Goal: Task Accomplishment & Management: Use online tool/utility

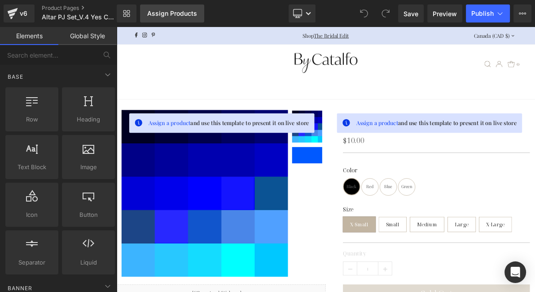
click at [167, 15] on div "Assign Products" at bounding box center [172, 13] width 50 height 7
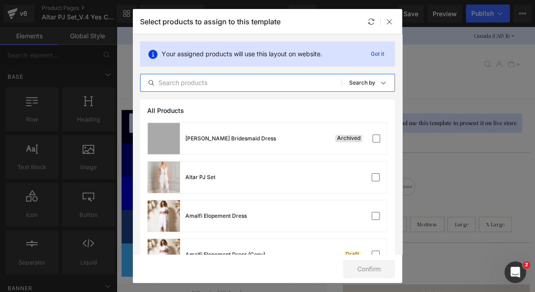
click at [250, 83] on input "text" at bounding box center [241, 82] width 201 height 11
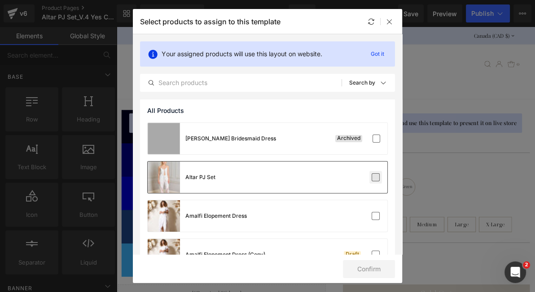
click at [373, 177] on label at bounding box center [376, 177] width 8 height 8
click at [376, 177] on input "checkbox" at bounding box center [376, 177] width 0 height 0
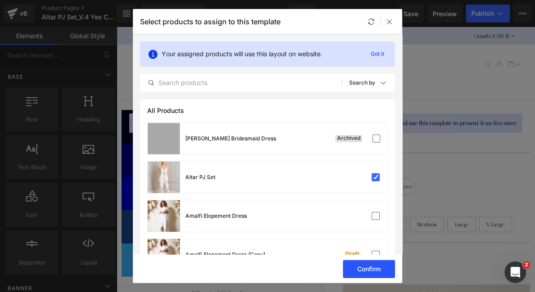
click at [376, 268] on button "Confirm" at bounding box center [369, 269] width 52 height 18
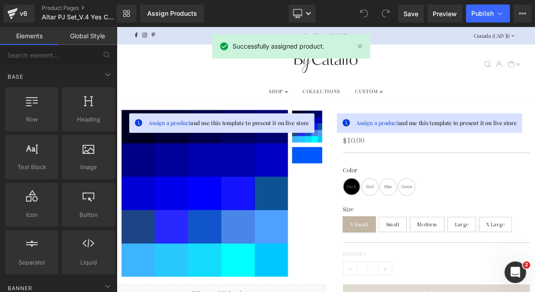
click at [389, 21] on span at bounding box center [386, 13] width 18 height 18
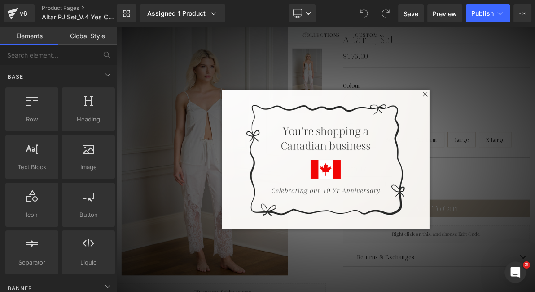
scroll to position [112, 0]
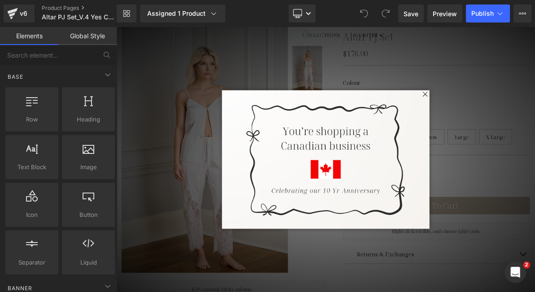
click at [519, 114] on span at bounding box center [517, 114] width 11 height 11
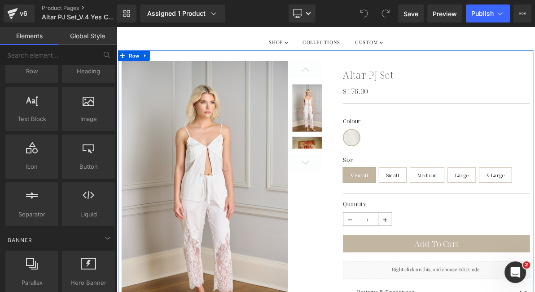
scroll to position [62, 0]
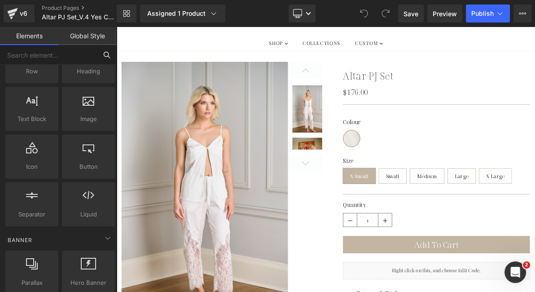
click at [88, 59] on input "text" at bounding box center [48, 55] width 97 height 20
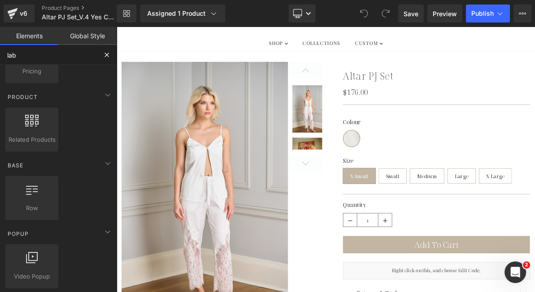
scroll to position [0, 0]
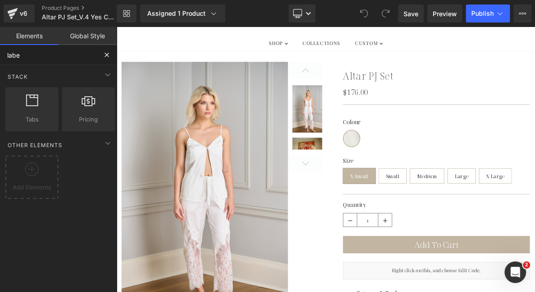
type input "label"
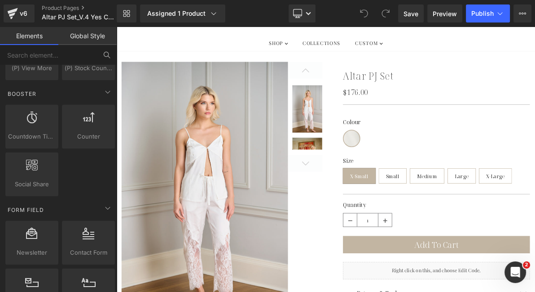
scroll to position [1231, 0]
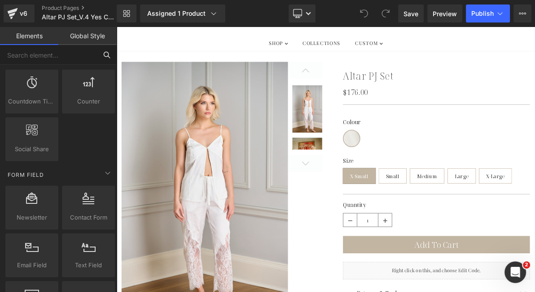
click at [63, 53] on input "text" at bounding box center [48, 55] width 97 height 20
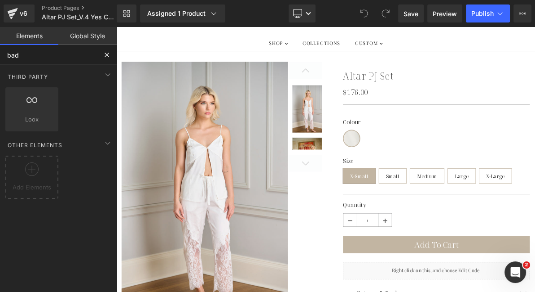
scroll to position [0, 0]
type input "badge"
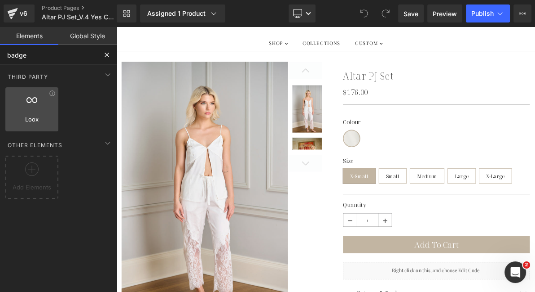
click at [40, 110] on div at bounding box center [32, 104] width 48 height 20
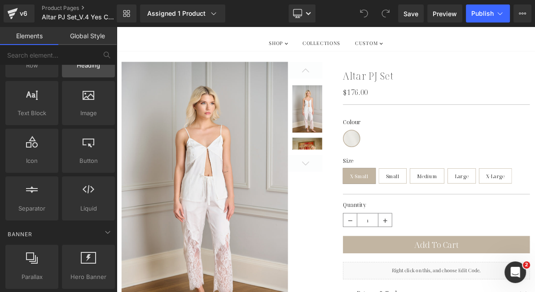
scroll to position [53, 0]
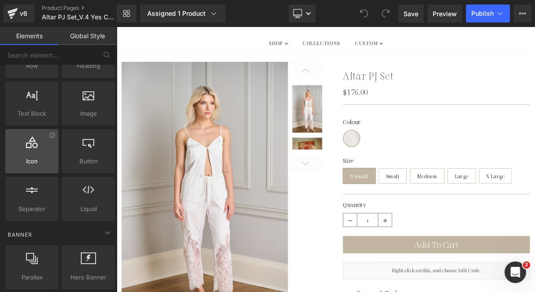
click at [40, 139] on div at bounding box center [32, 146] width 48 height 20
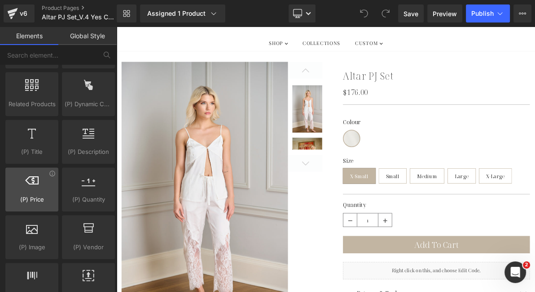
scroll to position [829, 0]
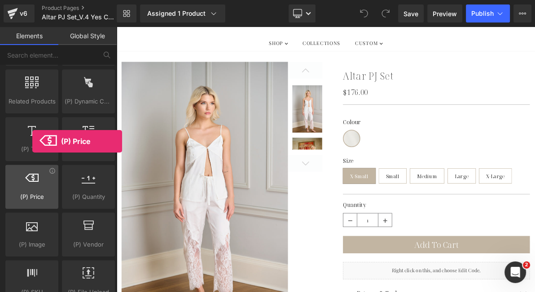
click at [32, 192] on span "(P) Price" at bounding box center [32, 196] width 48 height 9
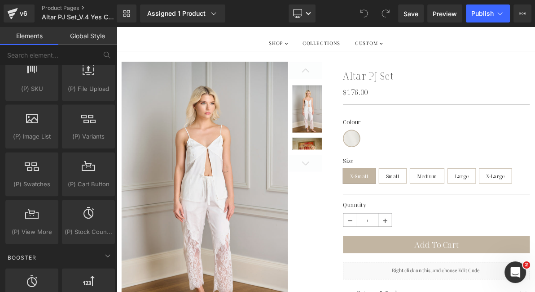
scroll to position [1033, 0]
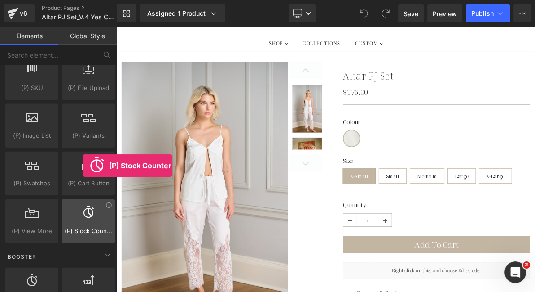
click at [83, 213] on div at bounding box center [89, 216] width 48 height 20
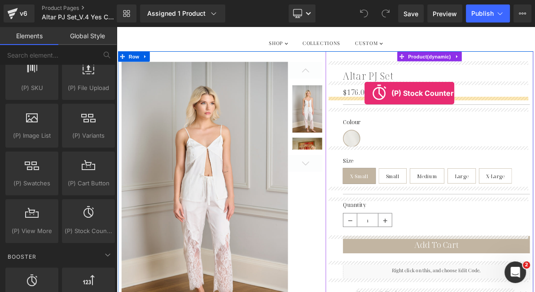
drag, startPoint x: 217, startPoint y: 254, endPoint x: 439, endPoint y: 113, distance: 263.6
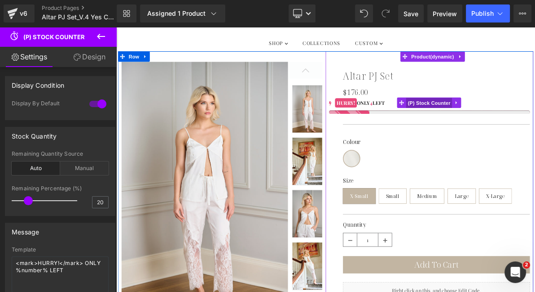
click at [513, 128] on span "(P) Stock Counter" at bounding box center [522, 125] width 60 height 13
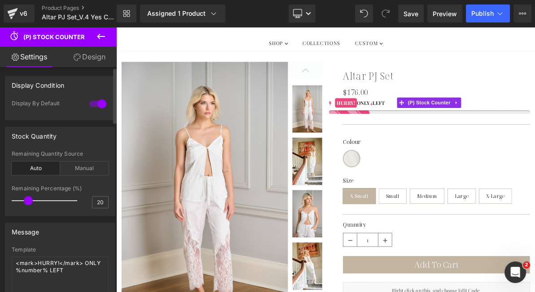
click at [97, 104] on div at bounding box center [98, 104] width 22 height 14
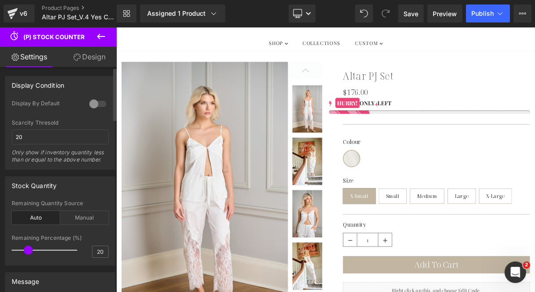
click at [97, 104] on div at bounding box center [98, 104] width 22 height 14
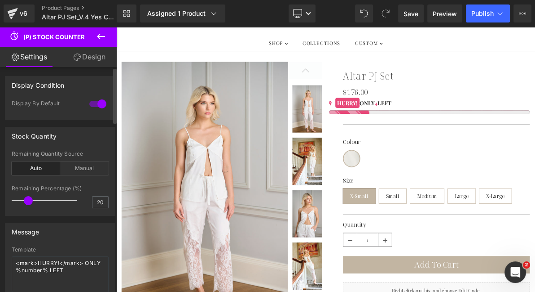
click at [100, 107] on div at bounding box center [98, 104] width 22 height 14
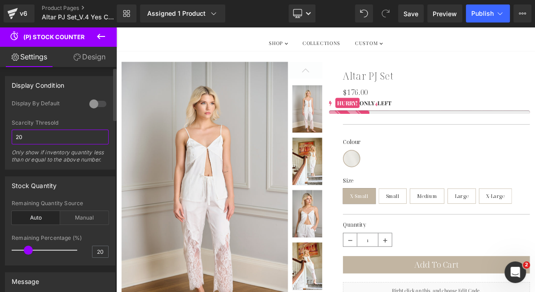
click at [72, 137] on input "20" at bounding box center [60, 136] width 97 height 15
click at [72, 134] on input "20" at bounding box center [60, 136] width 97 height 15
type input "5"
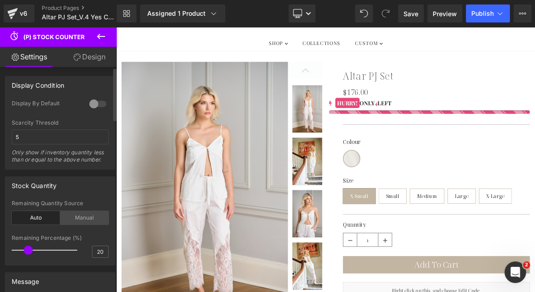
click at [76, 218] on div "Manual" at bounding box center [84, 217] width 49 height 13
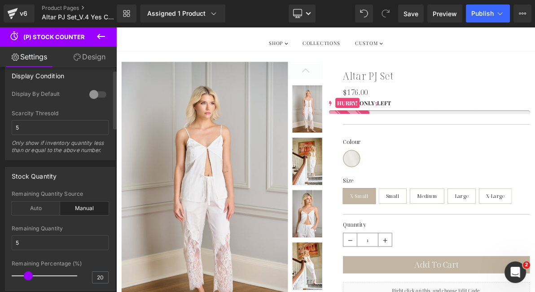
scroll to position [12, 0]
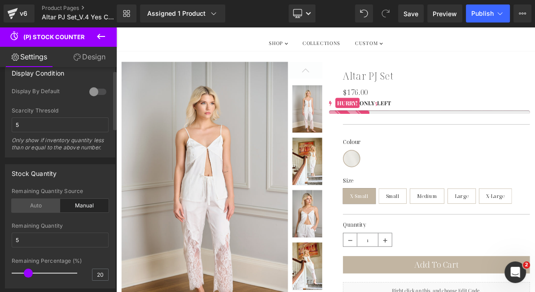
click at [38, 205] on div "Auto" at bounding box center [36, 205] width 49 height 13
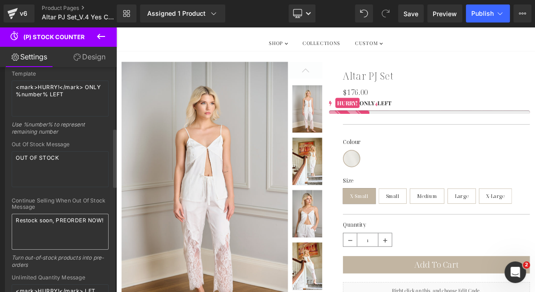
scroll to position [233, 0]
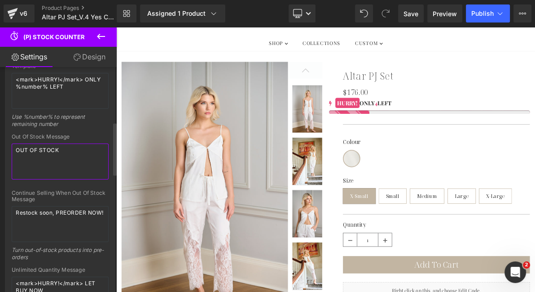
click at [57, 154] on textarea "OUT OF STOCK" at bounding box center [60, 161] width 97 height 36
type textarea "E"
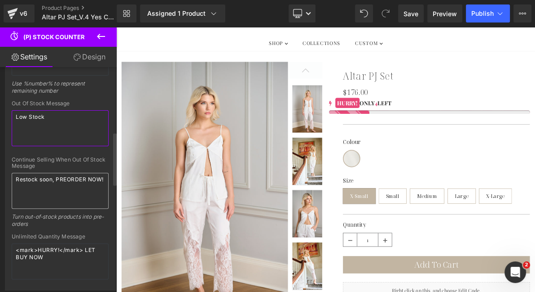
scroll to position [275, 0]
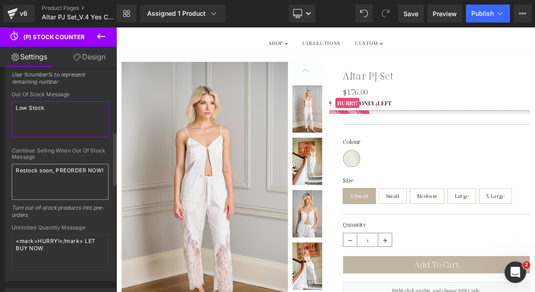
type textarea "Low Stock"
drag, startPoint x: 41, startPoint y: 177, endPoint x: 12, endPoint y: 169, distance: 30.2
click at [12, 169] on textarea "Restock soon, PREORDER NOW!" at bounding box center [60, 182] width 97 height 36
click at [33, 211] on div "Turn out-of-stock products into pre-orders" at bounding box center [60, 214] width 97 height 20
drag, startPoint x: 40, startPoint y: 177, endPoint x: 14, endPoint y: 167, distance: 28.0
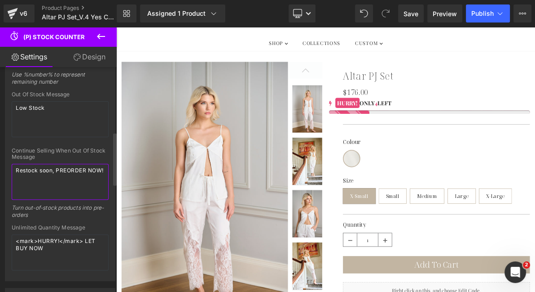
click at [14, 167] on textarea "Restock soon, PREORDER NOW!" at bounding box center [60, 182] width 97 height 36
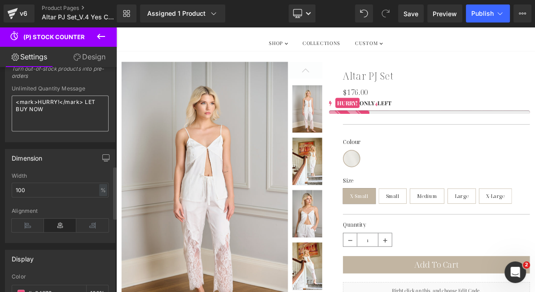
scroll to position [430, 0]
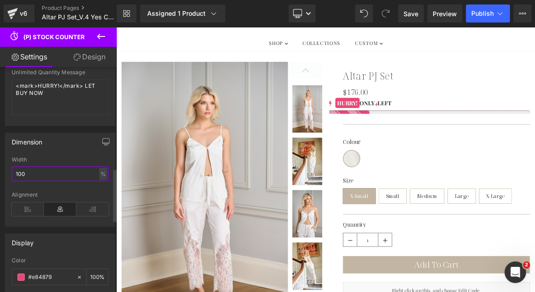
click at [59, 174] on input "100" at bounding box center [60, 173] width 97 height 15
click at [46, 172] on input "50" at bounding box center [60, 173] width 97 height 15
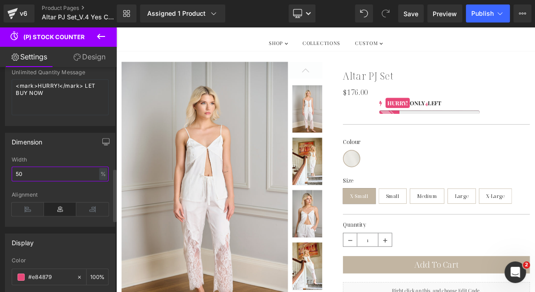
click at [46, 172] on input "50" at bounding box center [60, 173] width 97 height 15
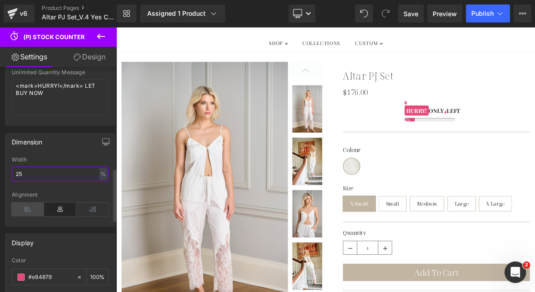
type input "25"
click at [30, 205] on icon at bounding box center [28, 208] width 32 height 13
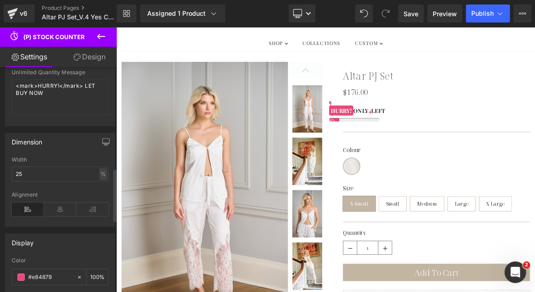
scroll to position [447, 0]
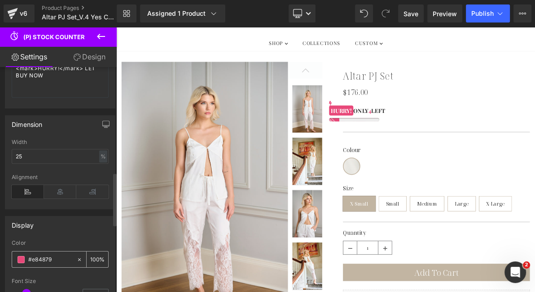
click at [22, 258] on span at bounding box center [21, 259] width 7 height 7
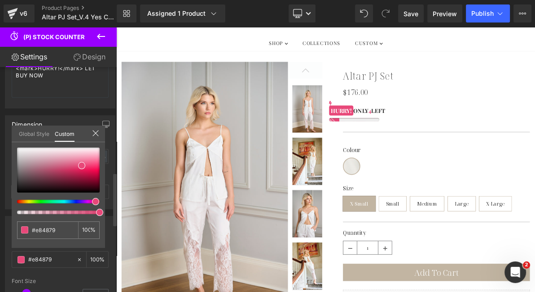
type input "72"
click at [73, 212] on div at bounding box center [54, 212] width 83 height 4
type input "76"
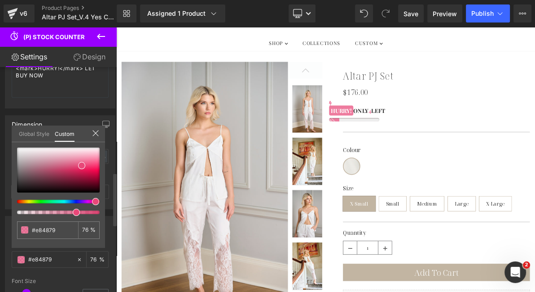
type input "77"
type input "78"
type input "80"
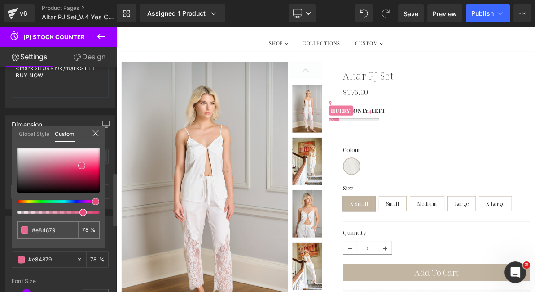
type input "80"
type input "81"
type input "82"
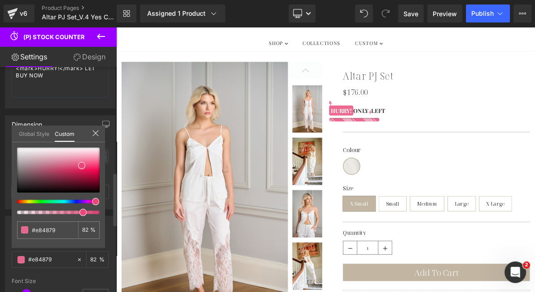
type input "83"
type input "85"
type input "87"
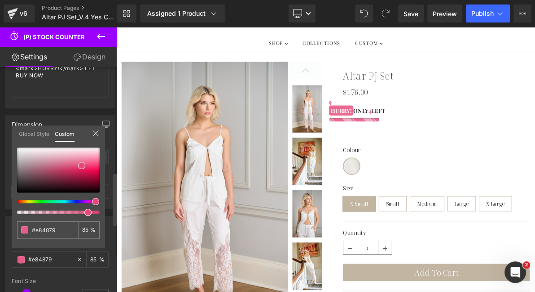
type input "87"
type input "88"
type input "87"
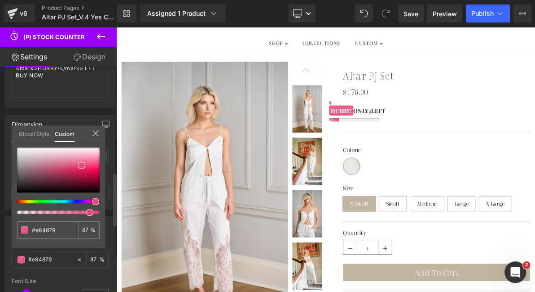
type input "85"
type input "82"
type input "80"
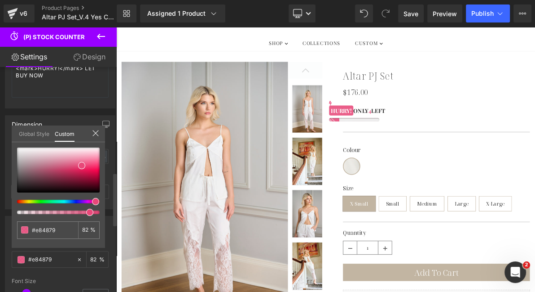
type input "80"
type input "77"
type input "75"
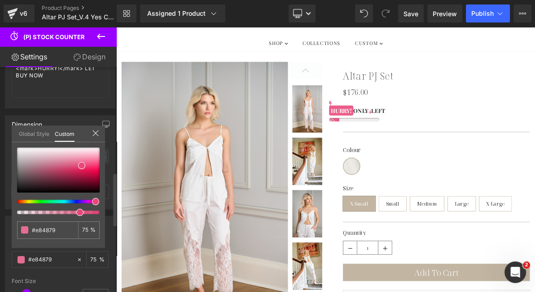
type input "73"
type input "70"
type input "68"
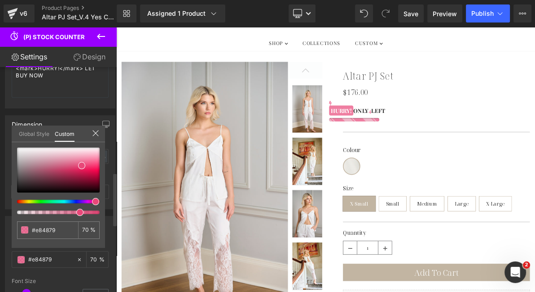
type input "68"
type input "65"
type input "64"
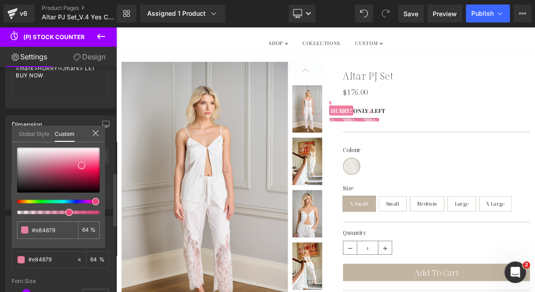
type input "62"
type input "61"
type input "60"
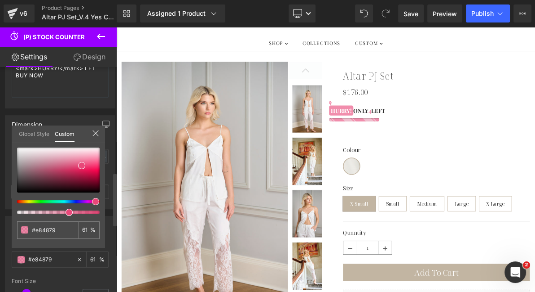
type input "60"
type input "58"
type input "57"
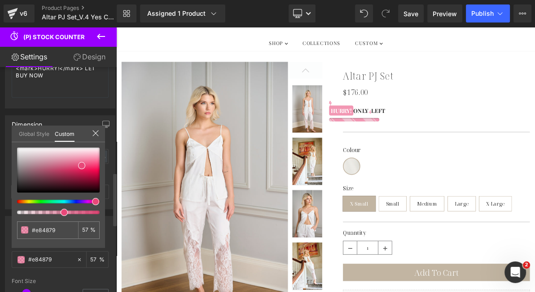
type input "58"
type input "59"
type input "61"
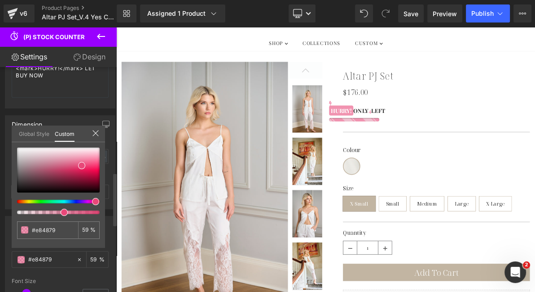
type input "61"
type input "62"
type input "64"
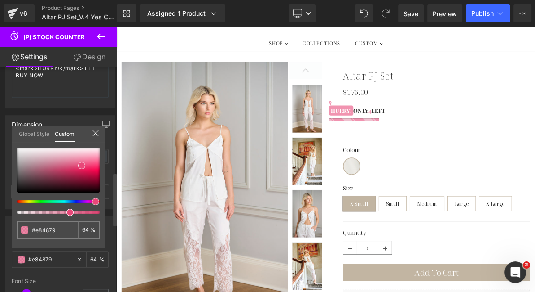
type input "65"
type input "66"
type input "67"
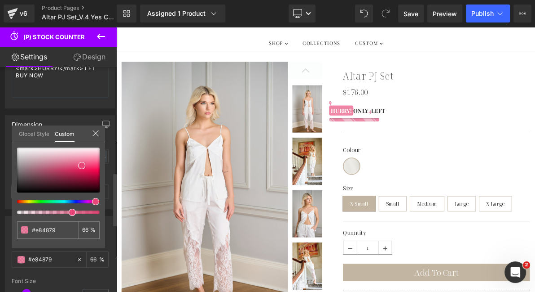
type input "67"
type input "68"
type input "70"
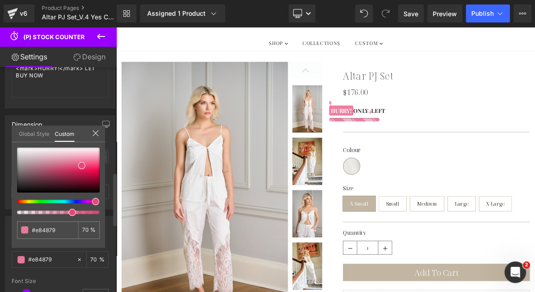
type input "71"
type input "72"
type input "73"
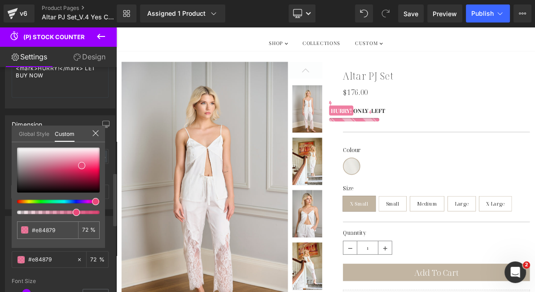
type input "73"
type input "74"
type input "75"
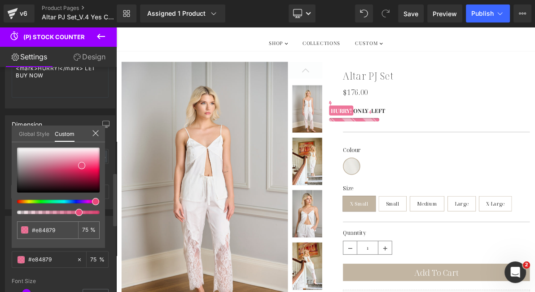
type input "76"
drag, startPoint x: 73, startPoint y: 212, endPoint x: 73, endPoint y: 205, distance: 7.2
click at [73, 205] on div at bounding box center [58, 180] width 83 height 66
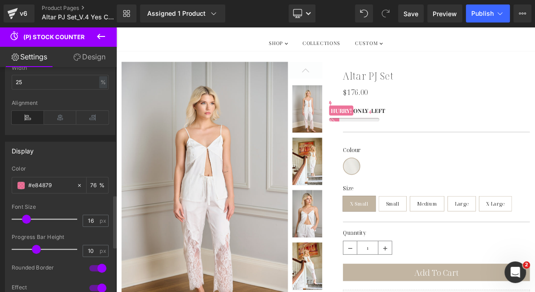
scroll to position [543, 0]
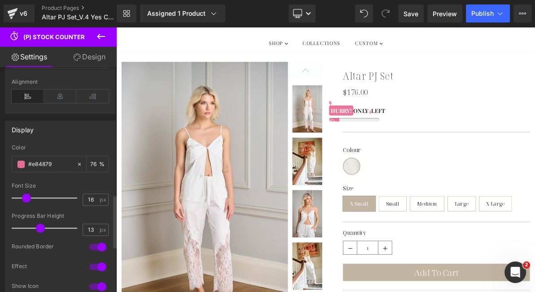
type input "14"
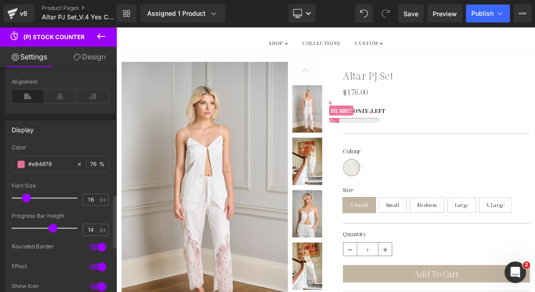
drag, startPoint x: 36, startPoint y: 225, endPoint x: 50, endPoint y: 225, distance: 13.9
click at [50, 225] on span at bounding box center [53, 227] width 9 height 9
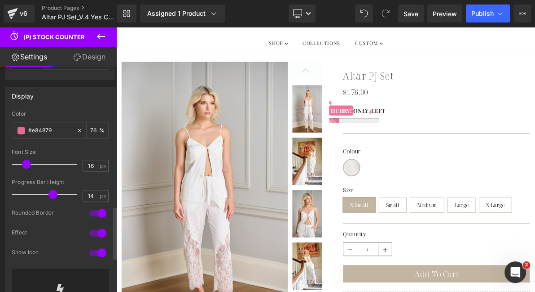
scroll to position [597, 0]
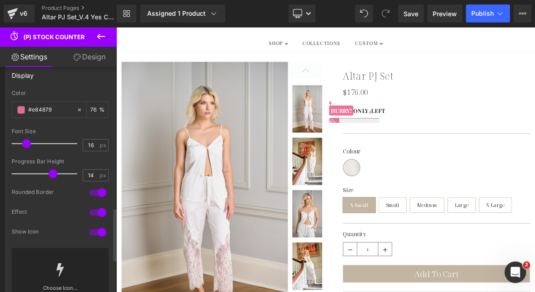
click at [98, 210] on div at bounding box center [98, 212] width 22 height 14
click at [99, 234] on div at bounding box center [98, 232] width 22 height 14
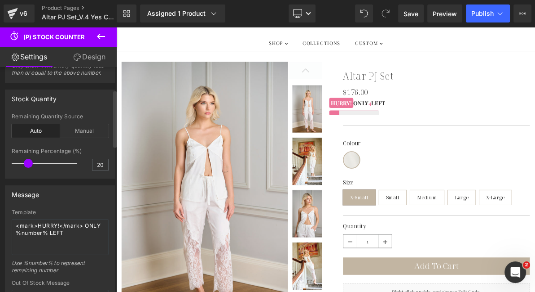
scroll to position [84, 0]
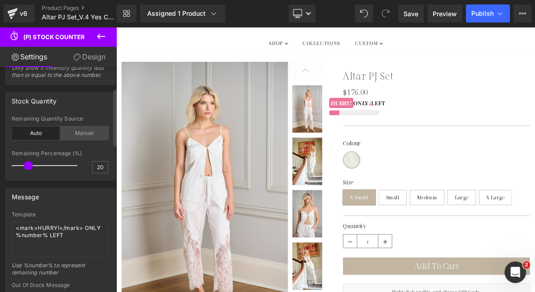
click at [91, 134] on div "Manual" at bounding box center [84, 132] width 49 height 13
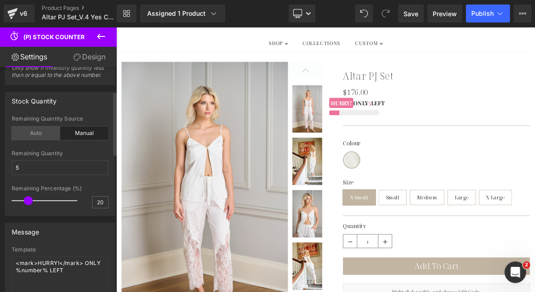
click at [44, 130] on div "Auto" at bounding box center [36, 132] width 49 height 13
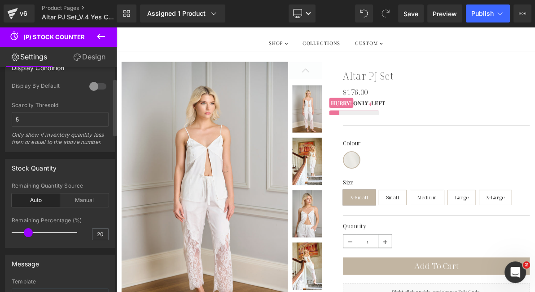
scroll to position [9, 0]
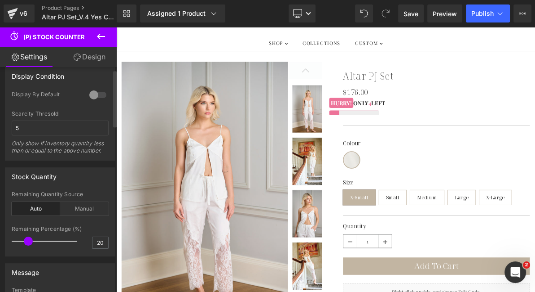
click at [87, 98] on div at bounding box center [98, 95] width 22 height 14
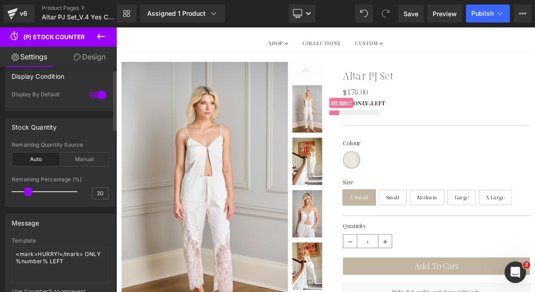
click at [87, 98] on div at bounding box center [98, 95] width 22 height 14
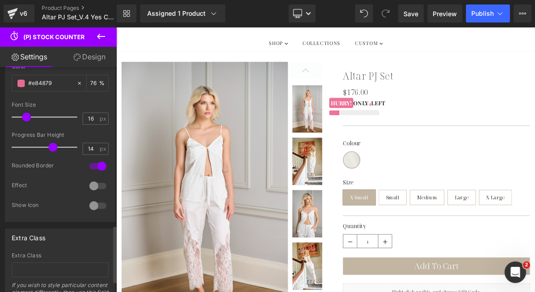
scroll to position [608, 0]
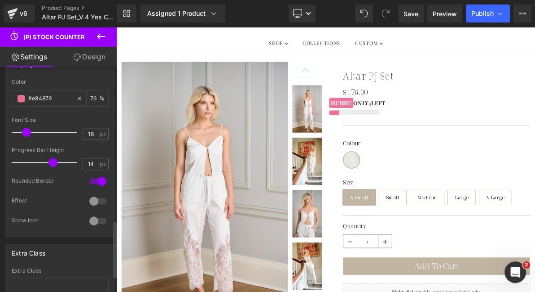
click at [100, 179] on div at bounding box center [98, 181] width 22 height 14
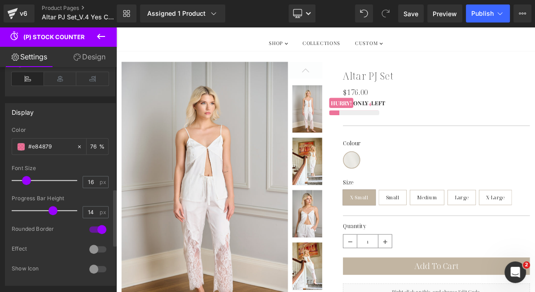
scroll to position [366, 0]
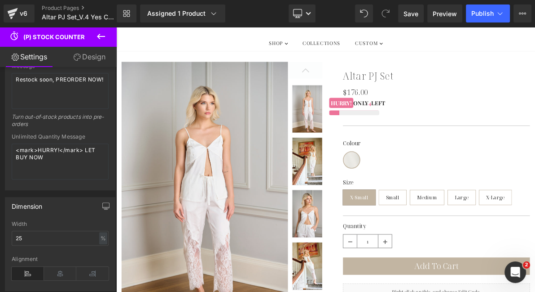
click at [95, 56] on link "Design" at bounding box center [89, 57] width 58 height 20
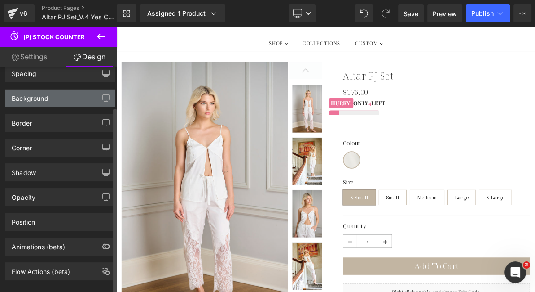
scroll to position [48, 0]
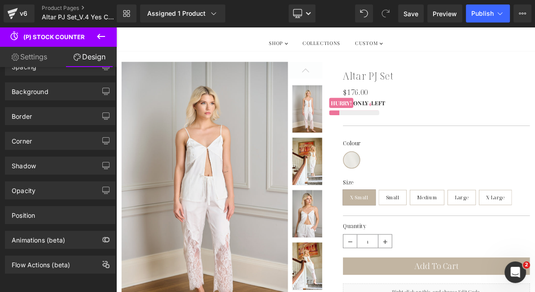
click at [101, 35] on icon at bounding box center [101, 36] width 11 height 11
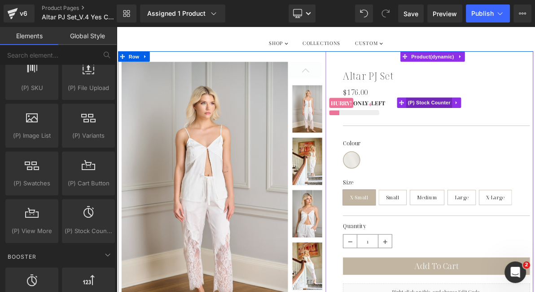
click at [511, 123] on span "(P) Stock Counter" at bounding box center [522, 124] width 60 height 13
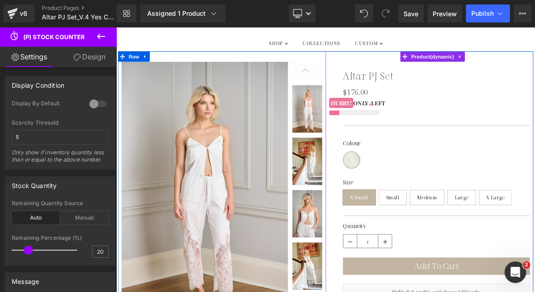
click at [506, 119] on div "4 8 9 6 6 HURRY! ONLY 4 LEFT (P) Stock Counter" at bounding box center [523, 119] width 261 height 2
click at [503, 127] on div "Altar PJ Set (P) Title $176.00 $0 (P) Price 4 8 9 6 6 HURRY! ONLY 4 LEFT (P) St…" at bounding box center [523, 242] width 261 height 340
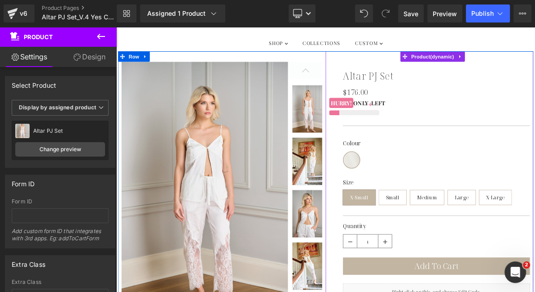
click at [426, 124] on div "HURRY! ONLY 4 LEFT" at bounding box center [425, 125] width 65 height 10
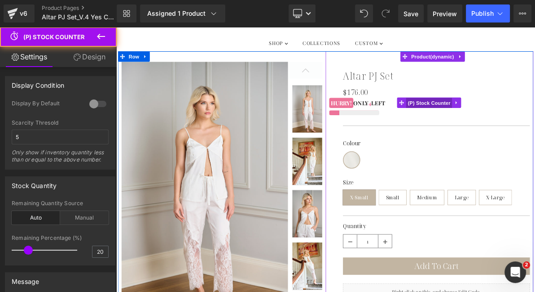
click at [521, 126] on span "(P) Stock Counter" at bounding box center [522, 125] width 60 height 13
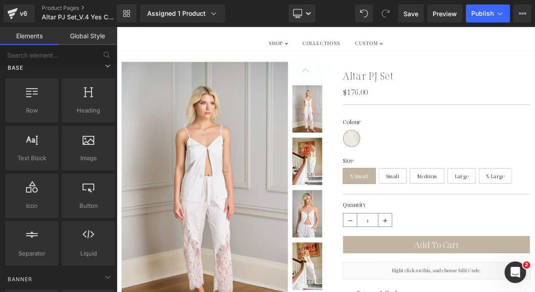
scroll to position [11, 0]
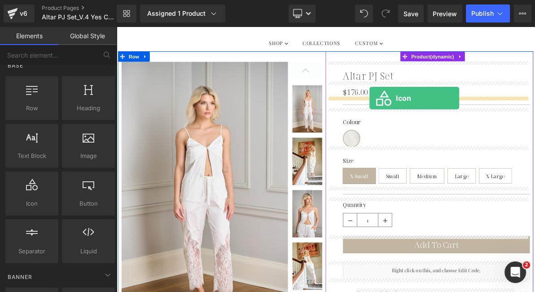
drag, startPoint x: 151, startPoint y: 213, endPoint x: 445, endPoint y: 119, distance: 308.4
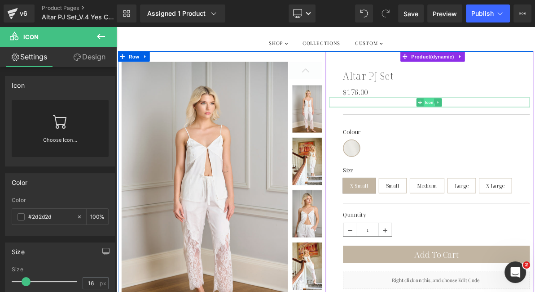
click at [522, 119] on span "Icon" at bounding box center [522, 124] width 14 height 11
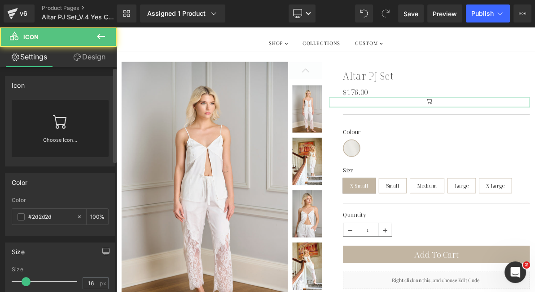
click at [69, 125] on div "Choose Icon..." at bounding box center [60, 128] width 97 height 57
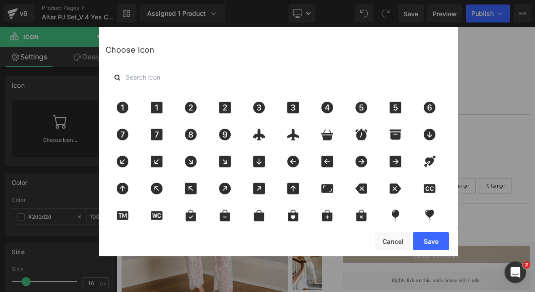
click at [155, 78] on input "text" at bounding box center [160, 77] width 90 height 20
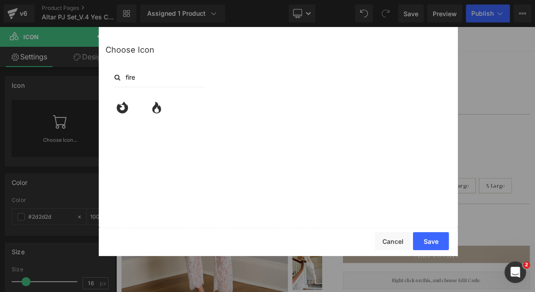
click at [144, 80] on input "fire" at bounding box center [160, 77] width 90 height 20
type input "hour"
click at [158, 107] on icon at bounding box center [156, 108] width 19 height 12
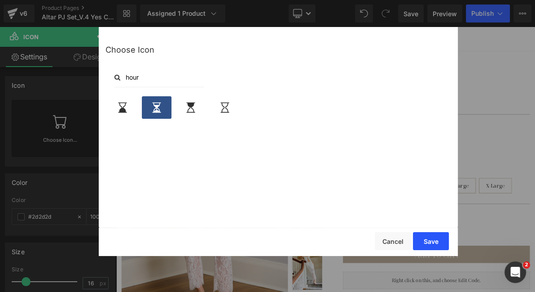
click at [426, 242] on button "Save" at bounding box center [431, 241] width 36 height 18
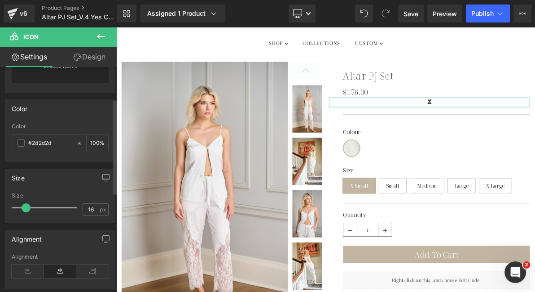
scroll to position [76, 0]
type input "20"
click at [27, 203] on span at bounding box center [28, 204] width 9 height 9
click at [27, 273] on icon at bounding box center [28, 267] width 32 height 13
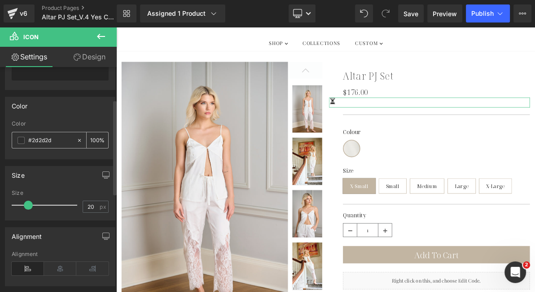
click at [21, 140] on span at bounding box center [21, 140] width 7 height 7
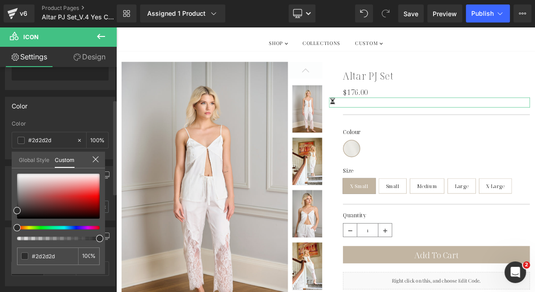
click at [38, 160] on link "Global Style" at bounding box center [34, 158] width 31 height 15
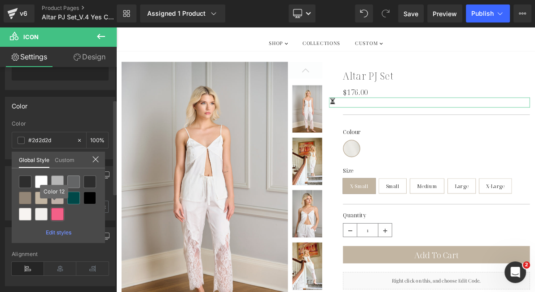
click at [59, 216] on div at bounding box center [57, 214] width 13 height 13
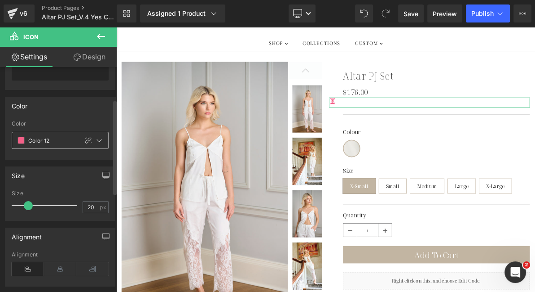
click at [21, 141] on span at bounding box center [21, 140] width 7 height 7
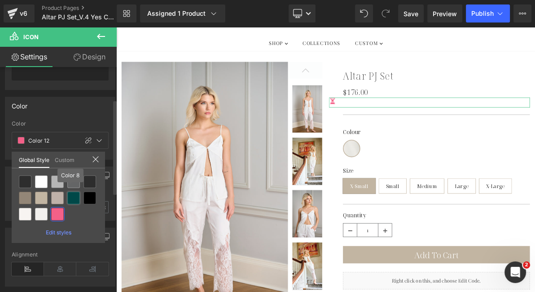
click at [71, 199] on div at bounding box center [73, 197] width 13 height 13
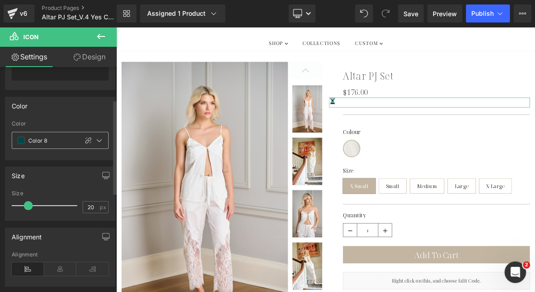
click at [19, 140] on span at bounding box center [21, 140] width 7 height 7
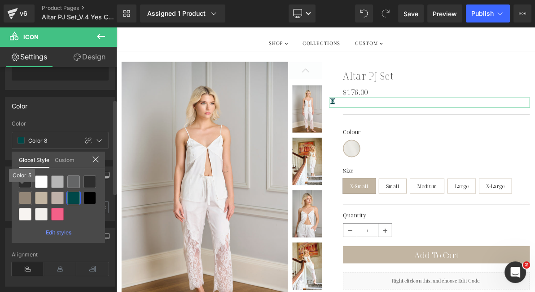
click at [27, 199] on div at bounding box center [25, 197] width 13 height 13
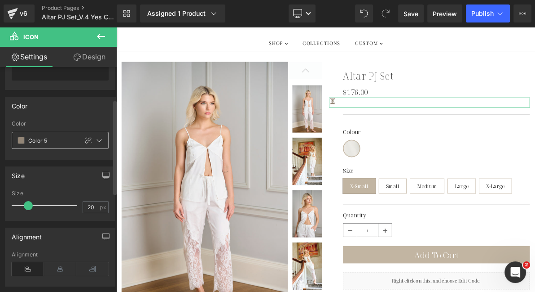
click at [20, 137] on span at bounding box center [21, 140] width 7 height 7
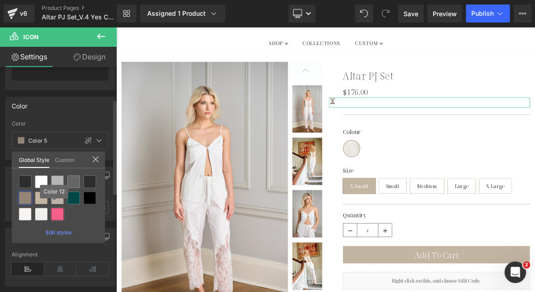
click at [60, 216] on div at bounding box center [57, 214] width 13 height 13
type input "Color 12"
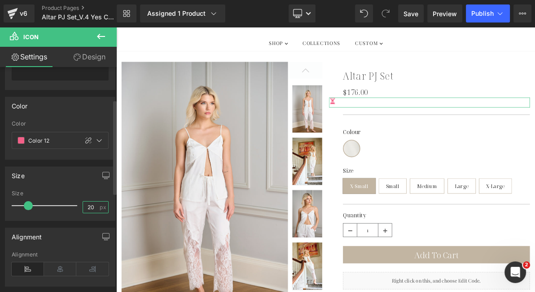
click at [87, 207] on input "20" at bounding box center [91, 206] width 16 height 11
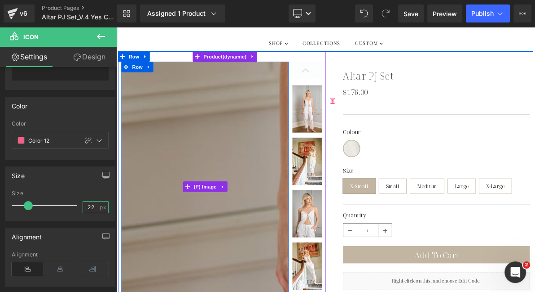
type input "22"
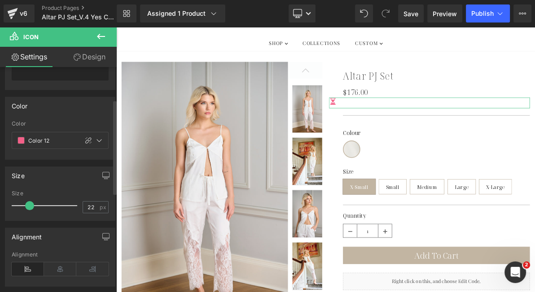
click at [47, 172] on div "Size" at bounding box center [60, 175] width 110 height 17
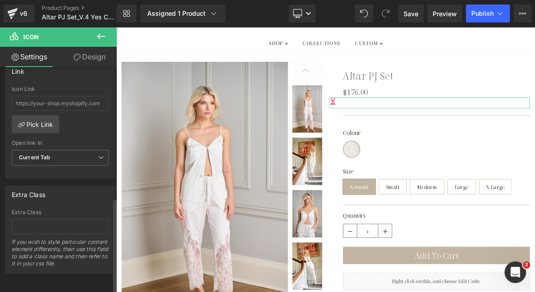
scroll to position [244, 0]
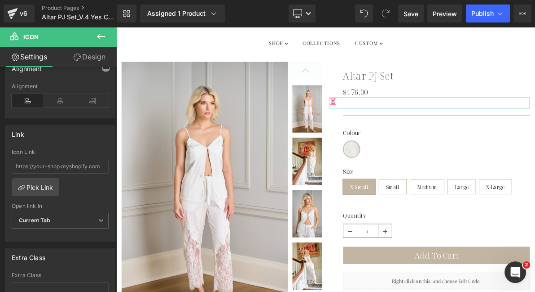
click at [88, 60] on link "Design" at bounding box center [89, 57] width 58 height 20
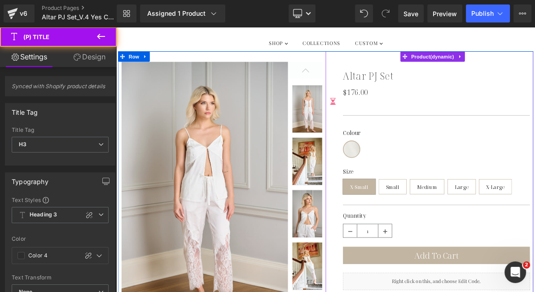
click at [413, 91] on link "Altar PJ Set" at bounding box center [444, 90] width 66 height 15
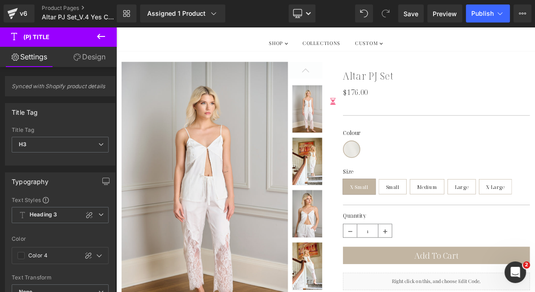
click at [93, 62] on link "Design" at bounding box center [89, 57] width 58 height 20
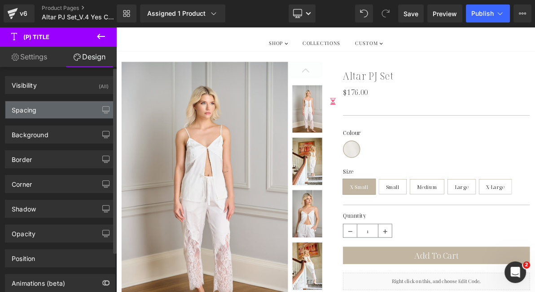
click at [52, 111] on div "Spacing" at bounding box center [60, 109] width 110 height 17
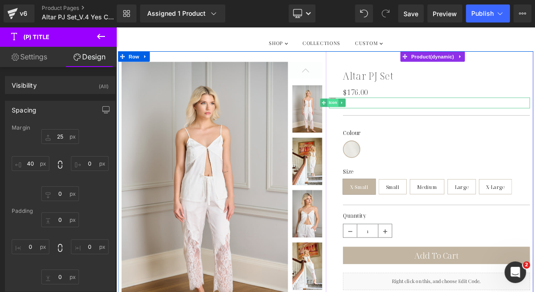
click at [391, 124] on span "Icon" at bounding box center [397, 124] width 14 height 11
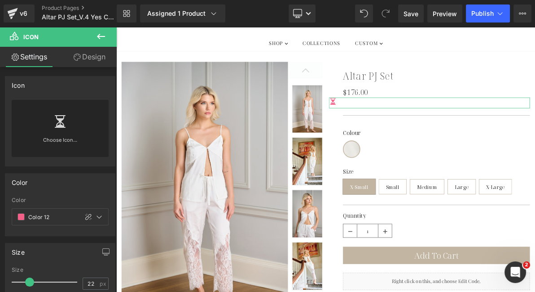
click at [94, 63] on link "Design" at bounding box center [89, 57] width 58 height 20
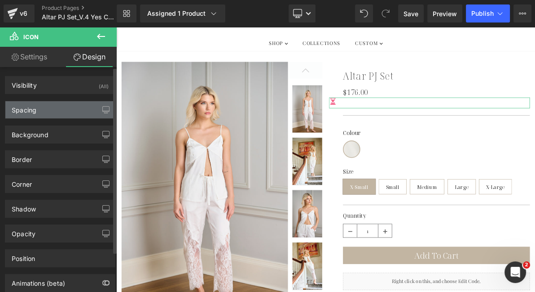
click at [65, 110] on div "Spacing" at bounding box center [60, 109] width 110 height 17
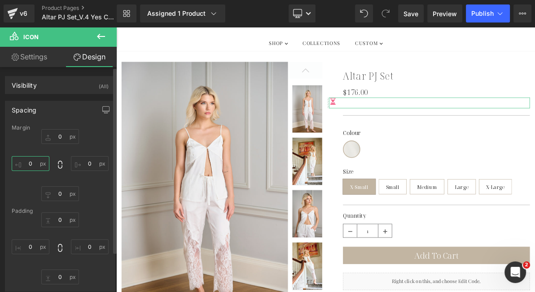
click at [28, 163] on input "0" at bounding box center [31, 163] width 38 height 15
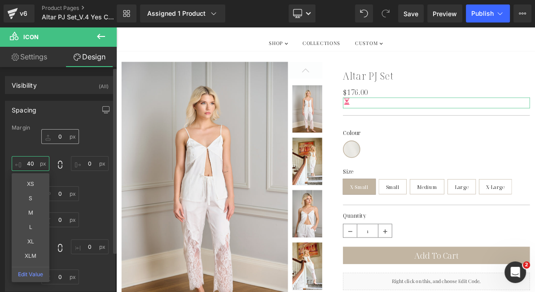
type input "40"
click at [57, 137] on input "0" at bounding box center [60, 136] width 38 height 15
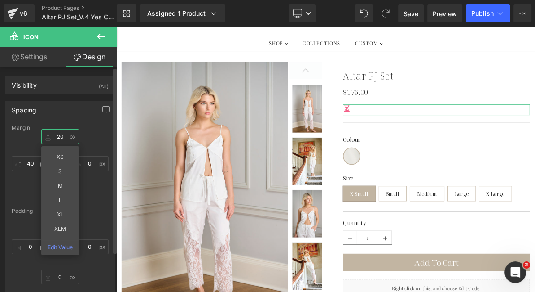
type input "2"
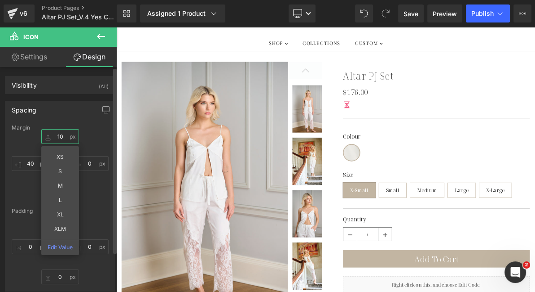
type input "10"
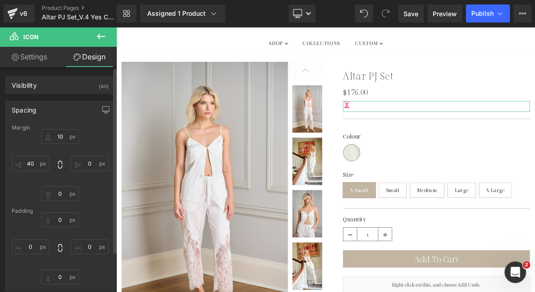
click at [63, 115] on div "Spacing" at bounding box center [60, 109] width 110 height 17
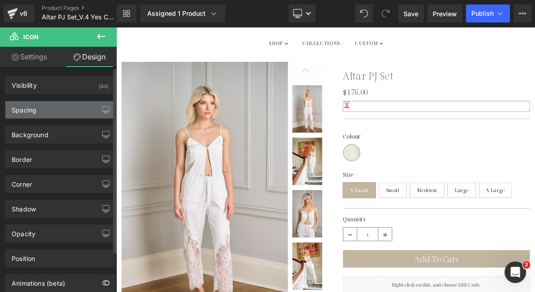
click at [63, 115] on div "Spacing" at bounding box center [60, 109] width 110 height 17
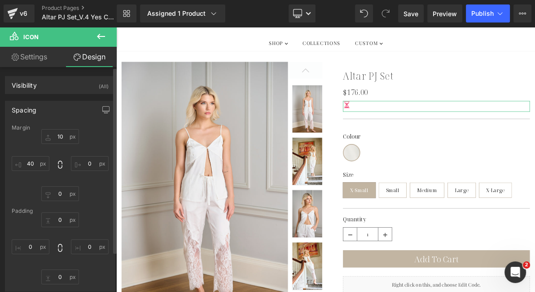
click at [60, 108] on div "Spacing" at bounding box center [60, 109] width 110 height 17
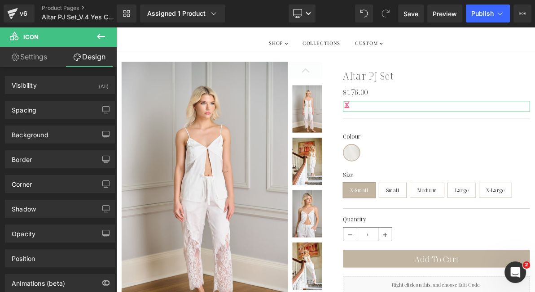
click at [49, 57] on link "Settings" at bounding box center [29, 57] width 58 height 20
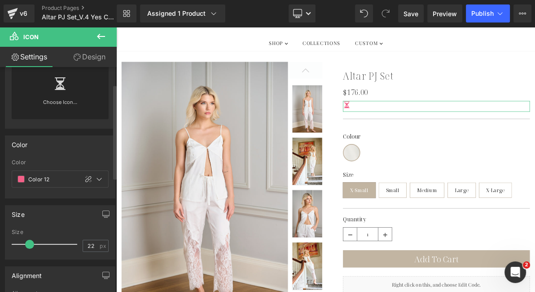
scroll to position [44, 0]
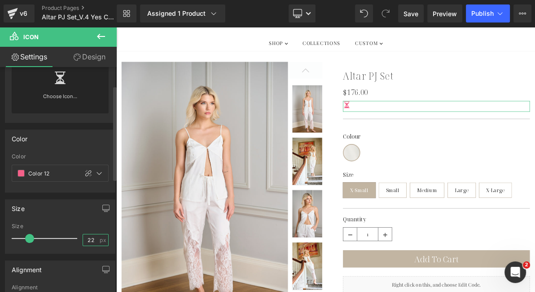
click at [90, 239] on input "22" at bounding box center [91, 239] width 16 height 11
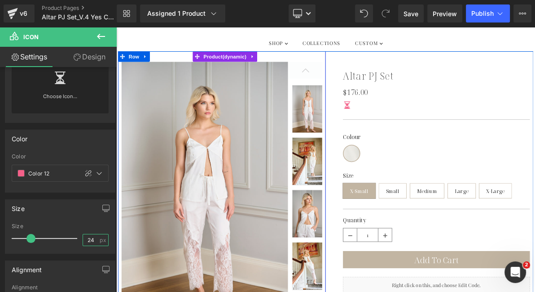
type input "24"
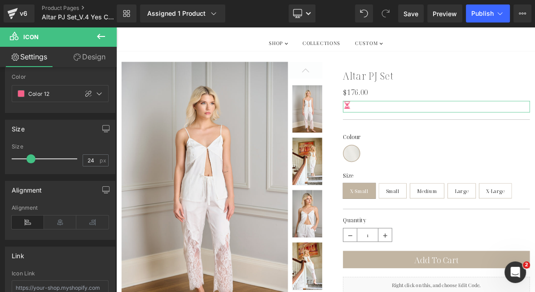
scroll to position [97, 0]
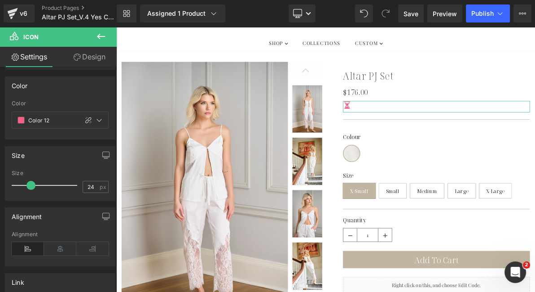
click at [92, 53] on link "Design" at bounding box center [89, 57] width 58 height 20
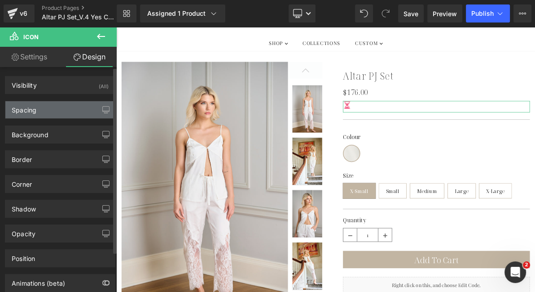
click at [59, 108] on div "Spacing" at bounding box center [60, 109] width 110 height 17
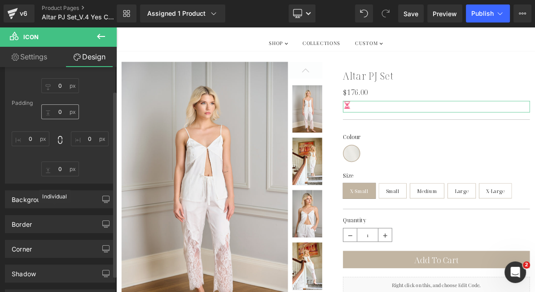
scroll to position [15, 0]
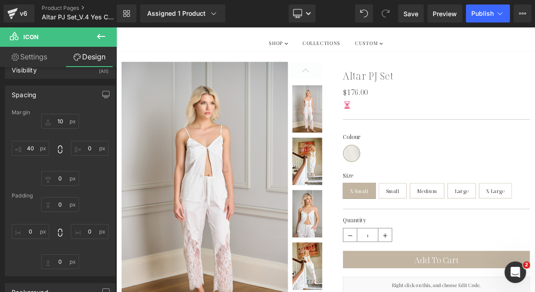
click at [100, 35] on icon at bounding box center [101, 36] width 8 height 5
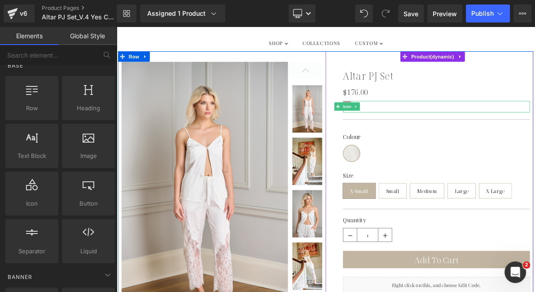
click at [415, 131] on span "Icon" at bounding box center [416, 130] width 14 height 11
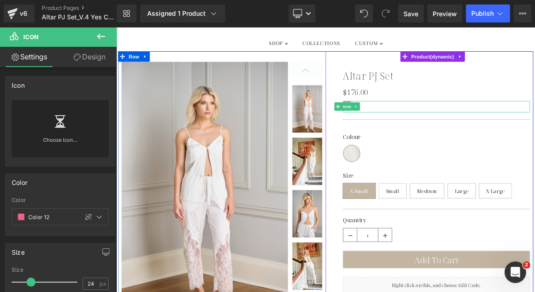
click at [412, 127] on span "Icon" at bounding box center [416, 130] width 14 height 11
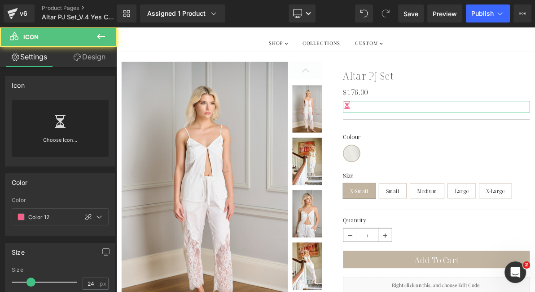
click at [88, 56] on link "Design" at bounding box center [89, 57] width 58 height 20
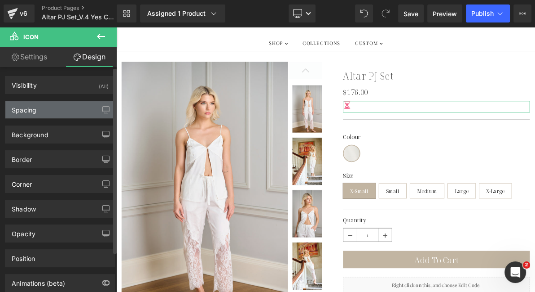
click at [46, 116] on div "Spacing" at bounding box center [60, 109] width 110 height 17
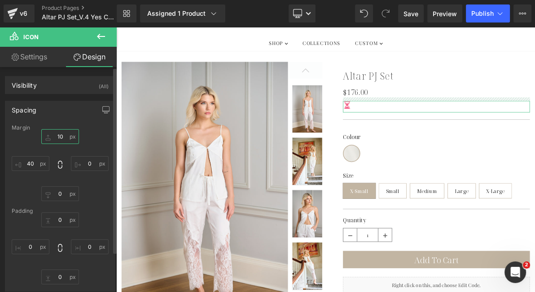
click at [60, 137] on input "10" at bounding box center [60, 136] width 38 height 15
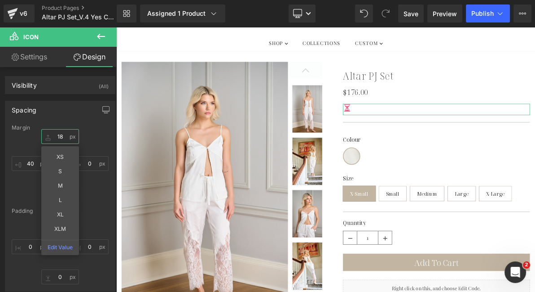
type input "18"
click at [39, 56] on link "Settings" at bounding box center [29, 57] width 58 height 20
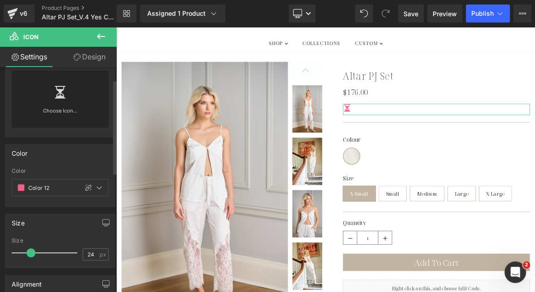
scroll to position [53, 0]
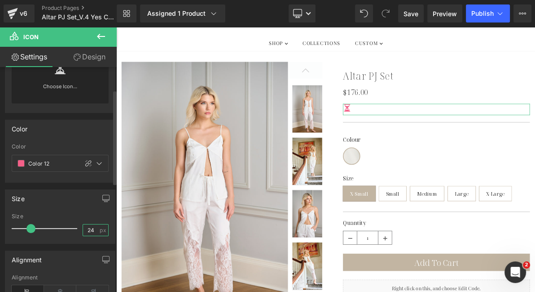
click at [90, 229] on input "24" at bounding box center [91, 229] width 16 height 11
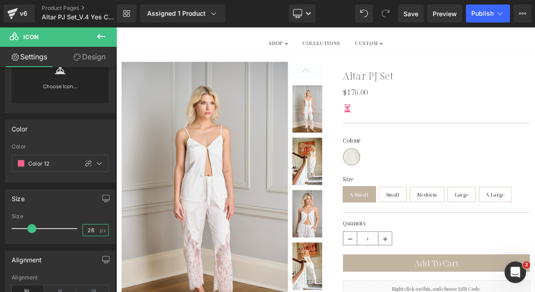
type input "26"
click at [101, 35] on icon at bounding box center [101, 36] width 11 height 11
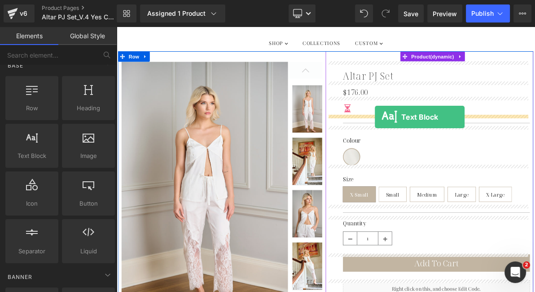
drag, startPoint x: 150, startPoint y: 172, endPoint x: 452, endPoint y: 143, distance: 302.8
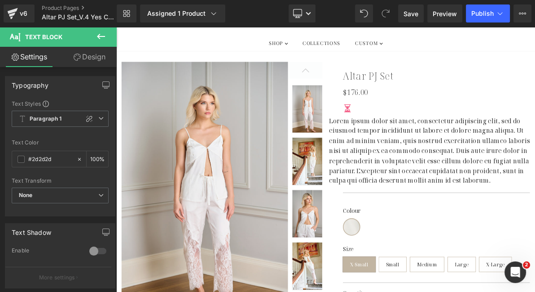
click at [104, 40] on icon at bounding box center [101, 36] width 11 height 11
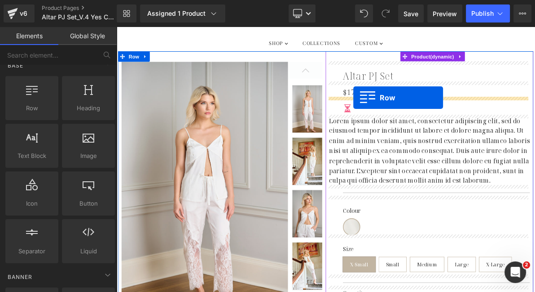
drag, startPoint x: 152, startPoint y: 120, endPoint x: 424, endPoint y: 118, distance: 271.8
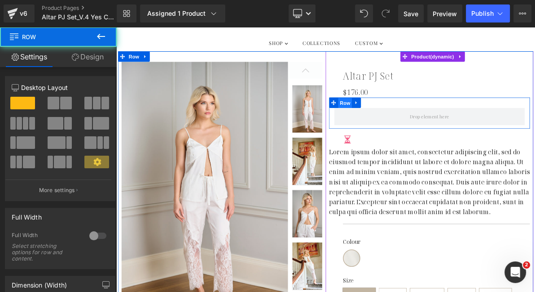
click at [411, 125] on span "Row" at bounding box center [413, 125] width 18 height 13
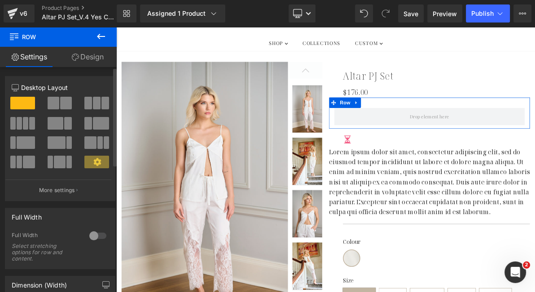
click at [55, 106] on span at bounding box center [54, 103] width 12 height 13
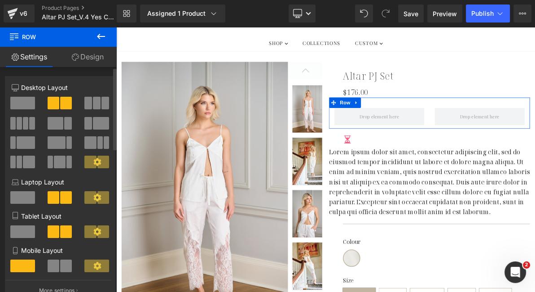
click at [93, 162] on icon at bounding box center [97, 162] width 8 height 8
click at [93, 123] on span at bounding box center [101, 123] width 16 height 13
click at [22, 143] on span at bounding box center [26, 142] width 18 height 13
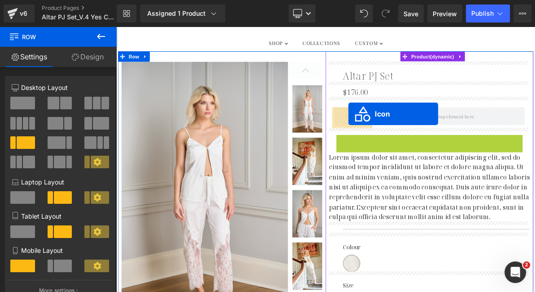
drag, startPoint x: 408, startPoint y: 173, endPoint x: 418, endPoint y: 139, distance: 35.5
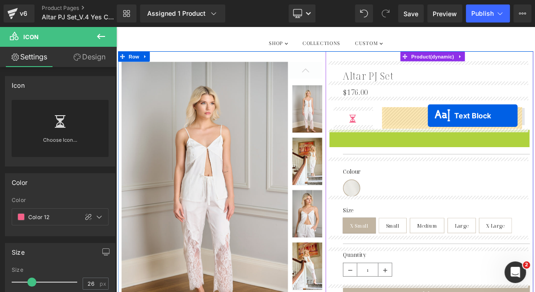
drag, startPoint x: 493, startPoint y: 203, endPoint x: 521, endPoint y: 141, distance: 67.0
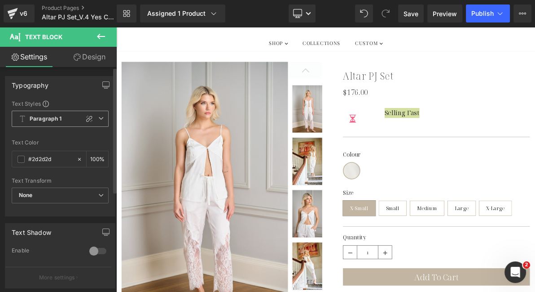
click at [71, 116] on span "Paragraph 1" at bounding box center [60, 119] width 97 height 16
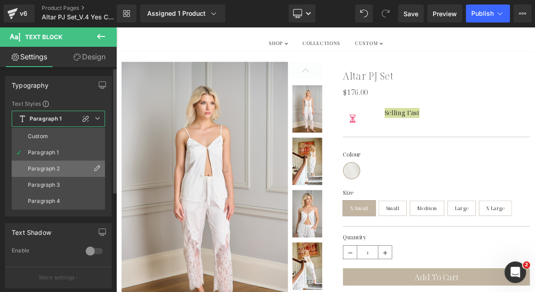
click at [54, 167] on div "Paragraph 2" at bounding box center [44, 168] width 32 height 6
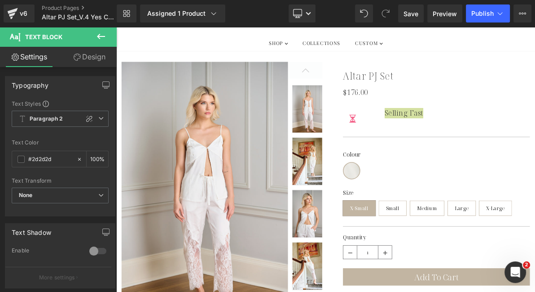
click at [92, 62] on link "Design" at bounding box center [89, 57] width 58 height 20
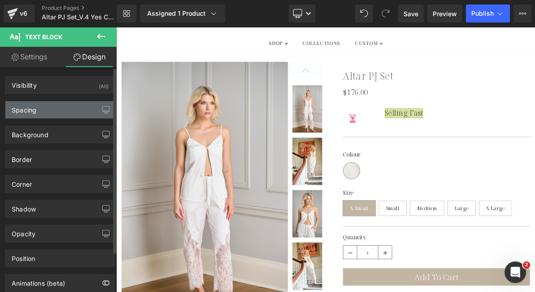
click at [66, 115] on div "Spacing" at bounding box center [60, 109] width 110 height 17
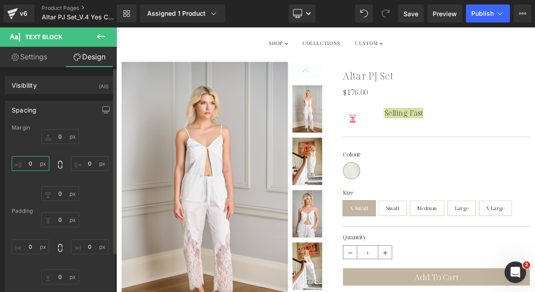
click at [30, 161] on input "0" at bounding box center [31, 163] width 38 height 15
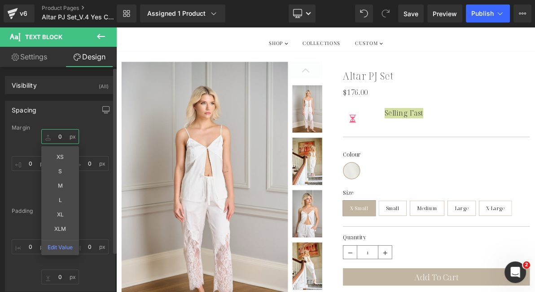
click at [59, 134] on input "0" at bounding box center [60, 136] width 38 height 15
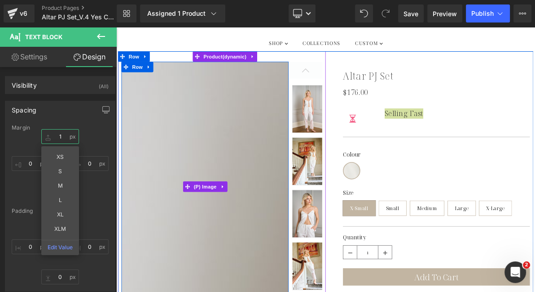
type input "15"
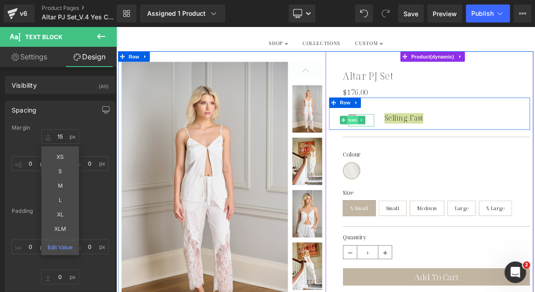
click at [420, 148] on span "Icon" at bounding box center [423, 147] width 14 height 11
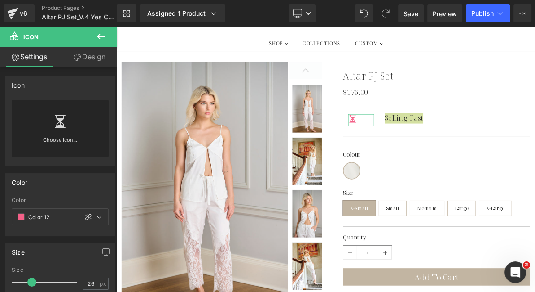
click at [102, 60] on link "Design" at bounding box center [89, 57] width 58 height 20
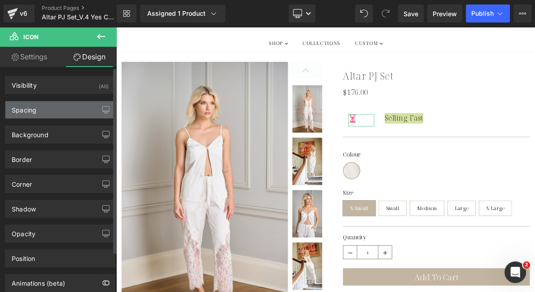
click at [91, 111] on div "Spacing" at bounding box center [60, 109] width 110 height 17
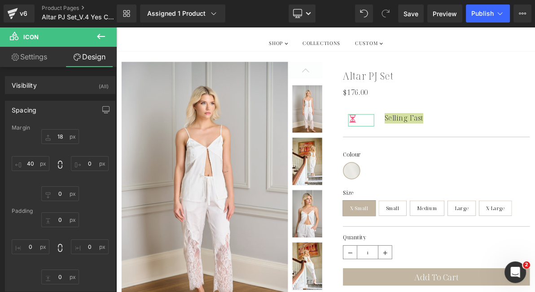
click at [42, 60] on link "Settings" at bounding box center [29, 57] width 58 height 20
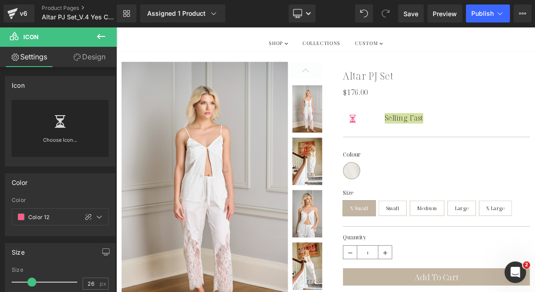
click at [101, 33] on icon at bounding box center [101, 36] width 11 height 11
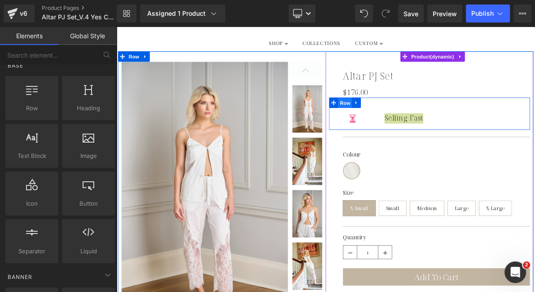
click at [409, 124] on span "Row" at bounding box center [413, 125] width 18 height 13
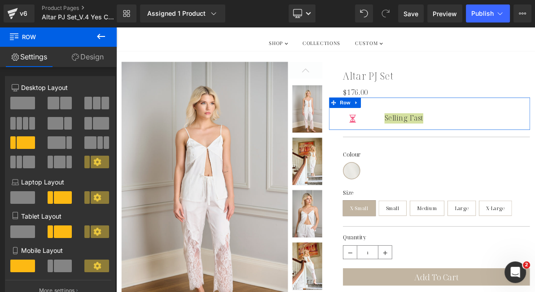
click at [93, 161] on icon at bounding box center [97, 162] width 8 height 8
click at [100, 164] on span at bounding box center [100, 161] width 18 height 13
click at [96, 162] on icon at bounding box center [97, 162] width 8 height 8
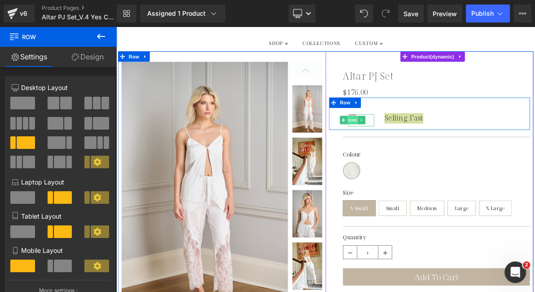
click at [422, 142] on span "Icon" at bounding box center [423, 147] width 14 height 11
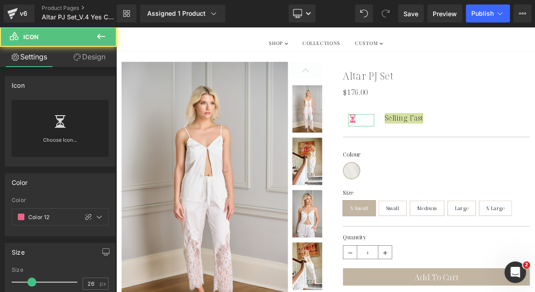
drag, startPoint x: 95, startPoint y: 56, endPoint x: 88, endPoint y: 62, distance: 8.6
click at [95, 56] on link "Design" at bounding box center [89, 57] width 58 height 20
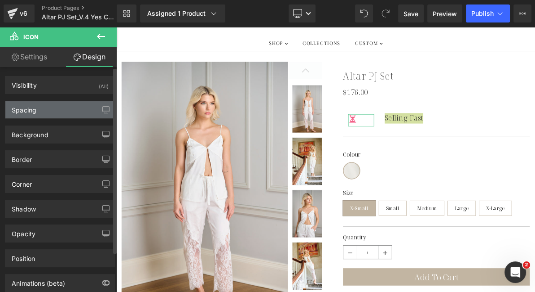
click at [44, 111] on div "Spacing" at bounding box center [60, 109] width 110 height 17
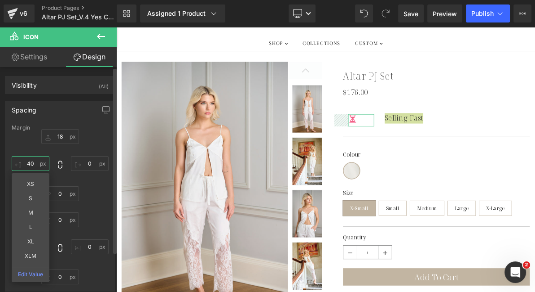
click at [29, 163] on input "40" at bounding box center [31, 163] width 38 height 15
type input "0"
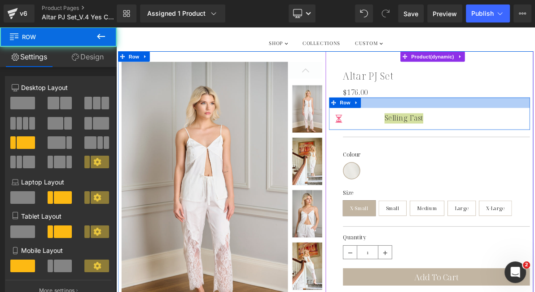
click at [440, 122] on div at bounding box center [523, 124] width 261 height 13
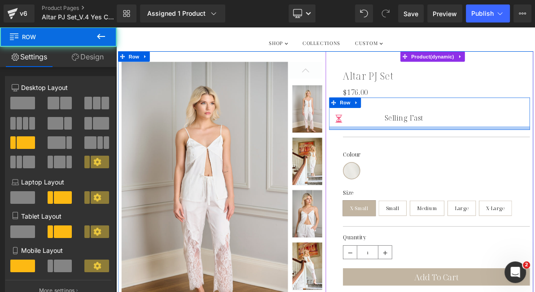
click at [454, 156] on div at bounding box center [523, 157] width 261 height 4
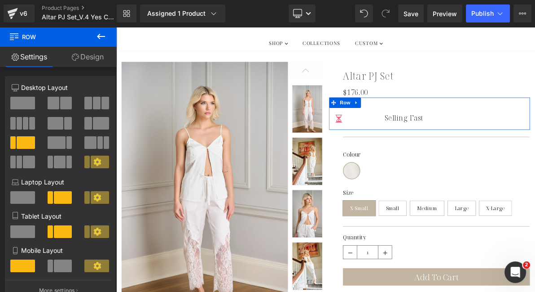
click at [96, 163] on icon at bounding box center [97, 162] width 8 height 8
click at [94, 161] on icon at bounding box center [97, 162] width 8 height 8
click at [102, 195] on span at bounding box center [100, 197] width 18 height 13
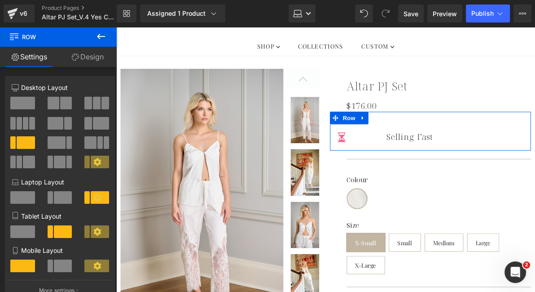
click at [97, 197] on icon at bounding box center [97, 197] width 8 height 8
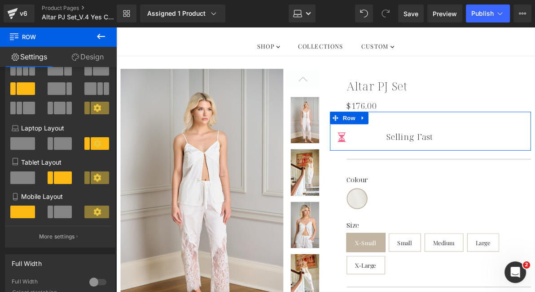
scroll to position [70, 0]
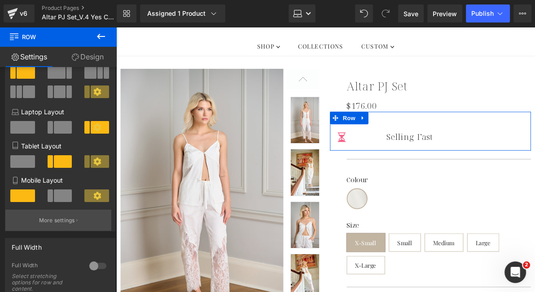
click at [69, 221] on p "More settings" at bounding box center [57, 220] width 36 height 8
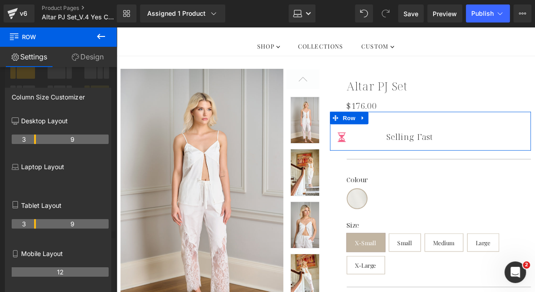
scroll to position [62, 0]
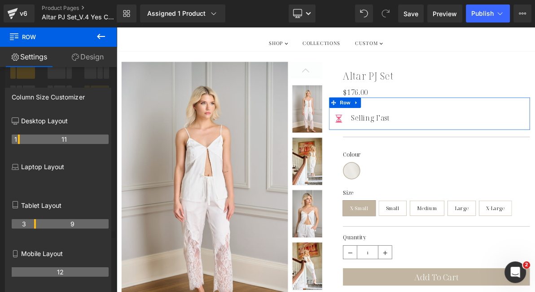
drag, startPoint x: 34, startPoint y: 138, endPoint x: 16, endPoint y: 139, distance: 18.5
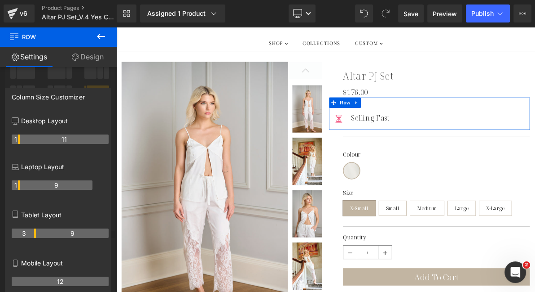
scroll to position [33, 0]
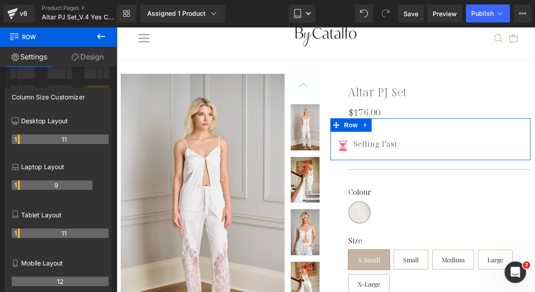
drag, startPoint x: 34, startPoint y: 233, endPoint x: 18, endPoint y: 233, distance: 15.7
click at [18, 233] on th "1" at bounding box center [16, 232] width 8 height 9
click at [74, 258] on div "Mobile Layout 12" at bounding box center [60, 277] width 97 height 48
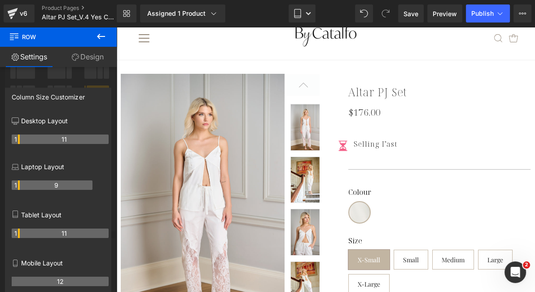
click at [101, 34] on icon at bounding box center [101, 36] width 11 height 11
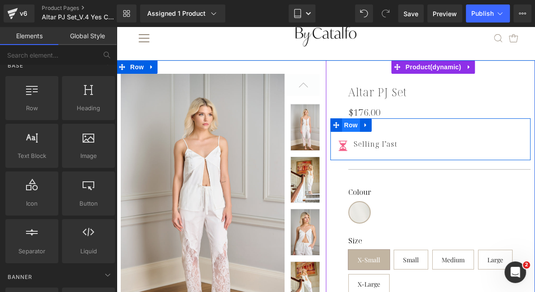
click at [342, 126] on span "Row" at bounding box center [351, 124] width 18 height 13
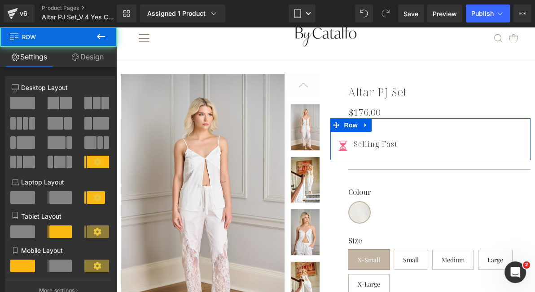
click at [101, 59] on link "Design" at bounding box center [87, 57] width 58 height 20
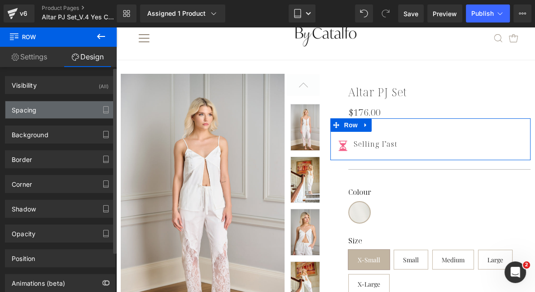
click at [49, 111] on div "Spacing" at bounding box center [60, 109] width 110 height 17
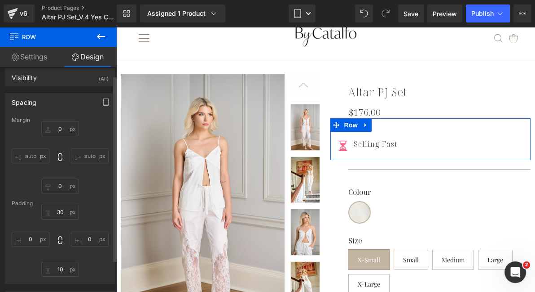
scroll to position [11, 0]
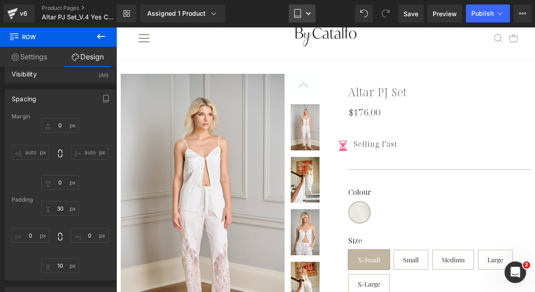
click at [310, 13] on icon at bounding box center [308, 13] width 5 height 5
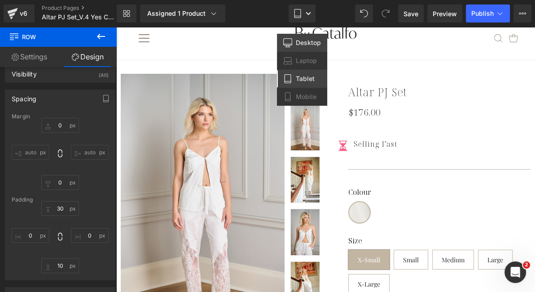
click at [295, 43] on link "Desktop" at bounding box center [302, 43] width 50 height 18
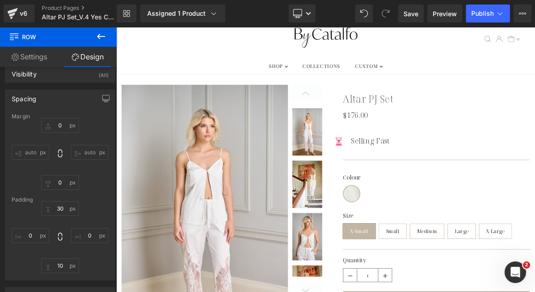
type input "0"
type input "30"
type input "0"
type input "10"
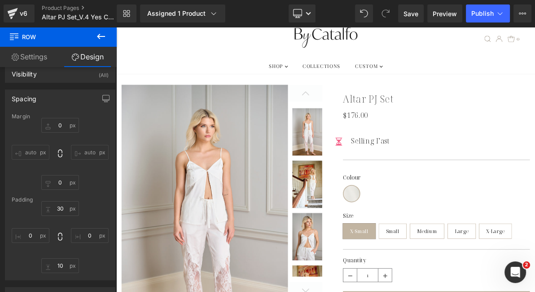
type input "0"
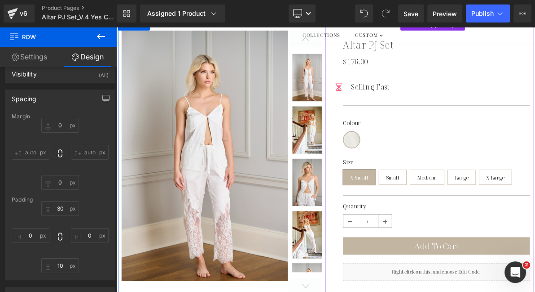
scroll to position [31, 0]
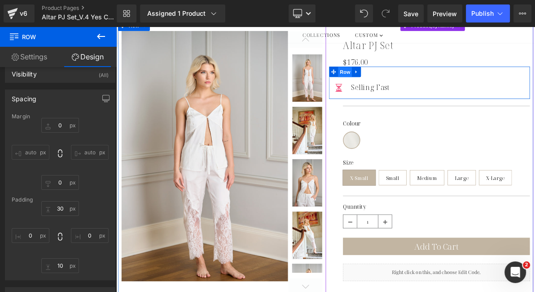
click at [404, 83] on span "Row" at bounding box center [413, 84] width 18 height 13
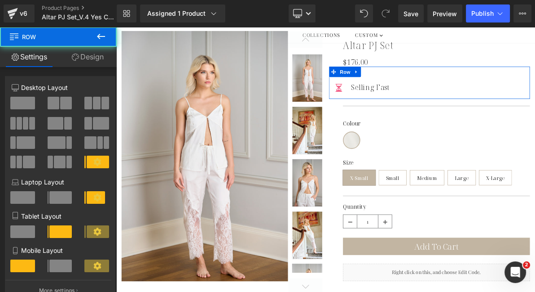
click at [102, 54] on link "Design" at bounding box center [87, 57] width 58 height 20
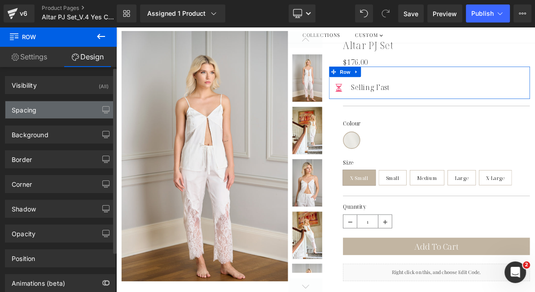
click at [39, 109] on div "Spacing" at bounding box center [60, 109] width 110 height 17
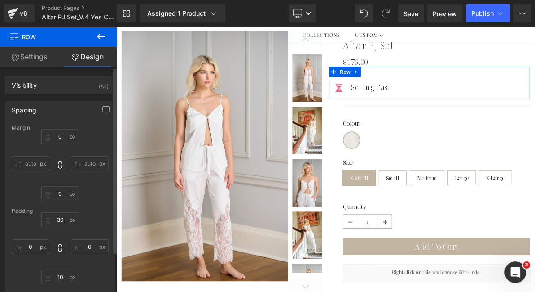
click at [28, 160] on input "auto" at bounding box center [31, 163] width 38 height 15
click at [30, 244] on input "0" at bounding box center [31, 246] width 38 height 15
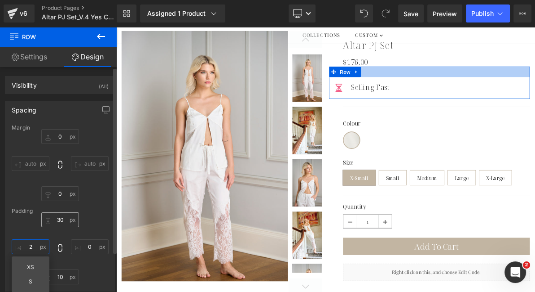
type input "20"
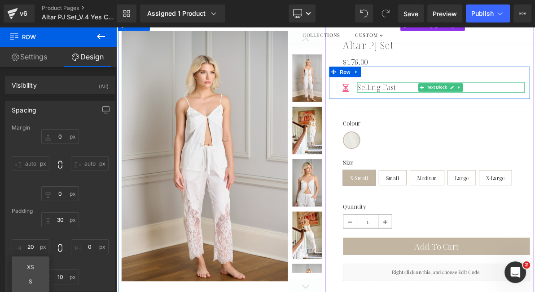
click at [430, 104] on p "Selling Fast" at bounding box center [537, 104] width 217 height 13
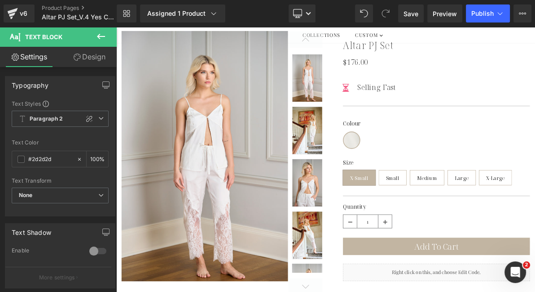
click at [84, 52] on link "Design" at bounding box center [89, 57] width 58 height 20
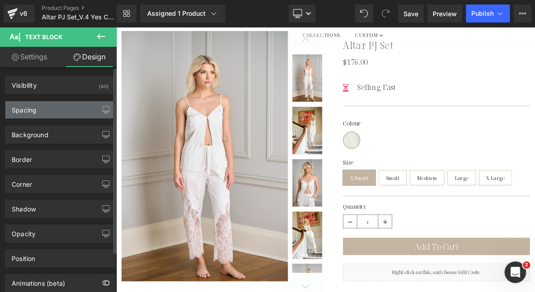
click at [62, 106] on div "Spacing" at bounding box center [60, 109] width 110 height 17
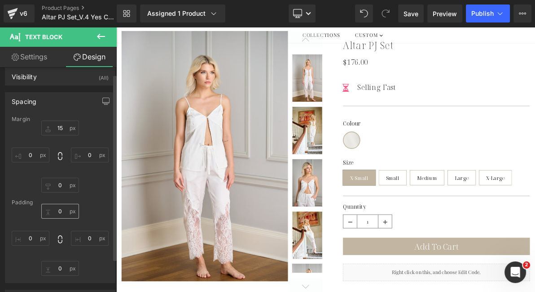
scroll to position [0, 0]
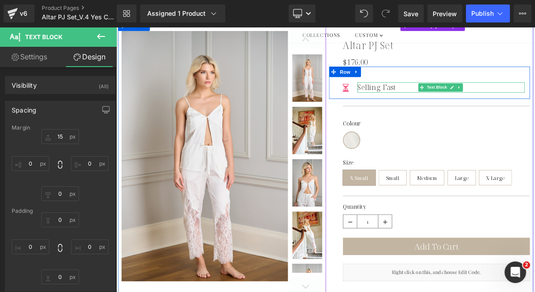
click at [439, 104] on p "Selling Fast" at bounding box center [537, 104] width 217 height 13
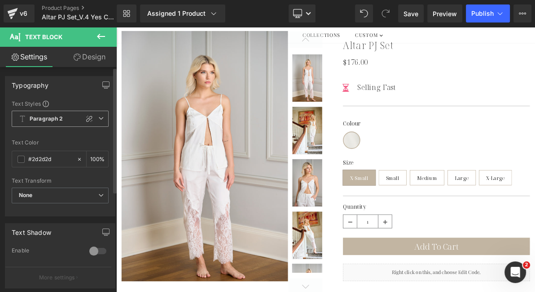
click at [98, 119] on icon at bounding box center [100, 117] width 5 height 5
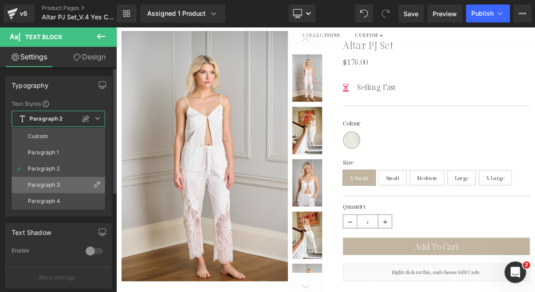
click at [63, 180] on li "Paragraph 3" at bounding box center [58, 185] width 93 height 16
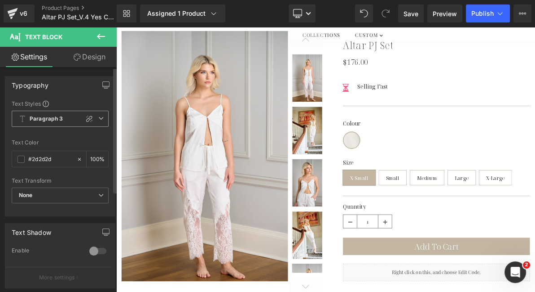
click at [64, 119] on span "Paragraph 3" at bounding box center [60, 119] width 97 height 16
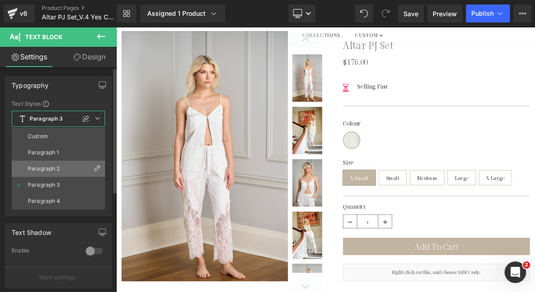
click at [86, 166] on li "Paragraph 2" at bounding box center [58, 168] width 93 height 16
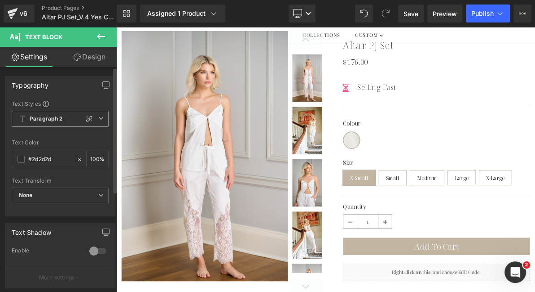
click at [100, 117] on icon at bounding box center [100, 117] width 5 height 5
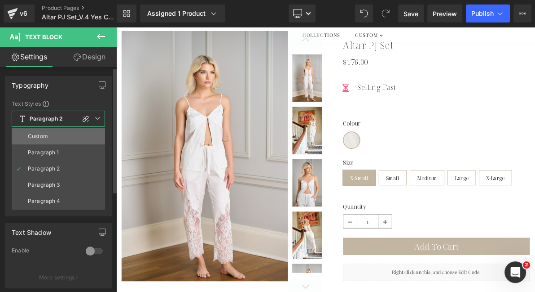
click at [80, 136] on li "Custom" at bounding box center [58, 136] width 93 height 16
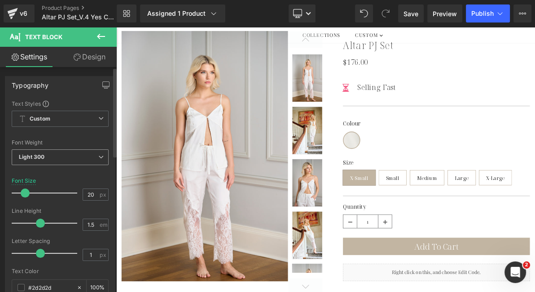
click at [89, 159] on span "Light 300" at bounding box center [60, 157] width 97 height 16
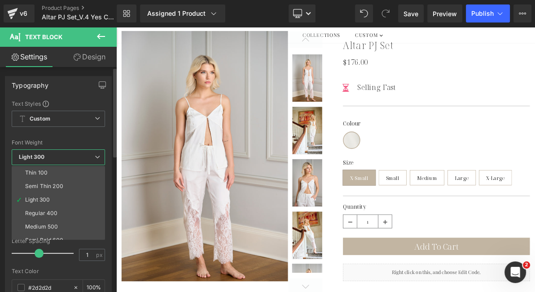
click at [89, 159] on span "Light 300" at bounding box center [58, 157] width 93 height 16
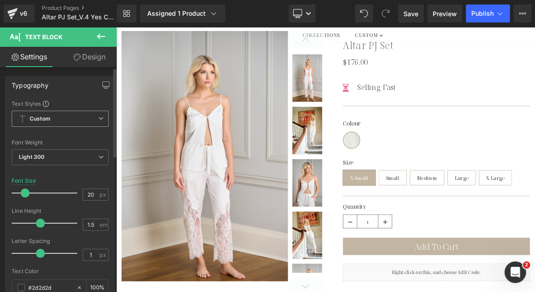
click at [102, 119] on span "Custom" at bounding box center [60, 119] width 97 height 16
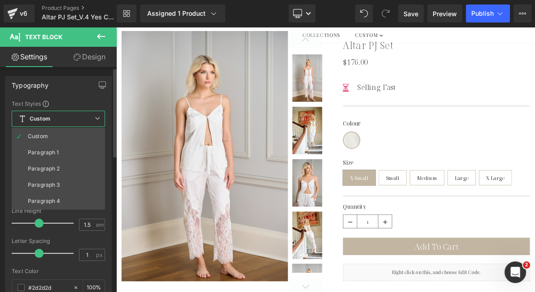
click at [101, 119] on span "Custom" at bounding box center [58, 119] width 93 height 16
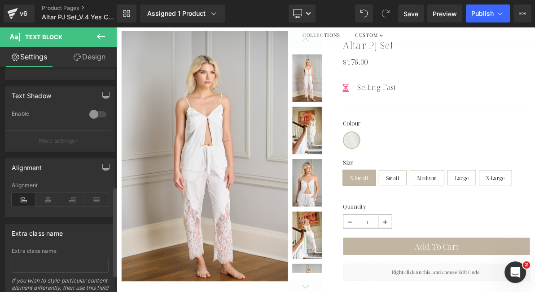
scroll to position [299, 0]
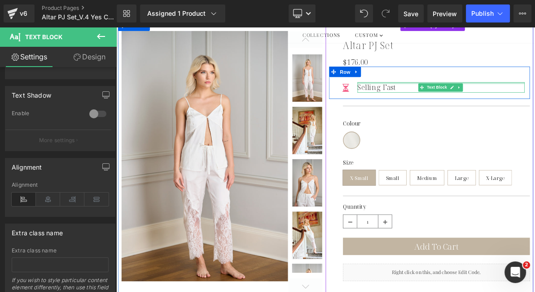
click at [438, 98] on div "Selling Fast Text Block" at bounding box center [537, 104] width 217 height 13
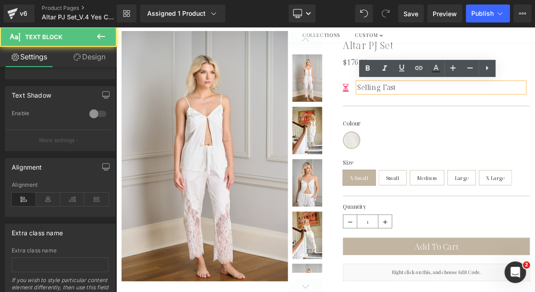
click at [441, 103] on p "Selling Fast" at bounding box center [537, 104] width 217 height 13
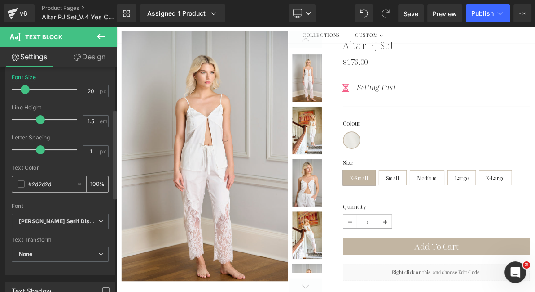
scroll to position [105, 0]
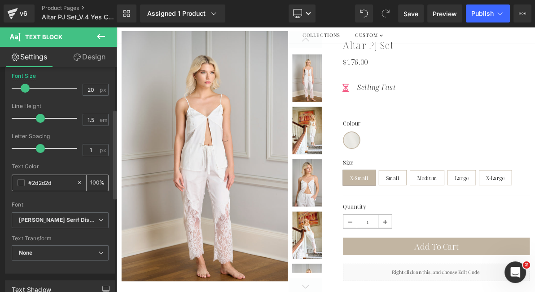
click at [21, 184] on span at bounding box center [21, 182] width 7 height 7
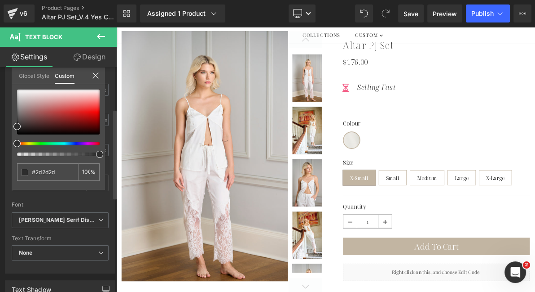
click at [35, 76] on link "Global Style" at bounding box center [34, 74] width 31 height 15
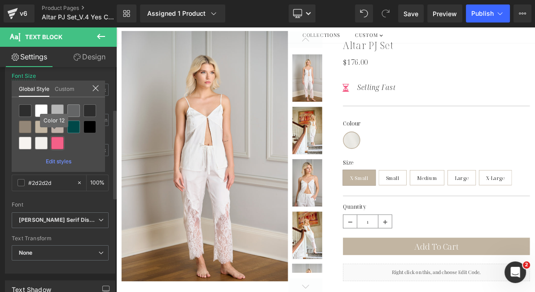
click at [58, 143] on div at bounding box center [57, 143] width 13 height 13
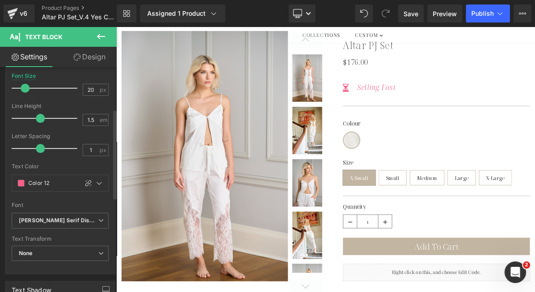
click at [535, 100] on span "Text Block" at bounding box center [533, 105] width 30 height 11
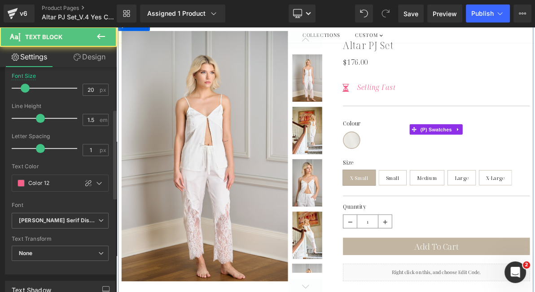
click at [511, 147] on div "Colour Ivory Size X-Small Small Medium Large X-Large" at bounding box center [532, 159] width 243 height 50
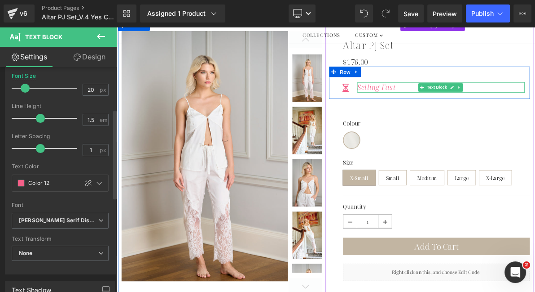
click at [459, 104] on icon "Selling Fast" at bounding box center [454, 105] width 50 height 12
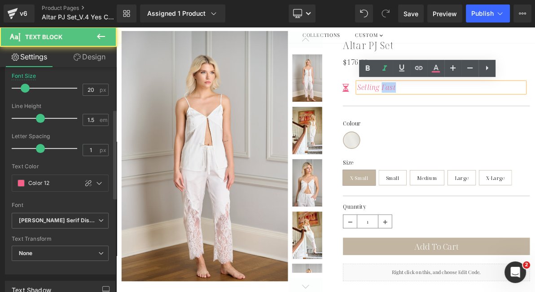
click at [459, 104] on icon "Selling Fast" at bounding box center [454, 105] width 50 height 12
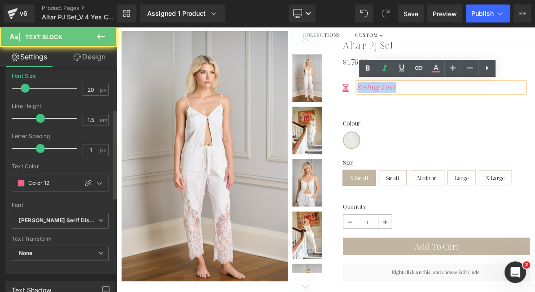
click at [459, 104] on icon "Selling Fast" at bounding box center [454, 105] width 50 height 12
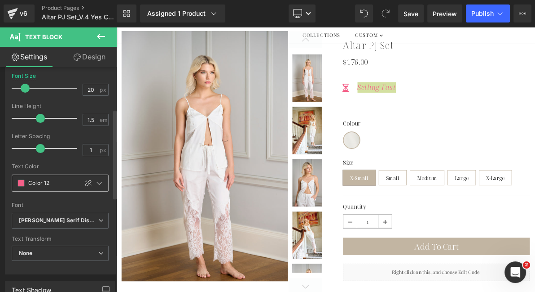
click at [23, 180] on span at bounding box center [21, 182] width 7 height 7
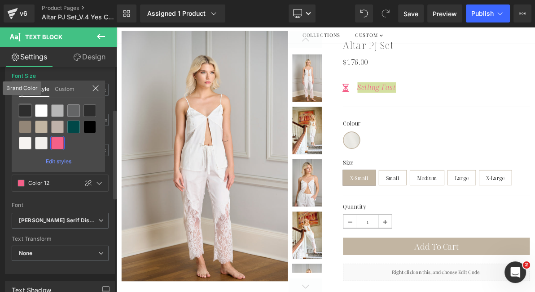
click at [27, 111] on div at bounding box center [25, 110] width 13 height 13
type input "Brand Color"
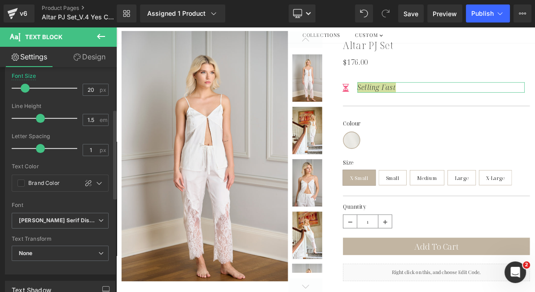
click at [88, 166] on div "Text Color" at bounding box center [60, 166] width 97 height 6
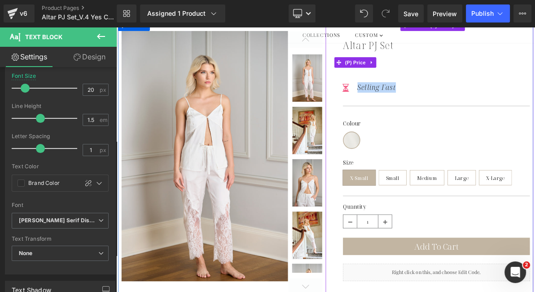
click at [535, 74] on div "$176.00 $0" at bounding box center [532, 72] width 243 height 11
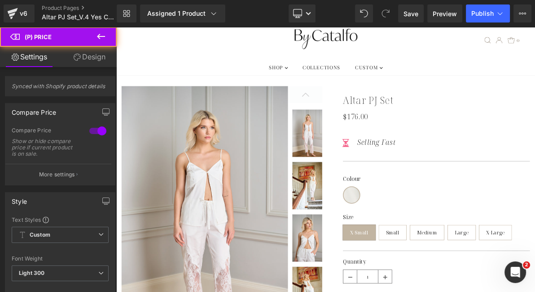
scroll to position [0, 0]
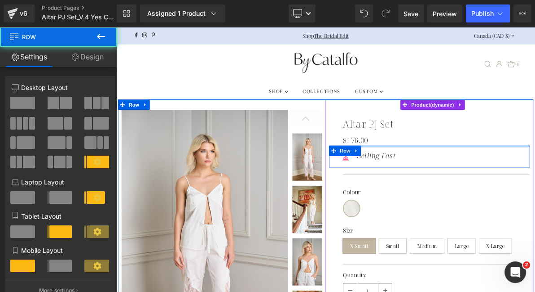
drag, startPoint x: 465, startPoint y: 190, endPoint x: 469, endPoint y: 173, distance: 17.4
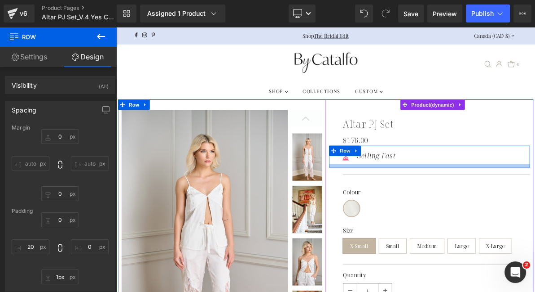
type input "0px"
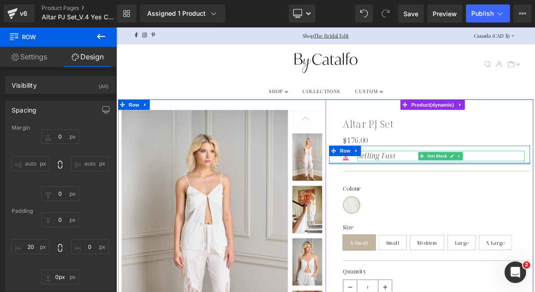
drag, startPoint x: 472, startPoint y: 204, endPoint x: 473, endPoint y: 197, distance: 7.8
click at [473, 197] on div "Icon Selling Fast Text Block Row" at bounding box center [523, 193] width 261 height 24
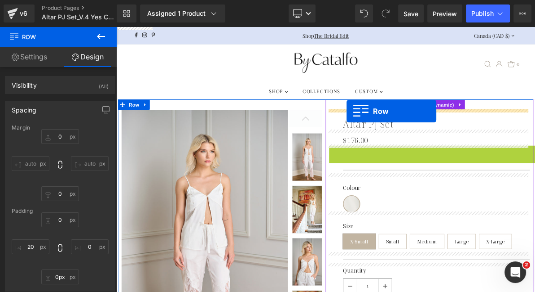
drag, startPoint x: 395, startPoint y: 187, endPoint x: 416, endPoint y: 136, distance: 55.1
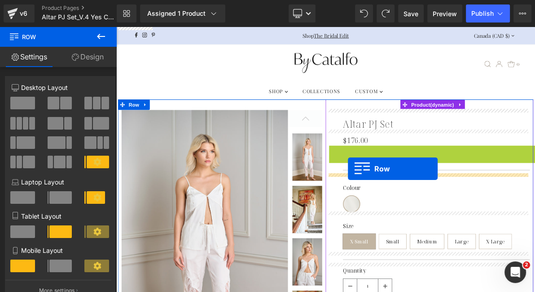
drag, startPoint x: 395, startPoint y: 184, endPoint x: 417, endPoint y: 211, distance: 34.8
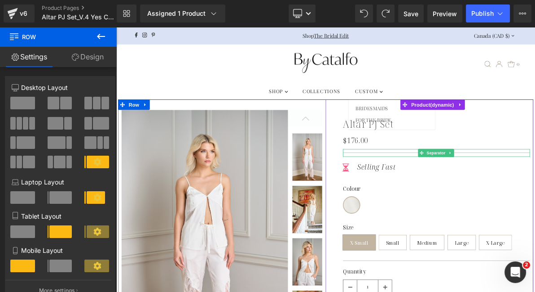
drag, startPoint x: 448, startPoint y: 196, endPoint x: 449, endPoint y: 99, distance: 96.6
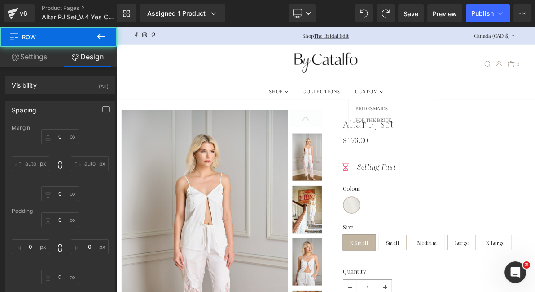
type input "0"
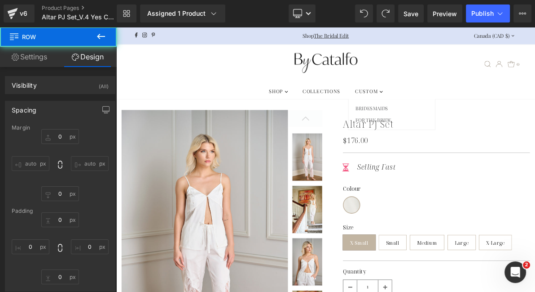
type input "20"
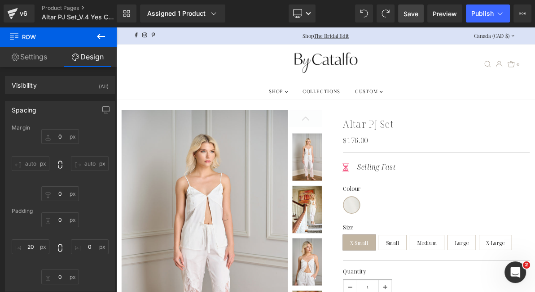
click at [411, 17] on span "Save" at bounding box center [411, 13] width 15 height 9
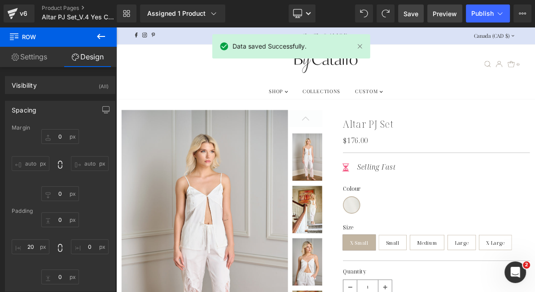
click at [451, 11] on span "Preview" at bounding box center [445, 13] width 24 height 9
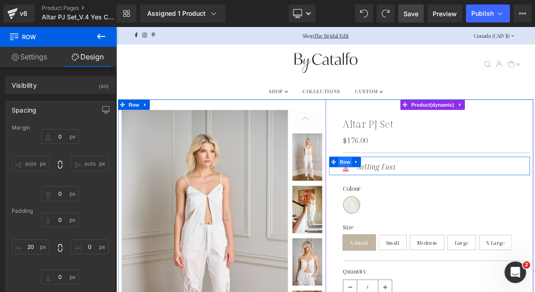
click at [411, 203] on span "Row" at bounding box center [413, 201] width 18 height 13
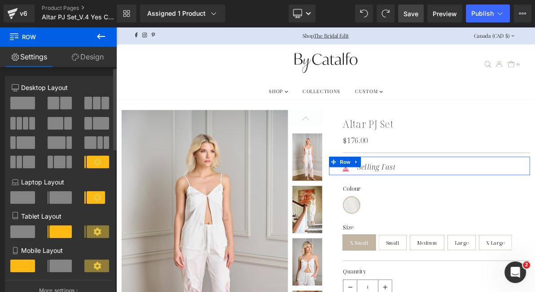
click at [95, 198] on icon at bounding box center [97, 197] width 8 height 8
click at [66, 144] on span at bounding box center [68, 142] width 5 height 13
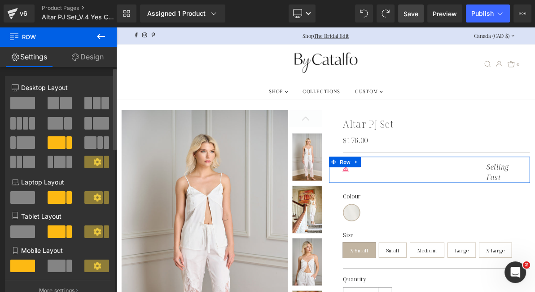
click at [93, 163] on icon at bounding box center [97, 162] width 8 height 8
click at [93, 199] on icon at bounding box center [97, 197] width 8 height 8
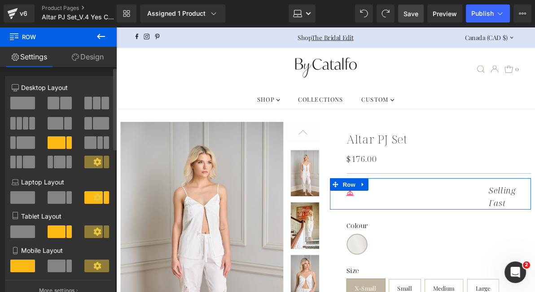
click at [94, 197] on icon at bounding box center [97, 197] width 8 height 8
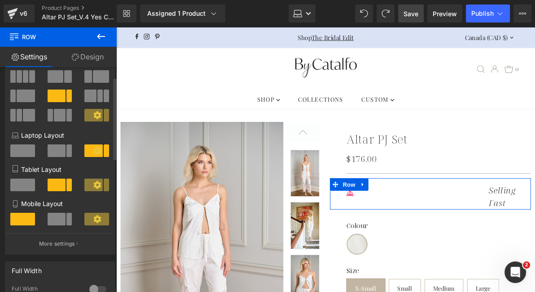
scroll to position [69, 0]
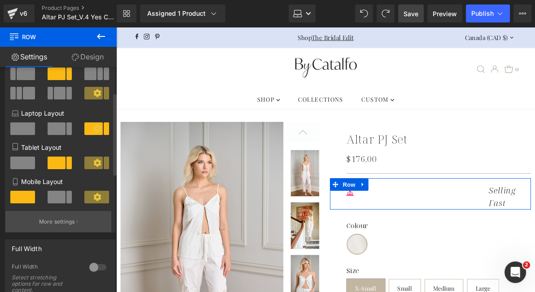
click at [76, 221] on button "More settings" at bounding box center [58, 221] width 106 height 21
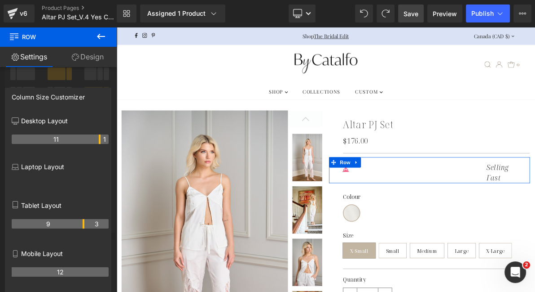
scroll to position [5, 0]
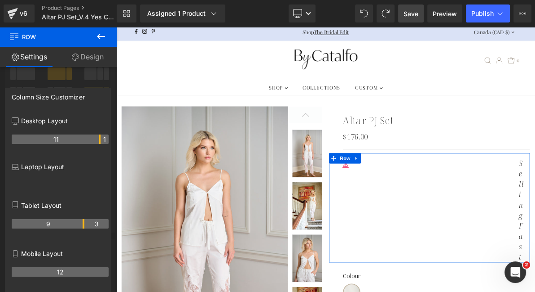
drag, startPoint x: 83, startPoint y: 140, endPoint x: 101, endPoint y: 140, distance: 17.5
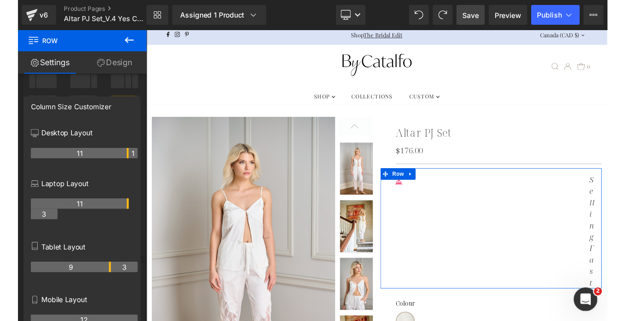
scroll to position [0, 0]
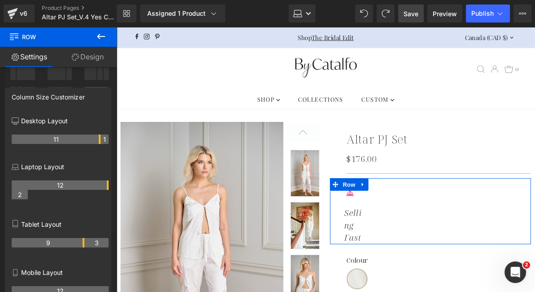
drag, startPoint x: 99, startPoint y: 185, endPoint x: 115, endPoint y: 186, distance: 16.2
click at [115, 186] on div "Column Size Customizer Desktop Layout 11 1 Laptop Layout 12 2 Tablet Layout 9 3…" at bounding box center [58, 210] width 117 height 258
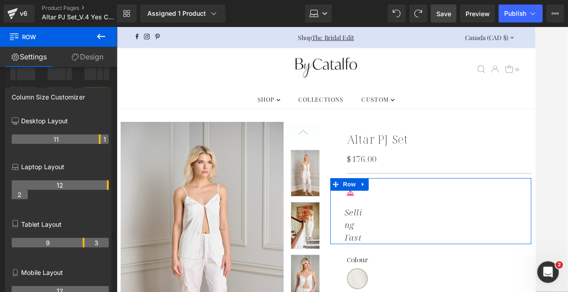
click at [108, 183] on th "12" at bounding box center [60, 184] width 97 height 9
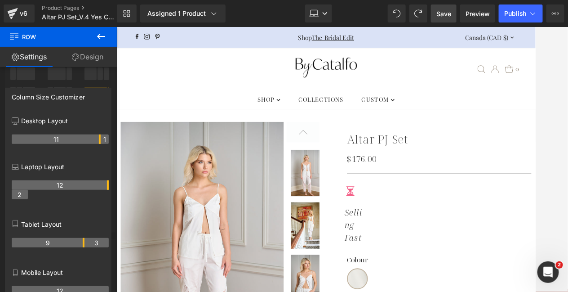
drag, startPoint x: 108, startPoint y: 183, endPoint x: 118, endPoint y: 182, distance: 9.4
click at [118, 182] on div "Row You are previewing how the will restyle your page. You can not edit Element…" at bounding box center [284, 153] width 568 height 307
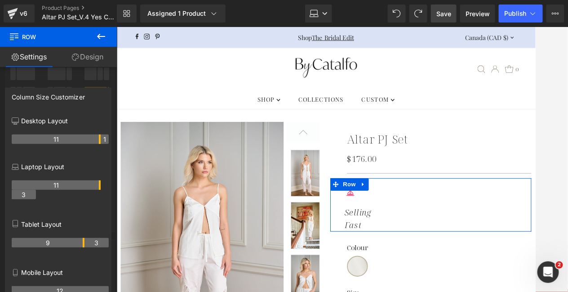
click at [99, 154] on div "11 1" at bounding box center [60, 142] width 97 height 25
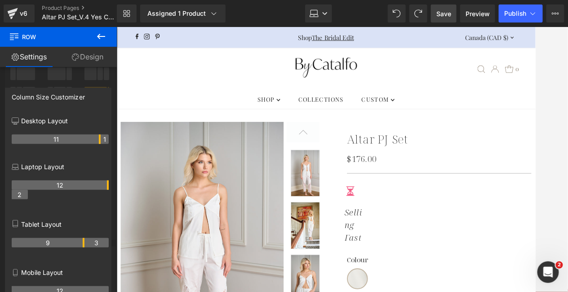
drag, startPoint x: 100, startPoint y: 185, endPoint x: 128, endPoint y: 185, distance: 27.9
click at [128, 185] on div "Row You are previewing how the will restyle your page. You can not edit Element…" at bounding box center [284, 153] width 568 height 307
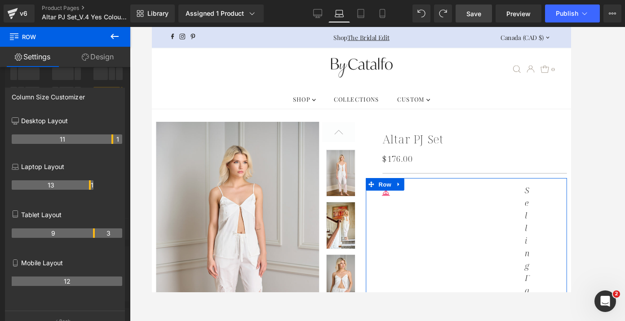
click at [113, 187] on tr "13 1" at bounding box center [67, 184] width 111 height 9
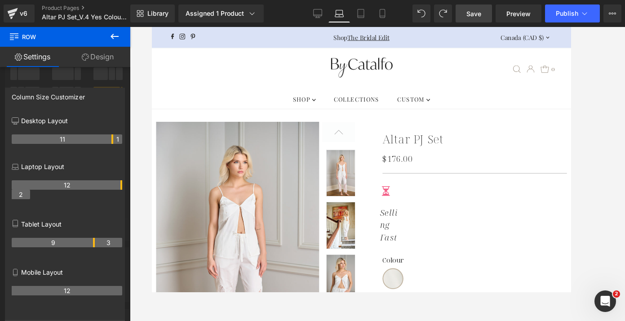
drag, startPoint x: 89, startPoint y: 186, endPoint x: 139, endPoint y: 185, distance: 49.4
click at [139, 185] on div "Row You are previewing how the will restyle your page. You can not edit Element…" at bounding box center [312, 168] width 625 height 336
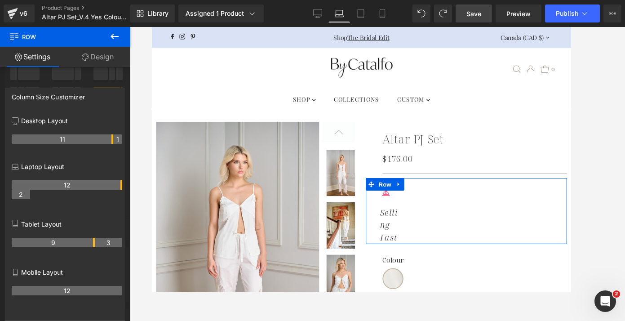
click at [121, 183] on th "12" at bounding box center [67, 184] width 111 height 9
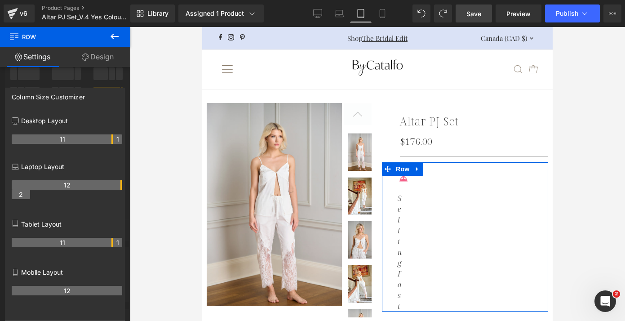
drag, startPoint x: 93, startPoint y: 243, endPoint x: 113, endPoint y: 240, distance: 20.5
click at [113, 240] on tr "11 1" at bounding box center [67, 242] width 111 height 9
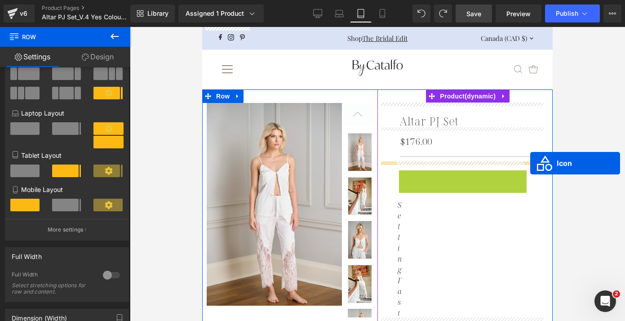
drag, startPoint x: 389, startPoint y: 178, endPoint x: 530, endPoint y: 163, distance: 141.8
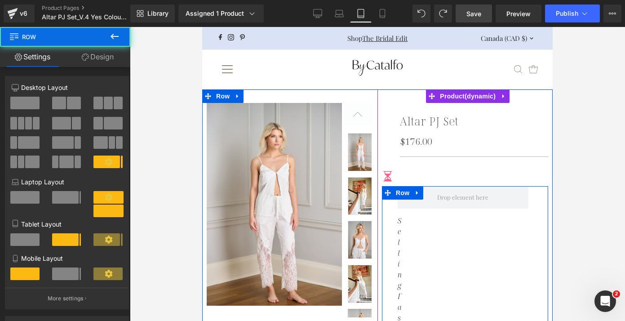
click at [393, 271] on div "Selling Fast Text Block" at bounding box center [397, 270] width 13 height 125
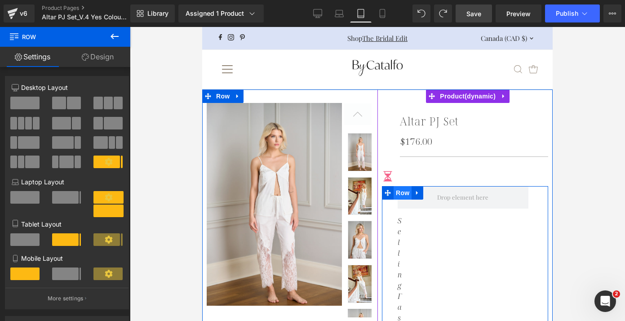
click at [399, 192] on span "Row" at bounding box center [402, 192] width 18 height 13
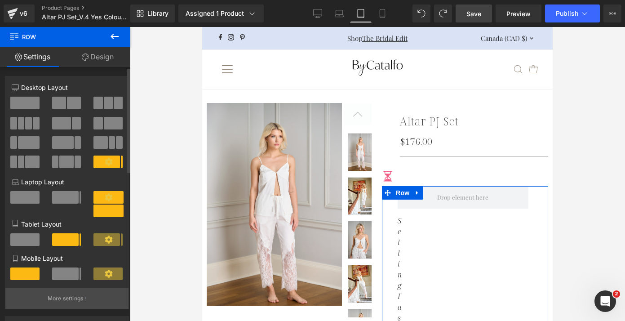
click at [69, 291] on p "More settings" at bounding box center [66, 298] width 36 height 8
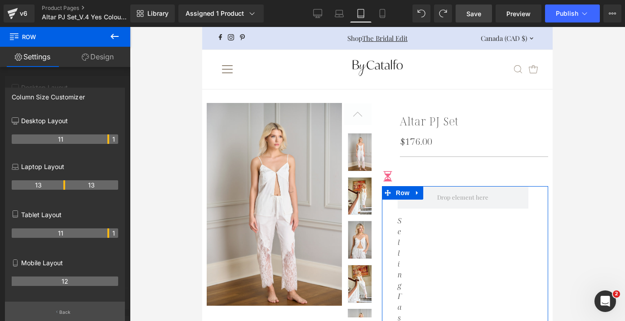
click at [62, 291] on p "Back" at bounding box center [65, 312] width 12 height 7
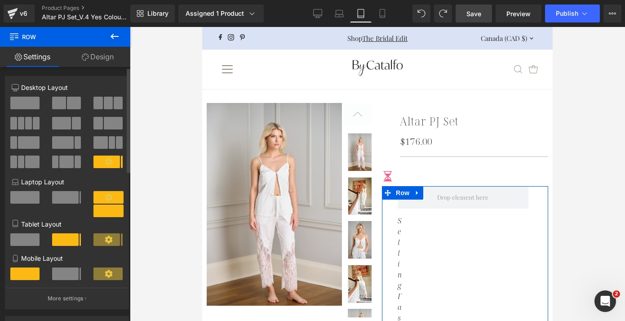
click at [70, 278] on span at bounding box center [65, 273] width 27 height 13
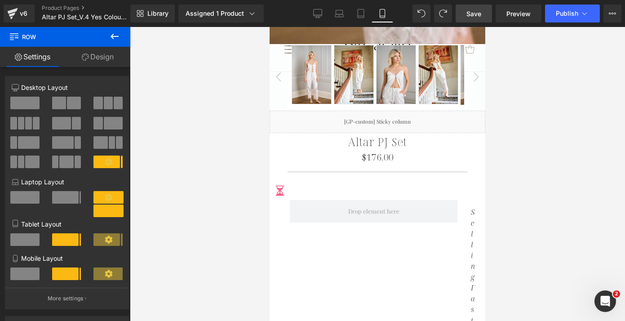
scroll to position [399, 0]
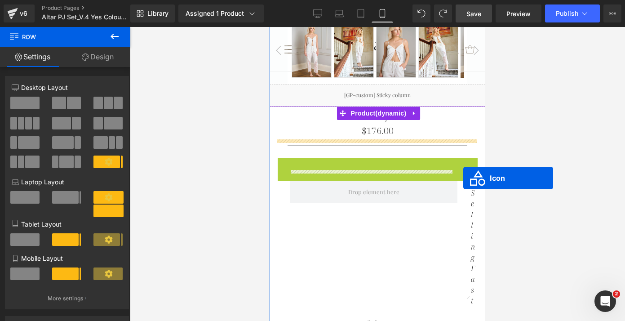
drag, startPoint x: 276, startPoint y: 153, endPoint x: 464, endPoint y: 177, distance: 190.2
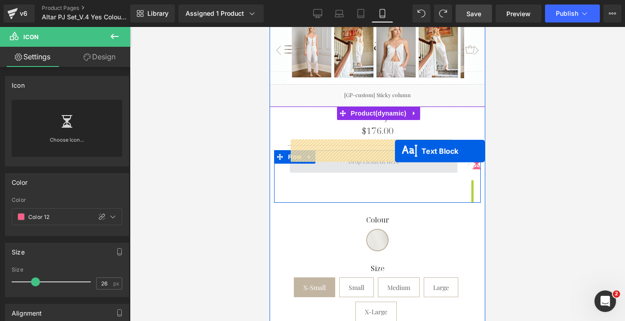
drag, startPoint x: 463, startPoint y: 228, endPoint x: 395, endPoint y: 151, distance: 102.8
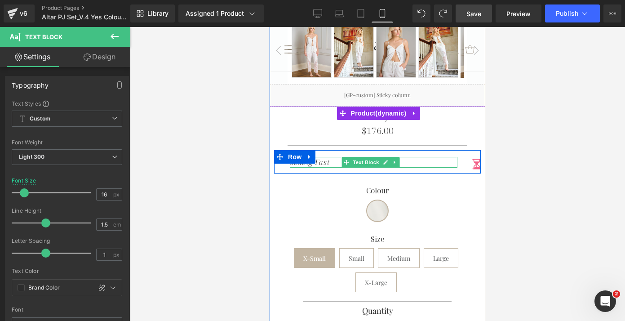
click at [311, 157] on icon "Selling Fast" at bounding box center [310, 162] width 40 height 10
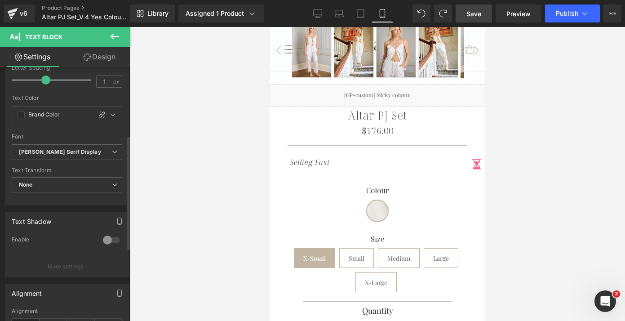
scroll to position [204, 0]
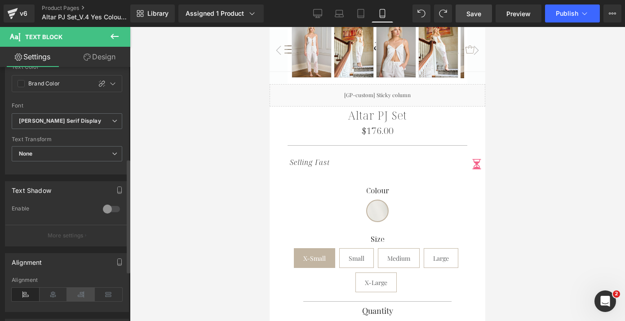
click at [80, 291] on icon at bounding box center [81, 293] width 28 height 13
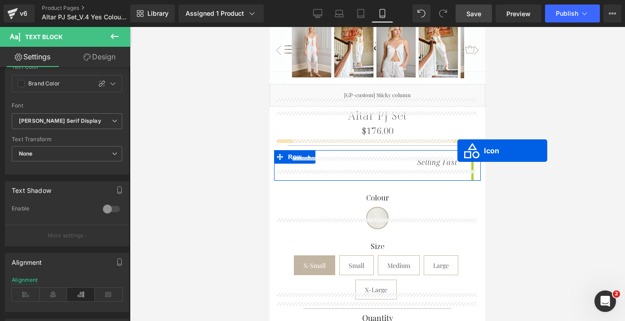
drag, startPoint x: 458, startPoint y: 155, endPoint x: 457, endPoint y: 150, distance: 4.5
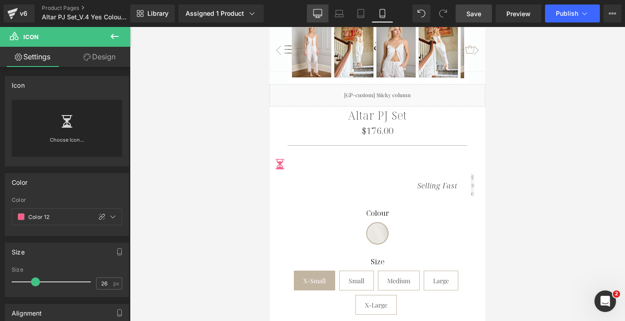
click at [313, 13] on icon at bounding box center [317, 13] width 9 height 9
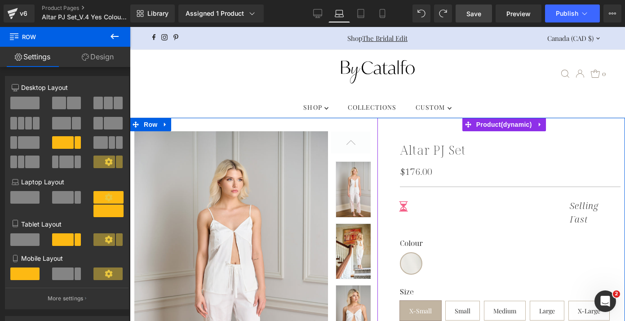
scroll to position [3, 0]
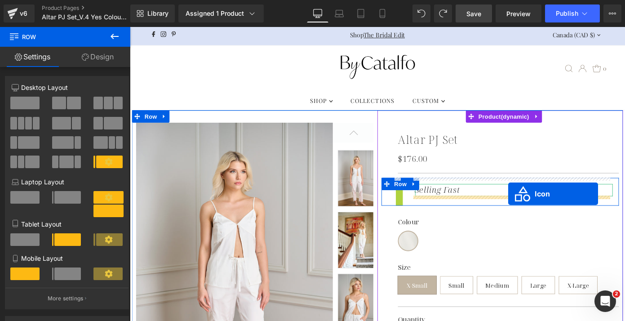
drag, startPoint x: 421, startPoint y: 208, endPoint x: 545, endPoint y: 210, distance: 124.0
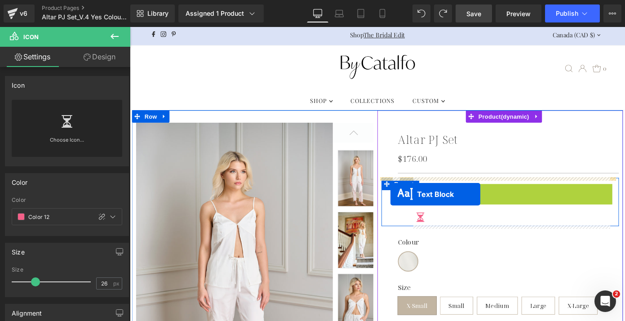
drag, startPoint x: 522, startPoint y: 209, endPoint x: 416, endPoint y: 210, distance: 106.5
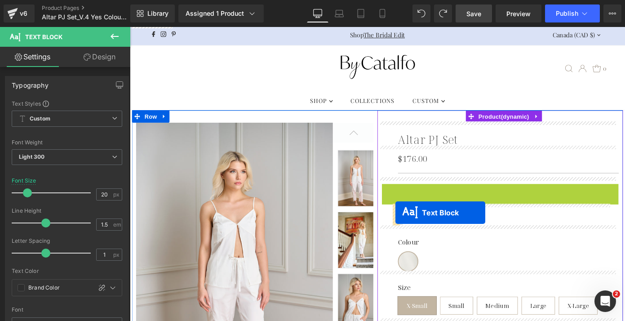
drag, startPoint x: 508, startPoint y: 207, endPoint x: 421, endPoint y: 230, distance: 89.9
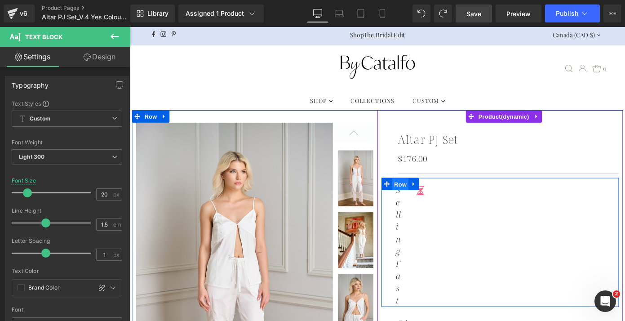
click at [421, 196] on span "Row" at bounding box center [427, 199] width 18 height 13
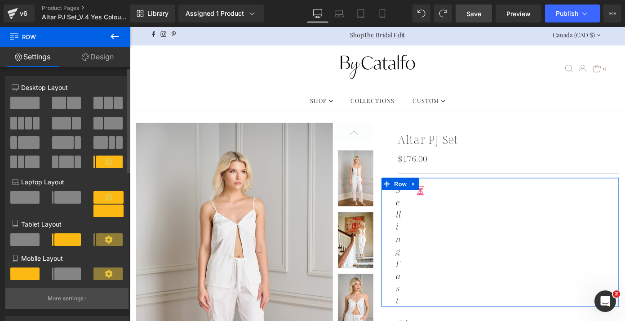
click at [66, 291] on p "More settings" at bounding box center [66, 298] width 36 height 8
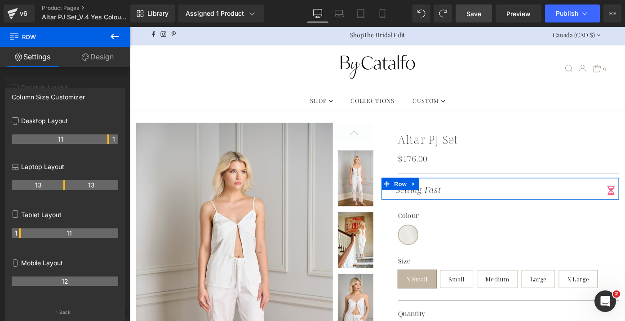
drag, startPoint x: 19, startPoint y: 138, endPoint x: 113, endPoint y: 136, distance: 94.3
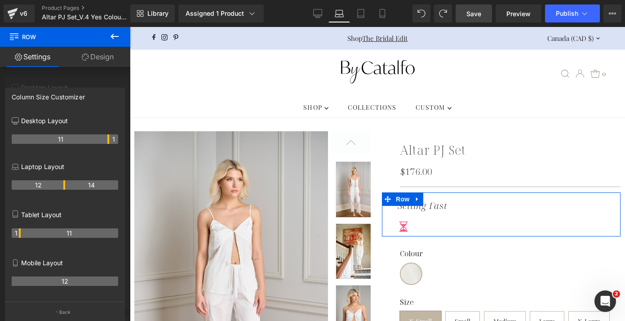
drag, startPoint x: 64, startPoint y: 186, endPoint x: 111, endPoint y: 185, distance: 47.2
click at [111, 185] on tr "12 14" at bounding box center [65, 184] width 106 height 9
drag, startPoint x: 55, startPoint y: 185, endPoint x: 115, endPoint y: 188, distance: 60.3
click at [115, 188] on tr "12 14" at bounding box center [65, 184] width 106 height 9
drag, startPoint x: 74, startPoint y: 183, endPoint x: 82, endPoint y: 184, distance: 8.6
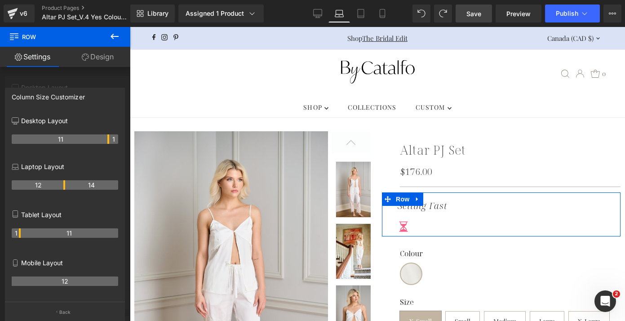
click at [102, 184] on th "14" at bounding box center [91, 184] width 53 height 9
drag, startPoint x: 64, startPoint y: 186, endPoint x: 90, endPoint y: 189, distance: 26.1
click at [90, 189] on th "14" at bounding box center [91, 184] width 53 height 9
drag, startPoint x: 62, startPoint y: 184, endPoint x: 111, endPoint y: 186, distance: 48.1
click at [111, 186] on tr "11 15" at bounding box center [65, 184] width 106 height 9
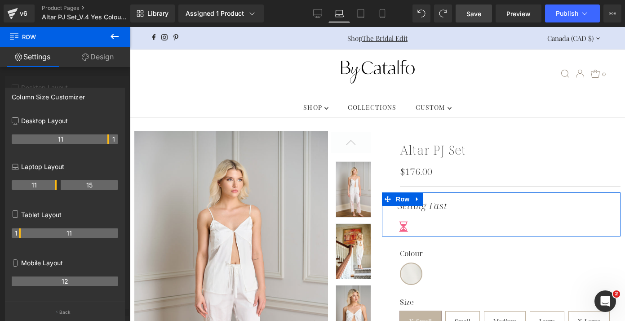
click at [53, 74] on div at bounding box center [65, 176] width 130 height 298
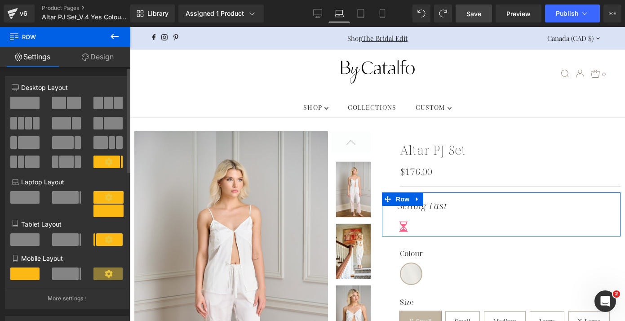
click at [69, 243] on span at bounding box center [65, 239] width 27 height 13
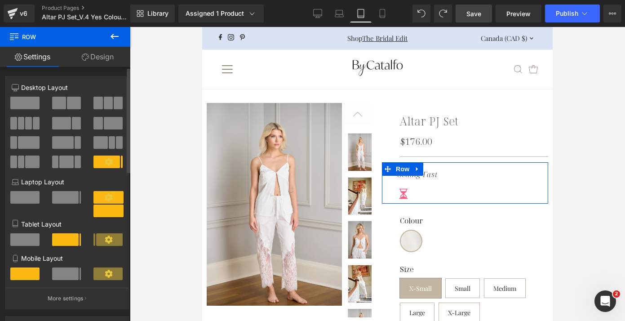
click at [68, 199] on span at bounding box center [65, 197] width 27 height 13
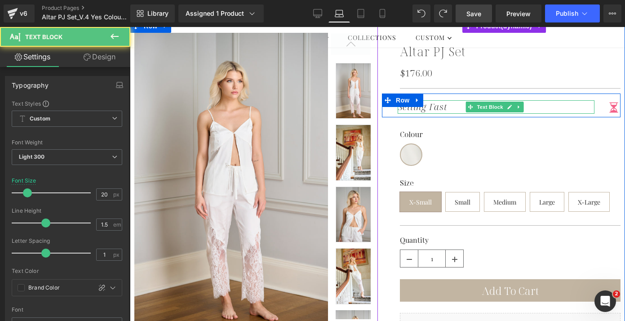
click at [429, 106] on icon "Selling Fast" at bounding box center [423, 107] width 50 height 12
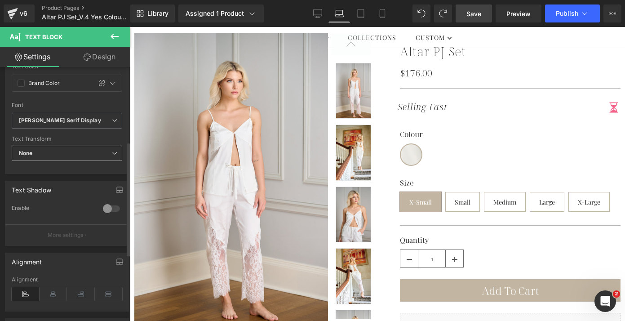
scroll to position [259, 0]
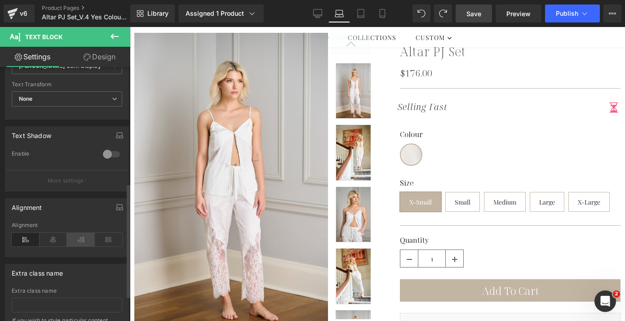
click at [77, 239] on icon at bounding box center [81, 239] width 28 height 13
click at [319, 17] on icon at bounding box center [317, 13] width 9 height 9
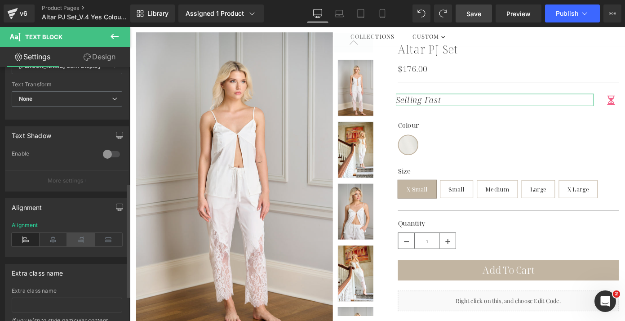
click at [79, 239] on icon at bounding box center [81, 239] width 28 height 13
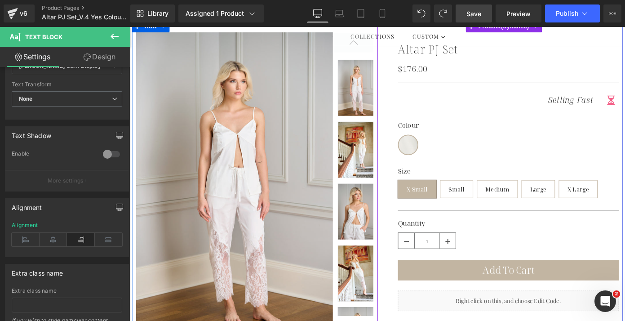
scroll to position [0, 0]
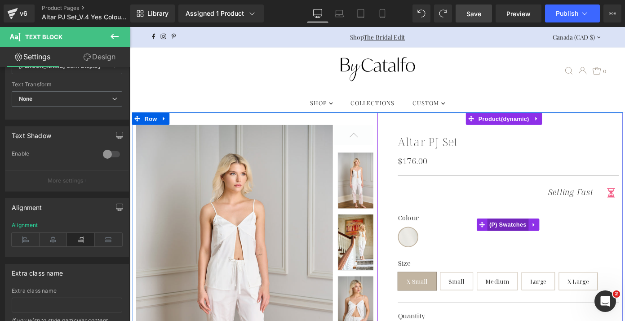
click at [535, 244] on span "(P) Swatches" at bounding box center [544, 243] width 45 height 13
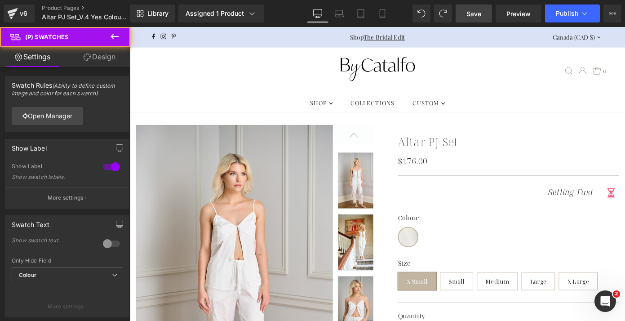
click at [110, 57] on link "Design" at bounding box center [99, 57] width 65 height 20
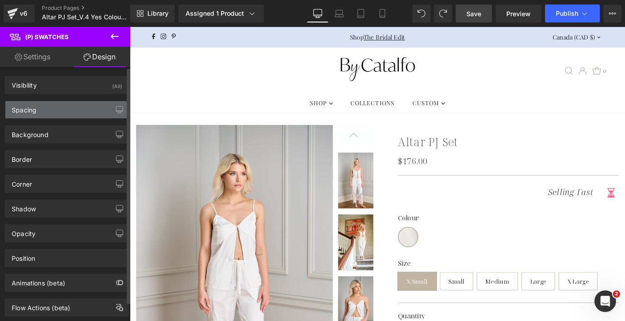
click at [72, 111] on div "Spacing" at bounding box center [66, 109] width 123 height 17
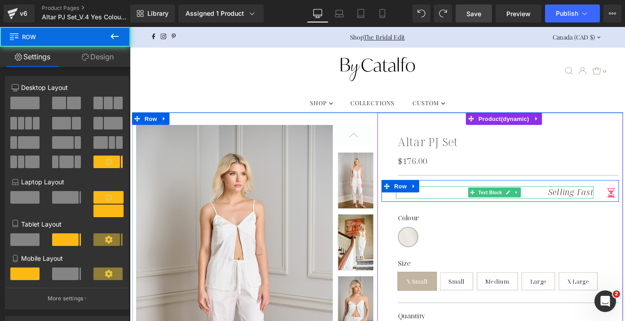
drag, startPoint x: 477, startPoint y: 215, endPoint x: 478, endPoint y: 208, distance: 6.8
click at [478, 208] on div "Selling Fast Text Block Icon Row" at bounding box center [536, 207] width 261 height 24
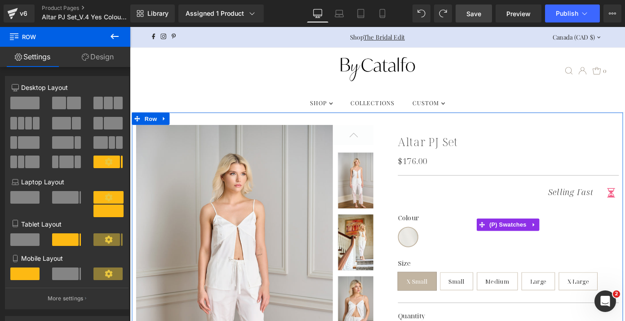
click at [427, 232] on label "Colour" at bounding box center [545, 239] width 243 height 14
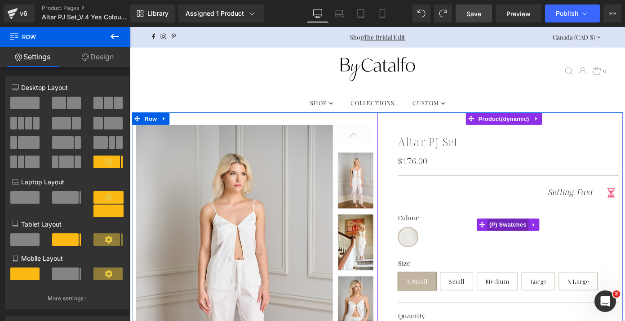
click at [535, 244] on span "(P) Swatches" at bounding box center [544, 243] width 45 height 13
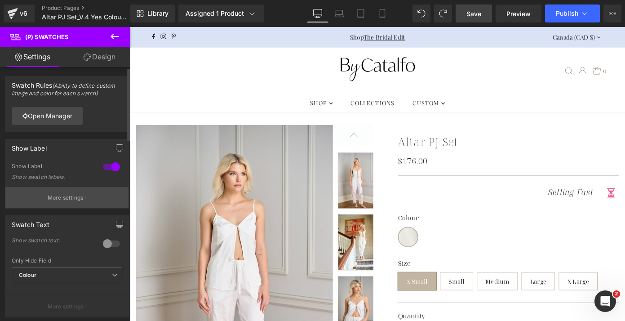
click at [73, 196] on p "More settings" at bounding box center [66, 198] width 36 height 8
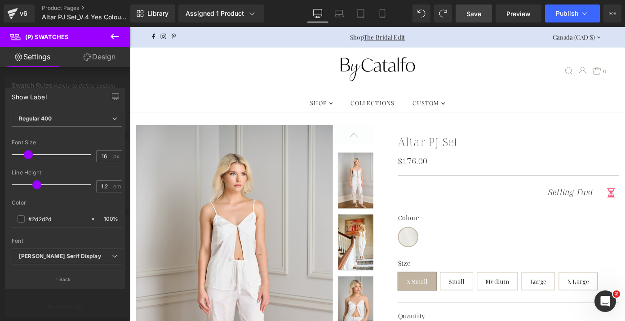
scroll to position [49, 0]
click at [88, 82] on div at bounding box center [65, 176] width 130 height 298
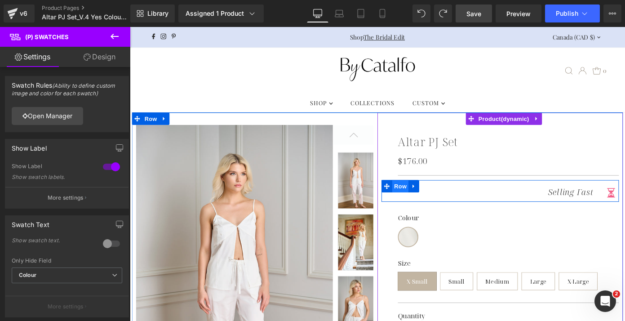
click at [418, 204] on span "Row" at bounding box center [427, 201] width 18 height 13
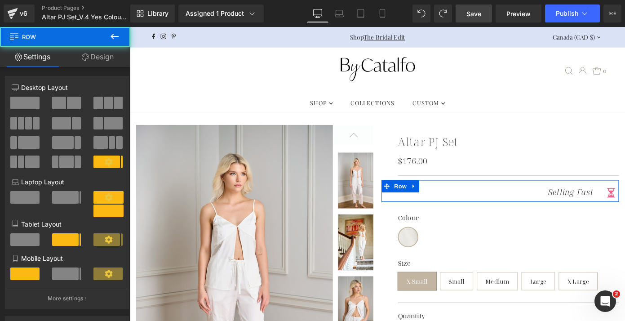
click at [102, 60] on link "Design" at bounding box center [97, 57] width 65 height 20
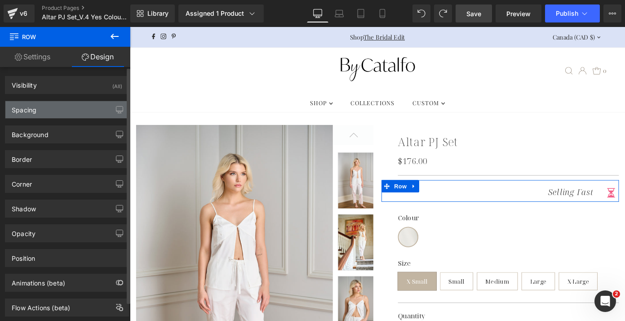
click at [80, 111] on div "Spacing" at bounding box center [66, 109] width 123 height 17
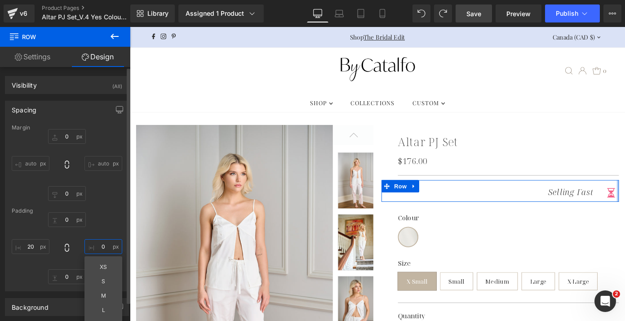
click at [102, 248] on input "0" at bounding box center [103, 246] width 38 height 15
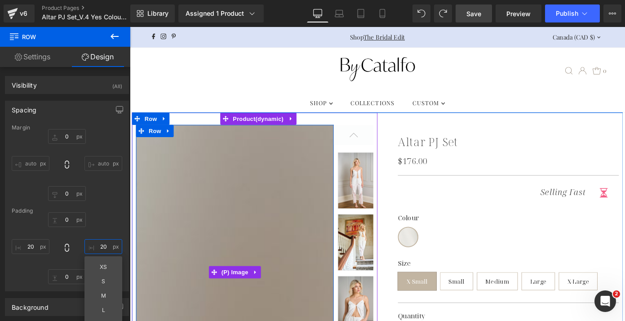
type input "20"
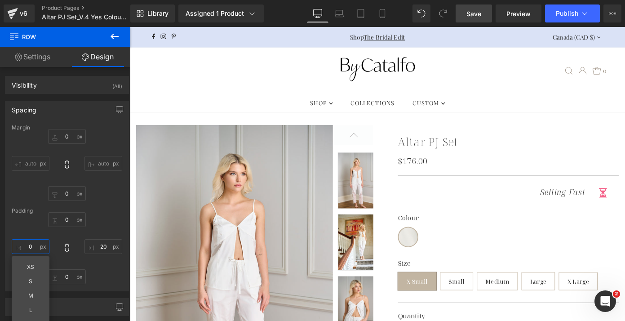
type input "0"
click at [479, 11] on span "Save" at bounding box center [473, 13] width 15 height 9
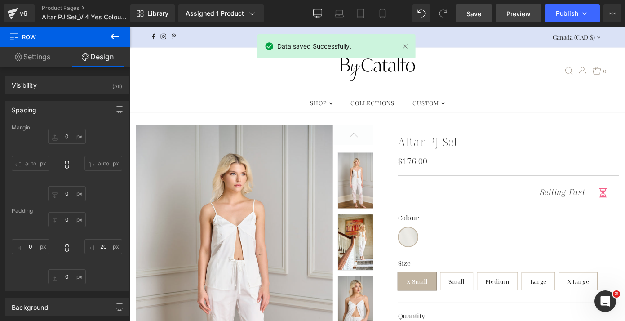
click at [530, 16] on span "Preview" at bounding box center [518, 13] width 24 height 9
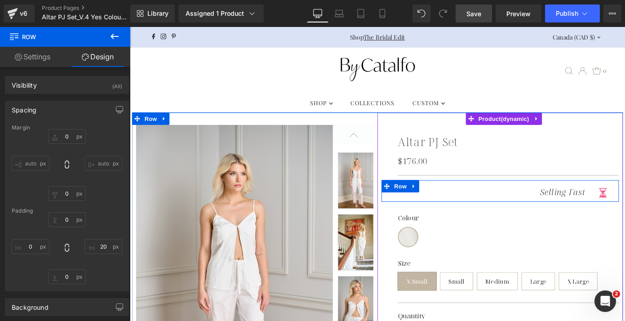
click at [535, 201] on div "Selling Fast Text Block" at bounding box center [521, 205] width 230 height 20
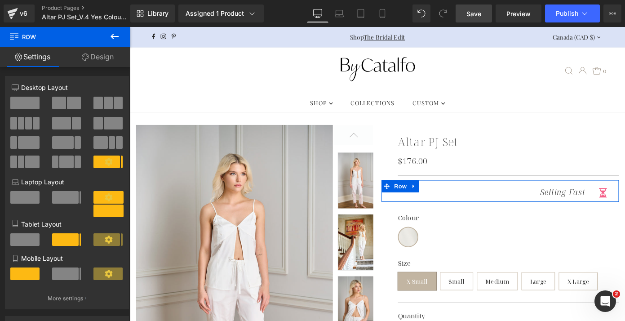
click at [93, 51] on link "Design" at bounding box center [97, 57] width 65 height 20
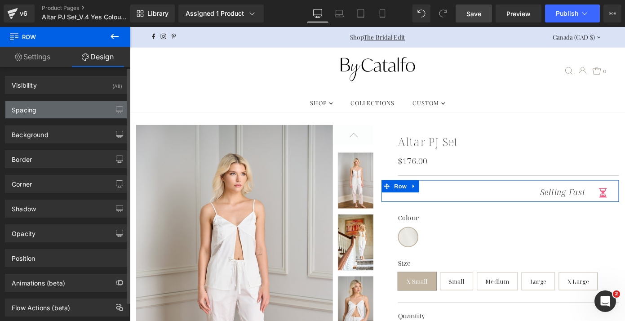
click at [64, 107] on div "Spacing" at bounding box center [66, 109] width 123 height 17
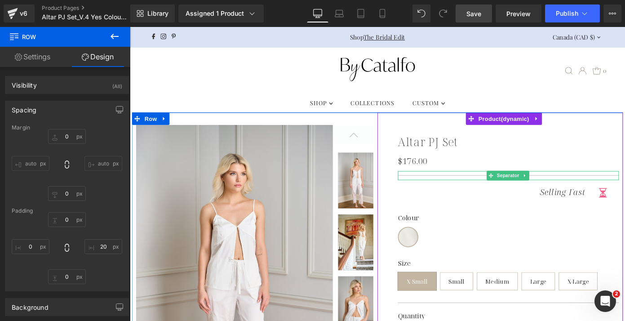
click at [510, 190] on div at bounding box center [545, 190] width 243 height 10
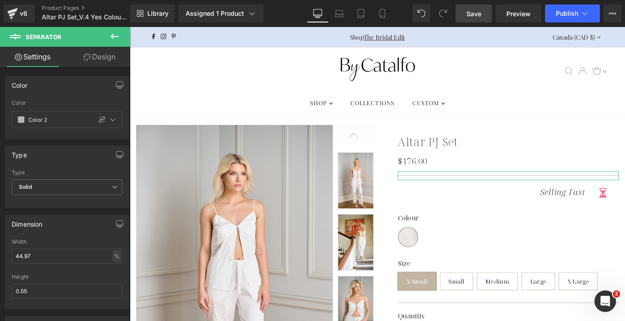
click at [102, 56] on link "Design" at bounding box center [99, 57] width 65 height 20
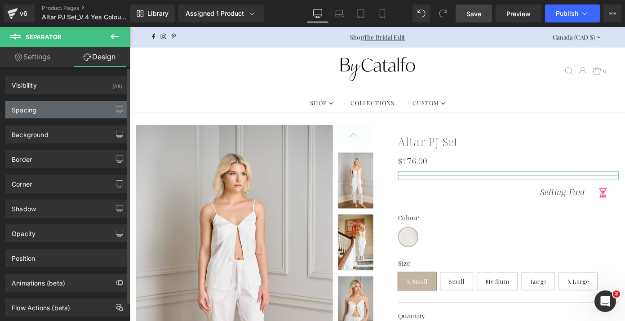
click at [63, 113] on div "Spacing" at bounding box center [66, 109] width 123 height 17
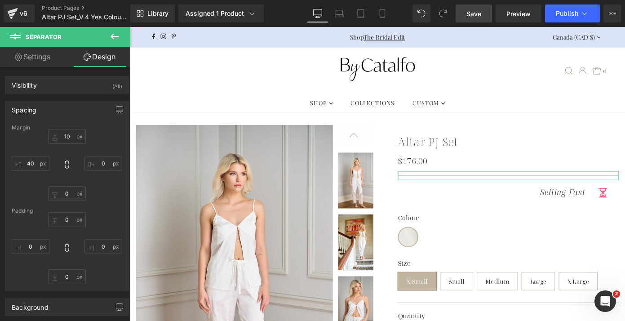
click at [54, 59] on link "Settings" at bounding box center [32, 57] width 65 height 20
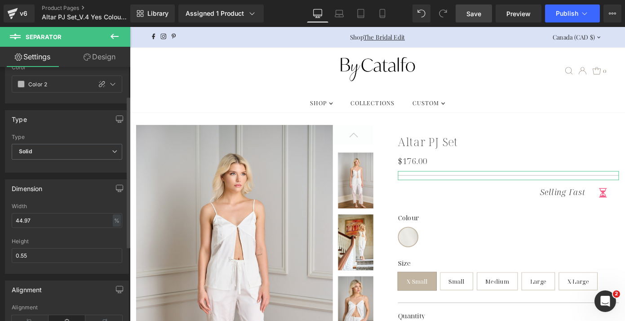
scroll to position [50, 0]
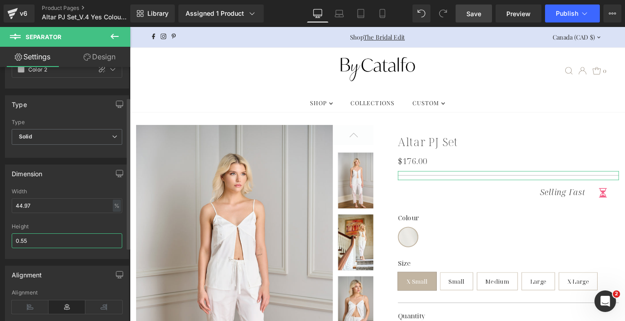
click at [76, 242] on input "0.55" at bounding box center [67, 240] width 111 height 15
type input "0.55"
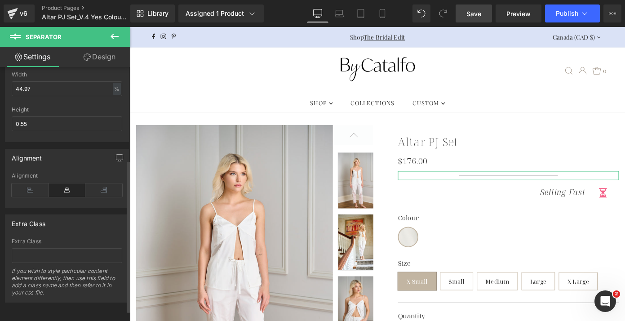
scroll to position [0, 0]
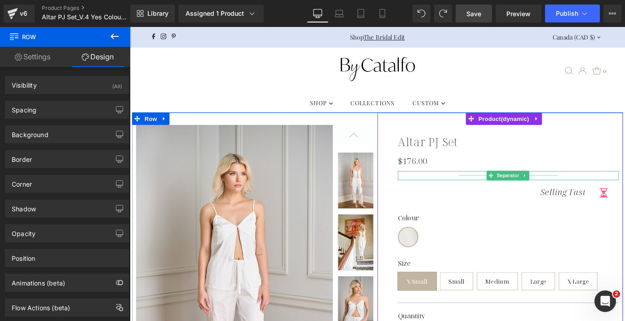
click at [513, 190] on div at bounding box center [545, 190] width 243 height 10
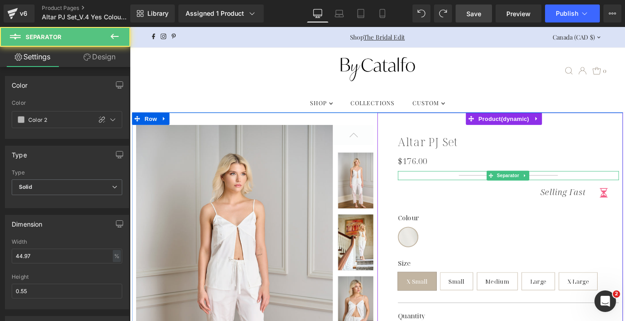
click at [479, 189] on div at bounding box center [545, 190] width 243 height 10
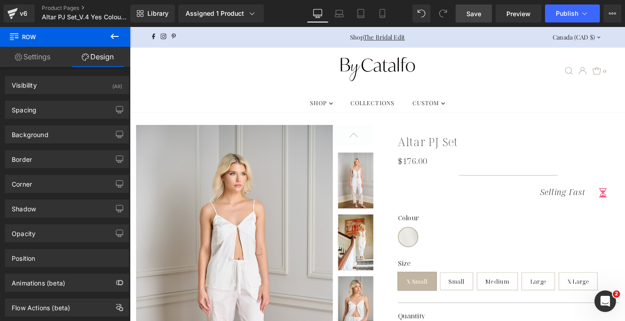
click at [444, 14] on icon at bounding box center [443, 13] width 8 height 8
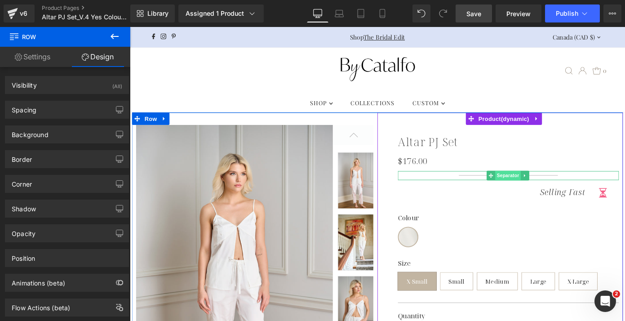
click at [531, 187] on span "Separator" at bounding box center [545, 190] width 28 height 11
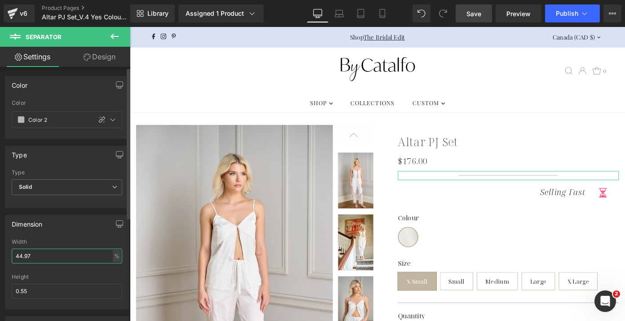
click at [76, 252] on input "44.97" at bounding box center [67, 255] width 111 height 15
type input "100"
click at [68, 233] on div "Dimension 44.97% Width 100 % % px 0.55px Height 0.55" at bounding box center [67, 262] width 124 height 94
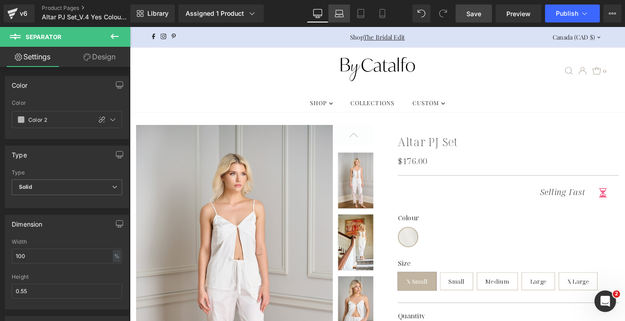
click at [338, 13] on icon at bounding box center [339, 13] width 9 height 9
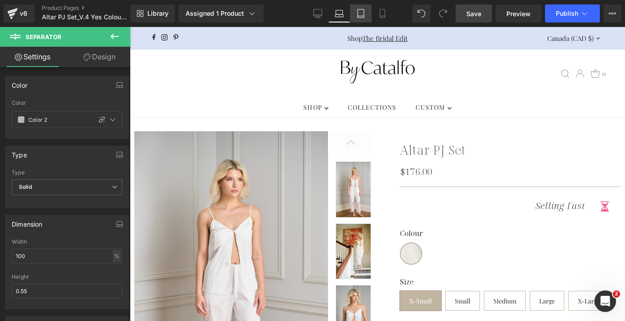
click at [360, 14] on icon at bounding box center [360, 13] width 9 height 9
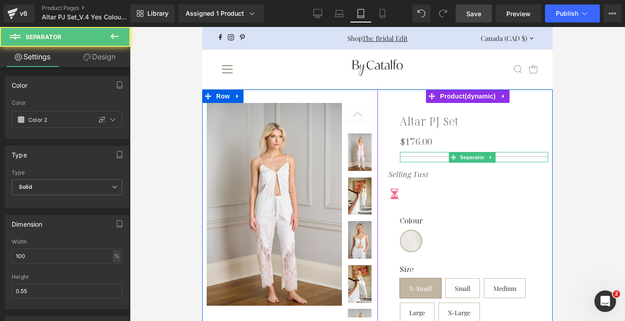
click at [423, 157] on div at bounding box center [474, 157] width 148 height 10
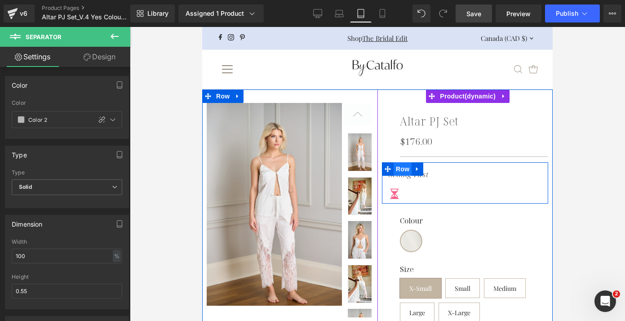
click at [397, 171] on span "Row" at bounding box center [402, 168] width 18 height 13
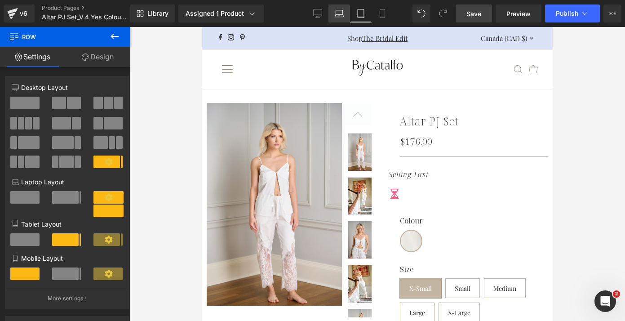
click at [337, 10] on icon at bounding box center [339, 13] width 9 height 9
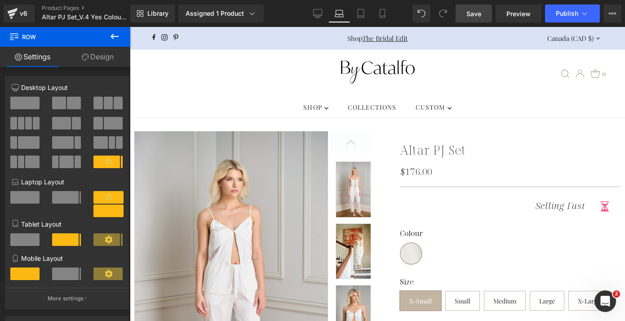
scroll to position [30, 0]
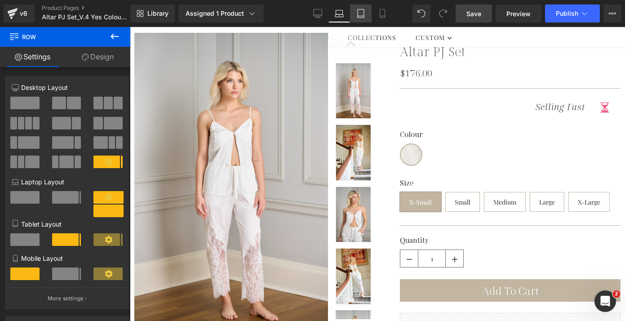
click at [360, 16] on icon at bounding box center [361, 16] width 6 height 0
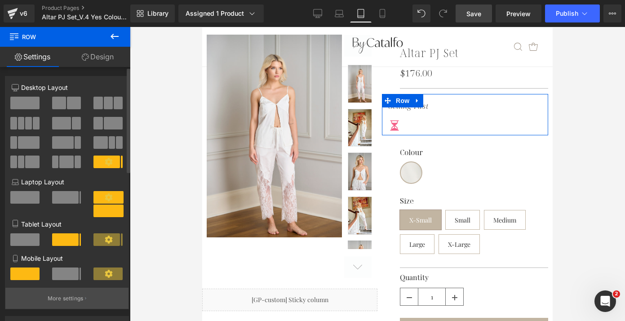
click at [70, 291] on p "More settings" at bounding box center [66, 298] width 36 height 8
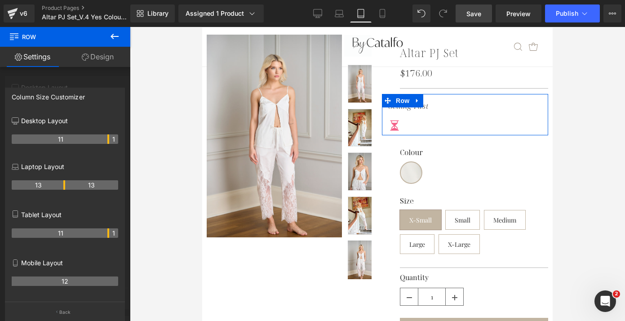
scroll to position [30, 0]
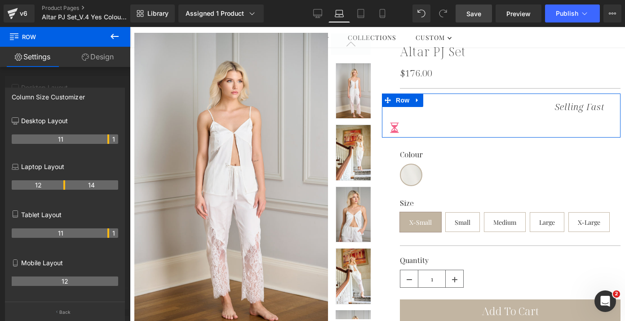
drag, startPoint x: 63, startPoint y: 184, endPoint x: 113, endPoint y: 181, distance: 49.5
click at [113, 181] on tr "12 14" at bounding box center [65, 184] width 106 height 9
click at [110, 75] on div at bounding box center [65, 176] width 130 height 298
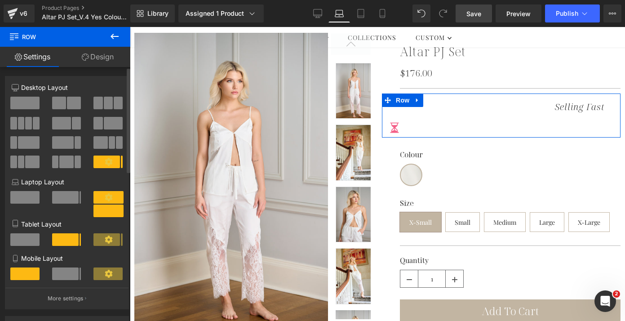
click at [67, 197] on span at bounding box center [65, 197] width 27 height 13
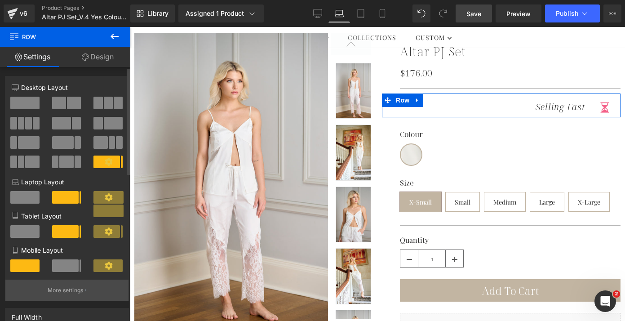
click at [70, 291] on p "More settings" at bounding box center [66, 290] width 36 height 8
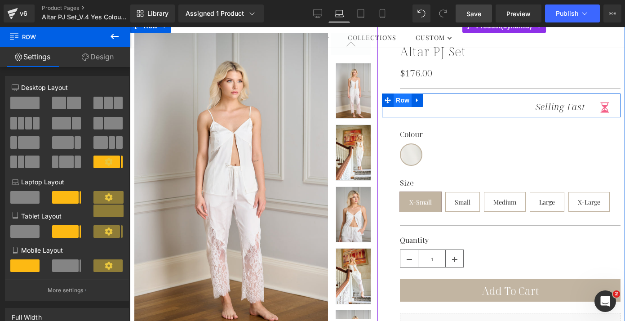
click at [400, 101] on span "Row" at bounding box center [402, 99] width 18 height 13
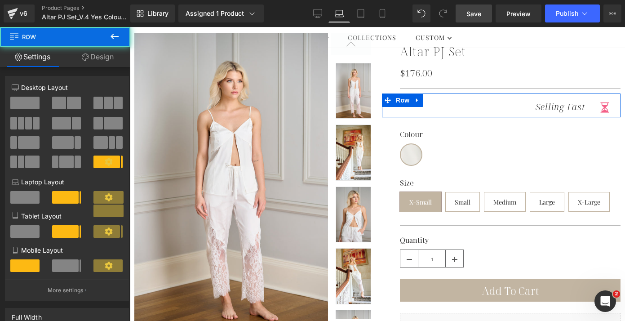
click at [103, 59] on link "Design" at bounding box center [97, 57] width 65 height 20
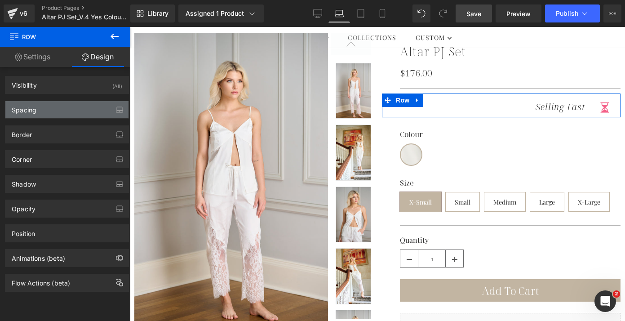
click at [53, 115] on div "Spacing" at bounding box center [66, 109] width 123 height 17
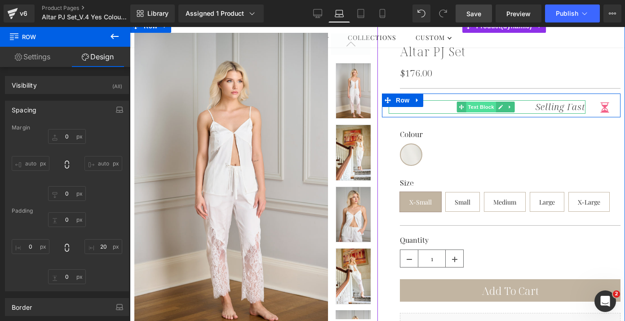
click at [486, 103] on span "Text Block" at bounding box center [481, 107] width 30 height 11
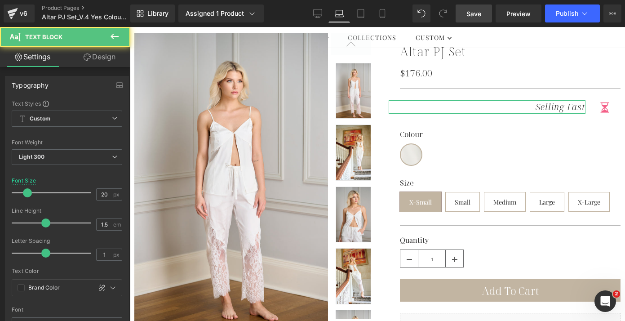
click at [111, 62] on link "Design" at bounding box center [99, 57] width 65 height 20
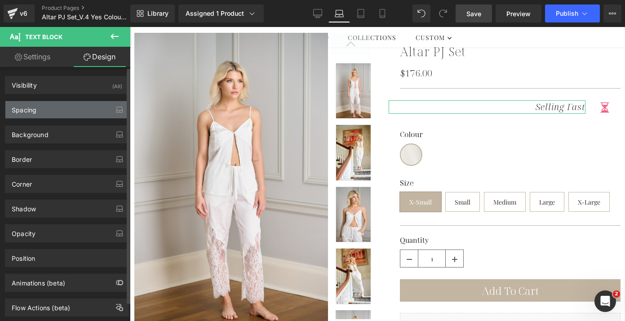
click at [61, 107] on div "Spacing" at bounding box center [66, 109] width 123 height 17
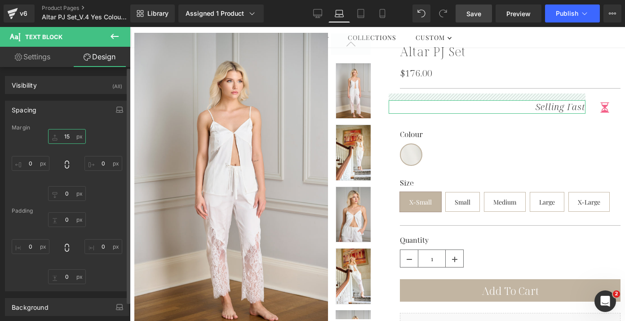
click at [68, 134] on input "15" at bounding box center [67, 136] width 38 height 15
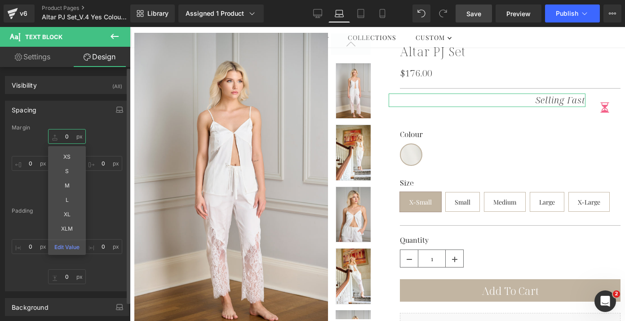
type input "0"
click at [78, 111] on div "Spacing" at bounding box center [66, 109] width 123 height 17
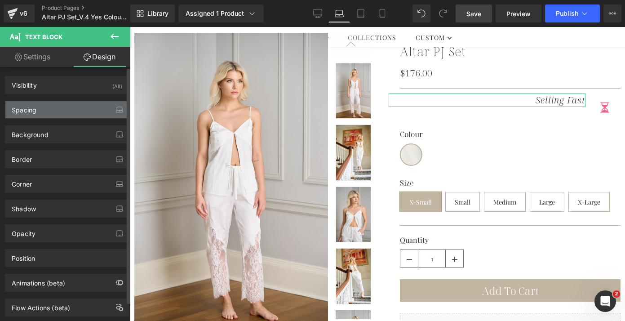
click at [78, 111] on div "Spacing" at bounding box center [66, 109] width 123 height 17
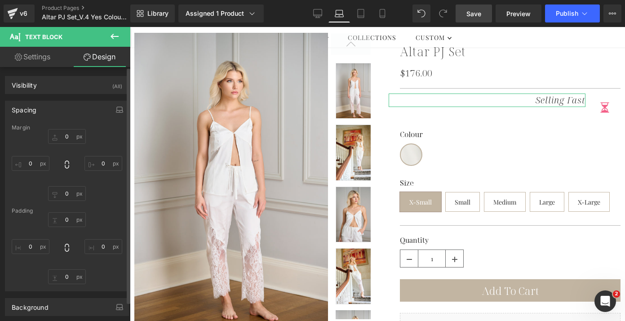
click at [46, 110] on div "Spacing" at bounding box center [66, 109] width 123 height 17
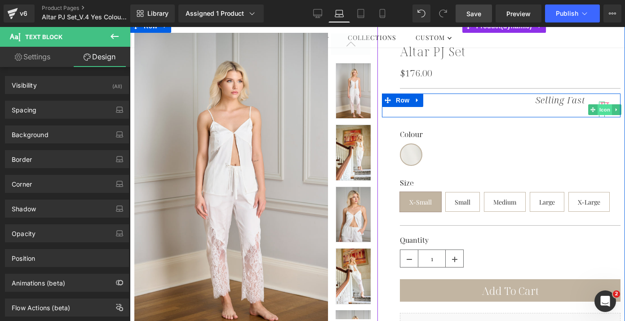
click at [535, 106] on span "Icon" at bounding box center [604, 109] width 14 height 11
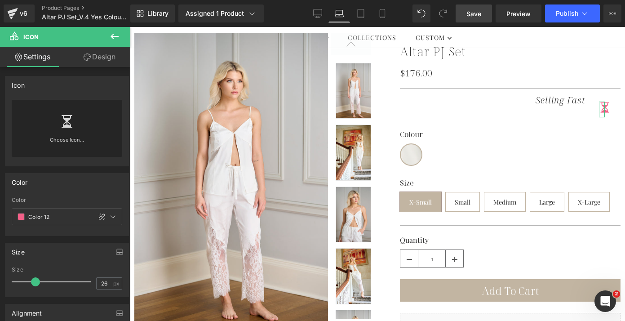
click at [110, 52] on link "Design" at bounding box center [99, 57] width 65 height 20
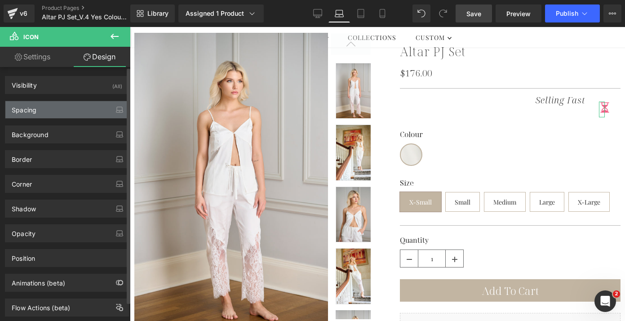
click at [27, 117] on div "Spacing" at bounding box center [66, 109] width 123 height 17
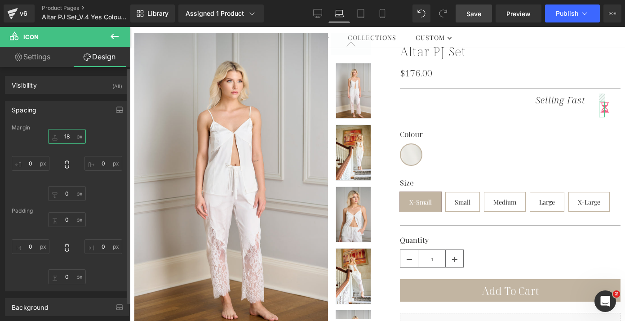
click at [63, 135] on input "18" at bounding box center [67, 136] width 38 height 15
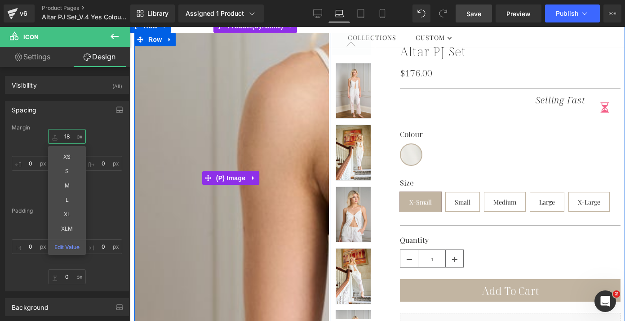
type input "0"
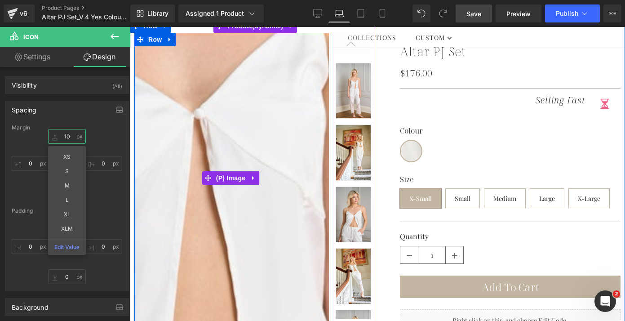
type input "1"
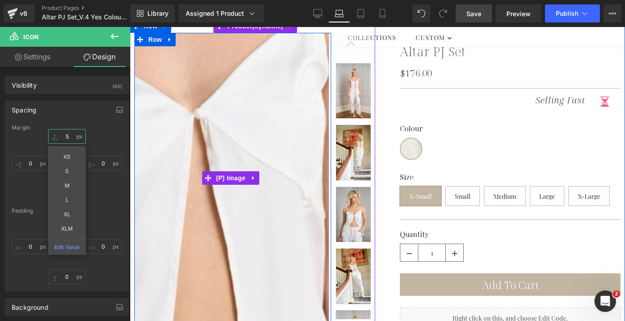
type input "5"
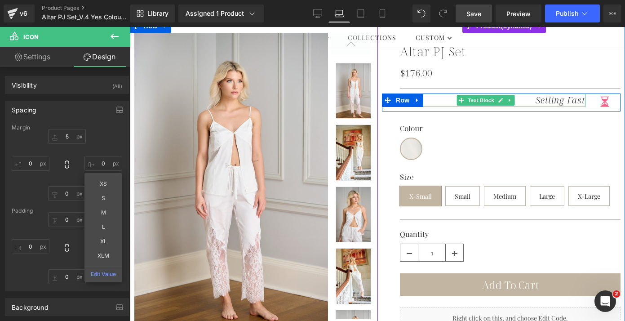
click at [535, 102] on icon "Selling Fast" at bounding box center [560, 100] width 50 height 12
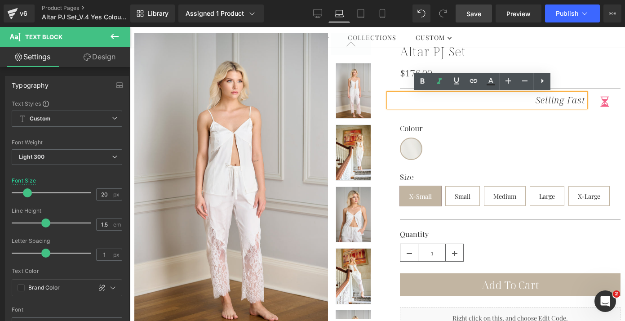
click at [535, 146] on div "Colour Ivory" at bounding box center [510, 142] width 221 height 35
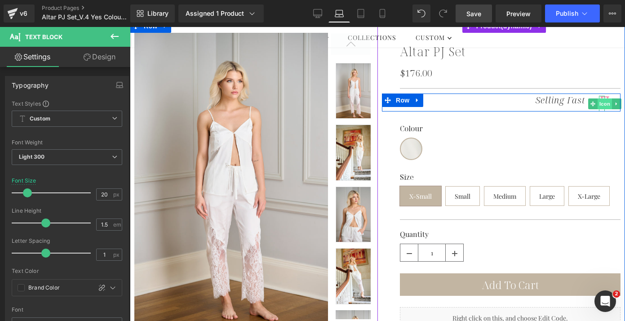
click at [535, 98] on span "Icon" at bounding box center [604, 103] width 14 height 11
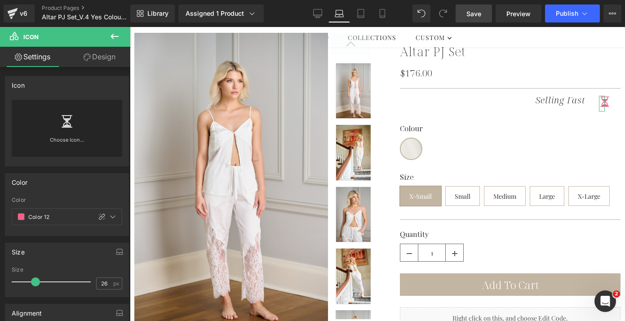
click at [113, 55] on link "Design" at bounding box center [99, 57] width 65 height 20
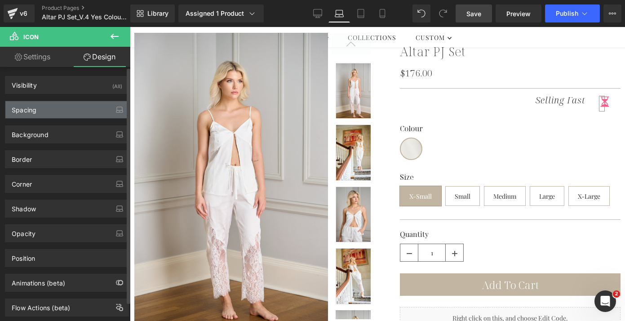
click at [55, 112] on div "Spacing" at bounding box center [66, 109] width 123 height 17
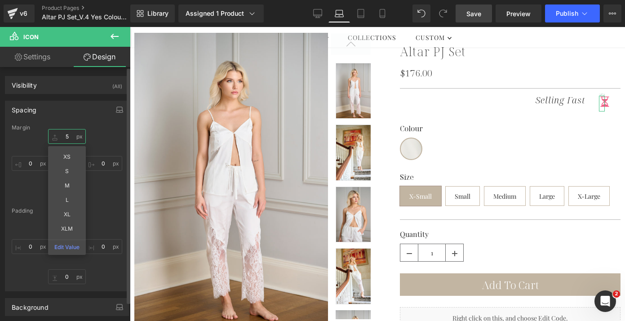
click at [67, 137] on input "text" at bounding box center [67, 136] width 38 height 15
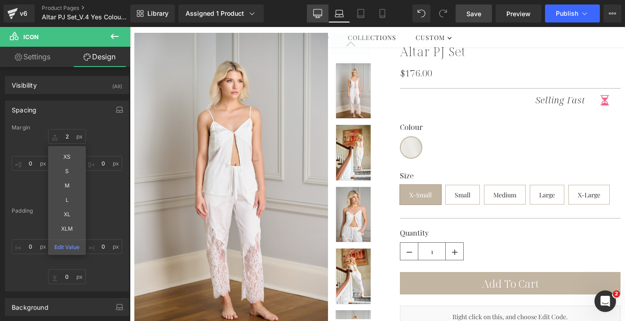
click at [320, 11] on icon at bounding box center [317, 13] width 9 height 9
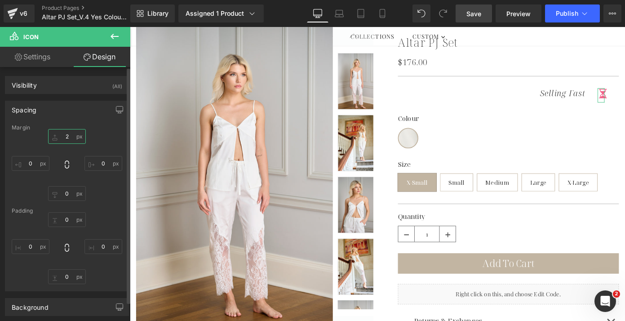
click at [69, 134] on input "2" at bounding box center [67, 136] width 38 height 15
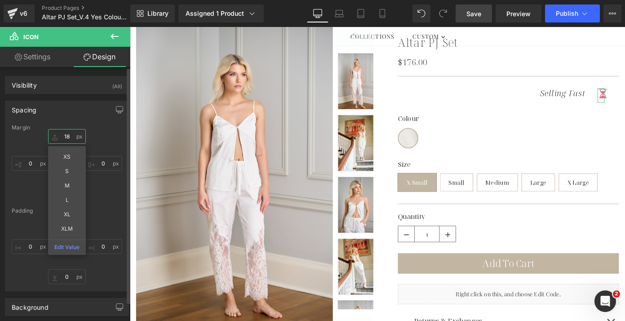
type input "2"
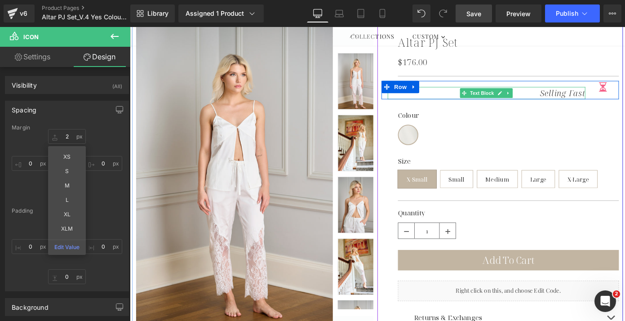
click at [535, 102] on icon "Selling Fast" at bounding box center [605, 99] width 50 height 12
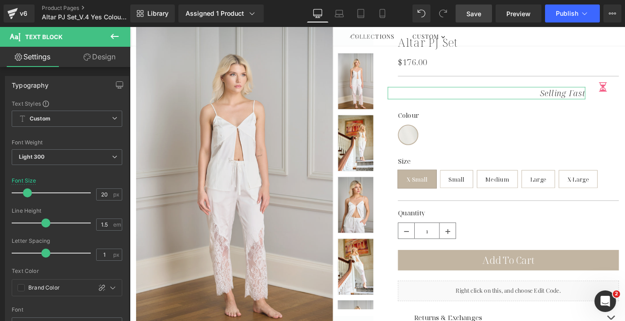
click at [91, 60] on link "Design" at bounding box center [99, 57] width 65 height 20
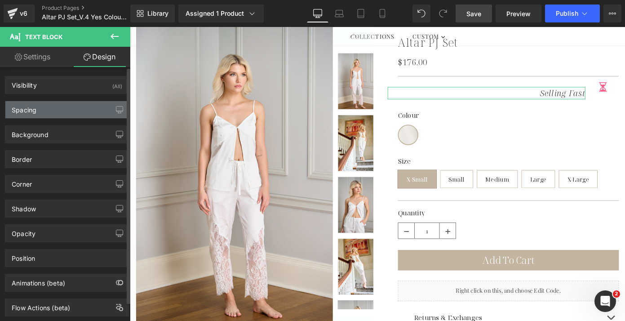
click at [54, 110] on div "Spacing" at bounding box center [66, 109] width 123 height 17
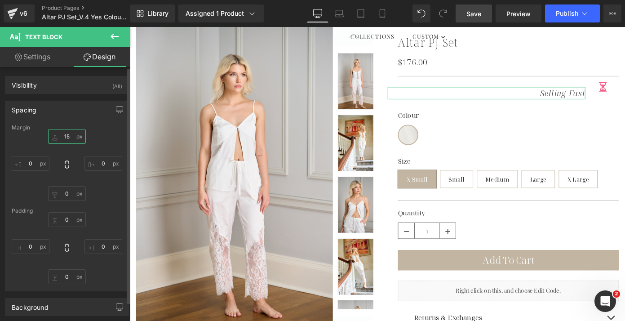
click at [68, 136] on input "15" at bounding box center [67, 136] width 38 height 15
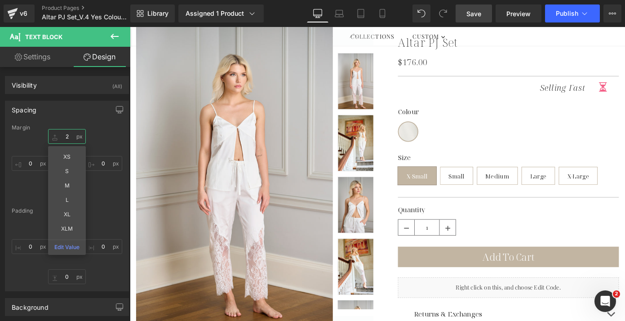
type input "2"
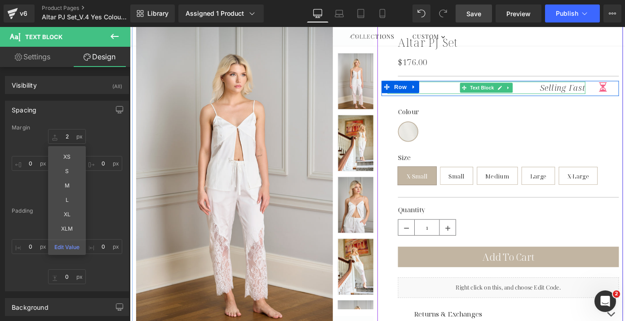
click at [535, 92] on icon "Selling Fast" at bounding box center [605, 94] width 50 height 12
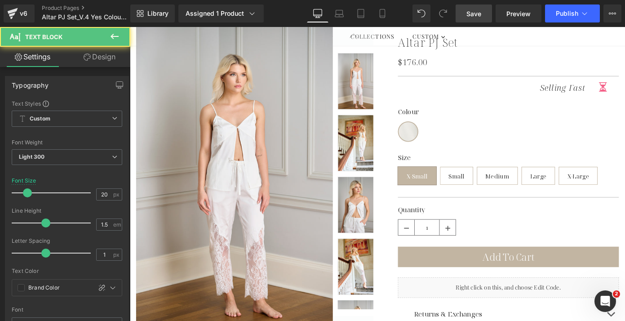
click at [104, 56] on link "Design" at bounding box center [99, 57] width 65 height 20
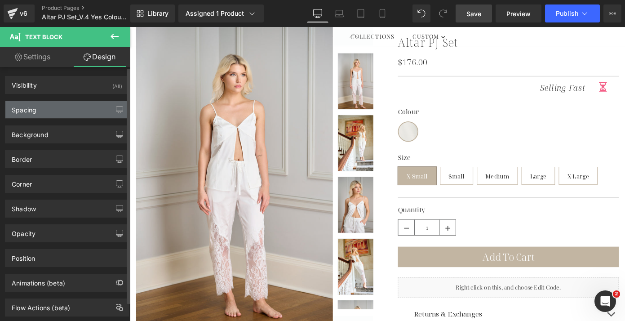
click at [53, 109] on div "Spacing" at bounding box center [66, 109] width 123 height 17
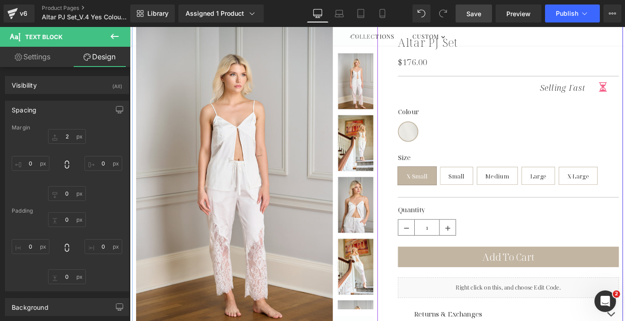
scroll to position [0, 0]
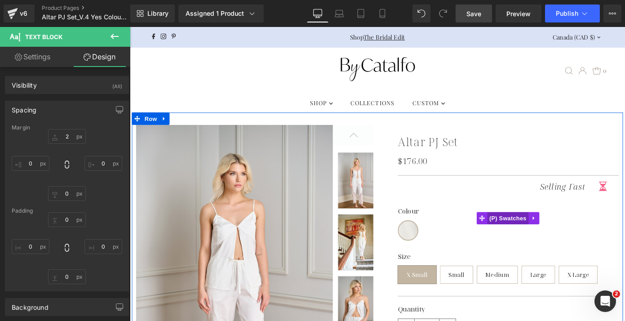
click at [535, 232] on span "(P) Swatches" at bounding box center [544, 236] width 45 height 13
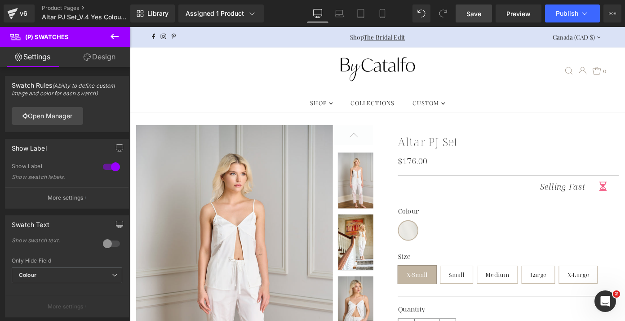
click at [100, 57] on link "Design" at bounding box center [99, 57] width 65 height 20
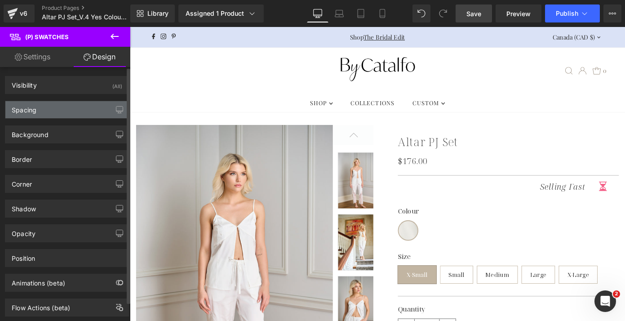
click at [66, 111] on div "Spacing" at bounding box center [66, 109] width 123 height 17
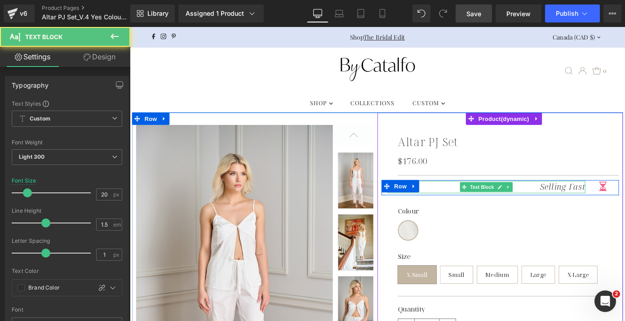
click at [458, 203] on p "Selling Fast" at bounding box center [521, 202] width 217 height 13
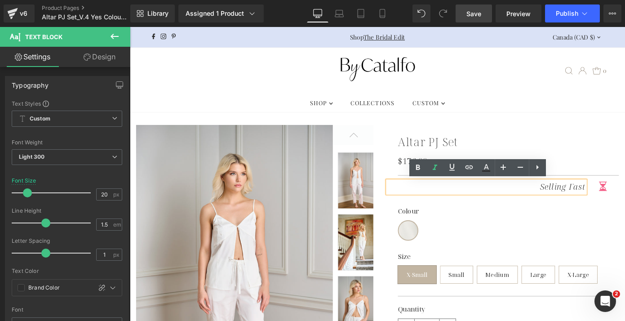
click at [408, 217] on div "Altar PJ Set (P) Title $176.00 $0 (P) Price Separator Selling Fast Text Block I…" at bounding box center [536, 298] width 261 height 329
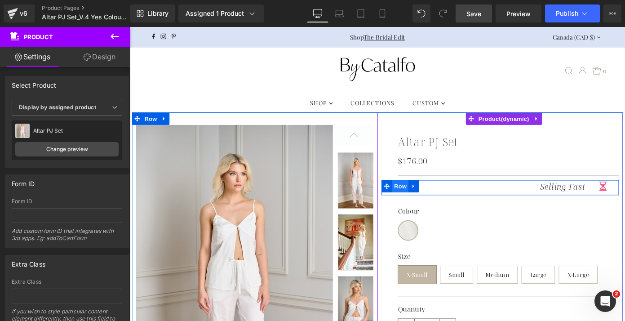
click at [426, 202] on span "Row" at bounding box center [427, 201] width 18 height 13
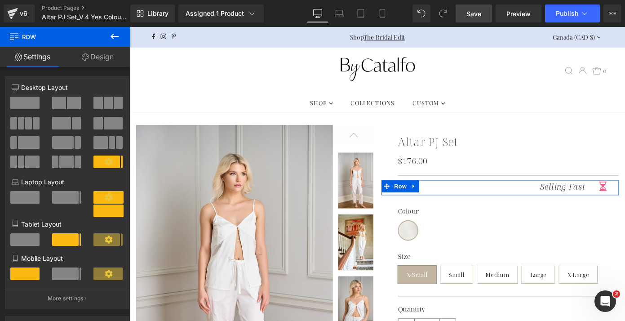
click at [100, 106] on span at bounding box center [97, 103] width 9 height 13
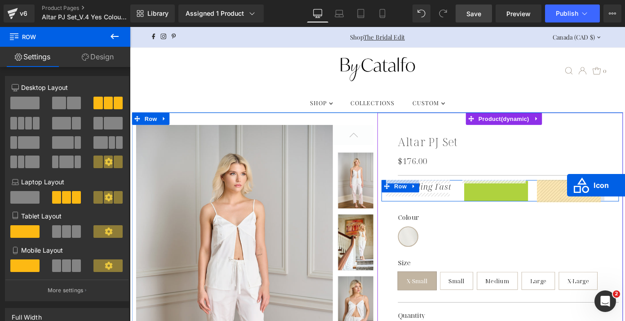
drag, startPoint x: 487, startPoint y: 203, endPoint x: 610, endPoint y: 200, distance: 122.7
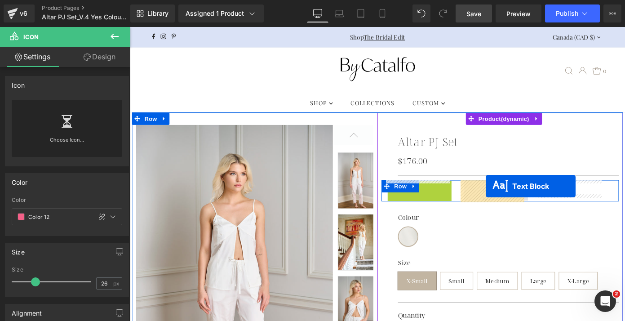
drag, startPoint x: 449, startPoint y: 201, endPoint x: 521, endPoint y: 202, distance: 71.4
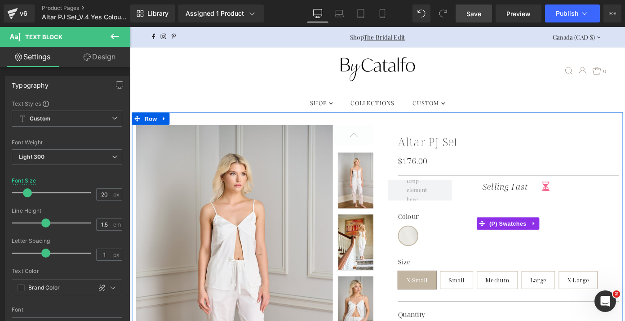
click at [430, 243] on label "Colour" at bounding box center [545, 238] width 243 height 14
click at [430, 255] on span "Ivory" at bounding box center [435, 256] width 22 height 22
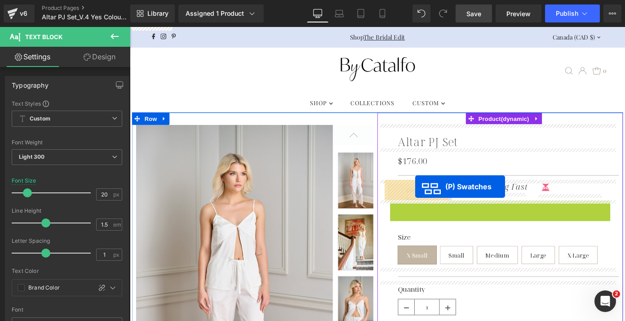
drag, startPoint x: 526, startPoint y: 243, endPoint x: 443, endPoint y: 203, distance: 93.0
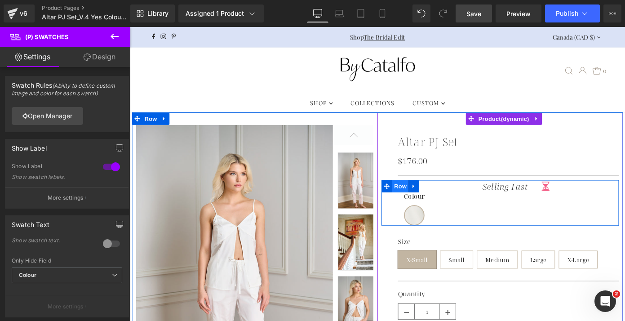
click at [425, 199] on span "Row" at bounding box center [427, 201] width 18 height 13
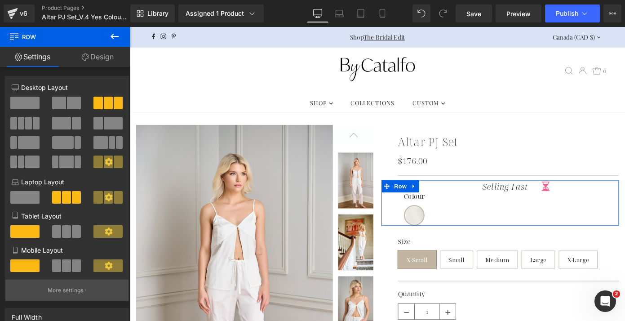
click at [66, 291] on p "More settings" at bounding box center [66, 290] width 36 height 8
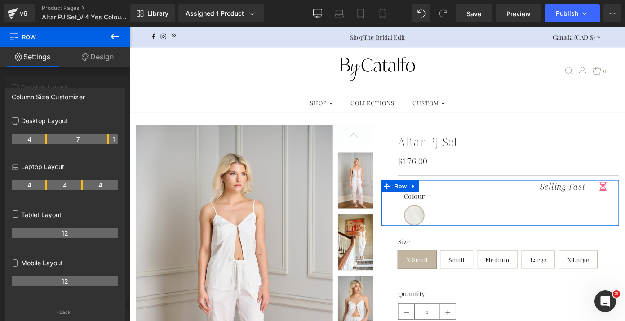
drag, startPoint x: 81, startPoint y: 141, endPoint x: 106, endPoint y: 141, distance: 24.7
drag, startPoint x: 46, startPoint y: 140, endPoint x: 56, endPoint y: 140, distance: 10.3
drag, startPoint x: 107, startPoint y: 141, endPoint x: 96, endPoint y: 140, distance: 11.7
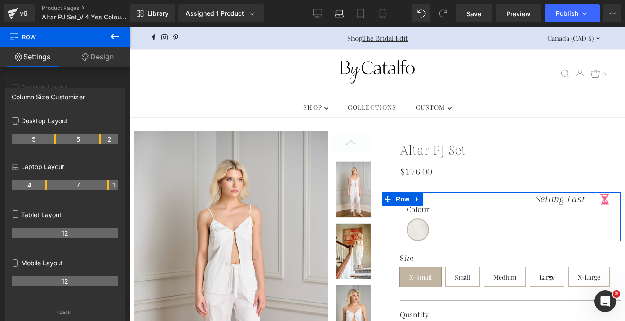
drag, startPoint x: 81, startPoint y: 186, endPoint x: 106, endPoint y: 185, distance: 25.7
click at [106, 185] on th "7" at bounding box center [78, 184] width 62 height 9
drag, startPoint x: 46, startPoint y: 187, endPoint x: 55, endPoint y: 187, distance: 9.0
click at [55, 187] on th "5" at bounding box center [34, 184] width 44 height 9
click at [57, 78] on div at bounding box center [65, 176] width 130 height 298
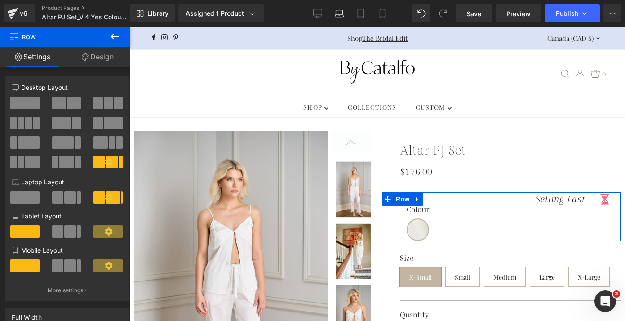
click at [69, 234] on span at bounding box center [70, 231] width 12 height 13
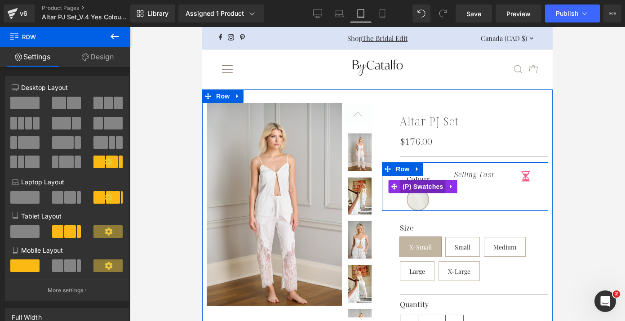
click at [416, 182] on span "(P) Swatches" at bounding box center [422, 186] width 45 height 13
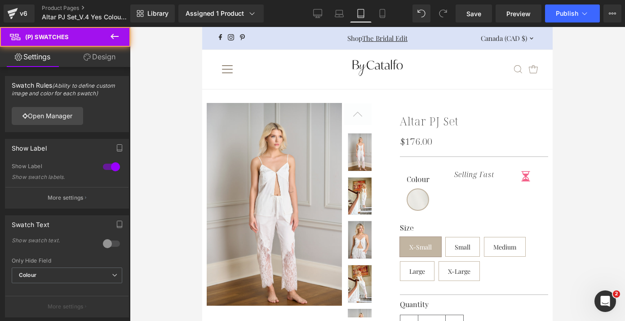
click at [103, 61] on link "Design" at bounding box center [99, 57] width 65 height 20
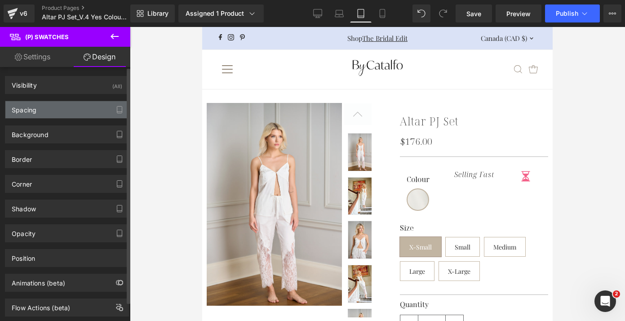
click at [74, 109] on div "Spacing" at bounding box center [66, 109] width 123 height 17
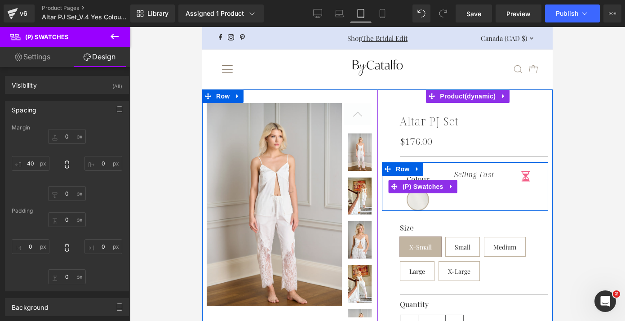
click at [424, 177] on label "Colour" at bounding box center [424, 182] width 34 height 13
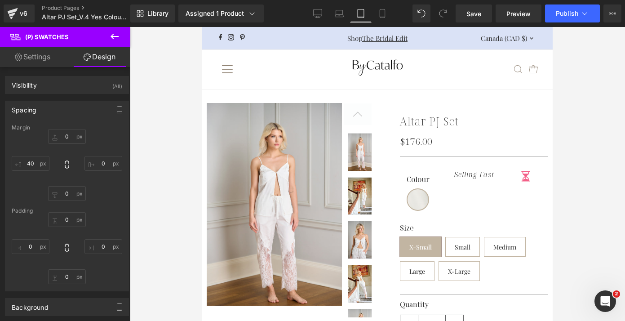
click at [43, 60] on link "Settings" at bounding box center [32, 57] width 65 height 20
type input "100"
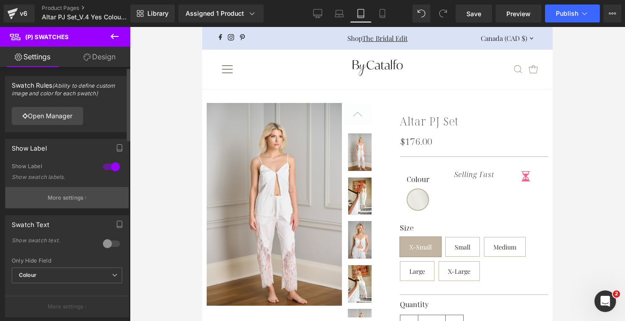
click at [62, 198] on p "More settings" at bounding box center [66, 198] width 36 height 8
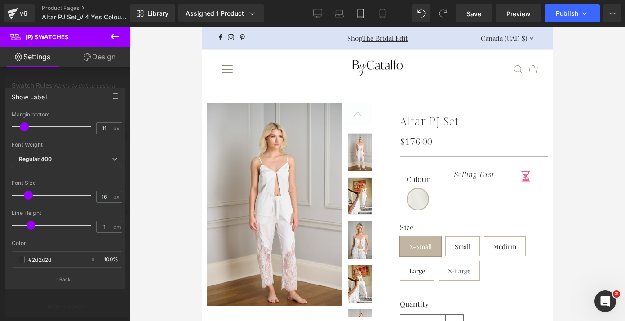
click at [25, 129] on span at bounding box center [24, 126] width 9 height 9
type input "12"
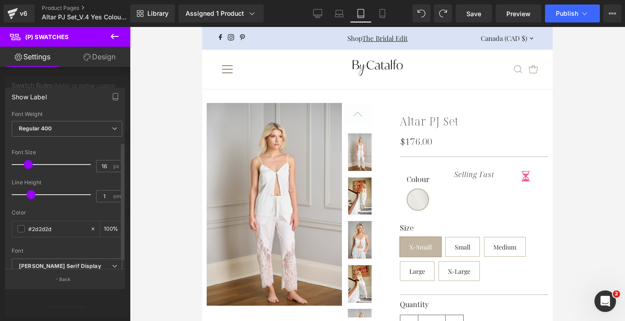
scroll to position [49, 0]
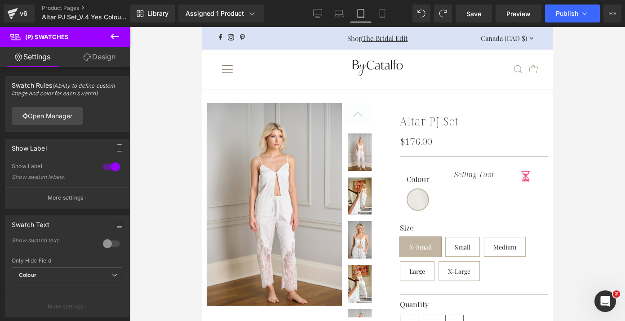
click at [315, 18] on link "Desktop" at bounding box center [318, 13] width 22 height 18
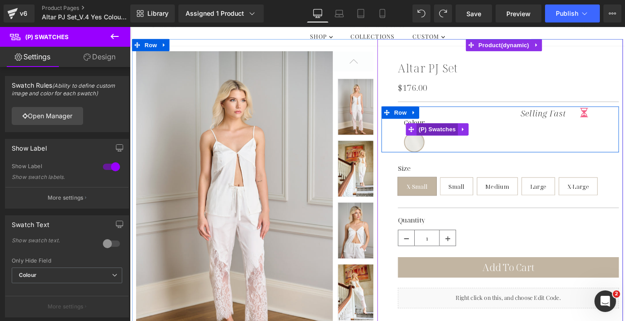
scroll to position [3, 0]
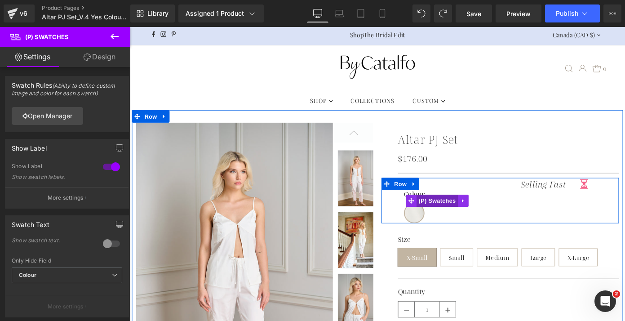
click at [456, 214] on span "(P) Swatches" at bounding box center [467, 217] width 45 height 13
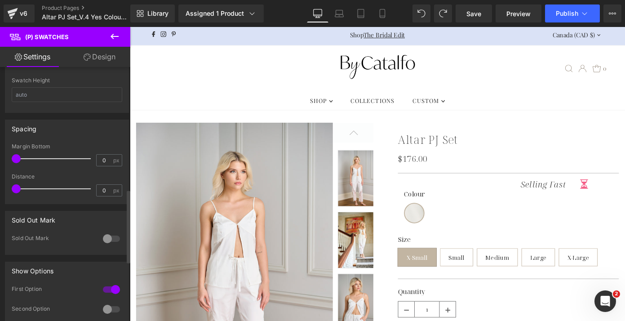
scroll to position [424, 0]
click at [106, 236] on div at bounding box center [112, 237] width 22 height 14
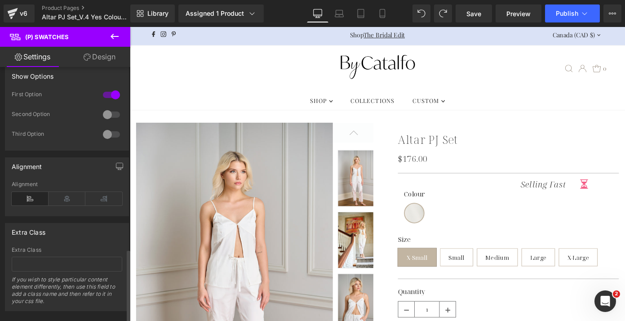
scroll to position [632, 0]
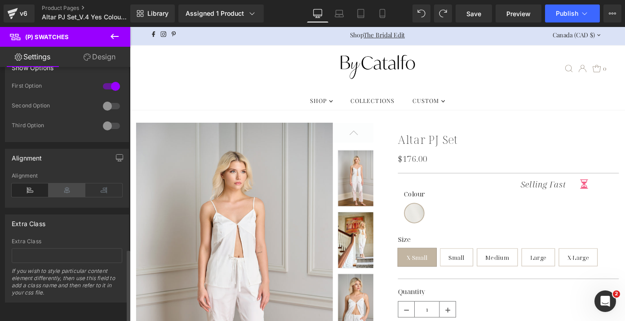
click at [62, 186] on icon at bounding box center [67, 189] width 37 height 13
click at [30, 185] on icon at bounding box center [30, 189] width 37 height 13
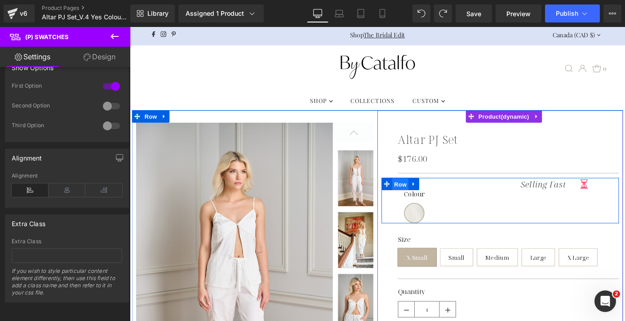
click at [424, 198] on span "Row" at bounding box center [427, 199] width 18 height 13
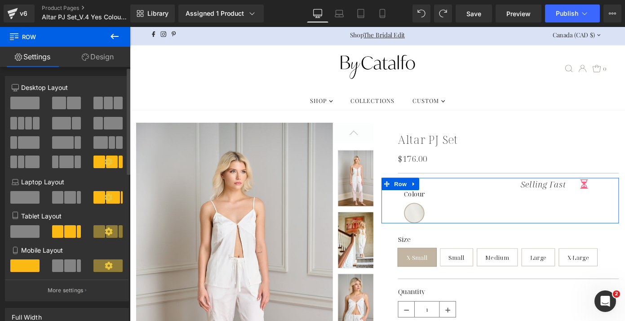
click at [104, 105] on span at bounding box center [108, 103] width 9 height 13
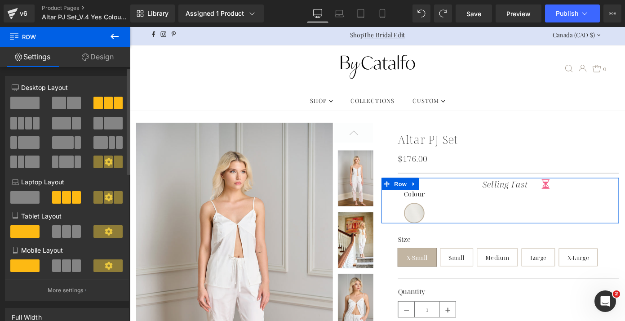
click at [69, 229] on span at bounding box center [66, 231] width 9 height 13
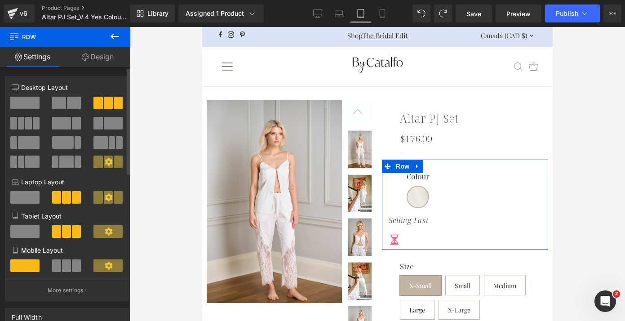
scroll to position [0, 0]
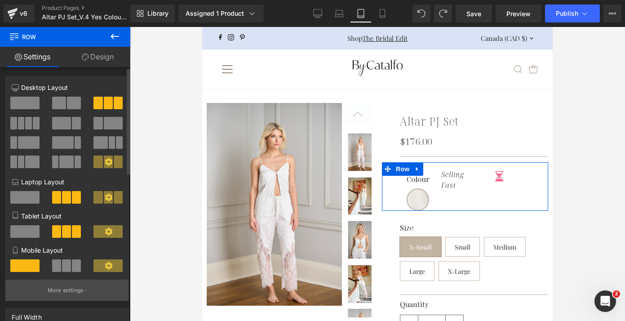
click at [74, 297] on button "More settings" at bounding box center [66, 289] width 123 height 21
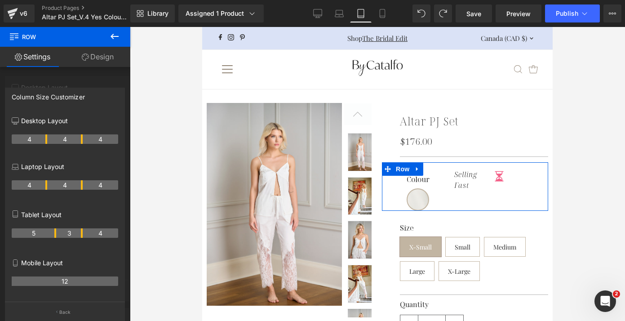
drag, startPoint x: 46, startPoint y: 234, endPoint x: 55, endPoint y: 234, distance: 9.4
click at [55, 234] on th "5" at bounding box center [34, 232] width 44 height 9
drag, startPoint x: 82, startPoint y: 234, endPoint x: 111, endPoint y: 232, distance: 29.2
click at [111, 232] on tr "5 6 1" at bounding box center [65, 232] width 106 height 9
drag, startPoint x: 55, startPoint y: 234, endPoint x: 49, endPoint y: 235, distance: 5.9
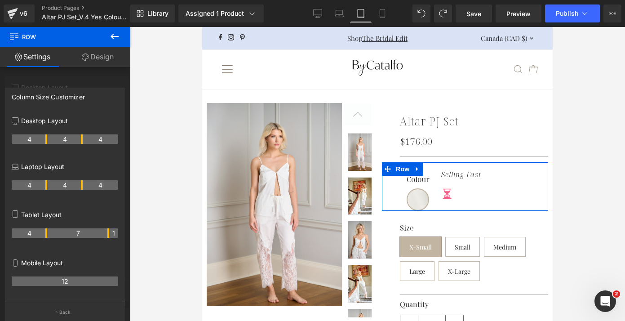
click at [49, 235] on tr "4 7 1" at bounding box center [65, 232] width 106 height 9
drag, startPoint x: 108, startPoint y: 234, endPoint x: 97, endPoint y: 234, distance: 10.3
click at [97, 234] on th "6" at bounding box center [73, 232] width 53 height 9
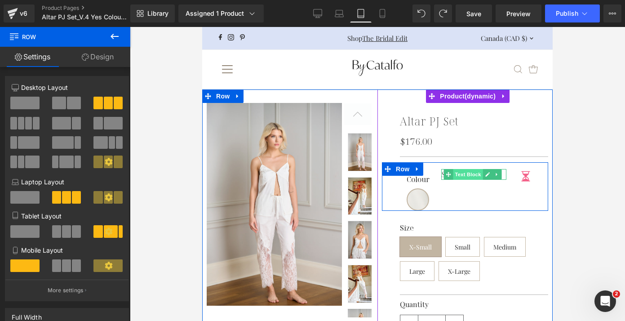
click at [457, 173] on span "Text Block" at bounding box center [468, 174] width 30 height 11
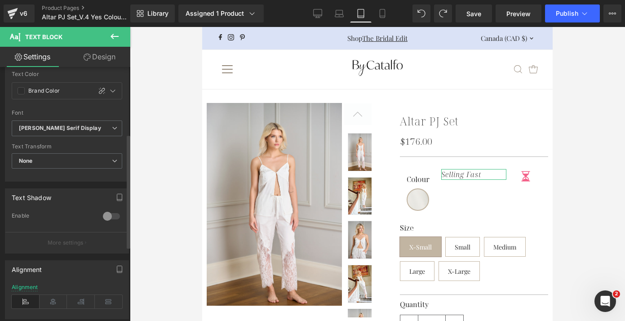
scroll to position [217, 0]
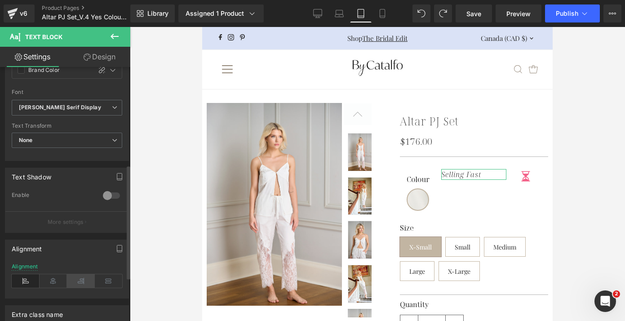
click at [84, 279] on icon at bounding box center [81, 280] width 28 height 13
click at [341, 11] on icon at bounding box center [339, 13] width 9 height 9
type input "20"
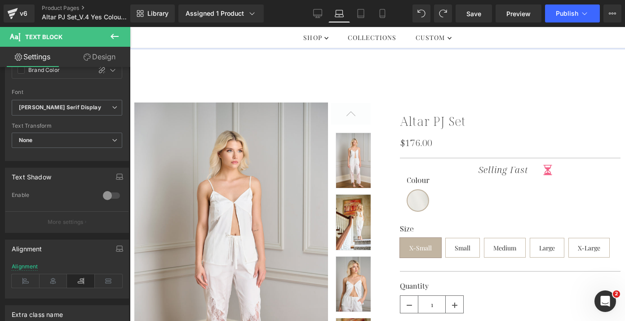
scroll to position [23, 0]
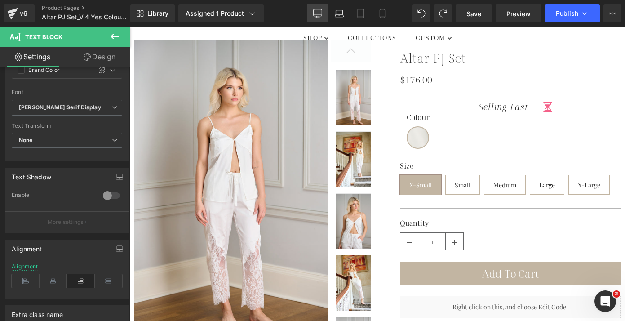
click at [317, 13] on icon at bounding box center [317, 13] width 9 height 9
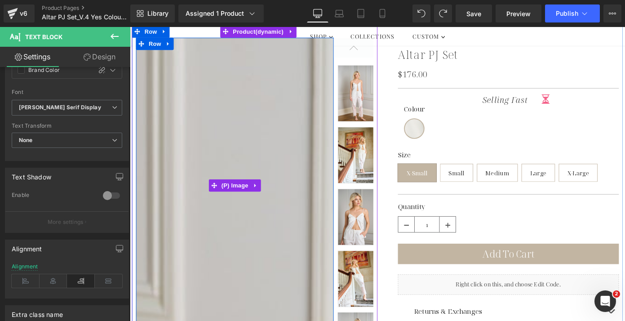
scroll to position [0, 0]
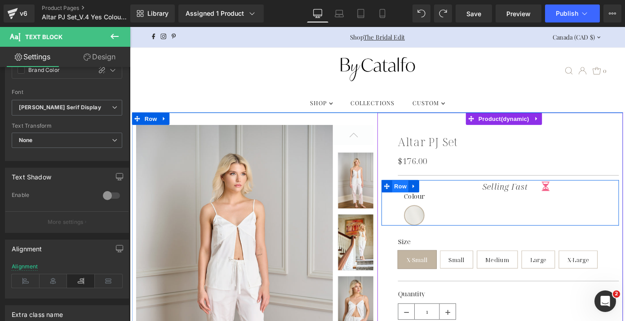
click at [421, 199] on span "Row" at bounding box center [427, 201] width 18 height 13
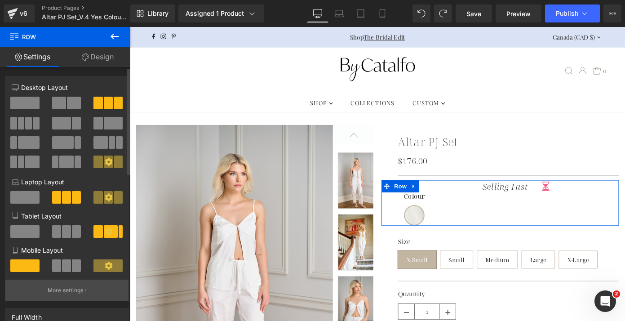
click at [80, 294] on p "More settings" at bounding box center [66, 290] width 36 height 8
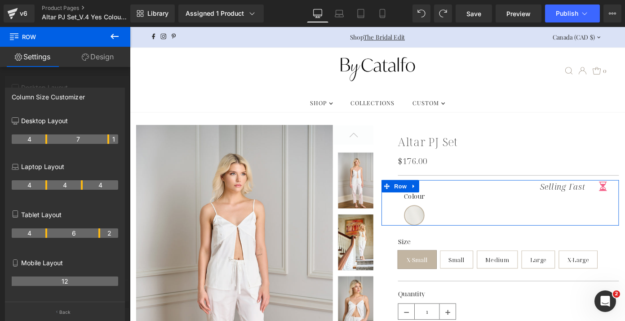
drag, startPoint x: 81, startPoint y: 141, endPoint x: 125, endPoint y: 137, distance: 43.8
click at [125, 137] on div "Column Size Customizer Desktop Layout 4 7 1 Laptop Layout 4 4 4 Tablet Layout 4…" at bounding box center [65, 201] width 130 height 241
drag, startPoint x: 108, startPoint y: 140, endPoint x: 102, endPoint y: 139, distance: 5.4
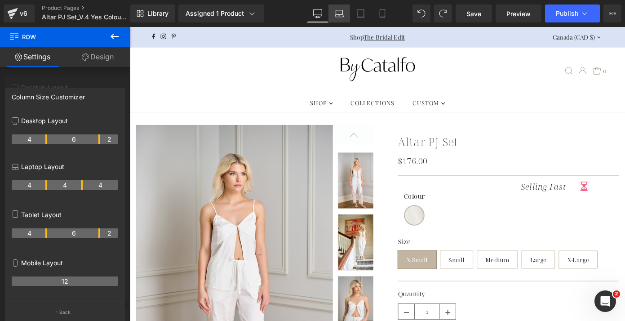
click at [341, 13] on icon at bounding box center [339, 13] width 9 height 9
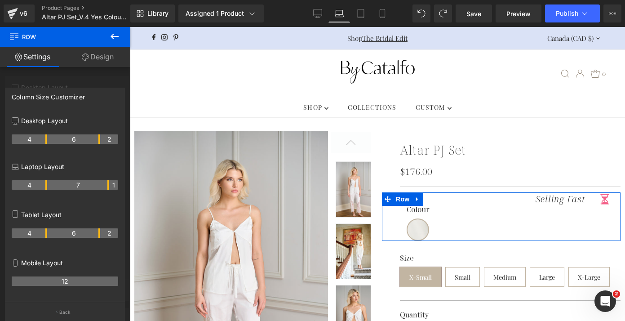
drag, startPoint x: 81, startPoint y: 187, endPoint x: 108, endPoint y: 184, distance: 27.1
click at [108, 184] on th "7" at bounding box center [78, 184] width 62 height 9
drag, startPoint x: 46, startPoint y: 187, endPoint x: 61, endPoint y: 187, distance: 14.4
click at [61, 187] on th "6" at bounding box center [38, 184] width 53 height 9
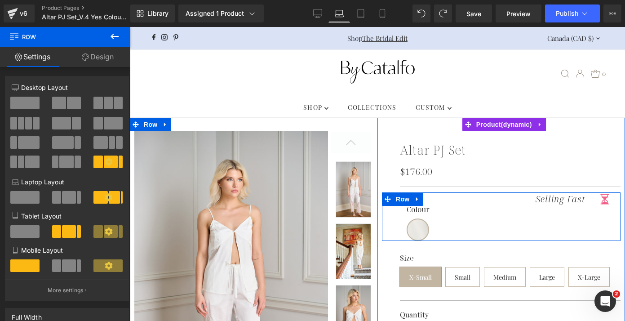
click at [556, 199] on icon at bounding box center [558, 198] width 5 height 5
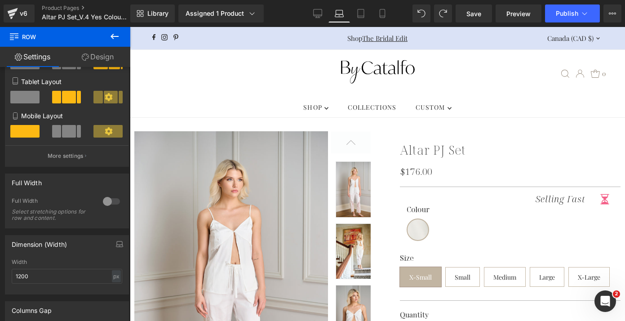
scroll to position [157, 0]
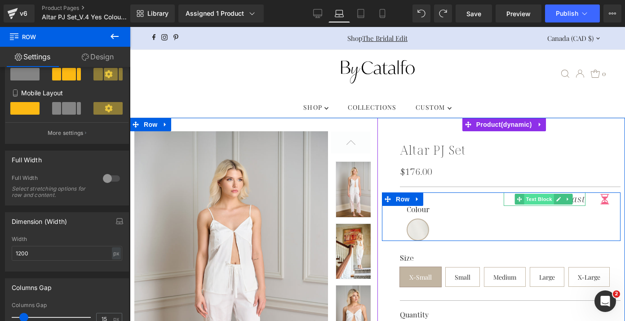
click at [535, 199] on span "Text Block" at bounding box center [539, 199] width 30 height 11
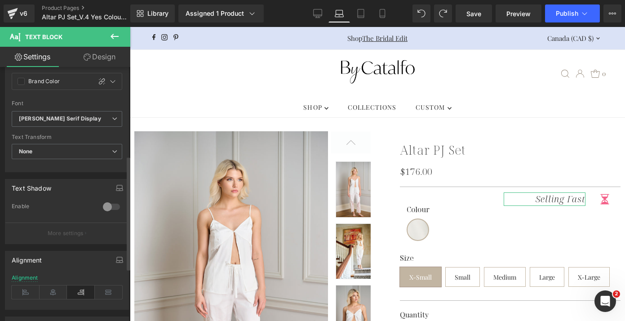
scroll to position [227, 0]
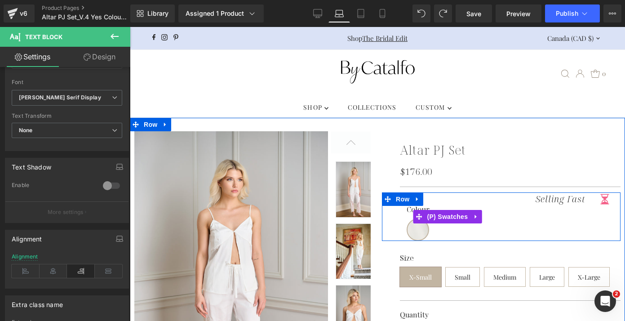
click at [407, 208] on label "Colour" at bounding box center [449, 212] width 84 height 13
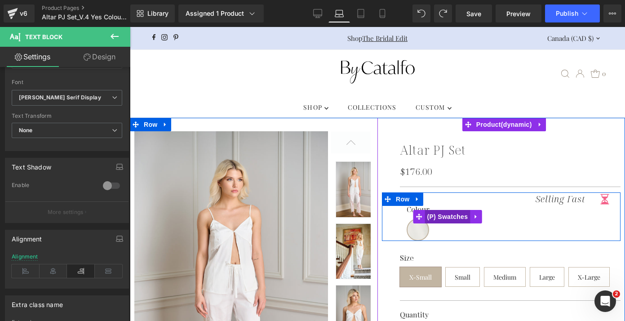
click at [452, 217] on span "(P) Swatches" at bounding box center [447, 216] width 45 height 13
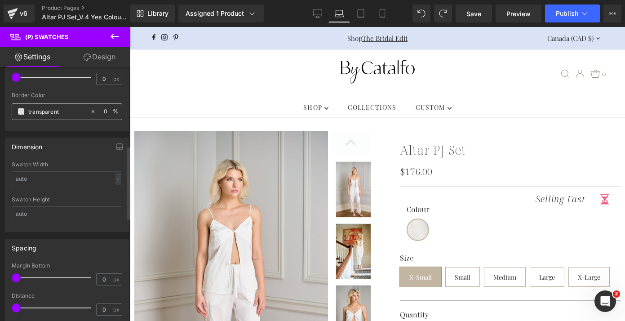
scroll to position [368, 0]
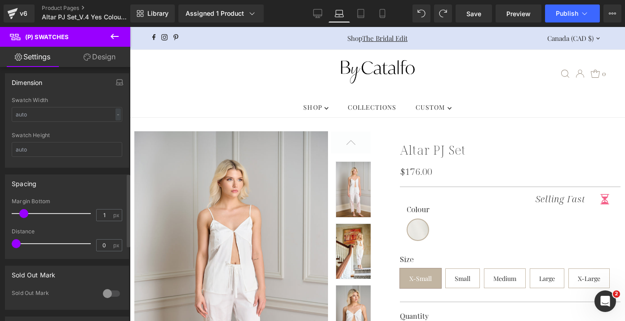
type input "0"
drag, startPoint x: 19, startPoint y: 210, endPoint x: 2, endPoint y: 214, distance: 17.9
click at [2, 214] on div "Spacing 0px Margin Bottom 0 px 0px Distance 0 px" at bounding box center [67, 213] width 134 height 91
type input "0"
drag, startPoint x: 17, startPoint y: 243, endPoint x: -9, endPoint y: 240, distance: 25.7
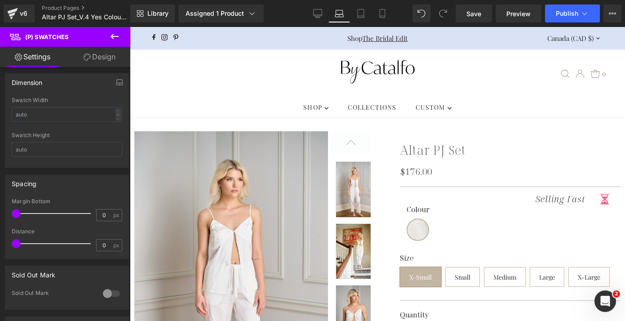
click at [0, 240] on html "(P) Swatches You are previewing how the will restyle your page. You can not edi…" at bounding box center [312, 160] width 625 height 321
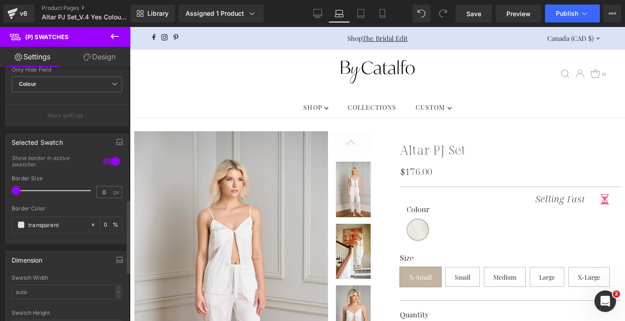
scroll to position [0, 0]
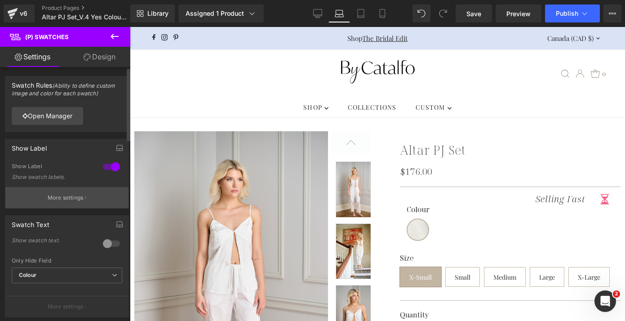
click at [53, 196] on p "More settings" at bounding box center [66, 198] width 36 height 8
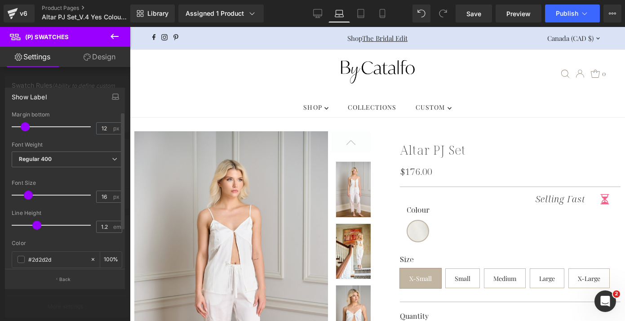
drag, startPoint x: 31, startPoint y: 225, endPoint x: 35, endPoint y: 224, distance: 5.1
click at [35, 224] on span at bounding box center [36, 225] width 9 height 9
type input "1"
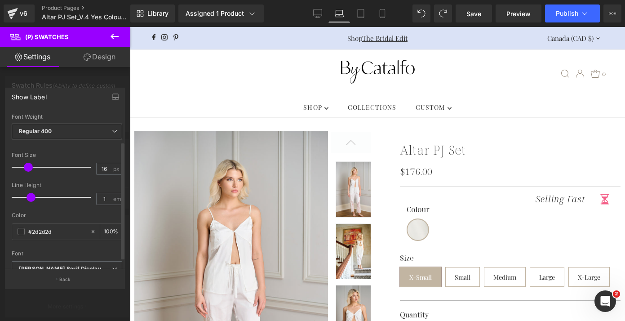
scroll to position [49, 0]
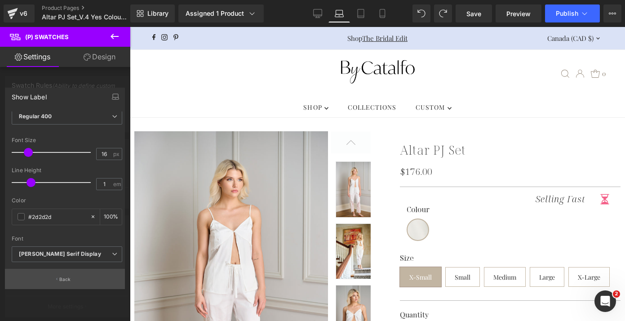
click at [60, 274] on button "Back" at bounding box center [65, 279] width 120 height 20
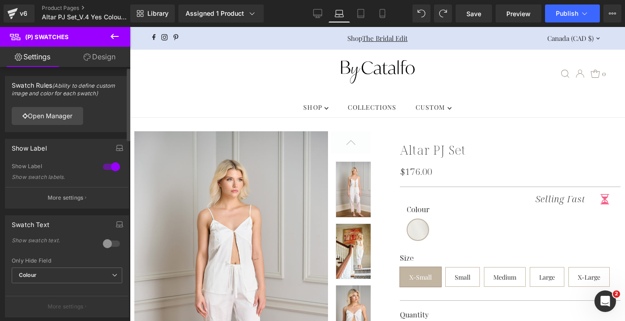
click at [60, 274] on span "Colour" at bounding box center [67, 275] width 111 height 16
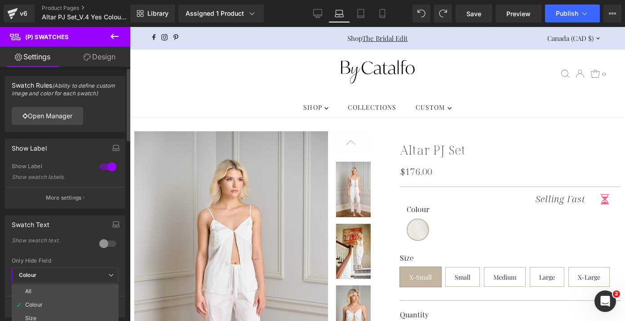
click at [60, 274] on span "Colour" at bounding box center [65, 275] width 107 height 16
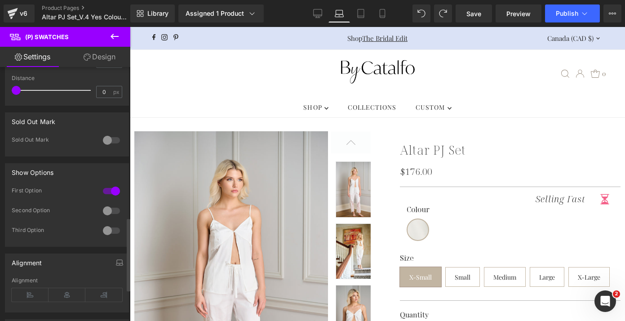
scroll to position [530, 0]
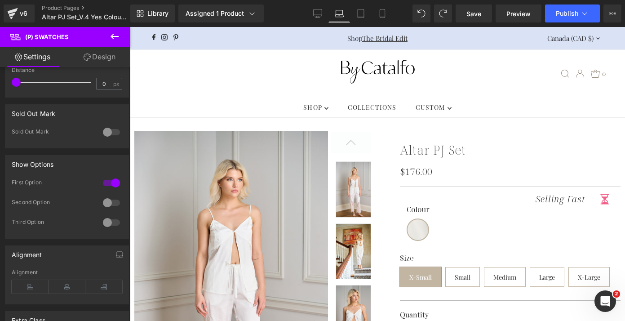
click at [115, 34] on icon at bounding box center [114, 36] width 11 height 11
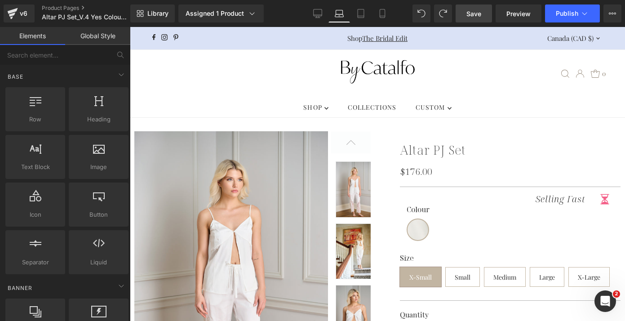
click at [482, 15] on link "Save" at bounding box center [473, 13] width 36 height 18
click at [526, 15] on span "Preview" at bounding box center [518, 13] width 24 height 9
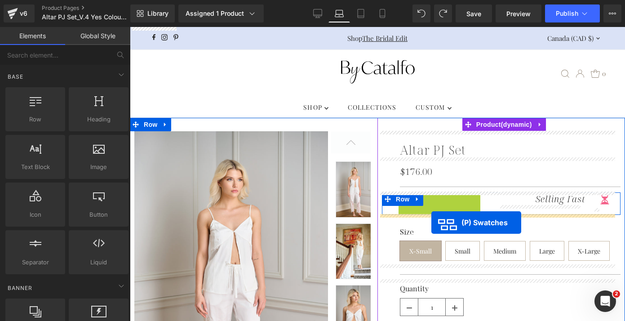
drag, startPoint x: 434, startPoint y: 213, endPoint x: 431, endPoint y: 222, distance: 9.8
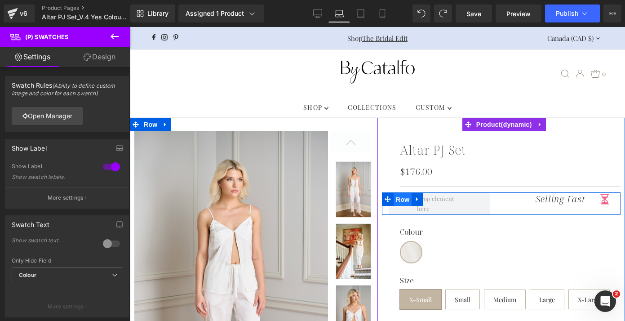
click at [397, 196] on span "Row" at bounding box center [402, 199] width 18 height 13
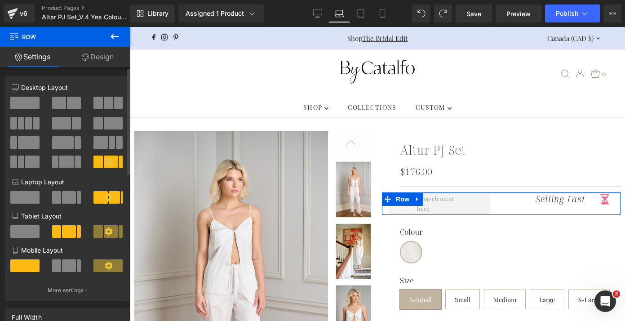
click at [22, 103] on span at bounding box center [24, 103] width 29 height 13
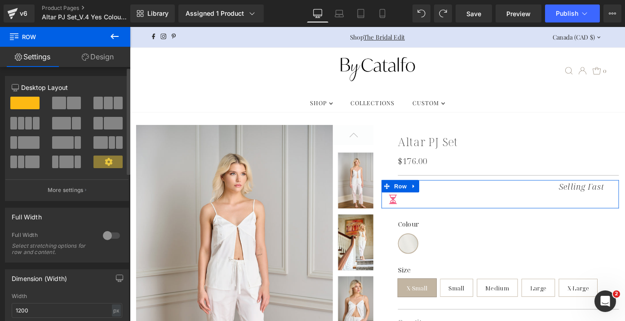
scroll to position [3, 0]
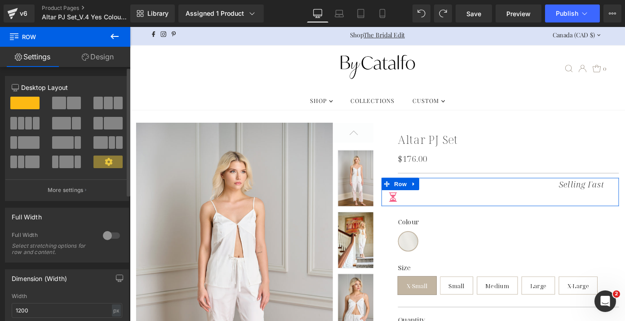
click at [67, 104] on span at bounding box center [74, 103] width 14 height 13
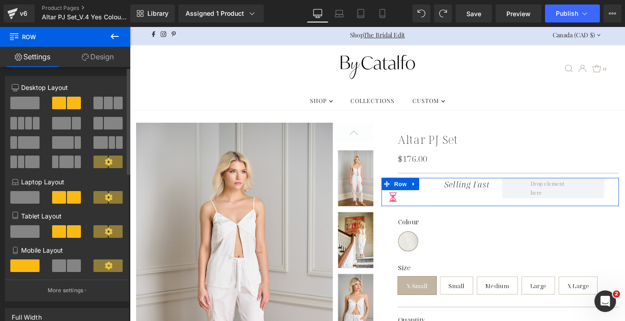
click at [27, 105] on span at bounding box center [24, 103] width 29 height 13
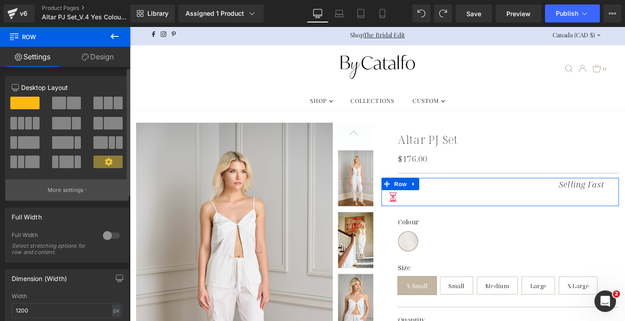
click at [72, 192] on p "More settings" at bounding box center [66, 190] width 36 height 8
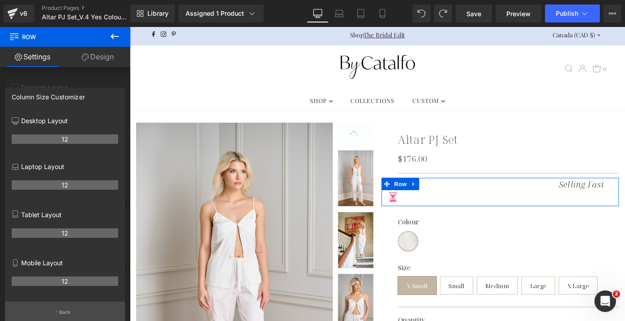
click at [64, 309] on p "Back" at bounding box center [65, 312] width 12 height 7
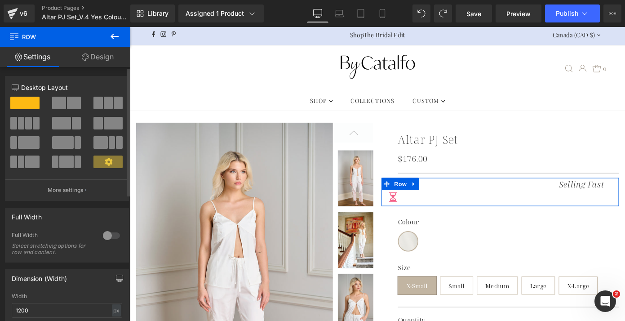
click at [74, 100] on span at bounding box center [74, 103] width 14 height 13
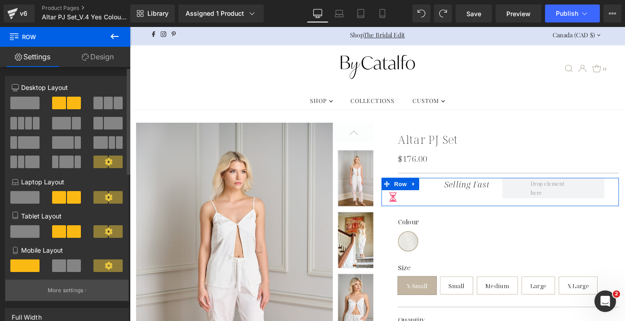
click at [69, 292] on p "More settings" at bounding box center [66, 290] width 36 height 8
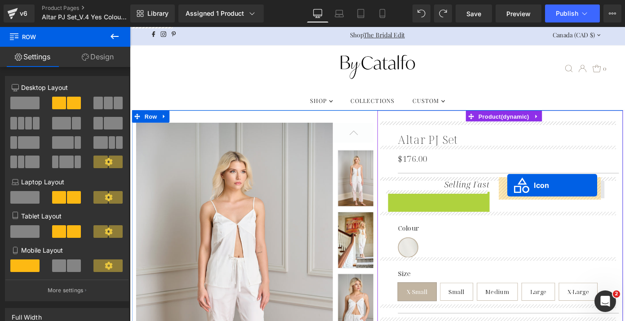
drag, startPoint x: 414, startPoint y: 214, endPoint x: 544, endPoint y: 201, distance: 131.4
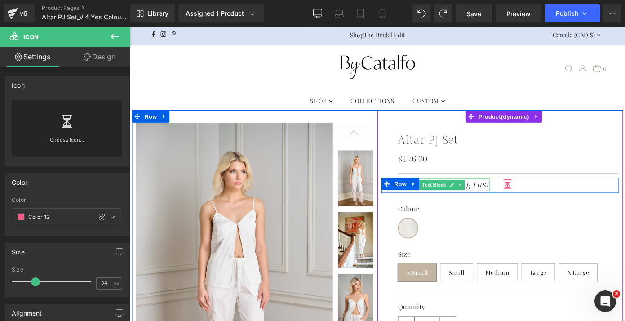
click at [517, 199] on icon "Selling Fast" at bounding box center [500, 200] width 50 height 12
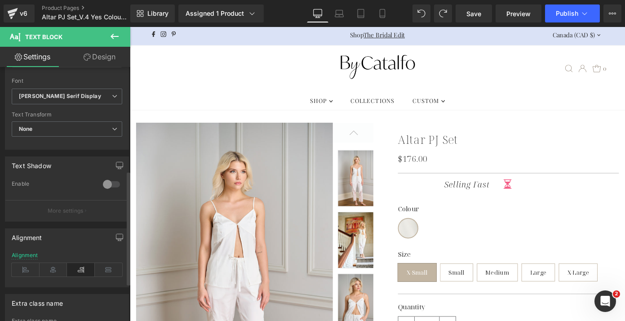
scroll to position [231, 0]
click at [31, 266] on icon at bounding box center [26, 267] width 28 height 13
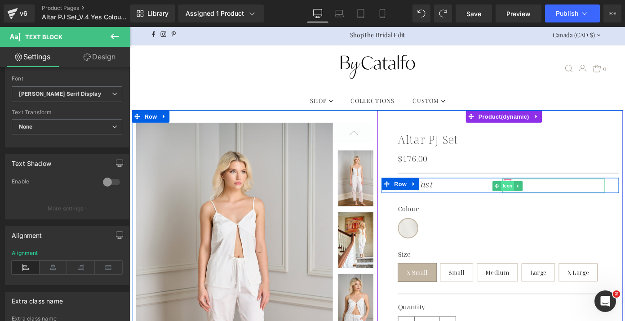
click at [538, 197] on span "Icon" at bounding box center [544, 201] width 14 height 11
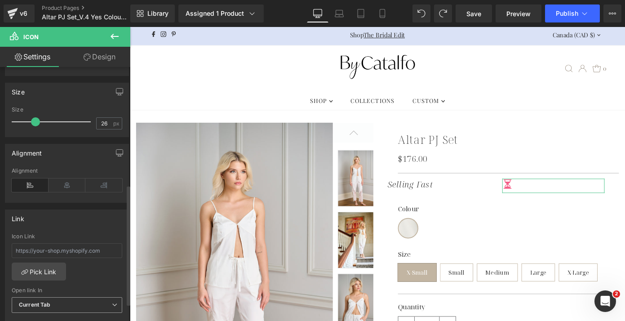
scroll to position [124, 0]
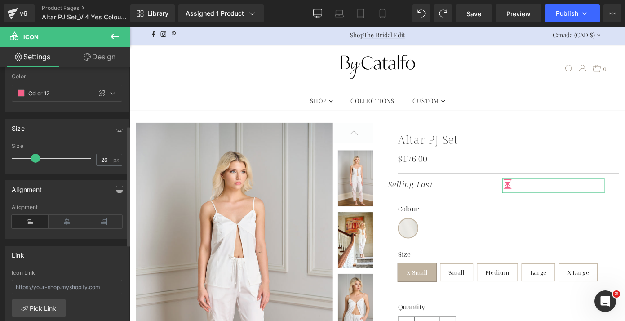
click at [31, 219] on icon at bounding box center [30, 221] width 37 height 13
click at [103, 51] on link "Design" at bounding box center [99, 57] width 65 height 20
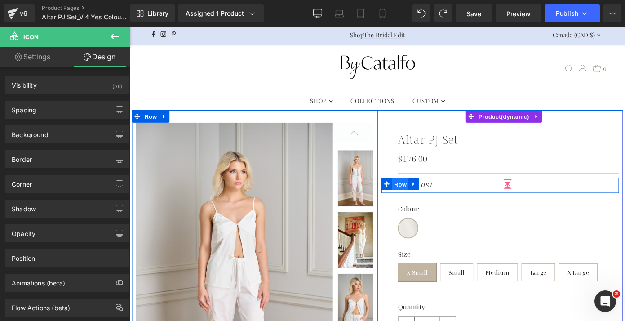
click at [424, 199] on span "Row" at bounding box center [427, 199] width 18 height 13
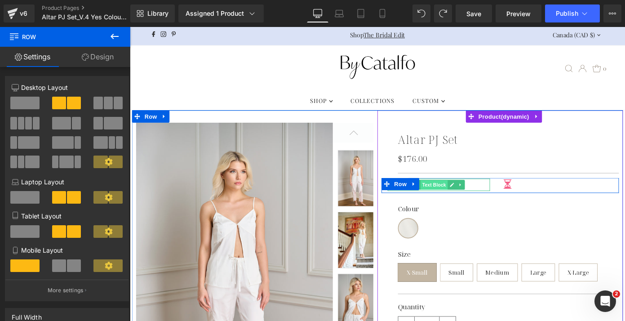
click at [459, 201] on span "Text Block" at bounding box center [464, 200] width 30 height 11
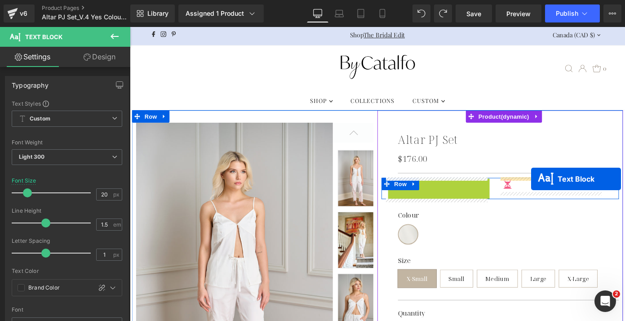
drag, startPoint x: 459, startPoint y: 201, endPoint x: 570, endPoint y: 194, distance: 112.1
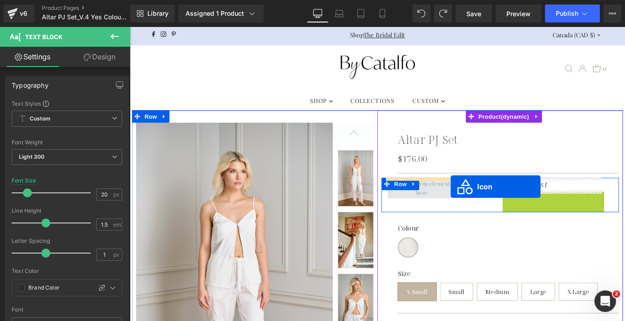
drag, startPoint x: 542, startPoint y: 212, endPoint x: 482, endPoint y: 203, distance: 60.0
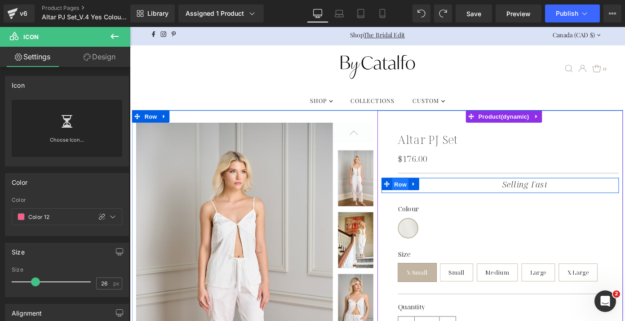
click at [419, 199] on span "Row" at bounding box center [427, 199] width 18 height 13
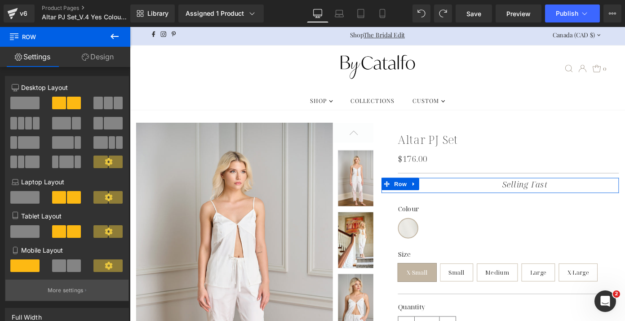
click at [77, 294] on p "More settings" at bounding box center [66, 290] width 36 height 8
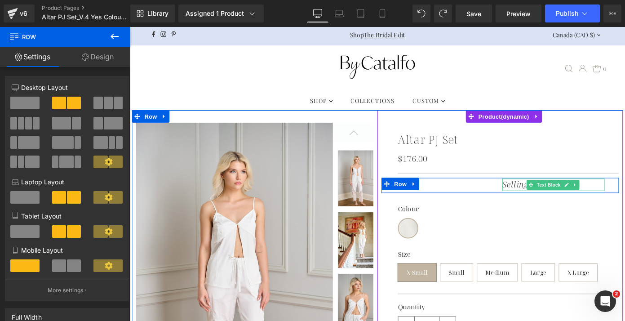
click at [543, 199] on icon "Selling Fast" at bounding box center [564, 200] width 50 height 12
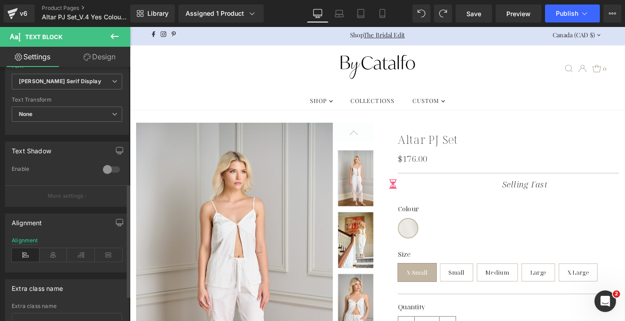
scroll to position [266, 0]
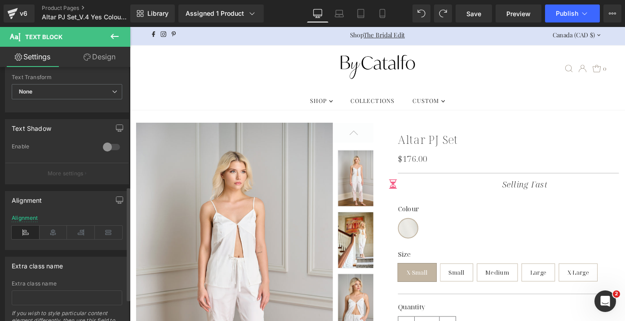
click at [27, 230] on icon at bounding box center [26, 231] width 28 height 13
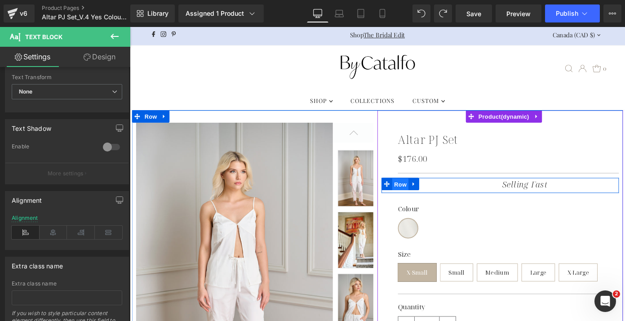
click at [418, 199] on span "Row" at bounding box center [427, 199] width 18 height 13
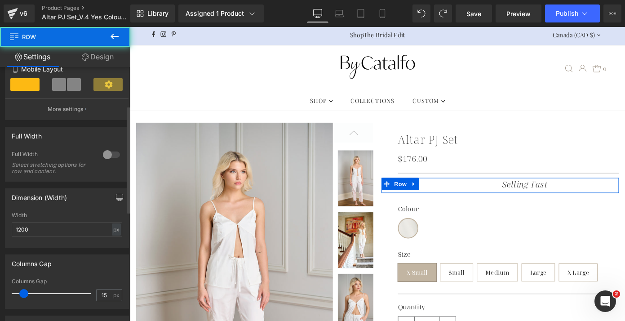
scroll to position [269, 0]
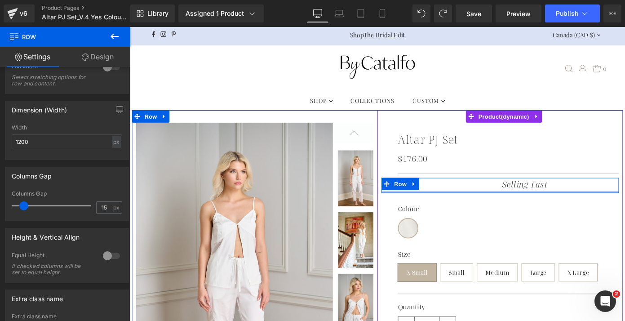
click at [408, 207] on div at bounding box center [536, 208] width 261 height 2
click at [454, 201] on div at bounding box center [469, 201] width 112 height 16
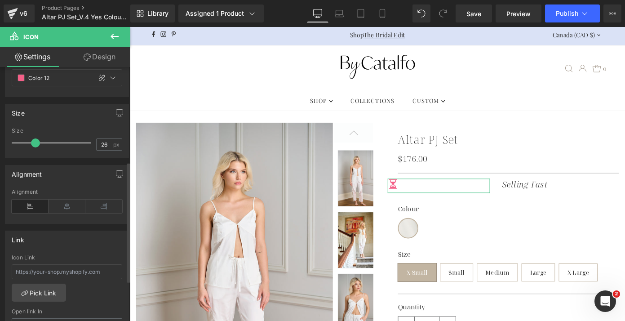
scroll to position [225, 0]
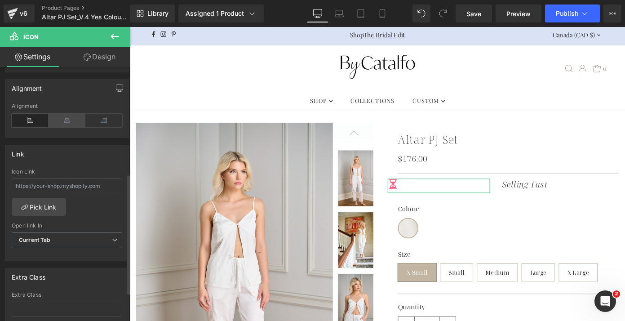
click at [69, 123] on icon at bounding box center [67, 120] width 37 height 13
click at [93, 120] on icon at bounding box center [103, 120] width 37 height 13
click at [92, 61] on link "Design" at bounding box center [99, 57] width 65 height 20
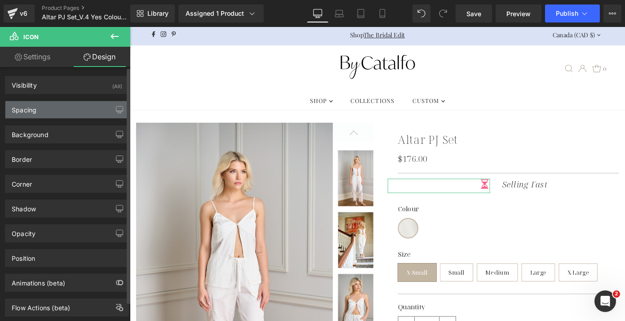
click at [75, 107] on div "Spacing" at bounding box center [66, 109] width 123 height 17
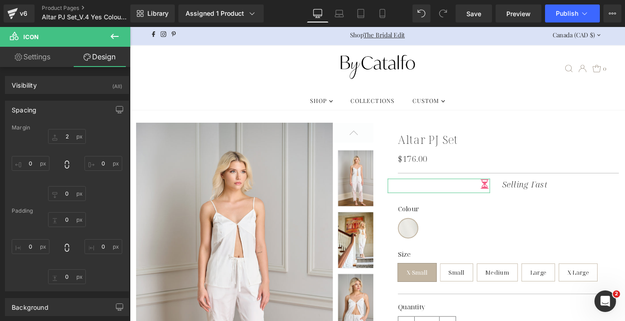
click at [45, 62] on link "Settings" at bounding box center [32, 57] width 65 height 20
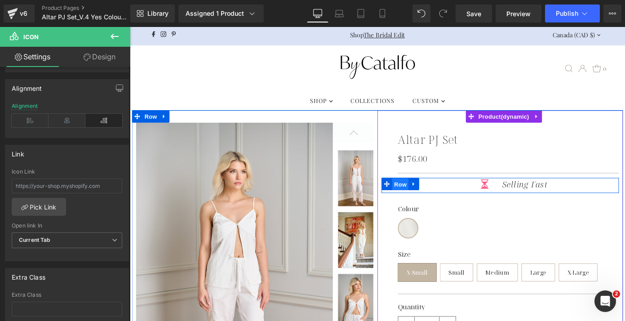
click at [420, 193] on span "Row" at bounding box center [427, 199] width 18 height 13
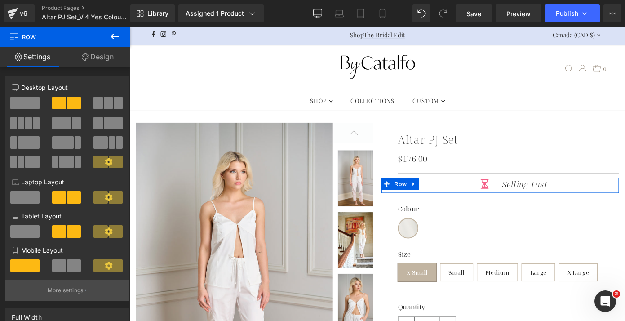
click at [69, 291] on p "More settings" at bounding box center [66, 290] width 36 height 8
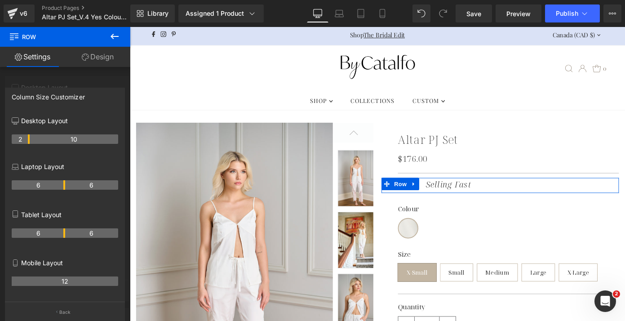
drag, startPoint x: 64, startPoint y: 142, endPoint x: 29, endPoint y: 144, distance: 34.6
drag, startPoint x: 27, startPoint y: 140, endPoint x: 22, endPoint y: 140, distance: 4.9
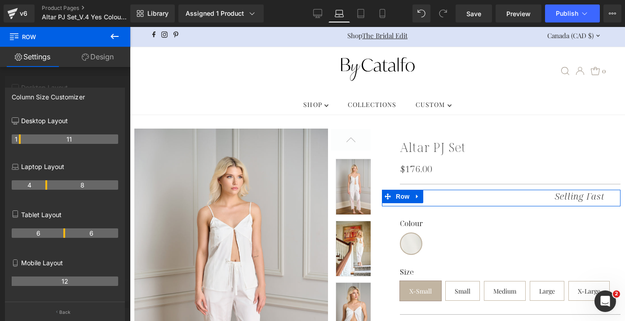
scroll to position [0, 0]
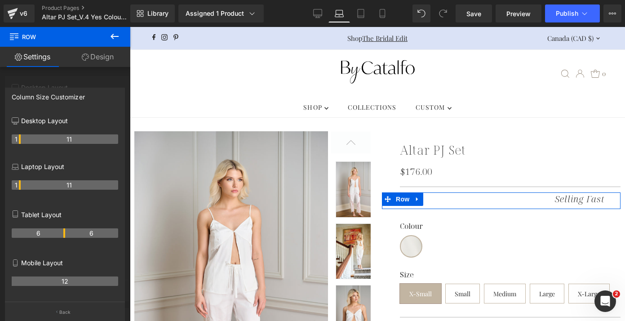
drag, startPoint x: 63, startPoint y: 186, endPoint x: 20, endPoint y: 184, distance: 43.2
click at [20, 184] on tr "1 11" at bounding box center [65, 184] width 106 height 9
click at [62, 234] on th "6" at bounding box center [38, 232] width 53 height 9
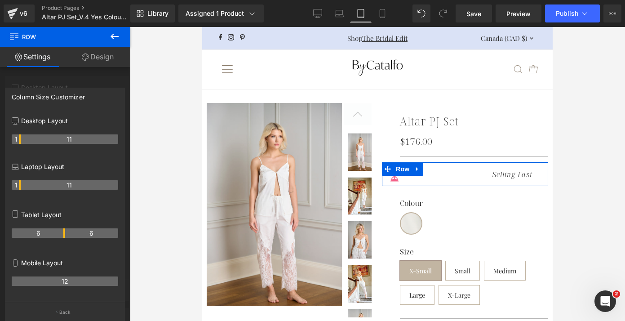
drag, startPoint x: 65, startPoint y: 234, endPoint x: 25, endPoint y: 234, distance: 40.0
click at [25, 234] on tr "6 6" at bounding box center [65, 232] width 106 height 9
click at [46, 234] on th "6" at bounding box center [38, 232] width 53 height 9
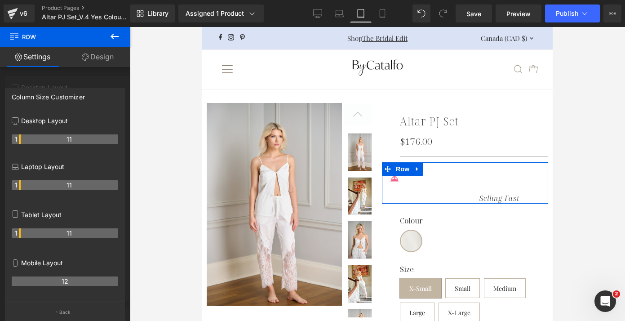
drag, startPoint x: 63, startPoint y: 234, endPoint x: 19, endPoint y: 233, distance: 44.0
click at [19, 233] on th "1" at bounding box center [16, 232] width 9 height 9
click at [77, 81] on div at bounding box center [65, 176] width 130 height 298
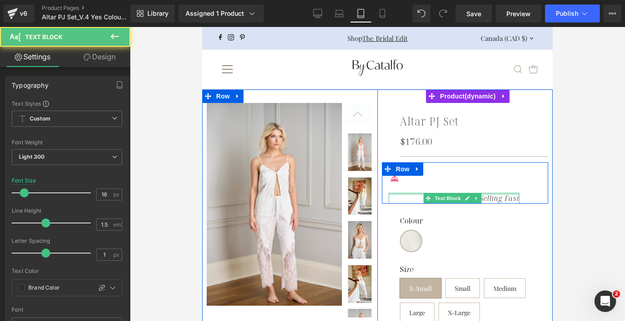
click at [491, 194] on div at bounding box center [454, 194] width 131 height 2
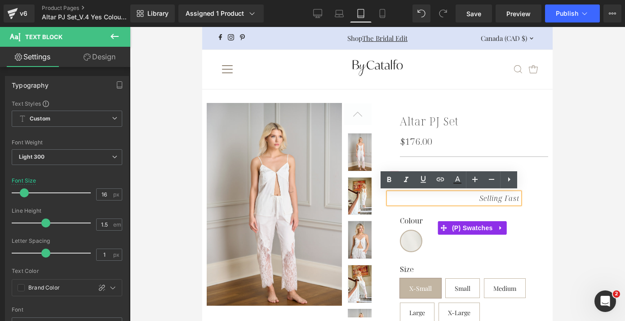
click at [534, 217] on label "Colour" at bounding box center [474, 223] width 148 height 13
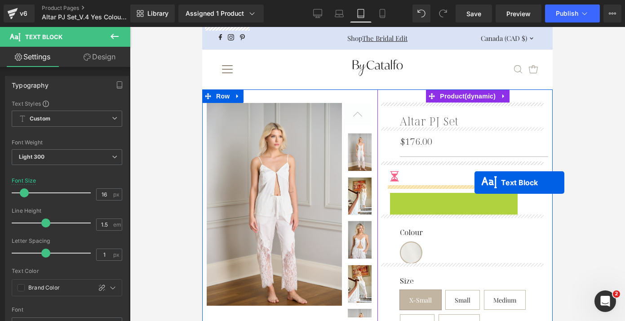
drag, startPoint x: 438, startPoint y: 197, endPoint x: 474, endPoint y: 182, distance: 39.7
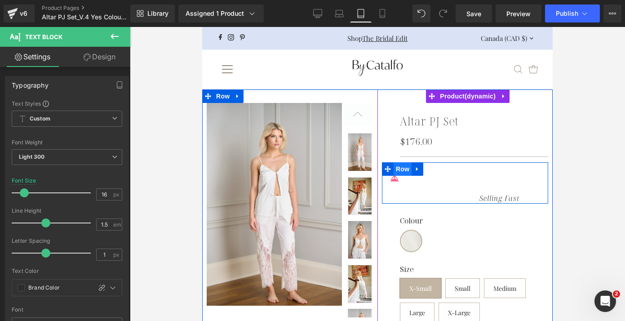
click at [393, 165] on span "Row" at bounding box center [402, 168] width 18 height 13
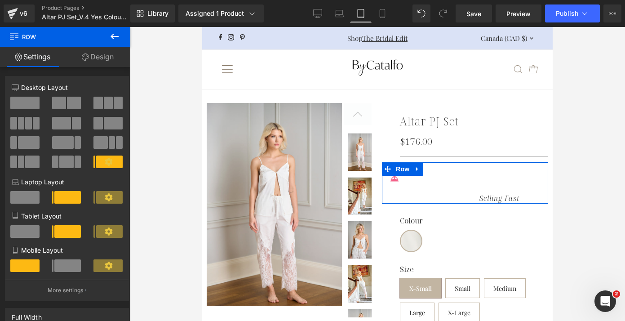
click at [61, 267] on span at bounding box center [67, 265] width 27 height 13
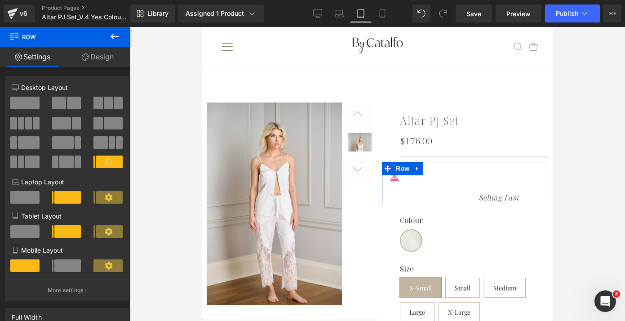
scroll to position [381, 0]
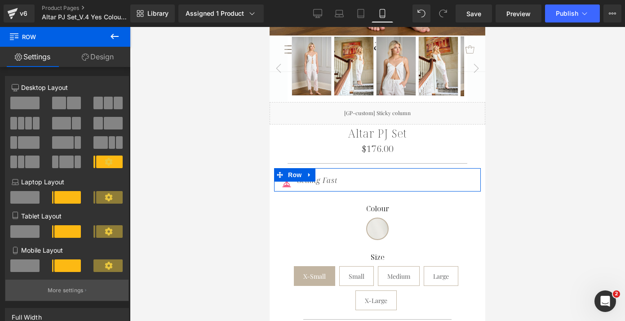
click at [71, 292] on p "More settings" at bounding box center [66, 290] width 36 height 8
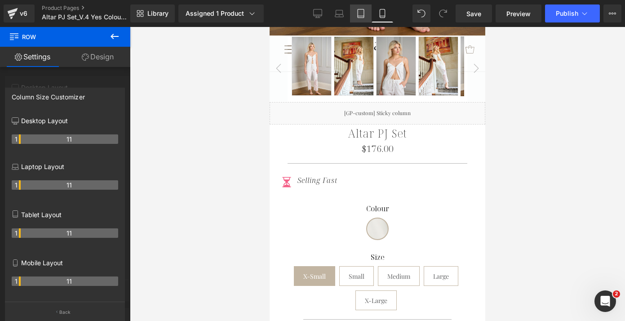
click at [363, 12] on icon at bounding box center [361, 13] width 6 height 9
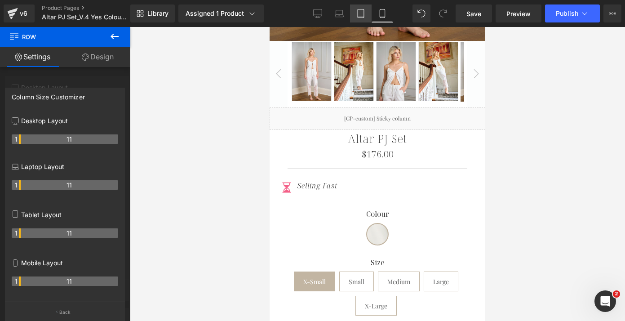
scroll to position [4, 0]
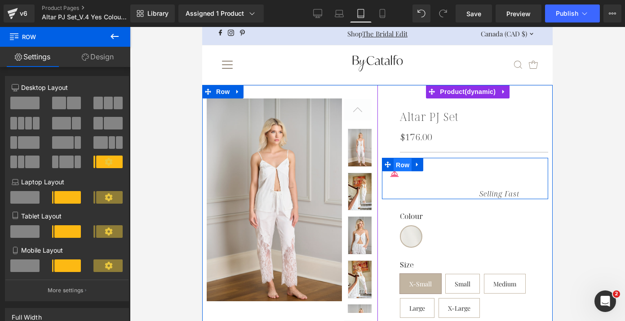
click at [400, 164] on span "Row" at bounding box center [402, 164] width 18 height 13
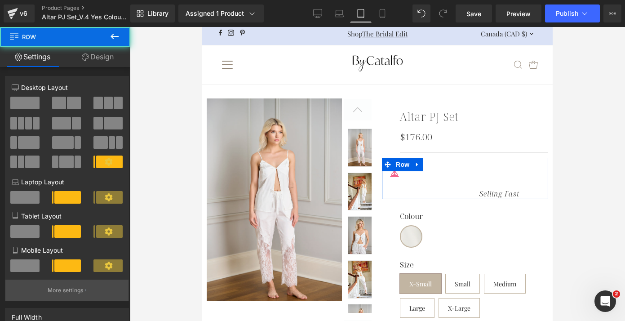
click at [77, 290] on p "More settings" at bounding box center [66, 290] width 36 height 8
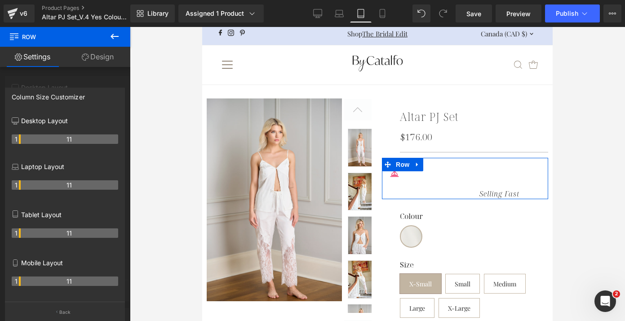
click at [21, 235] on th "11" at bounding box center [69, 232] width 97 height 9
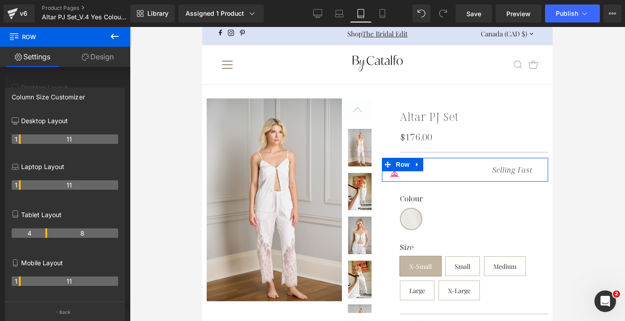
drag, startPoint x: 19, startPoint y: 235, endPoint x: 46, endPoint y: 234, distance: 27.0
click at [46, 234] on th "4" at bounding box center [29, 232] width 35 height 9
click at [59, 77] on div at bounding box center [65, 176] width 130 height 298
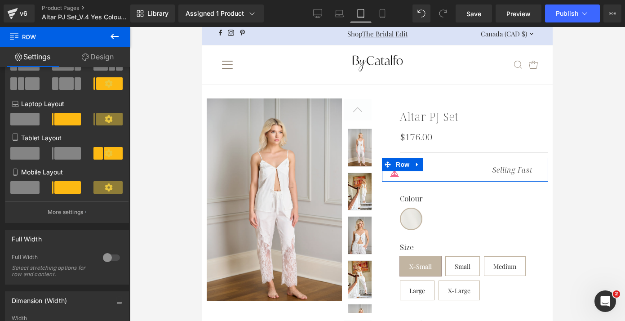
scroll to position [90, 0]
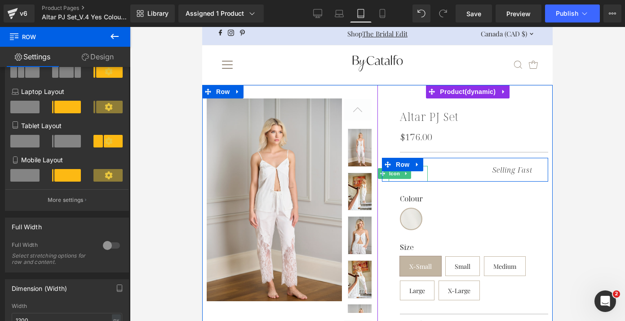
click at [417, 173] on div at bounding box center [408, 174] width 39 height 16
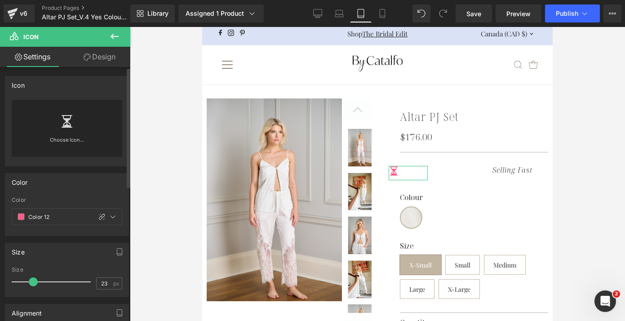
type input "22"
click at [31, 283] on span at bounding box center [32, 281] width 9 height 9
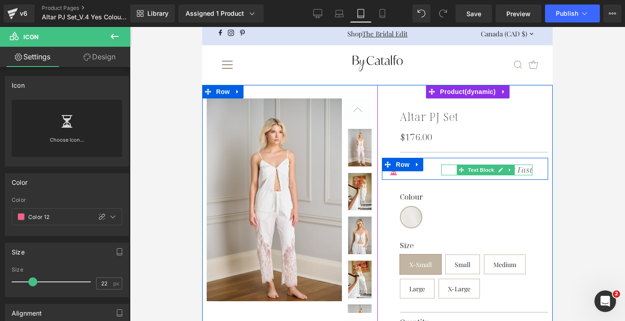
click at [447, 169] on p "Selling Fast" at bounding box center [486, 169] width 91 height 11
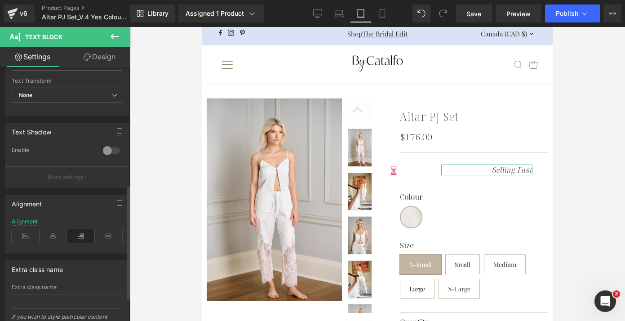
scroll to position [265, 0]
click at [27, 232] on icon at bounding box center [26, 233] width 28 height 13
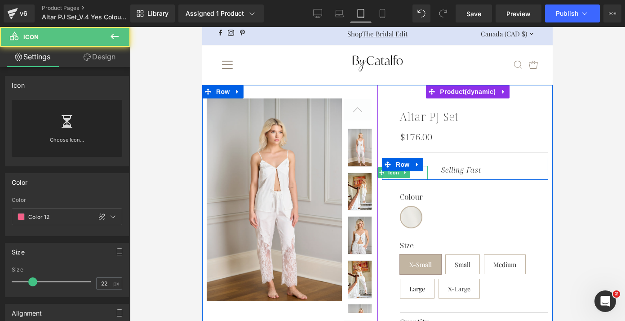
click at [408, 174] on div at bounding box center [408, 173] width 39 height 14
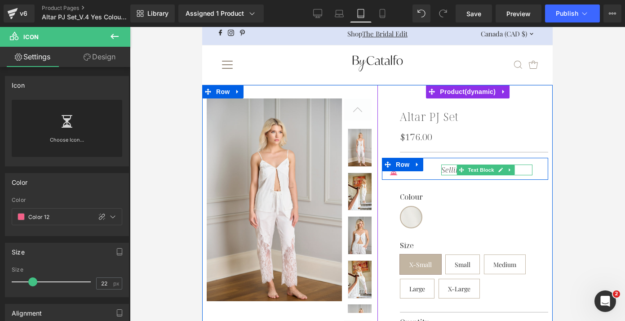
click at [442, 169] on icon "Selling Fast" at bounding box center [461, 170] width 40 height 10
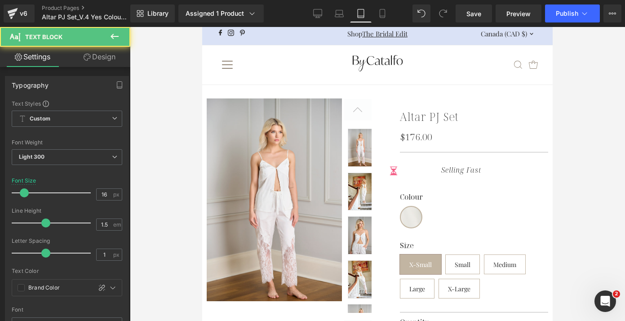
click at [101, 58] on link "Design" at bounding box center [99, 57] width 65 height 20
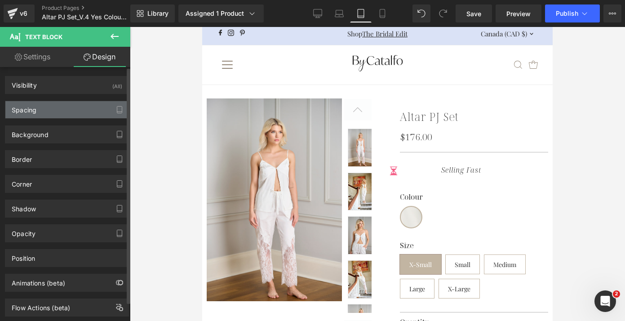
click at [56, 112] on div "Spacing" at bounding box center [66, 109] width 123 height 17
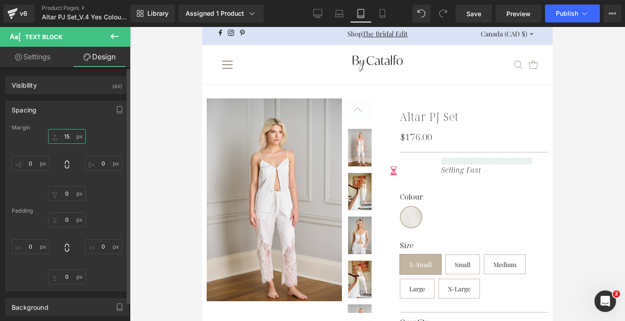
click at [64, 133] on input "15" at bounding box center [67, 136] width 38 height 15
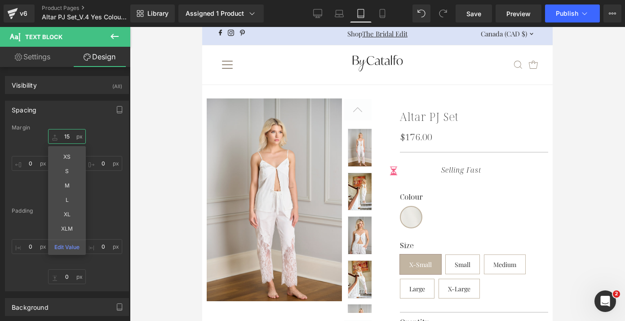
type input "0"
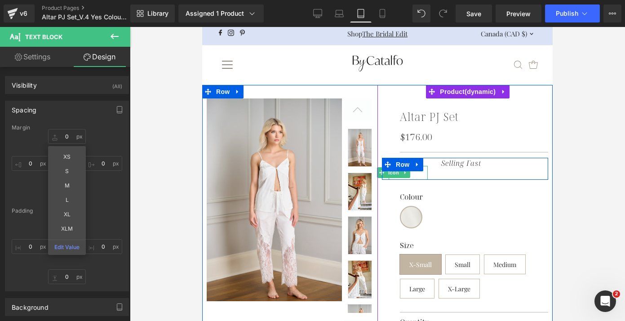
click at [411, 176] on div at bounding box center [408, 173] width 39 height 14
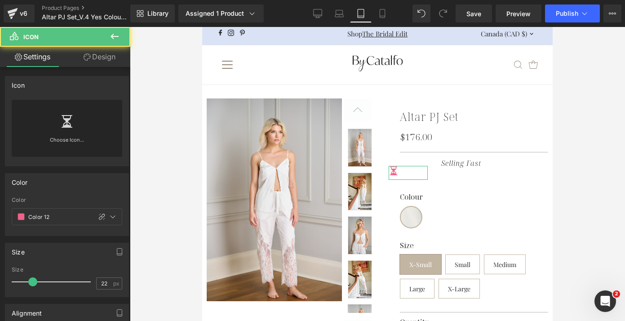
click at [105, 55] on link "Design" at bounding box center [99, 57] width 65 height 20
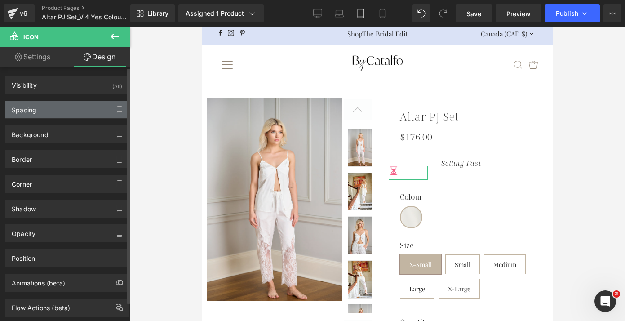
click at [35, 114] on div "Spacing" at bounding box center [24, 107] width 25 height 13
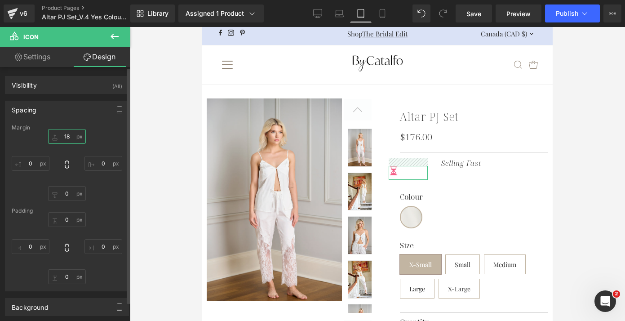
click at [66, 139] on input "18" at bounding box center [67, 136] width 38 height 15
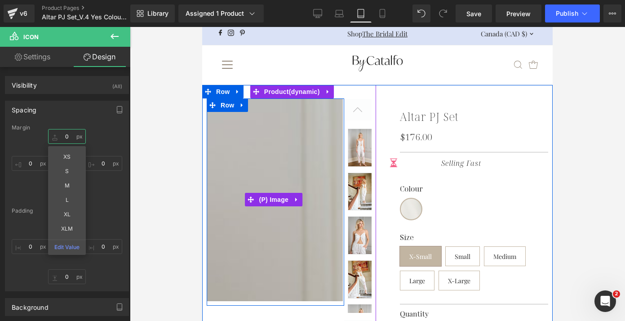
type input "0"
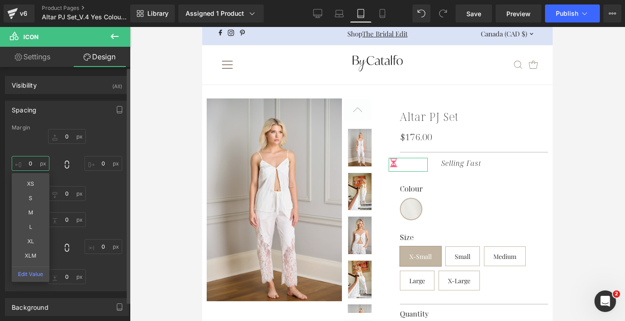
click at [30, 164] on input "0" at bounding box center [31, 163] width 38 height 15
type input "20"
click at [342, 13] on icon at bounding box center [339, 12] width 7 height 4
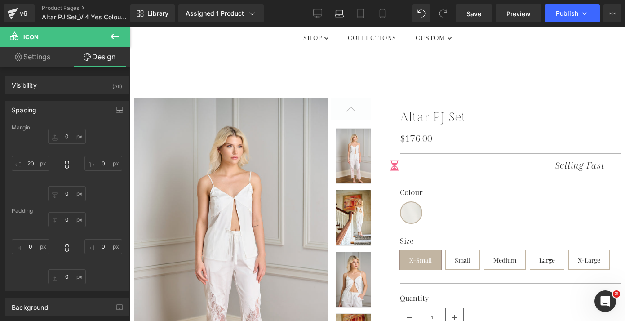
type input "2"
type input "0"
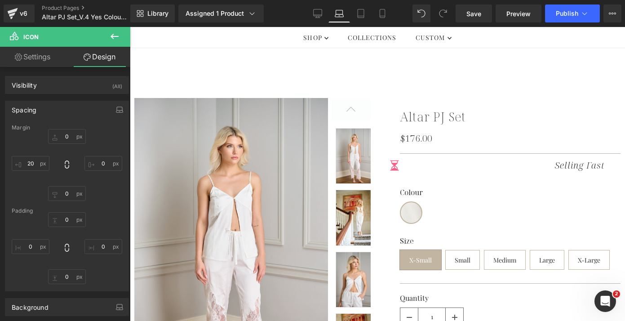
type input "0"
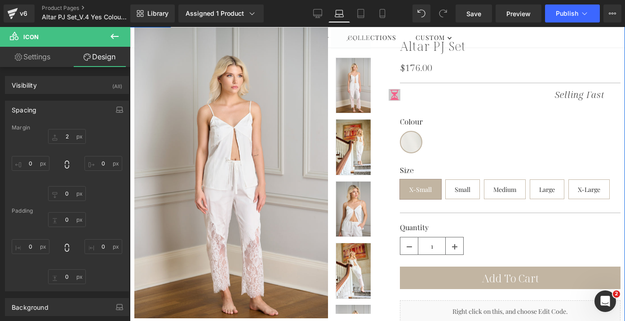
click at [390, 97] on div "Icon Selling Fast Text Block Row" at bounding box center [501, 96] width 239 height 17
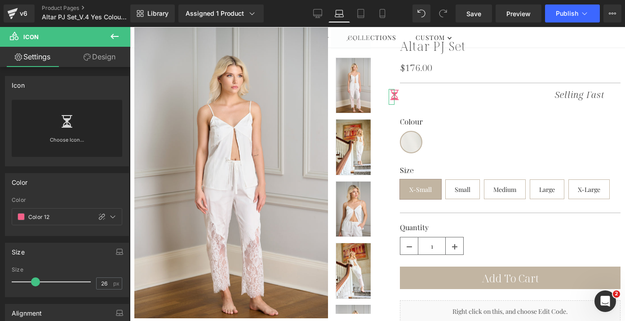
click at [86, 67] on div "Icon Choose Icon... Color var(--gf_gs-color6-accent) Color Color 12 100 % Size …" at bounding box center [67, 323] width 134 height 513
click at [89, 61] on link "Design" at bounding box center [99, 57] width 65 height 20
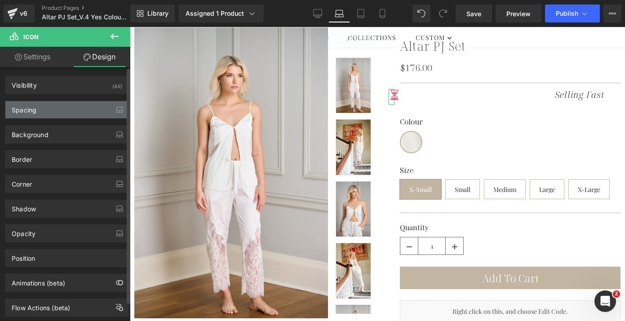
click at [41, 107] on div "Spacing" at bounding box center [66, 109] width 123 height 17
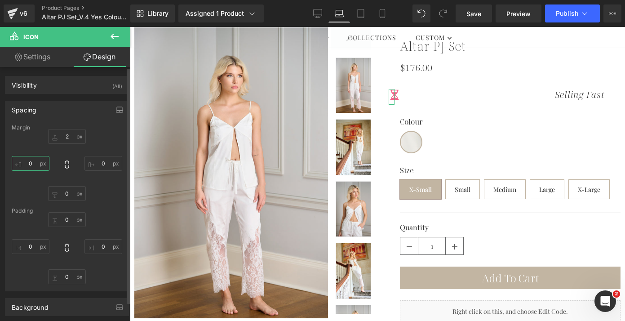
click at [28, 164] on input "0" at bounding box center [31, 163] width 38 height 15
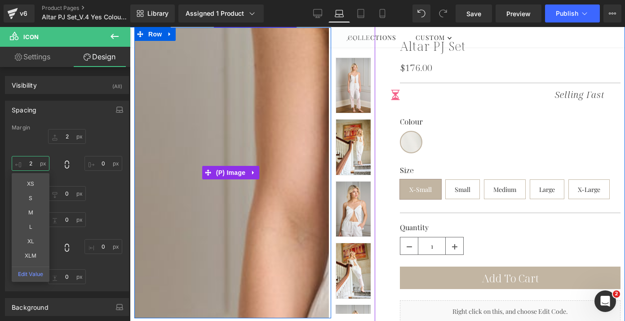
type input "22"
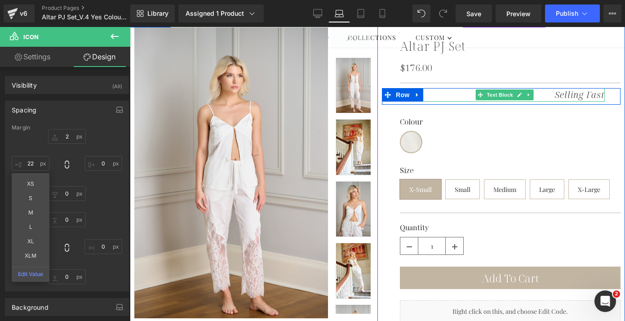
click at [560, 97] on icon "Selling Fast" at bounding box center [580, 94] width 50 height 12
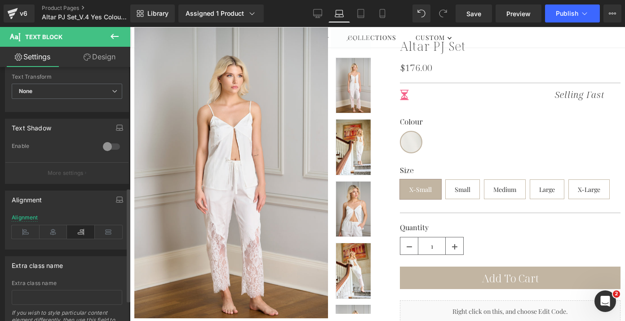
scroll to position [269, 0]
click at [22, 229] on icon at bounding box center [26, 228] width 28 height 13
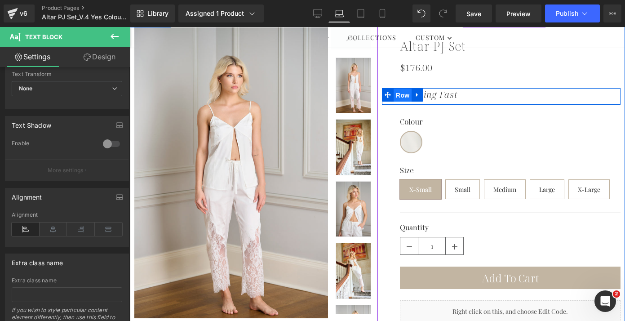
click at [397, 97] on span "Row" at bounding box center [402, 94] width 18 height 13
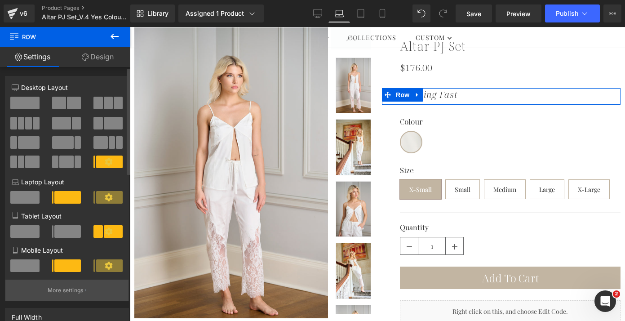
click at [56, 294] on p "More settings" at bounding box center [66, 290] width 36 height 8
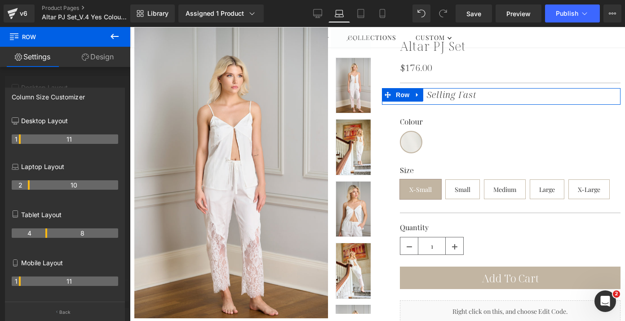
drag, startPoint x: 20, startPoint y: 185, endPoint x: 26, endPoint y: 185, distance: 5.9
click at [26, 185] on th "2" at bounding box center [21, 184] width 18 height 9
drag, startPoint x: 28, startPoint y: 186, endPoint x: 23, endPoint y: 186, distance: 5.4
click at [23, 186] on tr "1 11" at bounding box center [65, 184] width 106 height 9
click at [105, 49] on link "Design" at bounding box center [97, 57] width 65 height 20
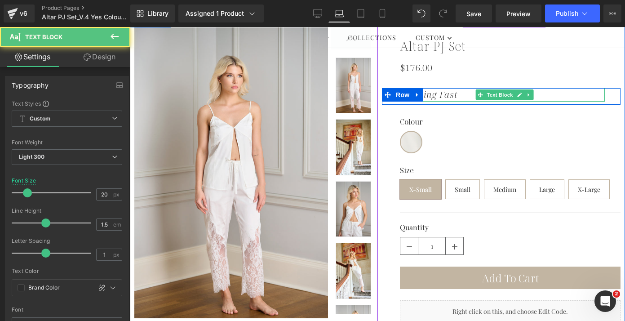
click at [428, 95] on icon "Selling Fast" at bounding box center [433, 94] width 50 height 12
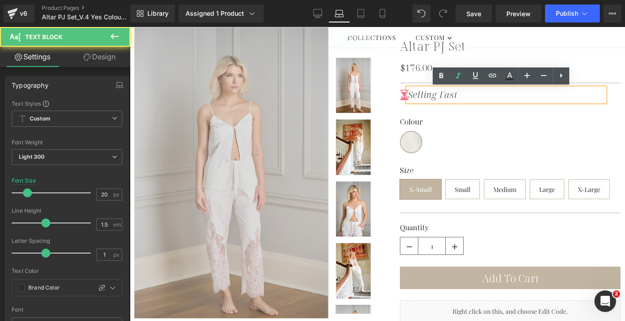
click at [110, 49] on link "Design" at bounding box center [99, 57] width 65 height 20
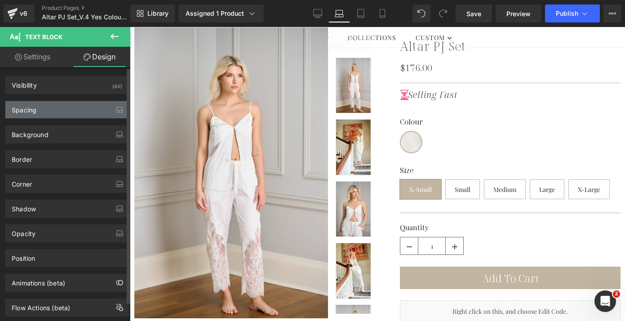
click at [49, 106] on div "Spacing" at bounding box center [66, 109] width 123 height 17
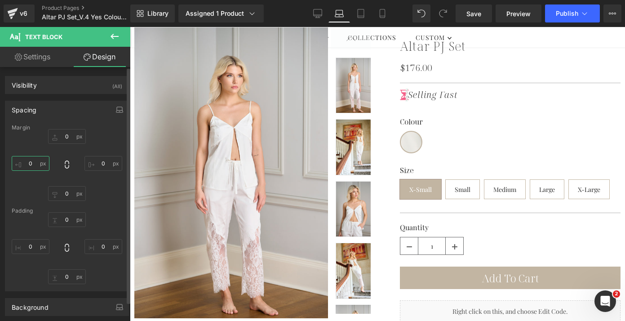
click at [31, 164] on input "0" at bounding box center [31, 163] width 38 height 15
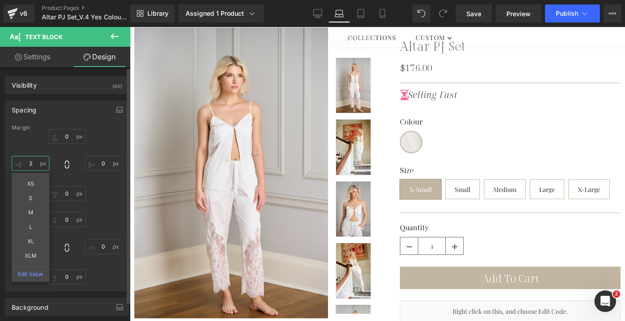
type input "20"
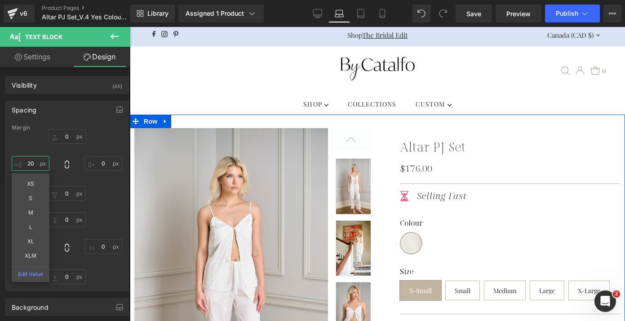
scroll to position [1, 0]
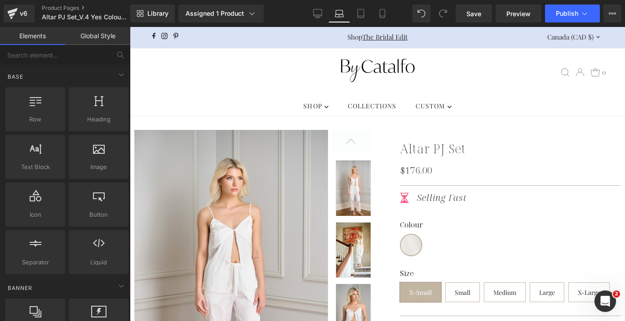
click at [265, 93] on div ".slideout__trigger-mobile-menu .testament--icon-theme-menu-bars:hover .hover-fi…" at bounding box center [377, 72] width 465 height 47
click at [323, 13] on link "Desktop" at bounding box center [318, 13] width 22 height 18
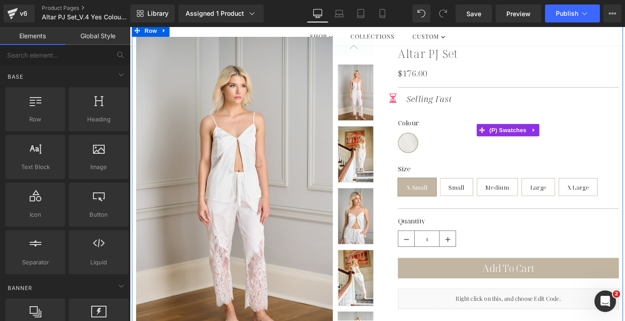
scroll to position [4, 0]
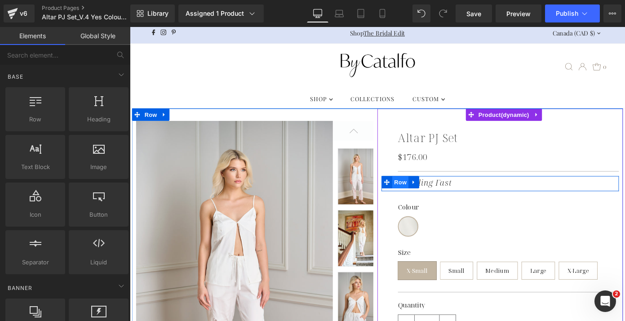
click at [427, 197] on span "Row" at bounding box center [427, 196] width 18 height 13
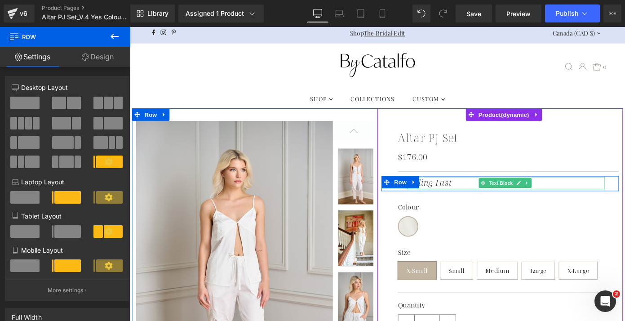
click at [460, 195] on icon "Selling Fast" at bounding box center [459, 198] width 50 height 12
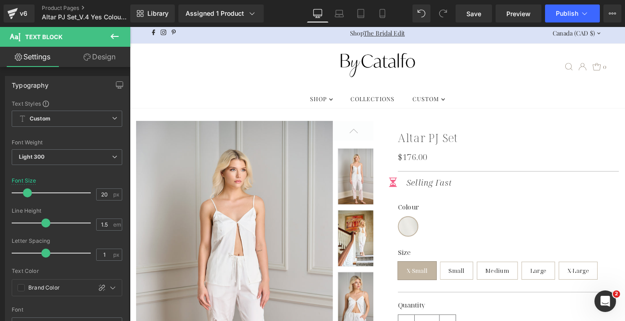
click at [112, 53] on link "Design" at bounding box center [99, 57] width 65 height 20
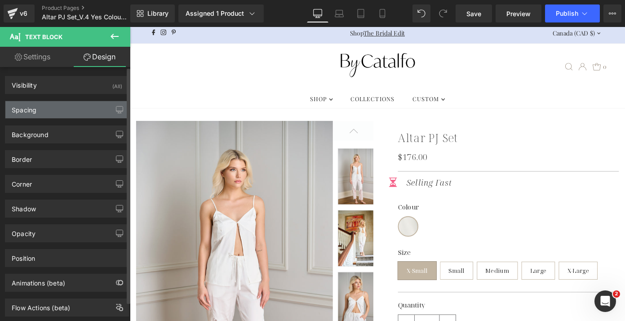
click at [44, 108] on div "Spacing" at bounding box center [66, 109] width 123 height 17
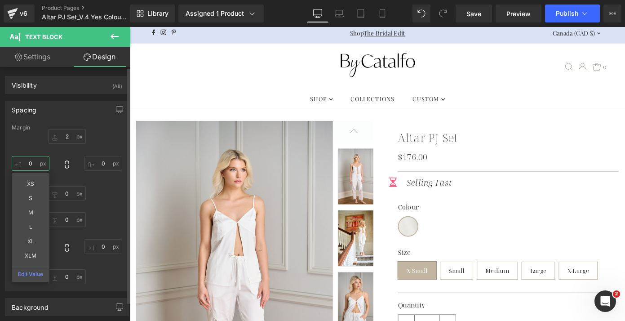
click at [32, 164] on input "0" at bounding box center [31, 163] width 38 height 15
type input "20"
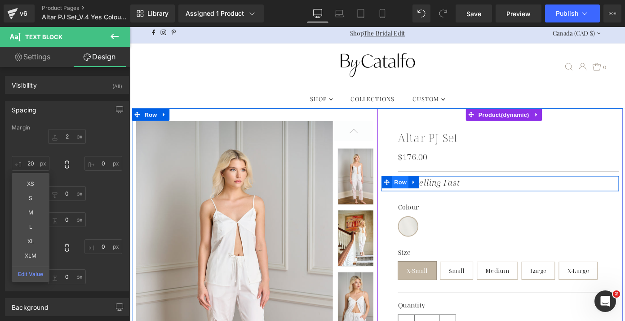
click at [418, 196] on span "Row" at bounding box center [427, 196] width 18 height 13
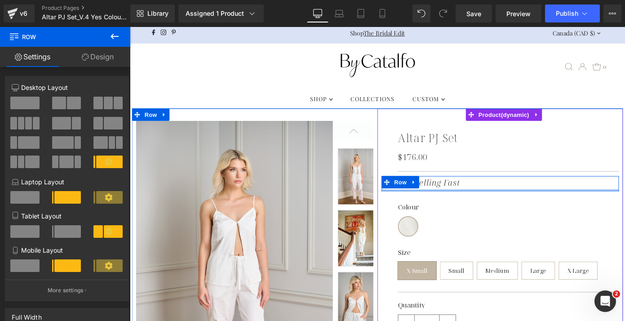
click at [447, 205] on div at bounding box center [536, 206] width 261 height 2
click at [414, 205] on div at bounding box center [536, 206] width 261 height 2
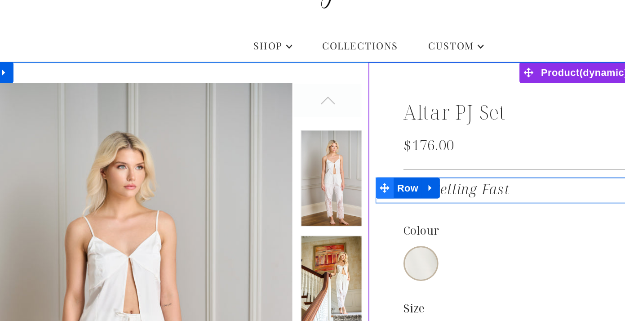
click at [229, 98] on span at bounding box center [228, 93] width 12 height 13
click at [233, 101] on div "Icon Selling Fast Text Block Row" at bounding box center [352, 95] width 261 height 17
click at [222, 87] on span at bounding box center [228, 93] width 12 height 13
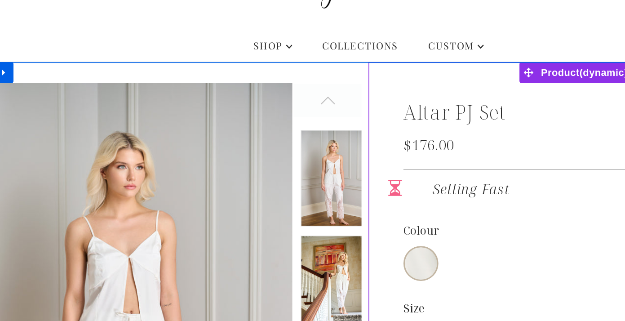
click at [230, 89] on div "Icon Selling Fast Text Block Row" at bounding box center [352, 95] width 261 height 17
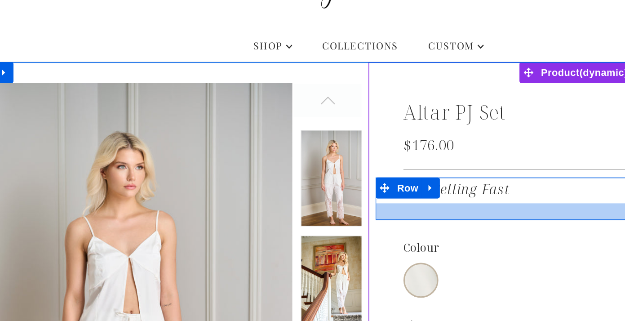
drag, startPoint x: 236, startPoint y: 102, endPoint x: 236, endPoint y: 113, distance: 10.8
click at [236, 113] on div at bounding box center [352, 108] width 261 height 11
type input "0"
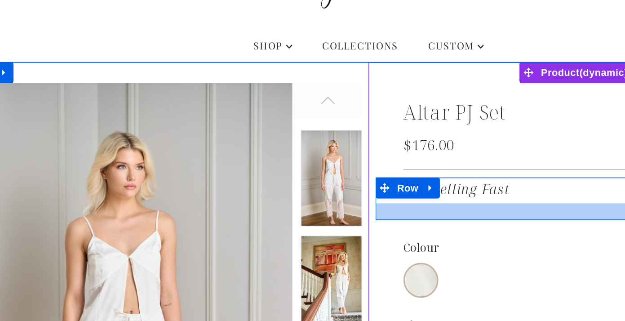
type input "20"
type input "24"
type input "0"
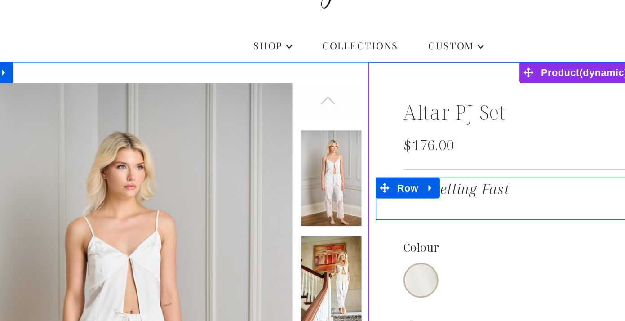
click at [236, 101] on div "Icon" at bounding box center [232, 95] width 21 height 17
click at [236, 100] on div "Icon" at bounding box center [232, 95] width 21 height 17
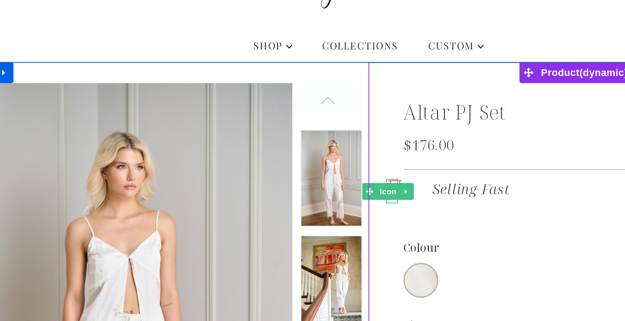
click at [235, 100] on div "Icon" at bounding box center [232, 95] width 21 height 17
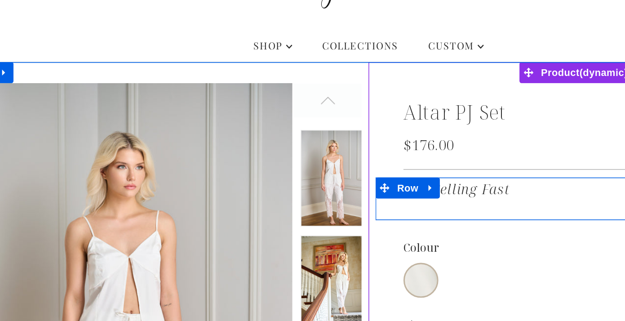
click at [225, 100] on div "Icon" at bounding box center [232, 95] width 21 height 17
click at [229, 100] on div at bounding box center [230, 96] width 2 height 16
click at [229, 101] on div at bounding box center [233, 102] width 8 height 2
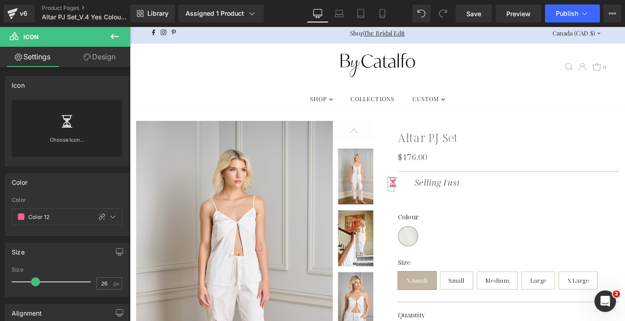
click at [100, 62] on link "Design" at bounding box center [99, 57] width 65 height 20
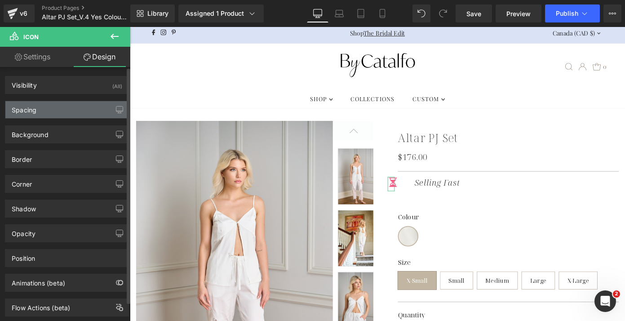
click at [52, 112] on div "Spacing" at bounding box center [66, 109] width 123 height 17
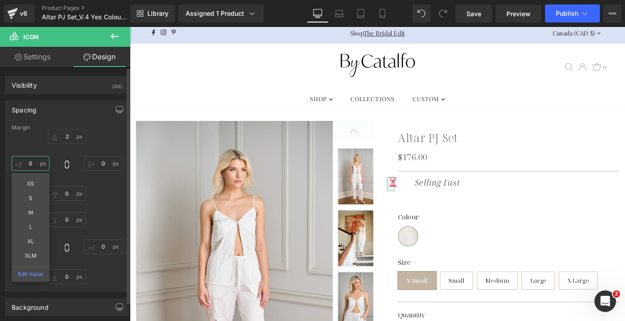
click at [29, 166] on input "0" at bounding box center [31, 163] width 38 height 15
type input "24"
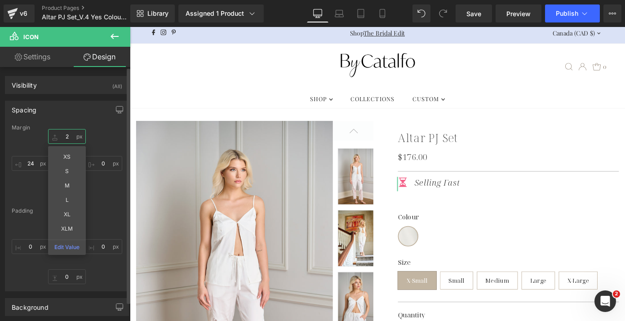
click at [66, 136] on input "2" at bounding box center [67, 136] width 38 height 15
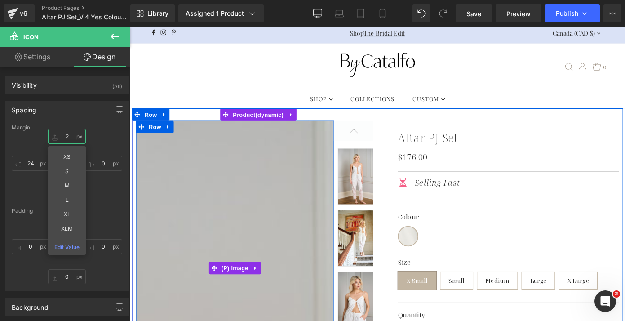
type input "0"
type input "5"
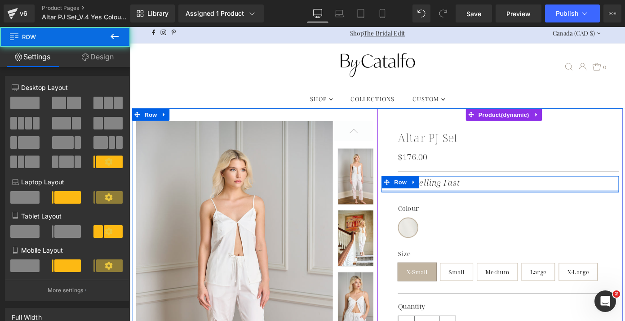
drag, startPoint x: 470, startPoint y: 214, endPoint x: 471, endPoint y: 199, distance: 14.9
click at [471, 199] on div "Icon Selling Fast Text Block Row" at bounding box center [536, 199] width 261 height 18
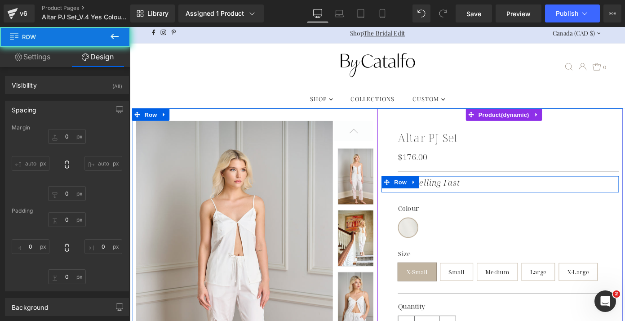
type input "0"
type input "20"
type input "0"
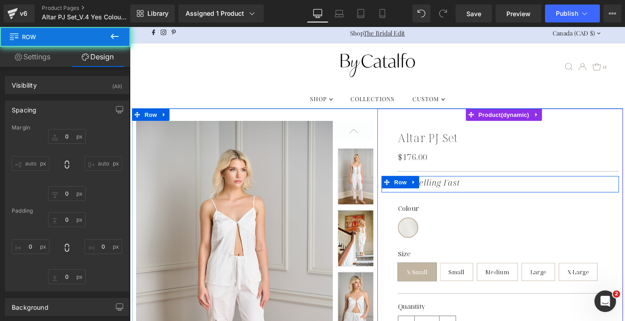
type input "0"
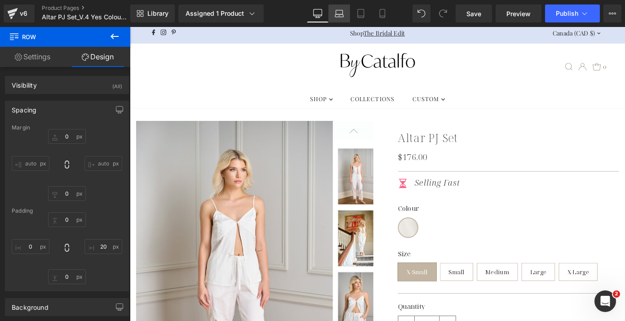
click at [337, 15] on icon at bounding box center [339, 13] width 9 height 9
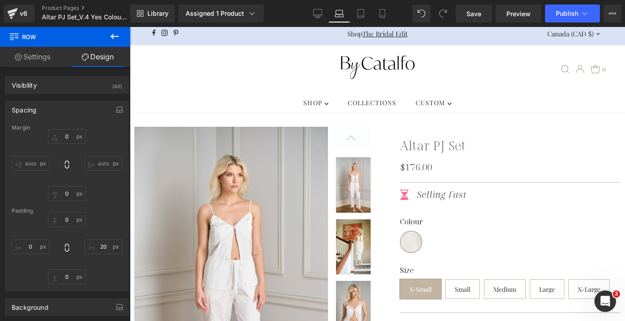
type input "0"
type input "20"
type input "0"
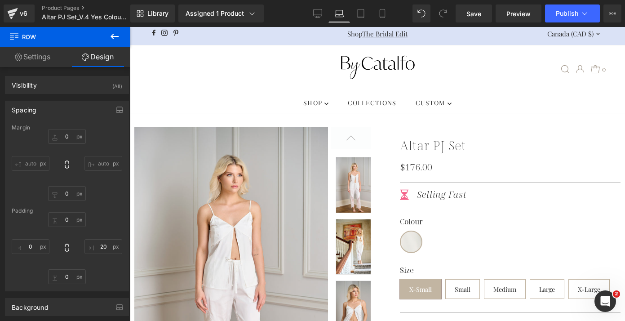
type input "0"
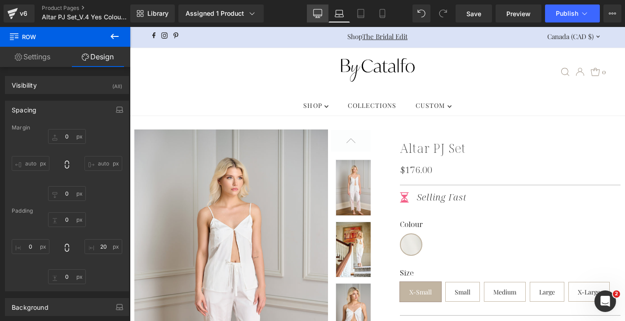
click at [321, 16] on icon at bounding box center [317, 12] width 9 height 7
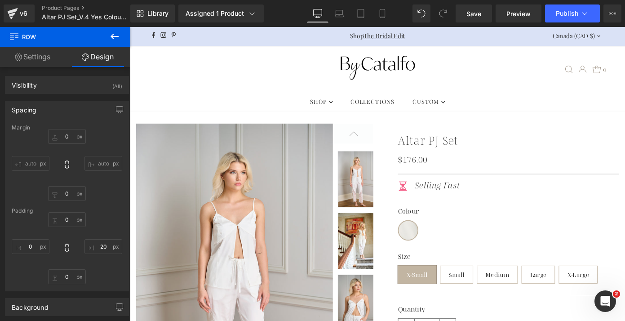
type input "0"
type input "20"
type input "0"
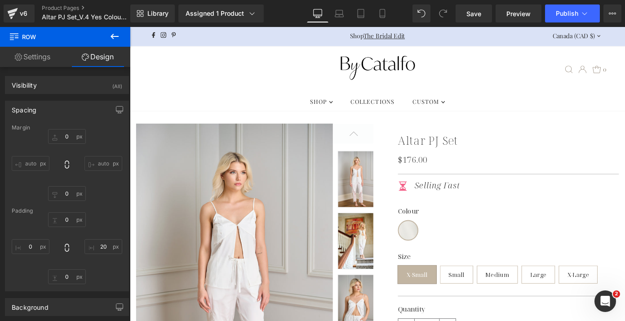
type input "0"
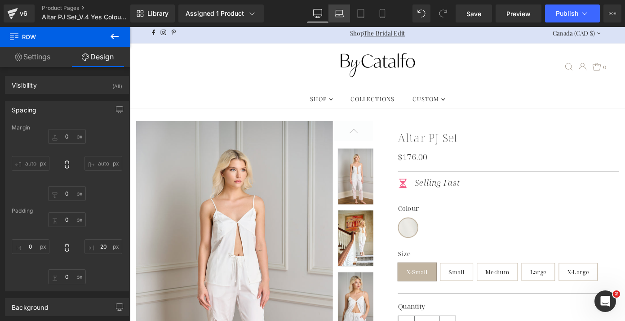
click at [340, 18] on link "Laptop" at bounding box center [339, 13] width 22 height 18
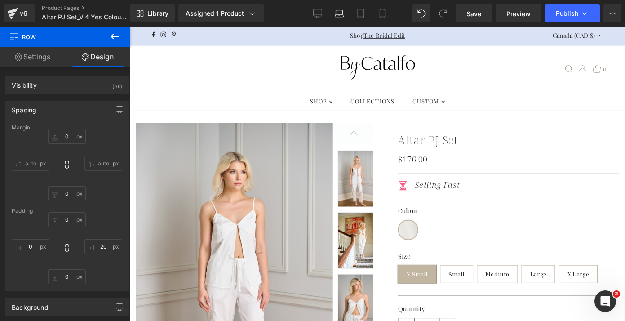
type input "0"
type input "20"
type input "0"
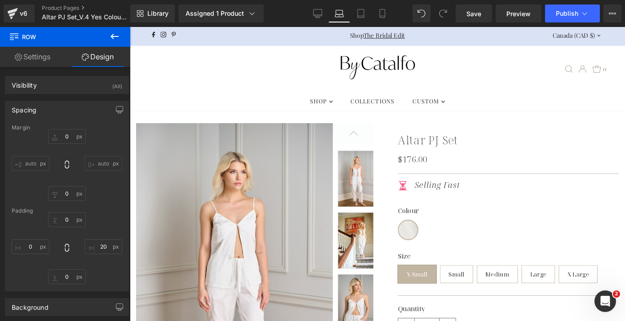
type input "0"
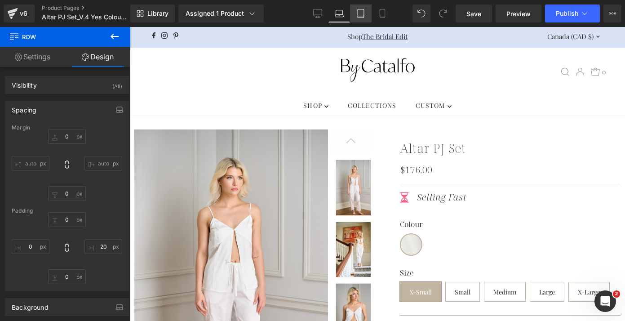
click at [366, 19] on link "Tablet" at bounding box center [361, 13] width 22 height 18
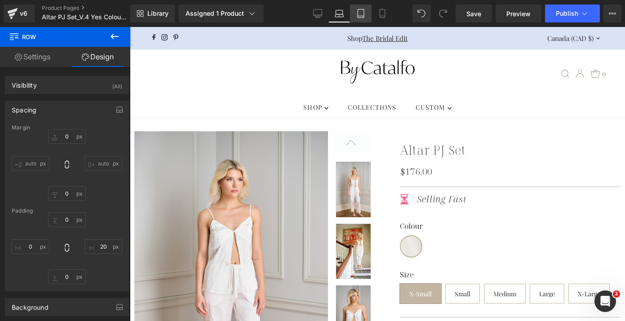
type input "0"
type input "20"
type input "0"
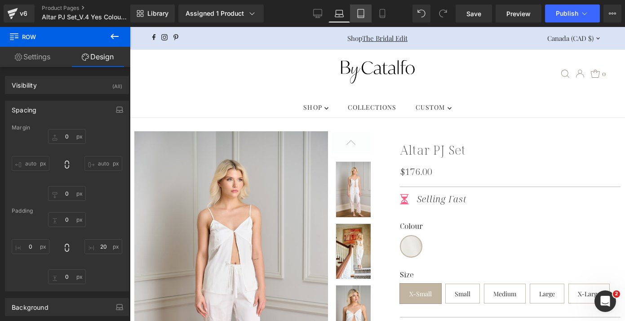
type input "0"
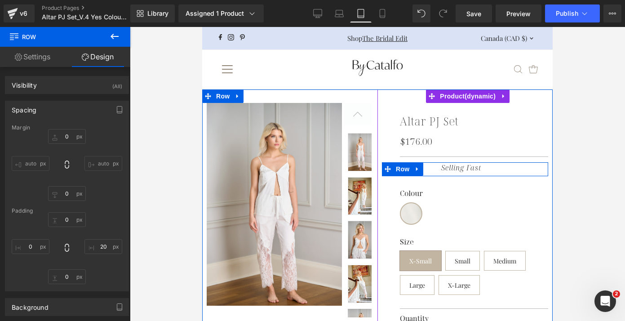
click at [434, 165] on div "Selling Fast Text Block" at bounding box center [486, 167] width 105 height 11
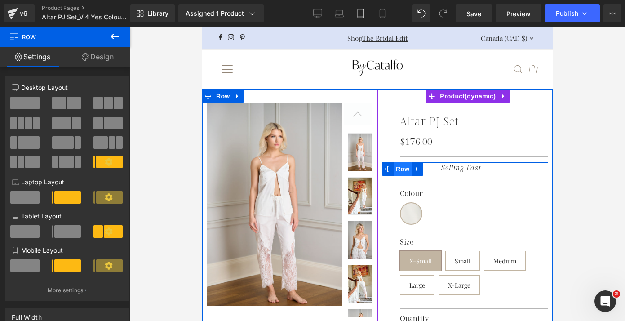
click at [405, 167] on span "Row" at bounding box center [402, 168] width 18 height 13
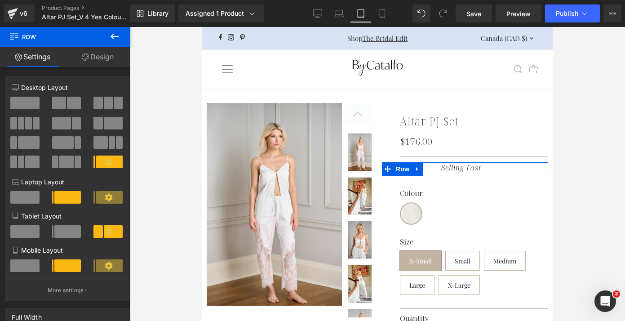
click at [64, 231] on span at bounding box center [67, 231] width 27 height 13
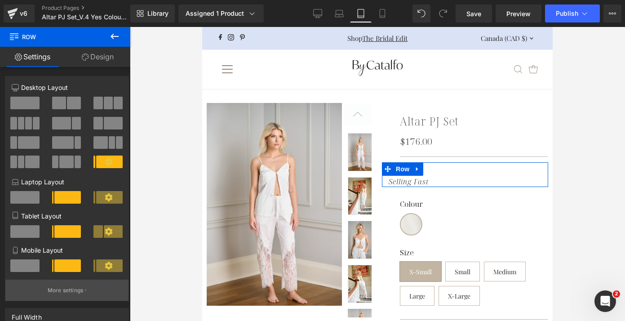
click at [75, 290] on p "More settings" at bounding box center [66, 290] width 36 height 8
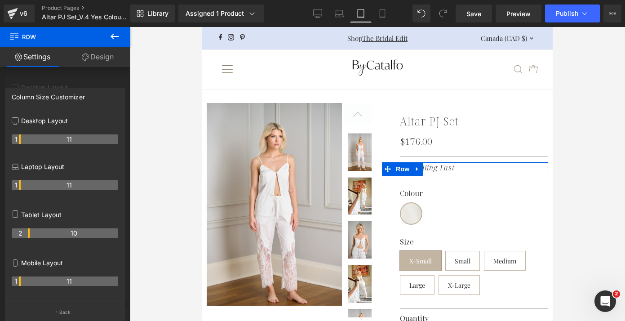
drag, startPoint x: 19, startPoint y: 233, endPoint x: 27, endPoint y: 233, distance: 7.6
click at [27, 233] on th "2" at bounding box center [21, 232] width 18 height 9
click at [79, 210] on p "Tablet Layout" at bounding box center [65, 214] width 106 height 9
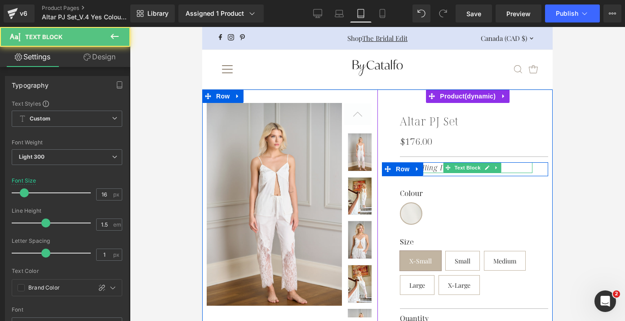
click at [426, 167] on icon "Selling Fast" at bounding box center [435, 168] width 40 height 10
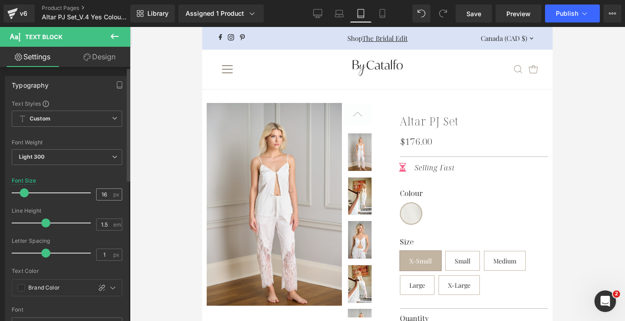
click at [103, 194] on input "16" at bounding box center [105, 194] width 16 height 11
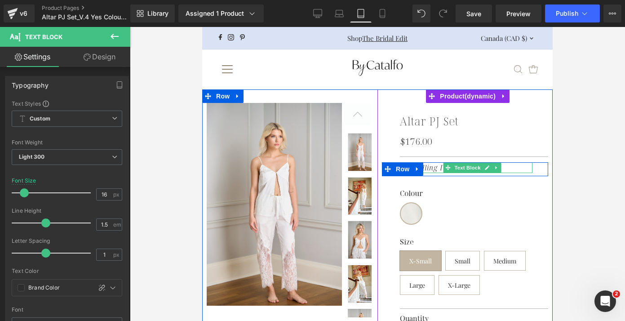
click at [424, 167] on icon "Selling Fast" at bounding box center [435, 168] width 40 height 10
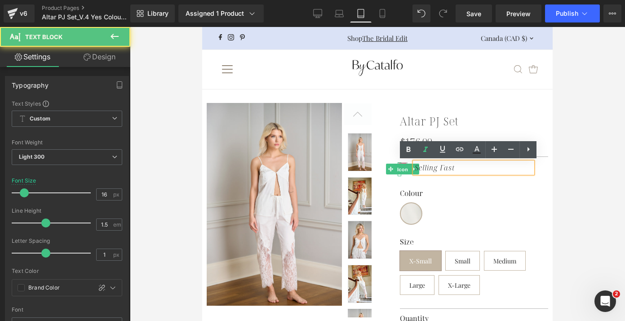
click at [398, 168] on span "Icon" at bounding box center [402, 169] width 14 height 11
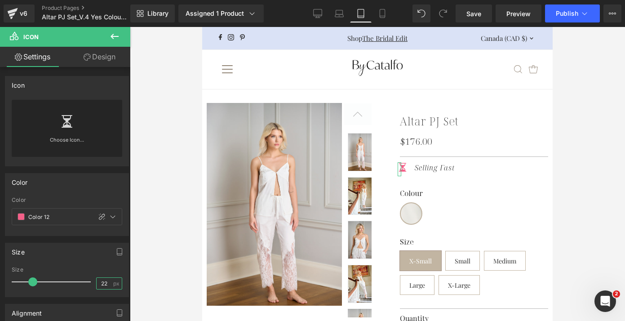
click at [102, 287] on input "22" at bounding box center [105, 283] width 16 height 11
type input "20"
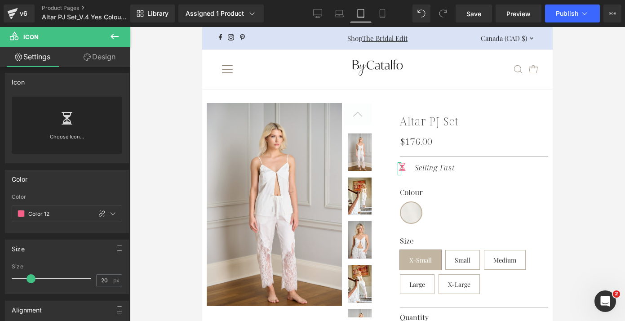
click at [102, 58] on link "Design" at bounding box center [99, 57] width 65 height 20
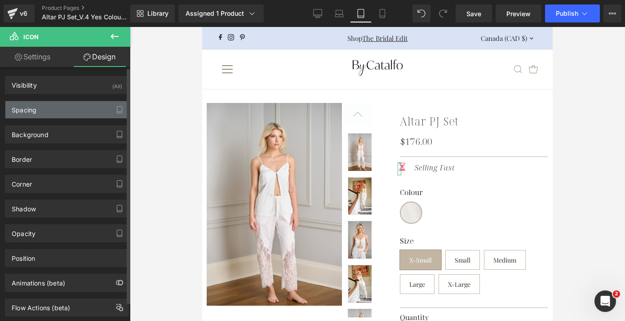
click at [64, 111] on div "Spacing" at bounding box center [66, 109] width 123 height 17
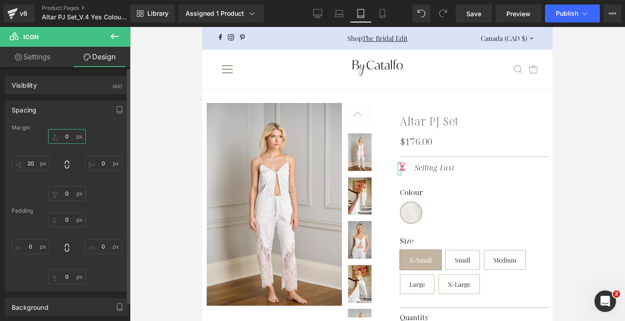
click at [65, 136] on input "0" at bounding box center [67, 136] width 38 height 15
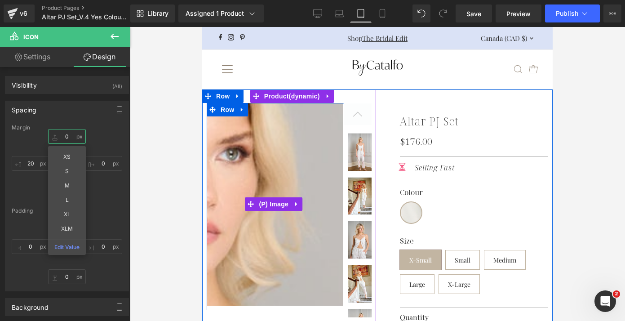
type input "5"
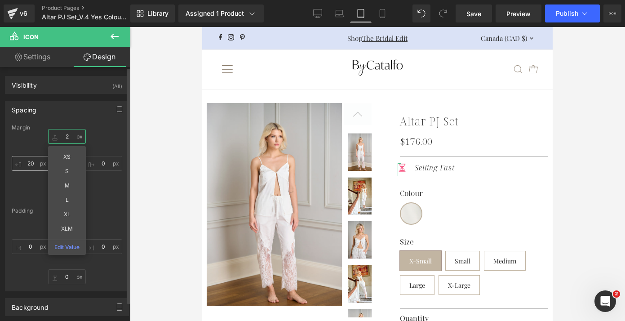
type input "2"
click at [31, 165] on input "20" at bounding box center [31, 163] width 38 height 15
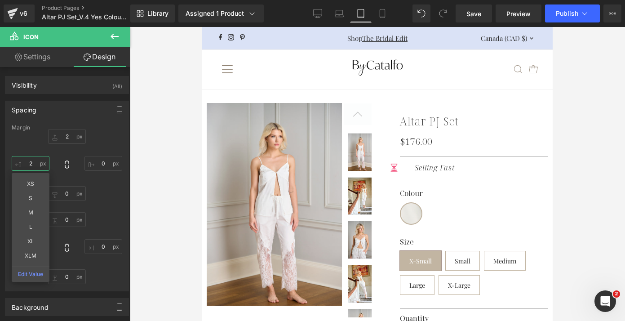
type input "24"
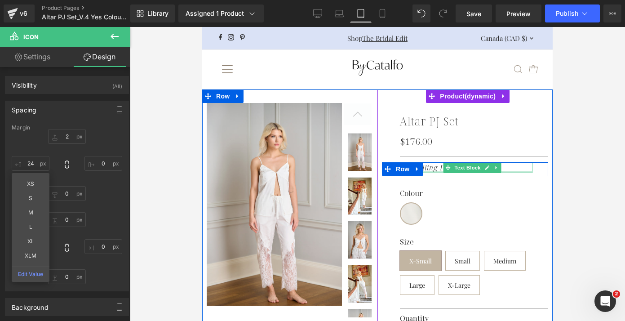
click at [431, 171] on div at bounding box center [474, 172] width 118 height 2
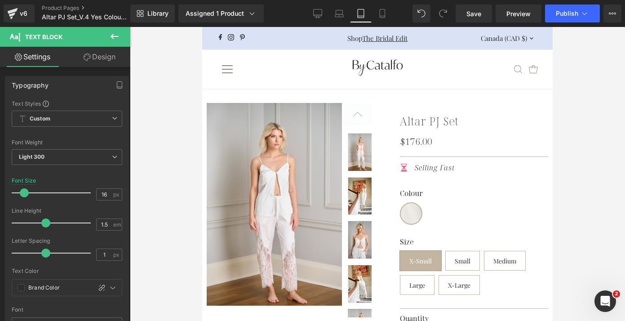
click at [98, 60] on link "Design" at bounding box center [99, 57] width 65 height 20
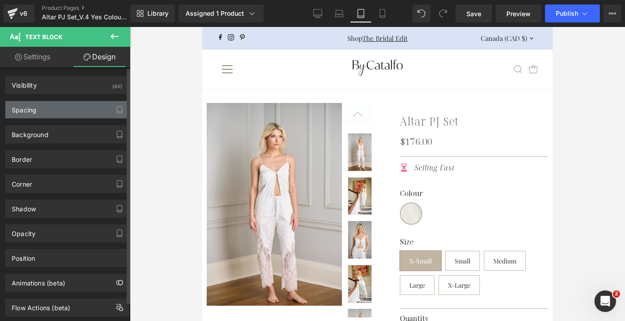
click at [55, 111] on div "Spacing" at bounding box center [66, 109] width 123 height 17
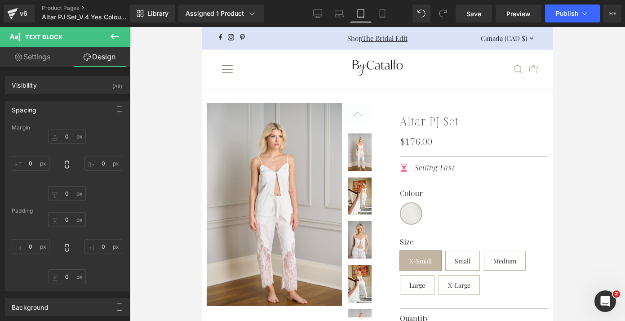
click at [42, 59] on link "Settings" at bounding box center [32, 57] width 65 height 20
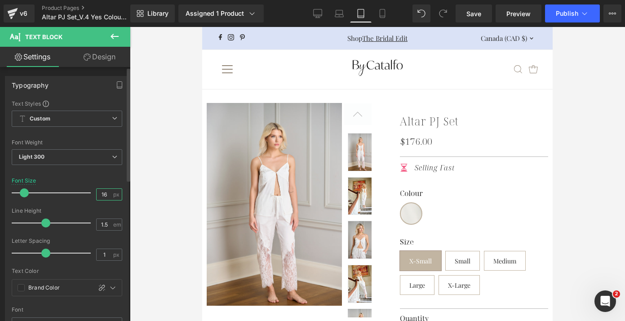
click at [104, 192] on input "16" at bounding box center [105, 194] width 16 height 11
click at [314, 13] on icon at bounding box center [317, 13] width 9 height 9
type input "20"
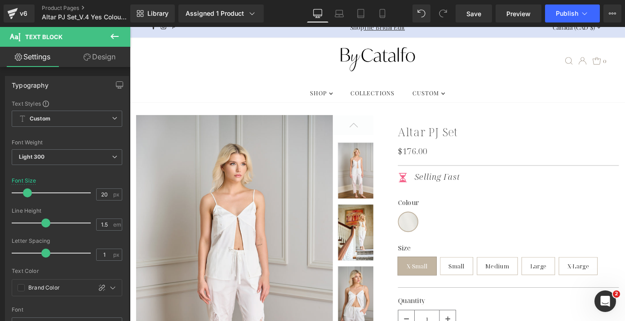
scroll to position [0, 0]
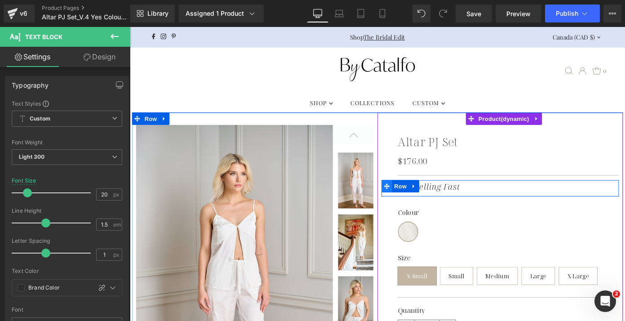
click at [412, 201] on span at bounding box center [412, 201] width 12 height 13
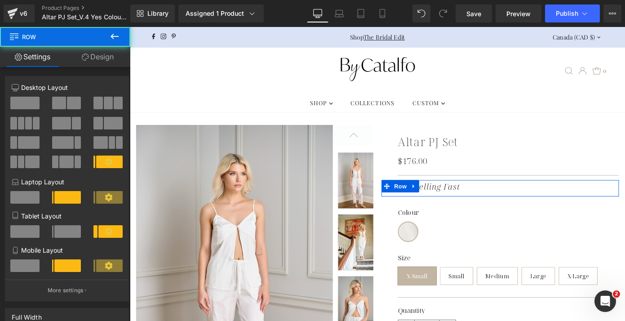
click at [116, 60] on link "Design" at bounding box center [97, 57] width 65 height 20
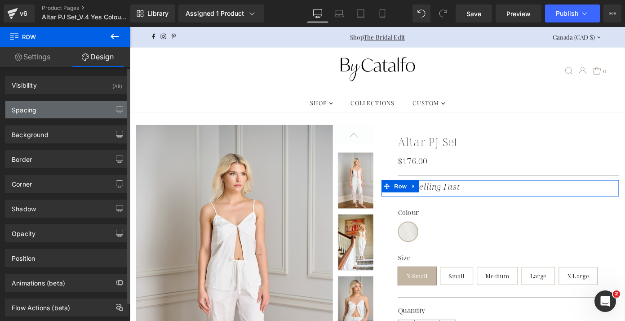
click at [44, 110] on div "Spacing" at bounding box center [66, 109] width 123 height 17
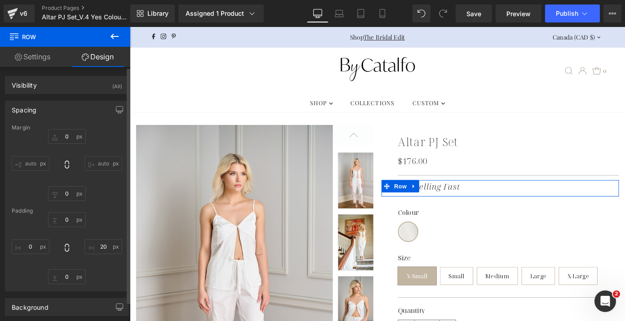
click at [32, 163] on input "auto" at bounding box center [31, 163] width 38 height 15
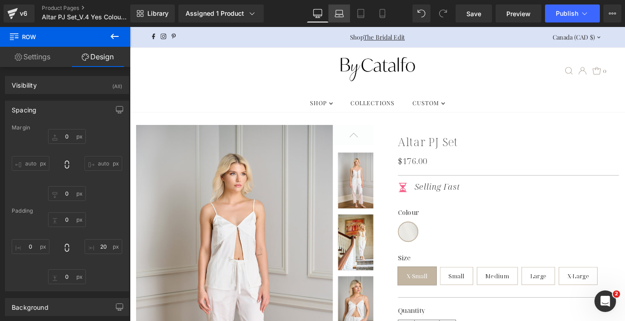
click at [340, 11] on icon at bounding box center [339, 13] width 9 height 9
type input "0"
type input "20"
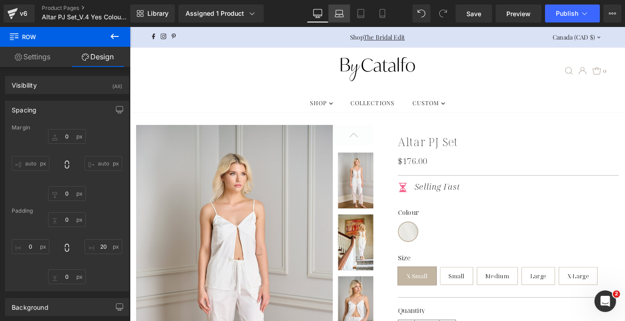
type input "0"
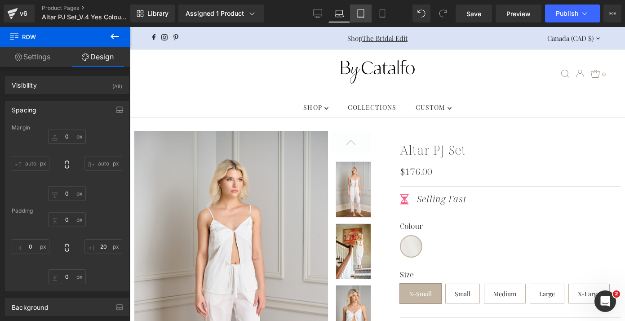
click at [358, 16] on icon at bounding box center [361, 16] width 6 height 0
type input "0"
type input "20"
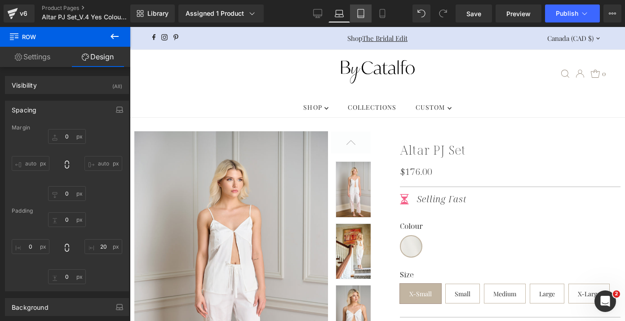
type input "0"
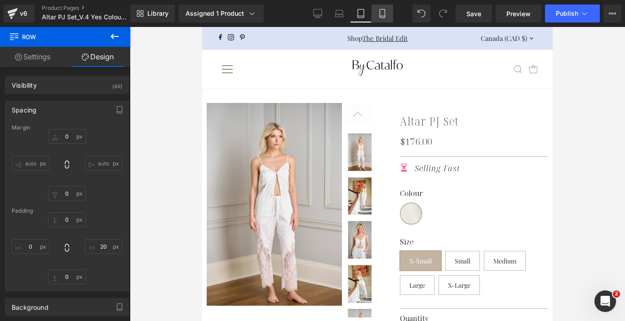
click at [372, 18] on link "Mobile" at bounding box center [382, 13] width 22 height 18
type input "0"
type input "20"
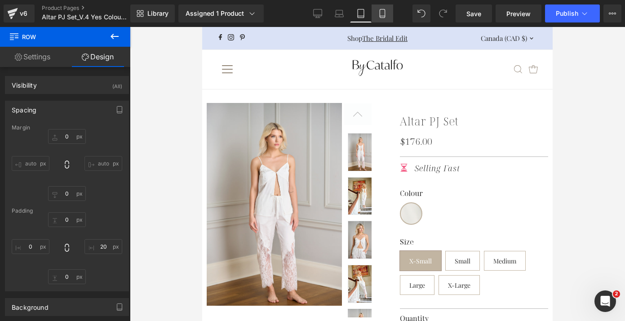
type input "0"
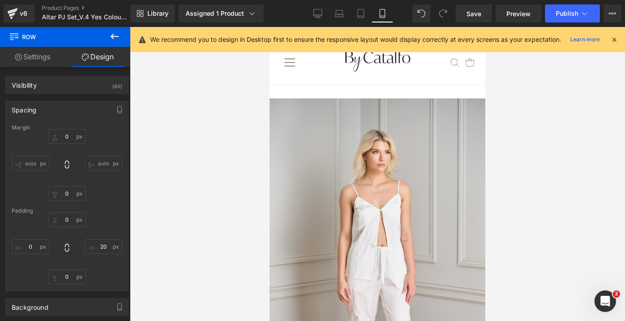
scroll to position [381, 0]
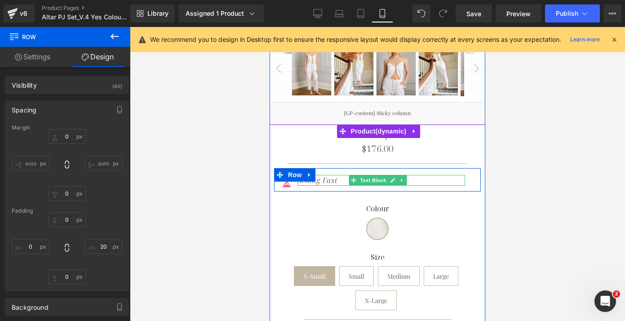
click at [326, 175] on icon "Selling Fast" at bounding box center [317, 180] width 40 height 10
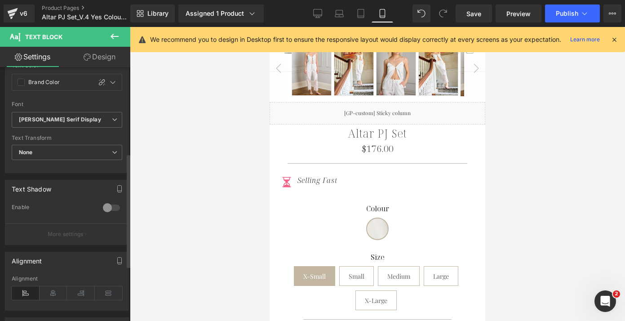
scroll to position [223, 0]
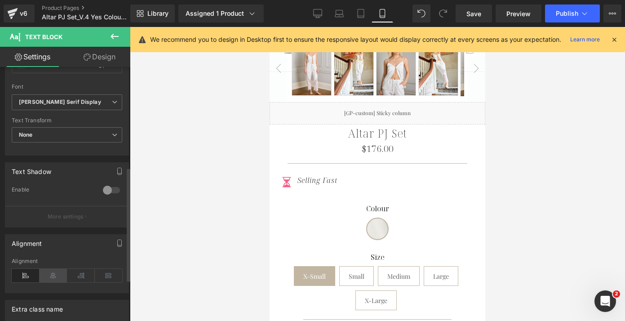
click at [52, 278] on icon at bounding box center [54, 275] width 28 height 13
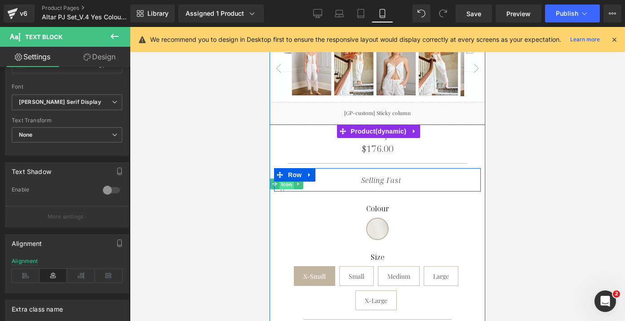
click at [288, 179] on span "Icon" at bounding box center [286, 184] width 14 height 11
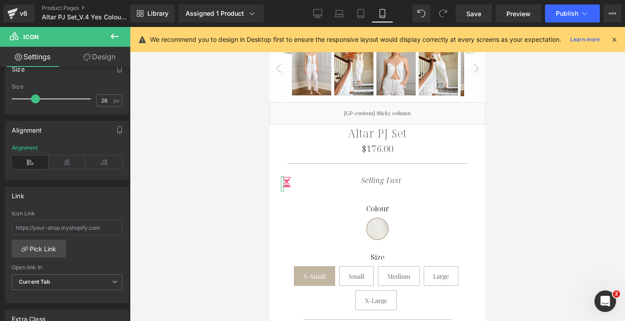
scroll to position [200, 0]
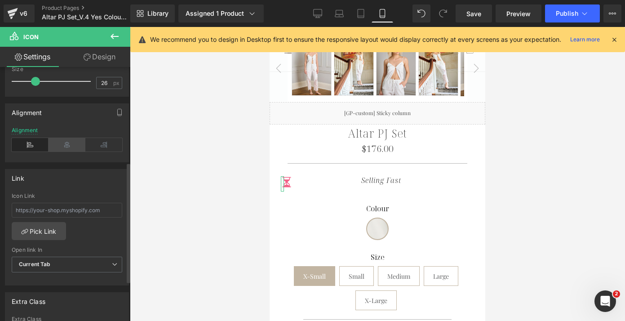
click at [61, 149] on icon at bounding box center [67, 144] width 37 height 13
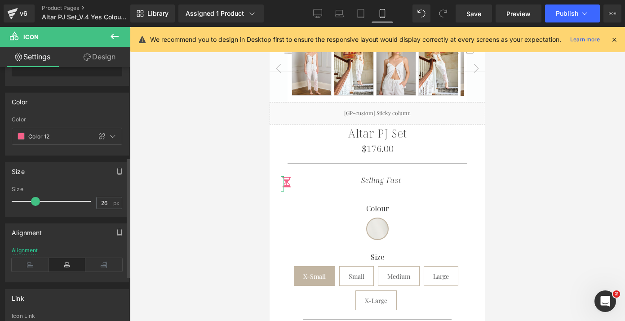
scroll to position [25, 0]
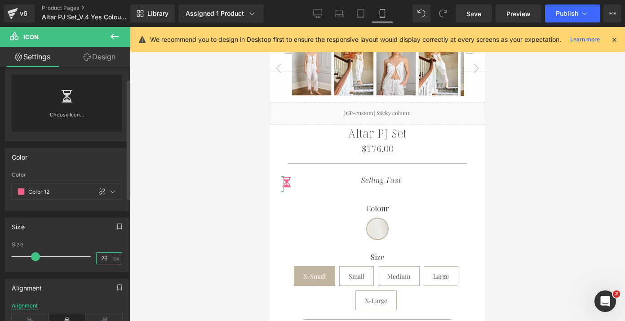
click at [104, 258] on input "26" at bounding box center [105, 257] width 16 height 11
type input "22"
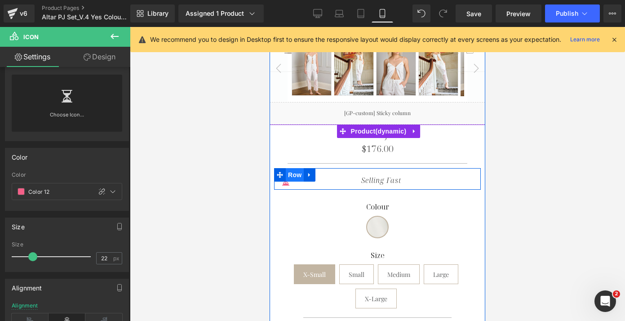
click at [293, 168] on span "Row" at bounding box center [295, 174] width 18 height 13
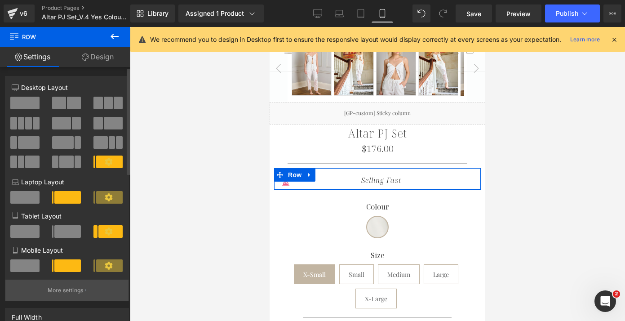
click at [68, 291] on p "More settings" at bounding box center [66, 290] width 36 height 8
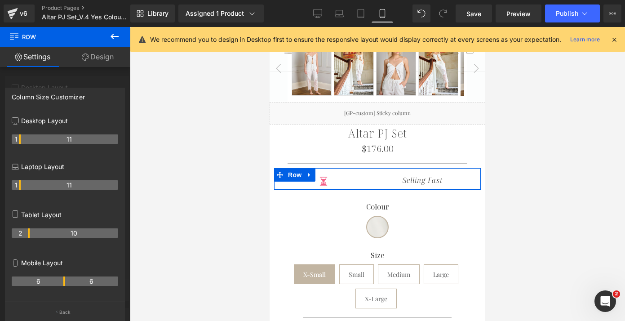
drag, startPoint x: 20, startPoint y: 283, endPoint x: 65, endPoint y: 280, distance: 45.4
click at [65, 280] on tr "6 6" at bounding box center [65, 280] width 106 height 9
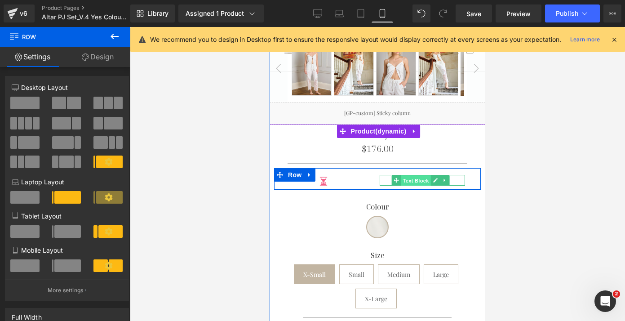
click at [407, 175] on span "Text Block" at bounding box center [416, 180] width 30 height 11
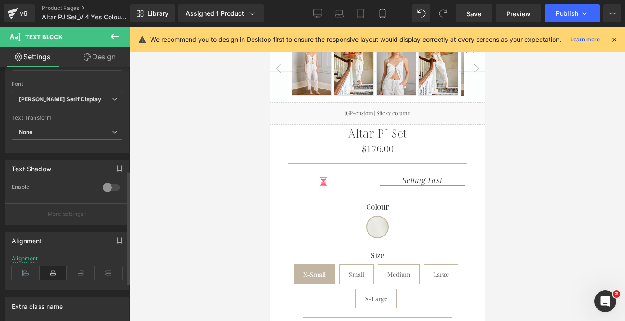
scroll to position [230, 0]
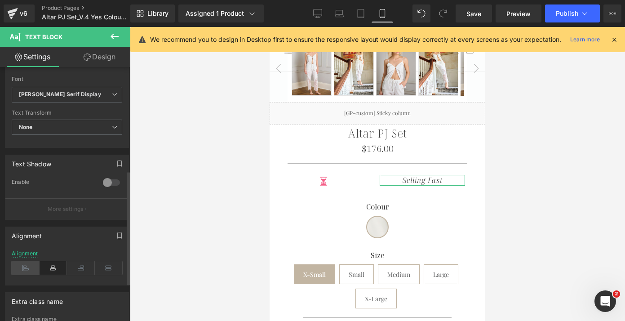
click at [25, 265] on icon at bounding box center [26, 267] width 28 height 13
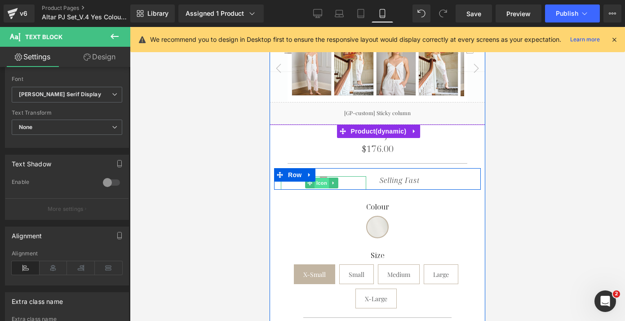
click at [322, 177] on span "Icon" at bounding box center [321, 182] width 14 height 11
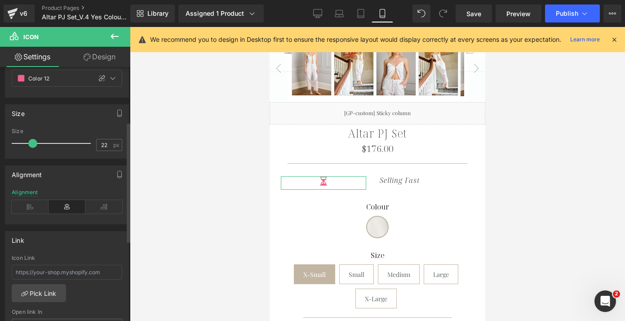
scroll to position [181, 0]
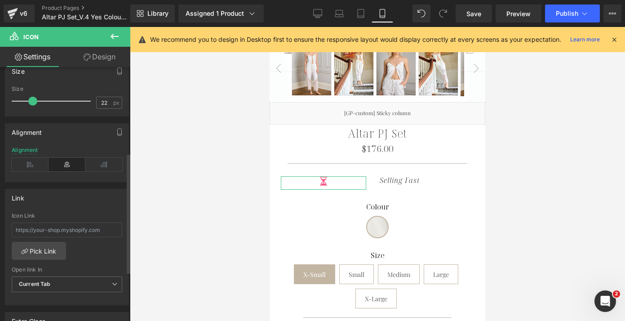
click at [108, 157] on div "Alignment" at bounding box center [67, 164] width 111 height 35
click at [106, 55] on link "Design" at bounding box center [99, 57] width 65 height 20
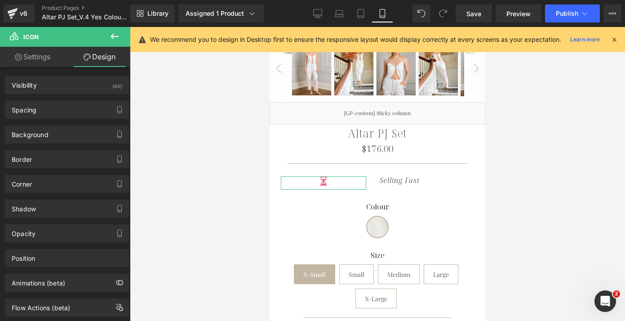
type input "18"
type input "0"
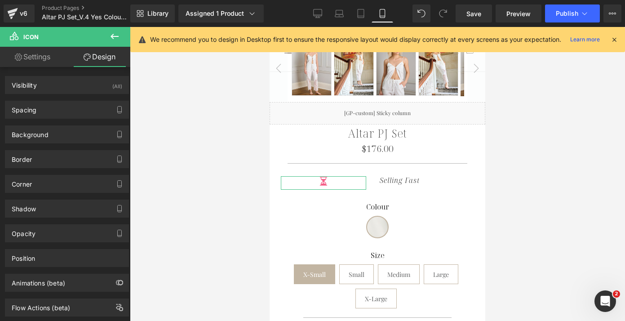
type input "0"
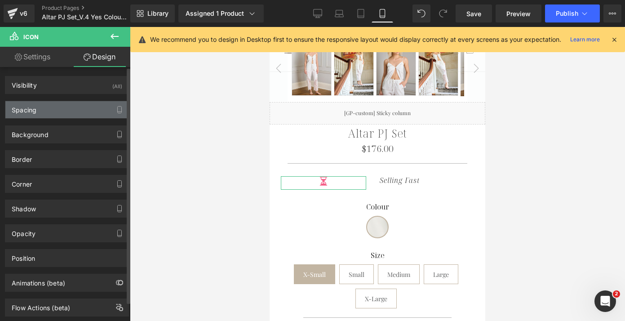
click at [54, 108] on div "Spacing" at bounding box center [66, 109] width 123 height 17
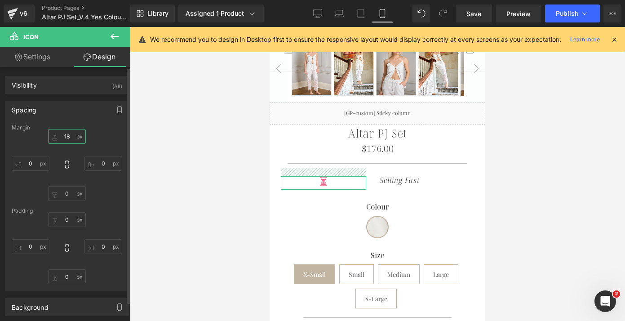
click at [66, 135] on input "18" at bounding box center [67, 136] width 38 height 15
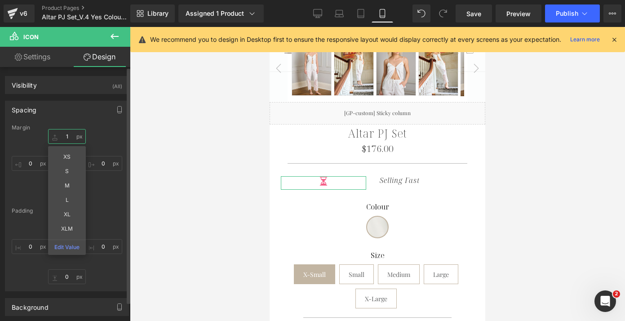
type input "10"
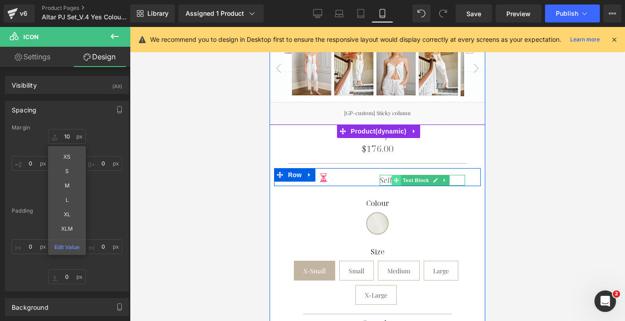
click at [395, 177] on icon at bounding box center [396, 179] width 5 height 5
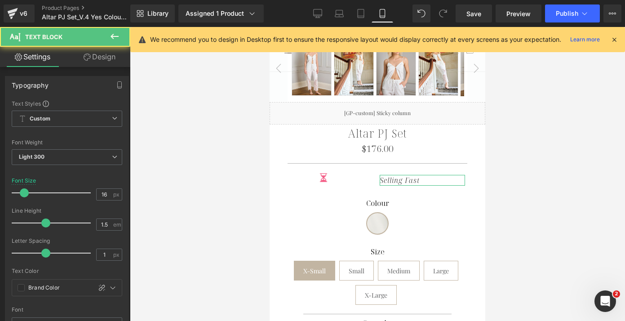
click at [92, 61] on link "Design" at bounding box center [99, 57] width 65 height 20
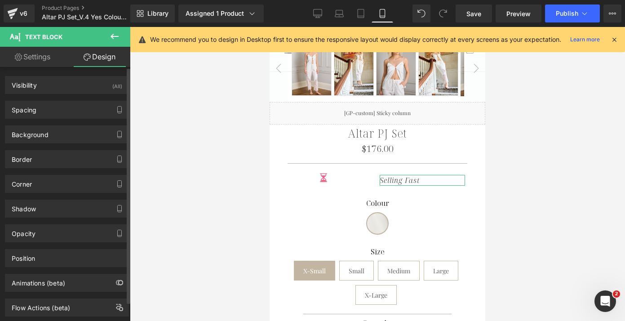
type input "15"
type input "0"
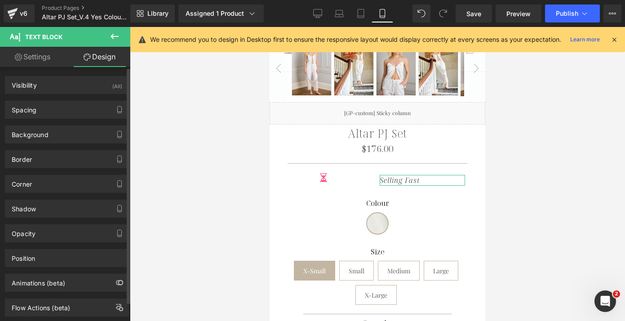
type input "0"
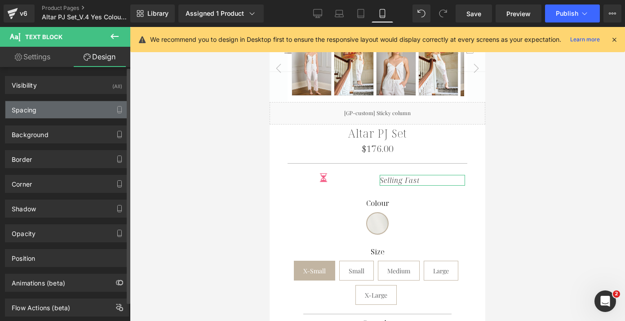
click at [64, 109] on div "Spacing" at bounding box center [66, 109] width 123 height 17
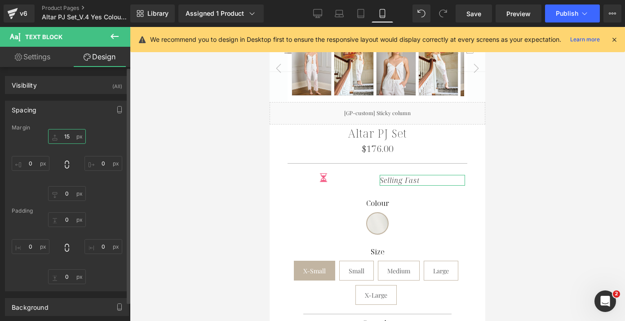
click at [66, 137] on input "15" at bounding box center [67, 136] width 38 height 15
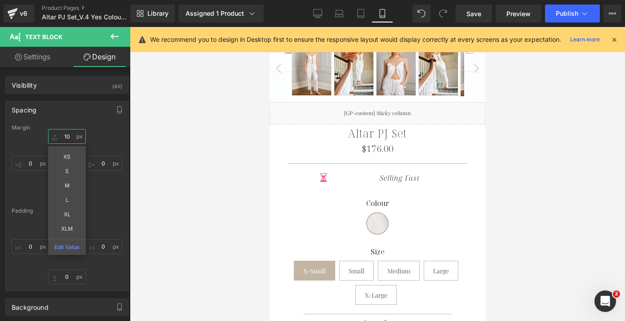
type input "1"
type input "8"
click at [35, 59] on link "Settings" at bounding box center [32, 57] width 65 height 20
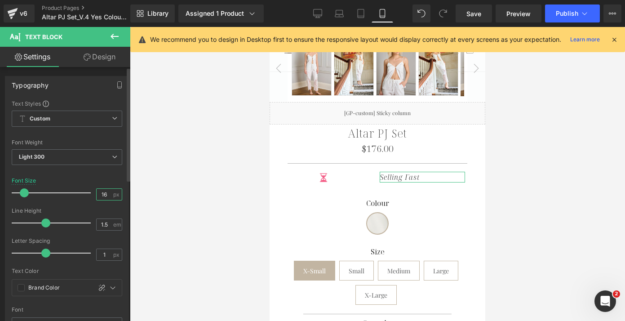
click at [105, 191] on input "16" at bounding box center [105, 194] width 16 height 11
type input "18"
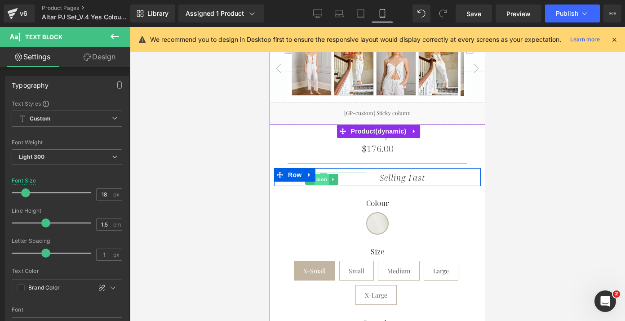
click at [321, 174] on span "Icon" at bounding box center [321, 179] width 14 height 11
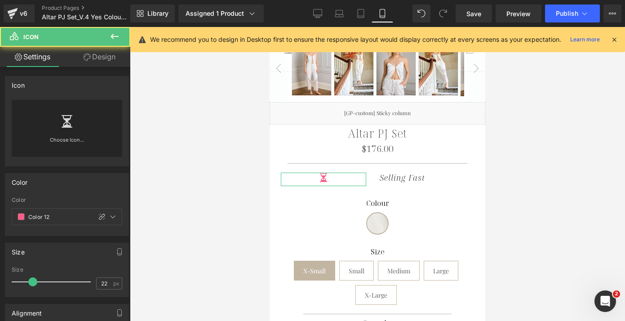
click at [95, 58] on link "Design" at bounding box center [99, 57] width 65 height 20
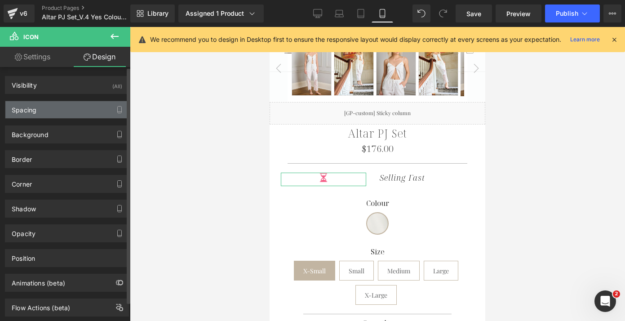
click at [46, 112] on div "Spacing" at bounding box center [66, 109] width 123 height 17
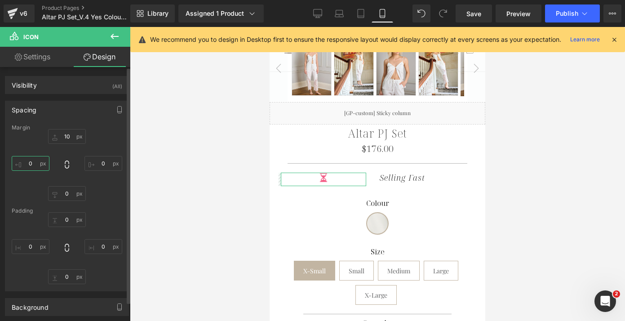
click at [28, 166] on input "0" at bounding box center [31, 163] width 38 height 15
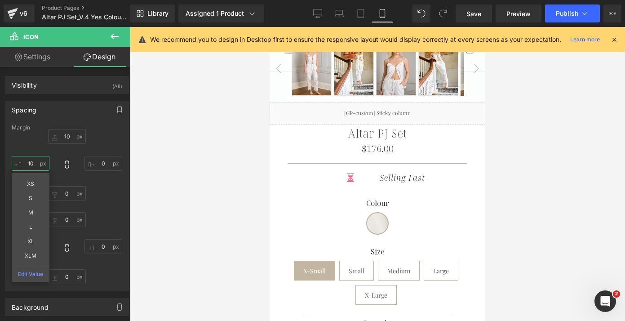
type input "150"
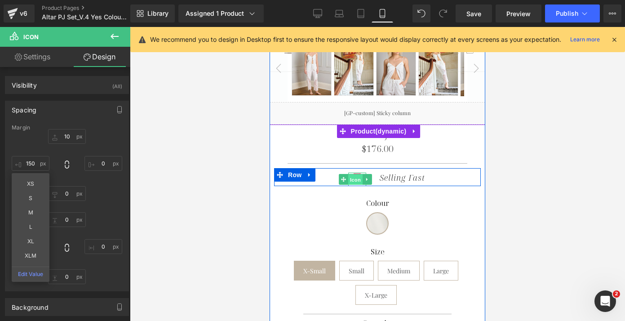
click at [356, 174] on span "Icon" at bounding box center [355, 179] width 14 height 11
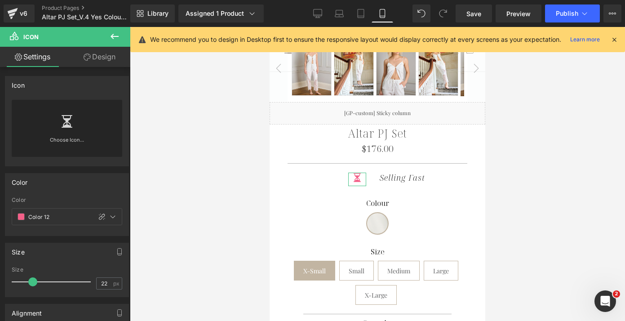
click at [116, 59] on link "Design" at bounding box center [99, 57] width 65 height 20
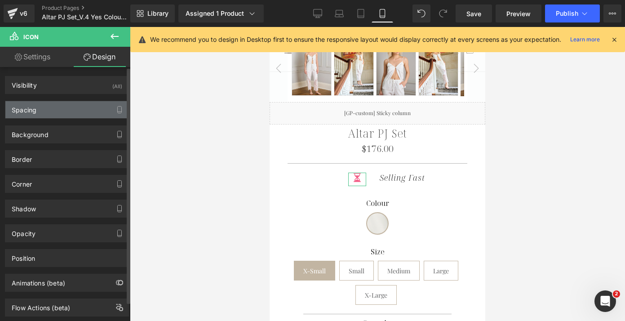
click at [78, 106] on div "Spacing" at bounding box center [66, 109] width 123 height 17
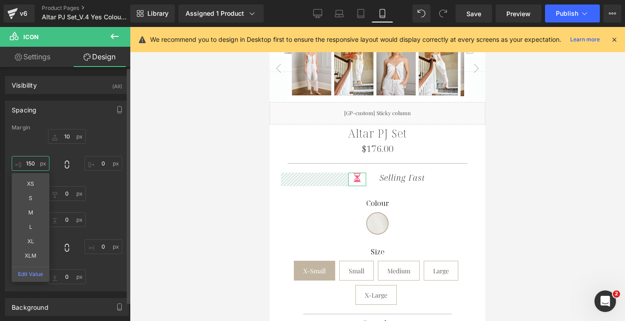
click at [31, 163] on input "150" at bounding box center [31, 163] width 38 height 15
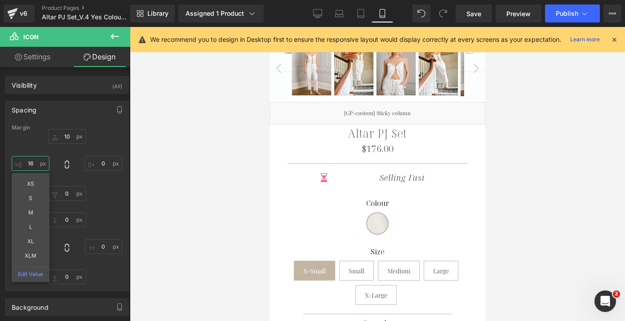
type input "160"
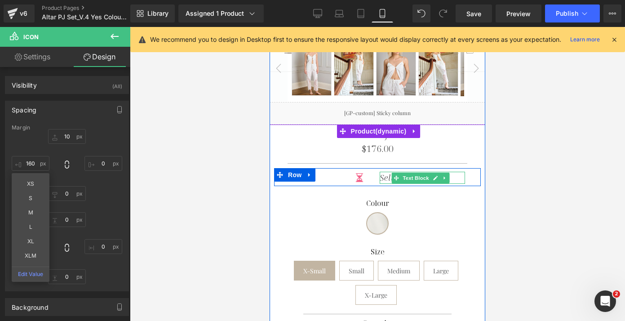
click at [381, 172] on icon "Selling Fast" at bounding box center [402, 177] width 45 height 11
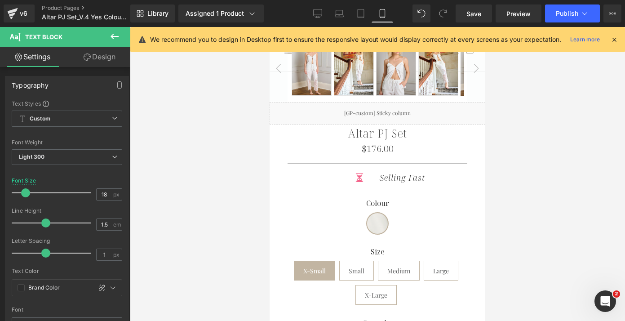
click at [101, 62] on link "Design" at bounding box center [99, 57] width 65 height 20
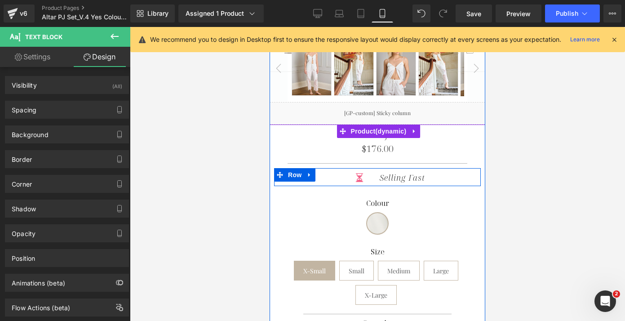
click at [417, 168] on div "Selling Fast Text Block" at bounding box center [422, 176] width 99 height 16
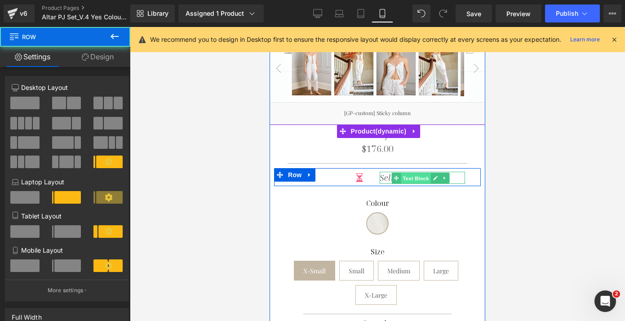
click at [411, 173] on span "Text Block" at bounding box center [416, 178] width 30 height 11
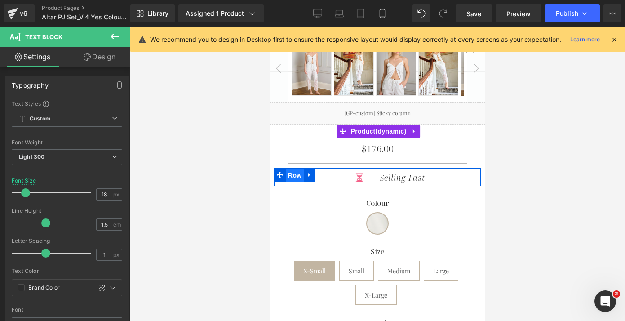
click at [297, 168] on span "Row" at bounding box center [295, 174] width 18 height 13
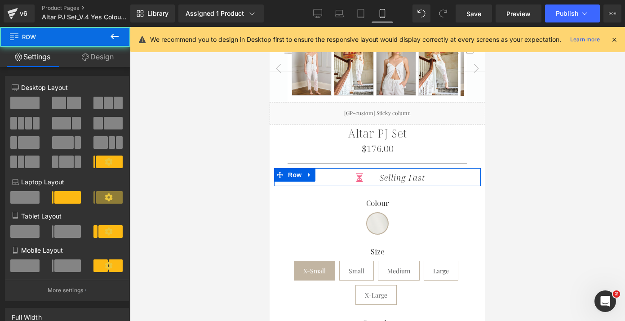
click at [94, 60] on link "Design" at bounding box center [97, 57] width 65 height 20
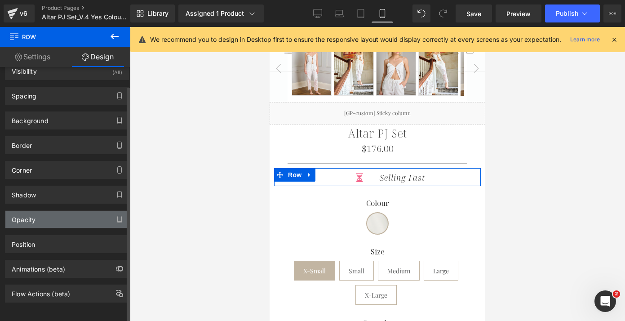
scroll to position [0, 0]
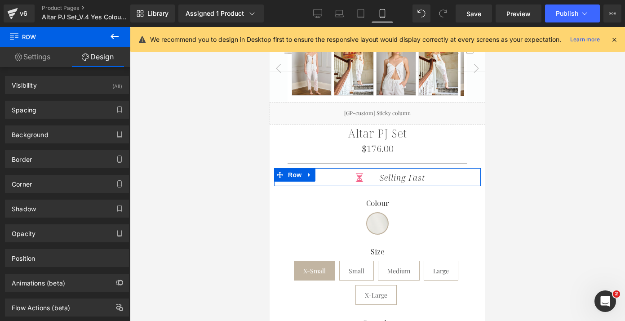
click at [33, 56] on link "Settings" at bounding box center [32, 57] width 65 height 20
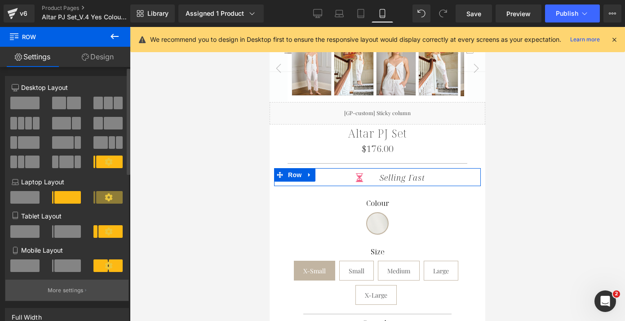
click at [66, 293] on p "More settings" at bounding box center [66, 290] width 36 height 8
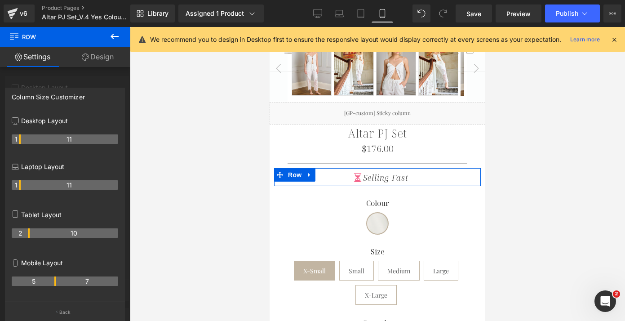
drag, startPoint x: 63, startPoint y: 283, endPoint x: 58, endPoint y: 282, distance: 5.5
click at [58, 282] on tr "5 7" at bounding box center [65, 280] width 106 height 9
click at [94, 56] on link "Design" at bounding box center [97, 57] width 65 height 20
type input "0"
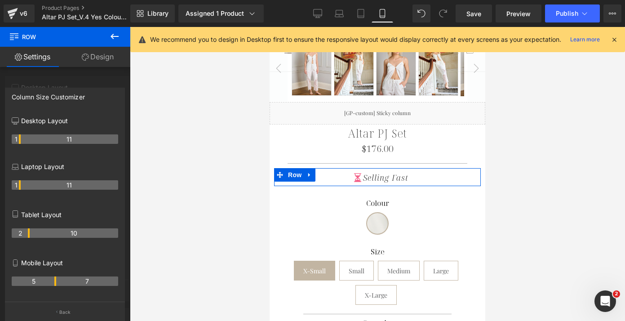
type input "0"
type input "20"
type input "0"
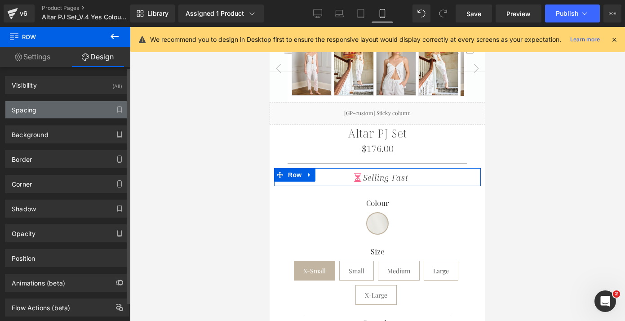
click at [57, 111] on div "Spacing" at bounding box center [66, 109] width 123 height 17
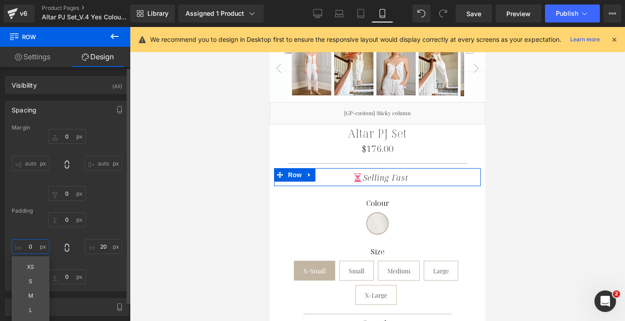
click at [28, 245] on input "0" at bounding box center [31, 246] width 38 height 15
type input "2"
click at [106, 207] on div "Margin 0px 0 auto auto 0px 0 auto auto [GEOGRAPHIC_DATA] 0px 0 20px 20 0px 0" at bounding box center [66, 207] width 123 height 166
click at [102, 252] on input "20" at bounding box center [103, 246] width 38 height 15
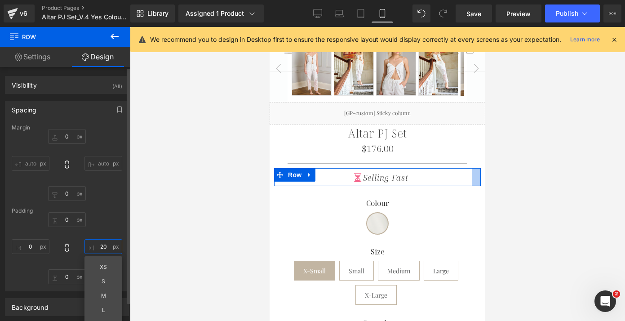
click at [102, 252] on input "20" at bounding box center [103, 246] width 38 height 15
type input "0"
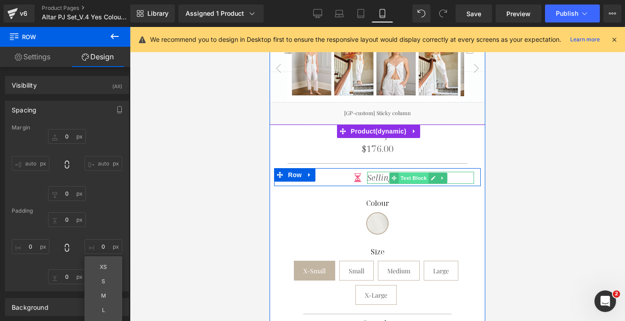
click at [409, 172] on span "Text Block" at bounding box center [414, 177] width 30 height 11
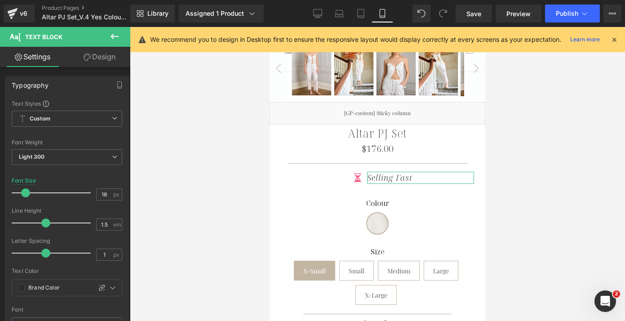
click at [109, 62] on link "Design" at bounding box center [99, 57] width 65 height 20
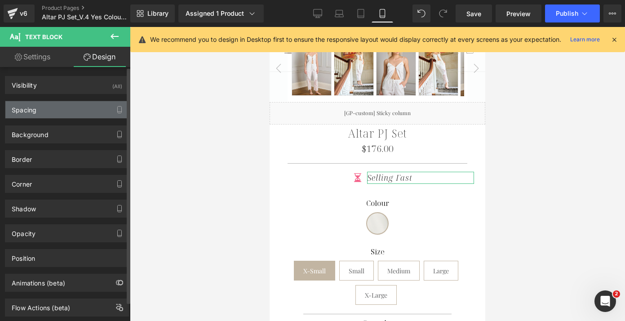
click at [63, 112] on div "Spacing" at bounding box center [66, 109] width 123 height 17
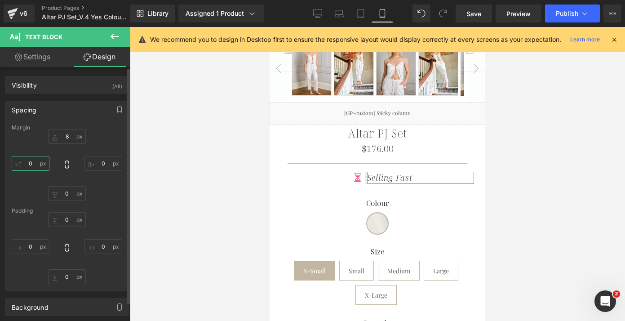
click at [29, 159] on input "0" at bounding box center [31, 163] width 38 height 15
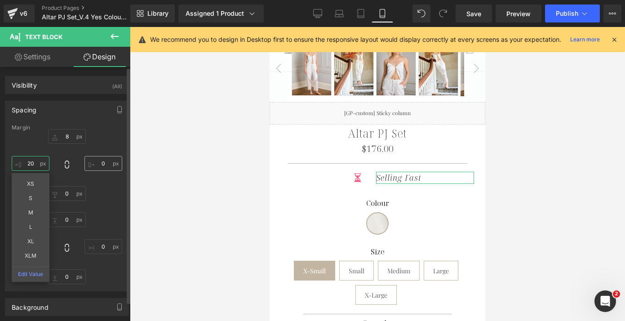
type input "2"
type input "1"
type input "8"
type input "5"
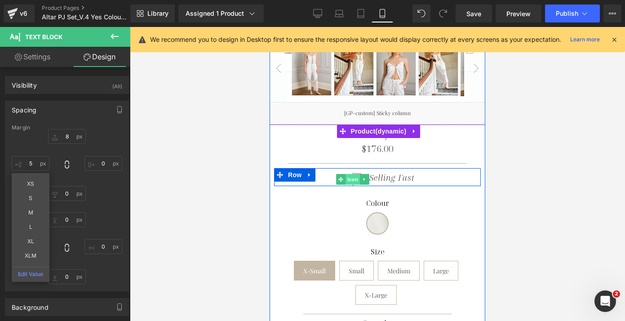
click at [356, 174] on span "Icon" at bounding box center [352, 179] width 14 height 11
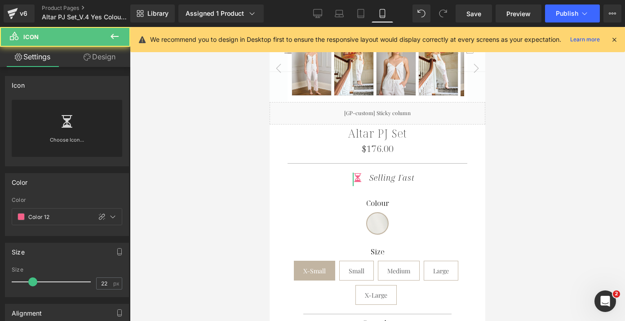
click at [93, 58] on link "Design" at bounding box center [99, 57] width 65 height 20
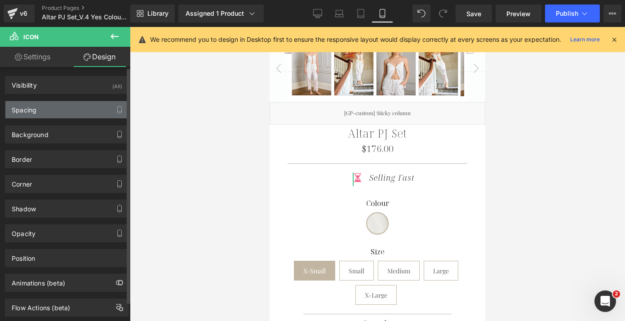
click at [49, 114] on div "Spacing" at bounding box center [66, 109] width 123 height 17
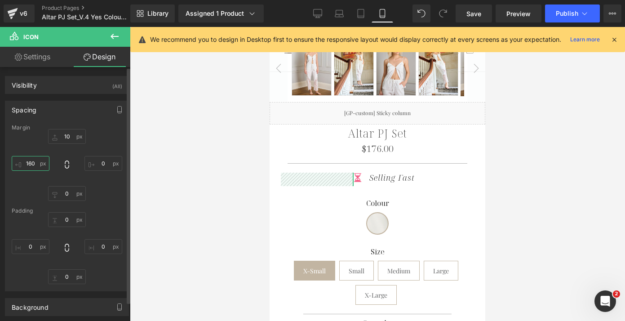
click at [35, 164] on input "160" at bounding box center [31, 163] width 38 height 15
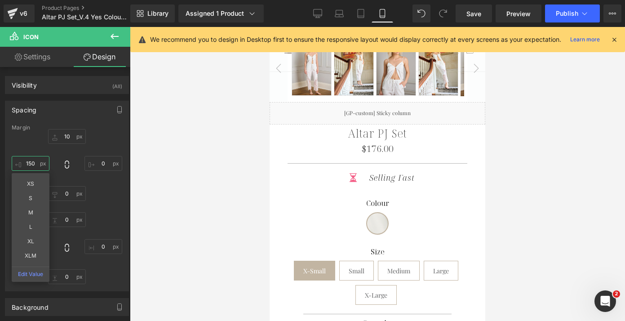
type input "150"
click at [198, 148] on div at bounding box center [377, 174] width 495 height 294
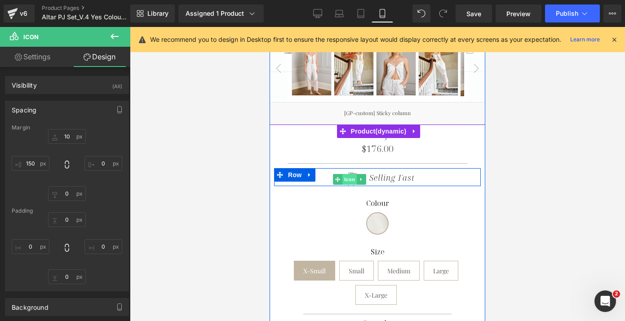
click at [355, 174] on span "Icon" at bounding box center [349, 179] width 14 height 11
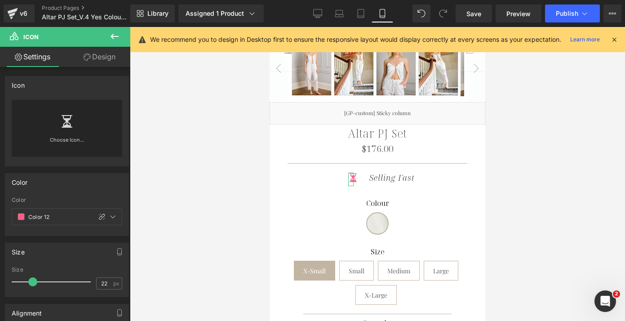
click at [102, 54] on link "Design" at bounding box center [99, 57] width 65 height 20
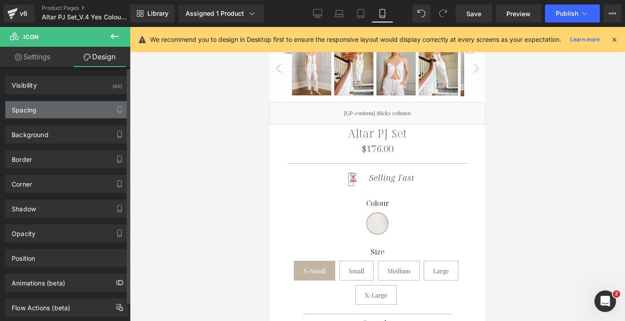
click at [57, 103] on div "Spacing" at bounding box center [66, 109] width 123 height 17
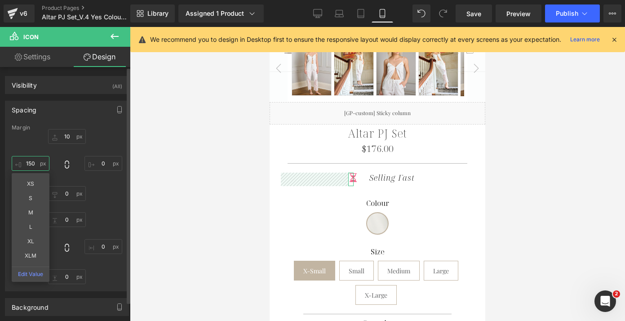
click at [29, 164] on input "150" at bounding box center [31, 163] width 38 height 15
type input "130"
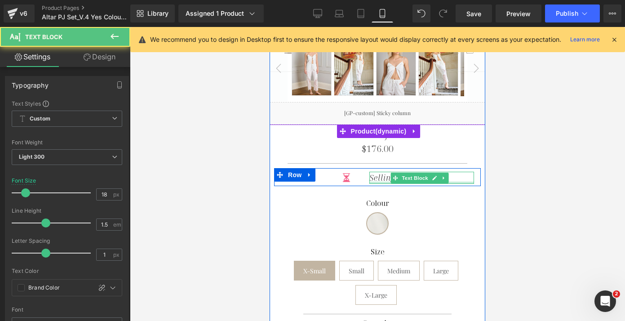
click at [375, 181] on div at bounding box center [421, 182] width 105 height 2
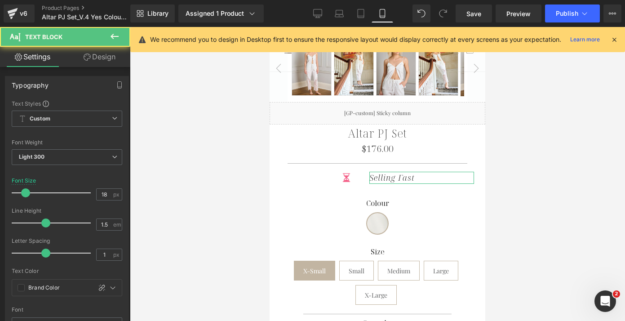
click at [84, 57] on icon at bounding box center [87, 56] width 7 height 7
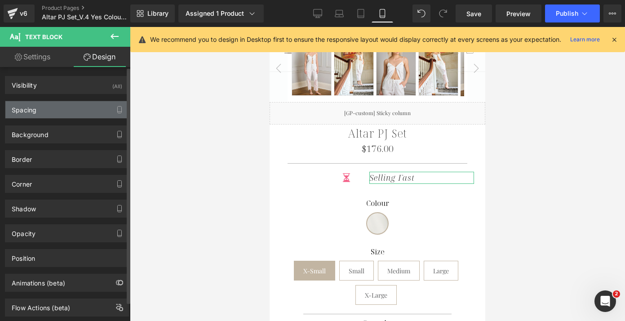
click at [41, 108] on div "Spacing" at bounding box center [66, 109] width 123 height 17
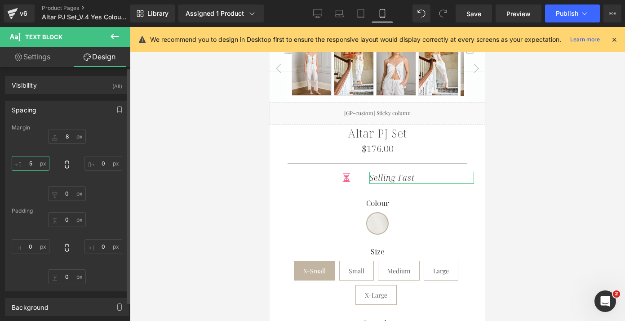
click at [31, 162] on input "5" at bounding box center [31, 163] width 38 height 15
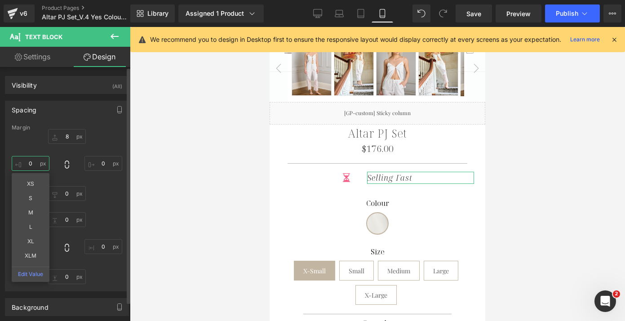
type input "0"
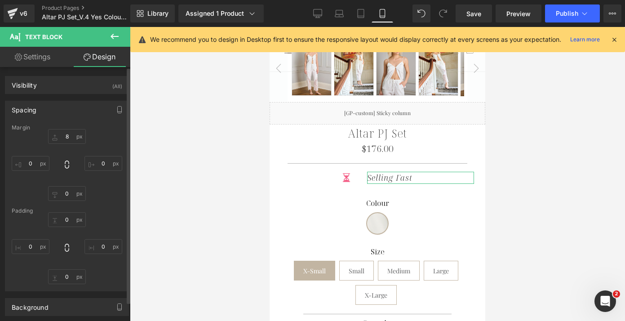
click at [104, 201] on div "Margin 8px 8 0px 0 0px 0 0 0 [GEOGRAPHIC_DATA] 0px 0 0px 0 0px 0 0px 0" at bounding box center [66, 207] width 123 height 166
click at [220, 159] on div at bounding box center [377, 174] width 495 height 294
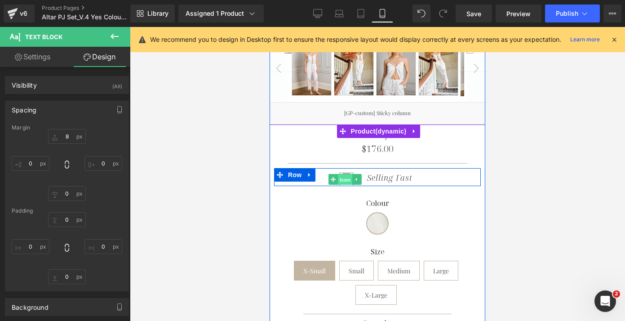
click at [345, 174] on span "Icon" at bounding box center [345, 179] width 14 height 11
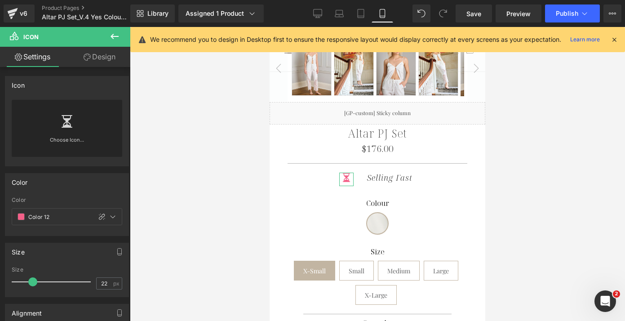
click at [111, 57] on link "Design" at bounding box center [99, 57] width 65 height 20
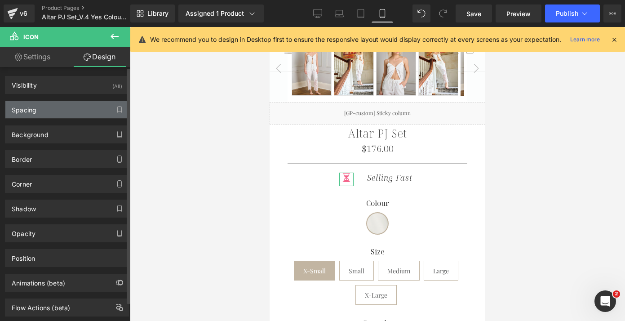
click at [68, 106] on div "Spacing" at bounding box center [66, 109] width 123 height 17
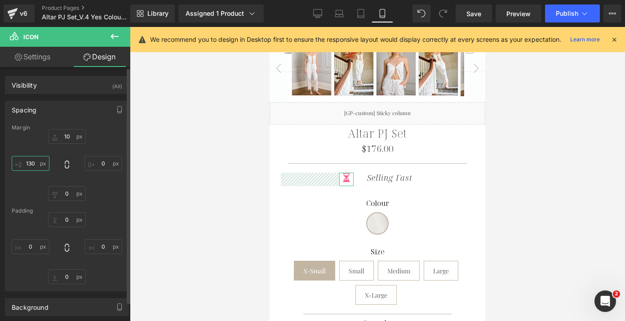
click at [31, 163] on input "130" at bounding box center [31, 163] width 38 height 15
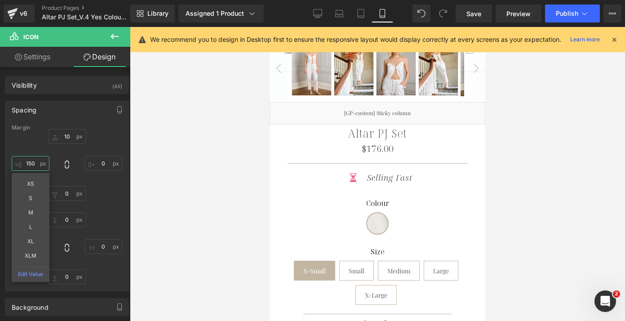
type input "150"
click at [213, 172] on div at bounding box center [377, 174] width 495 height 294
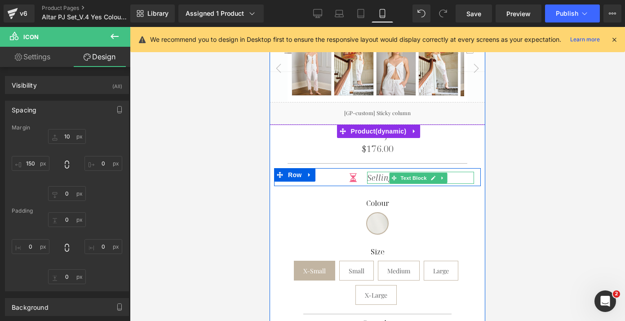
click at [374, 172] on icon "Selling Fast" at bounding box center [389, 177] width 45 height 11
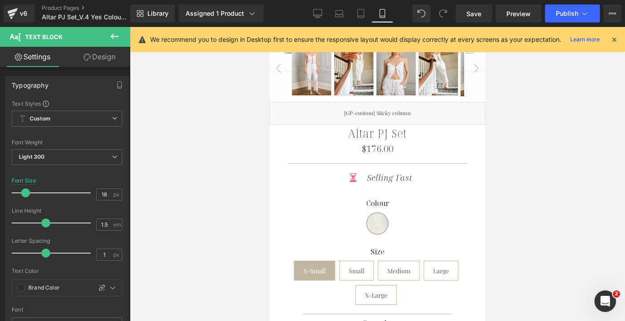
click at [102, 52] on link "Design" at bounding box center [99, 57] width 65 height 20
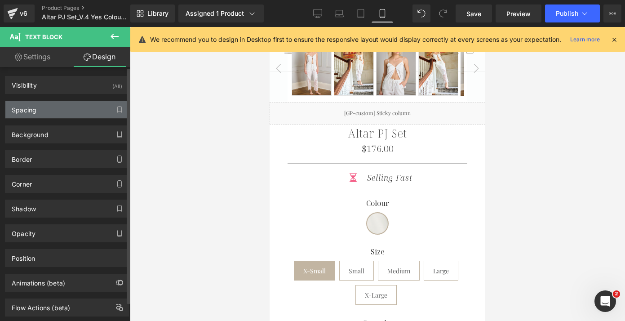
click at [47, 111] on div "Spacing" at bounding box center [66, 109] width 123 height 17
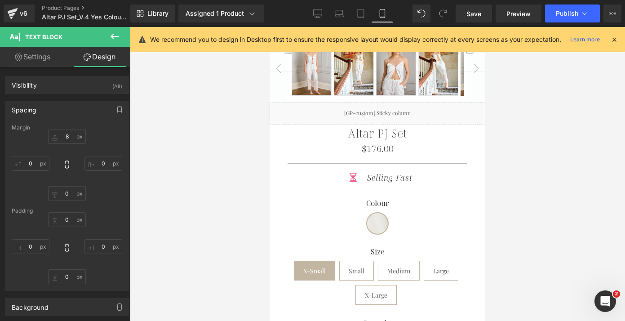
click at [171, 175] on div at bounding box center [377, 174] width 495 height 294
click at [471, 17] on span "Save" at bounding box center [473, 13] width 15 height 9
click at [317, 14] on icon at bounding box center [317, 13] width 9 height 9
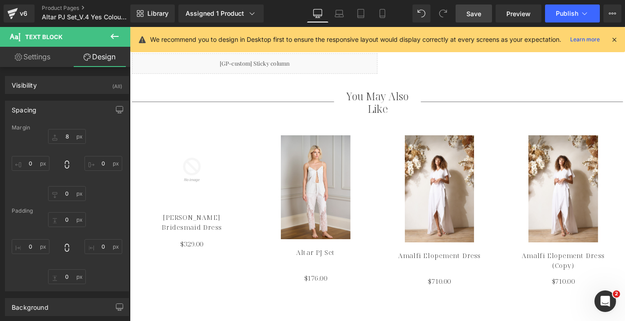
type input "2"
type input "0"
type input "20"
type input "0"
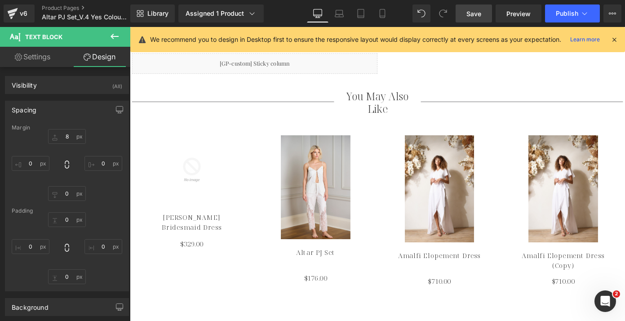
type input "0"
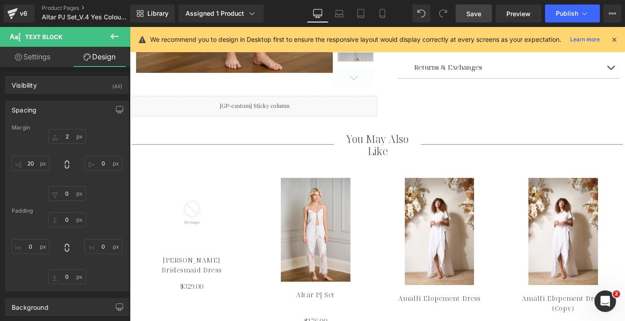
scroll to position [3, 0]
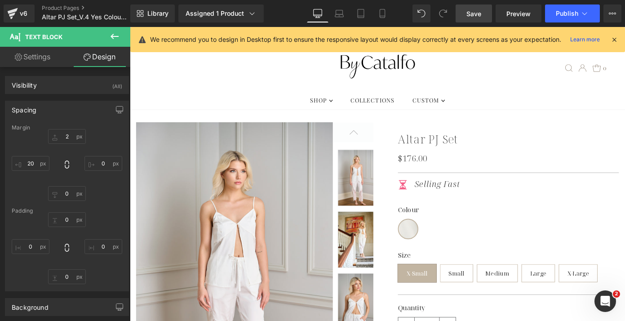
click at [472, 15] on span "Save" at bounding box center [473, 13] width 15 height 9
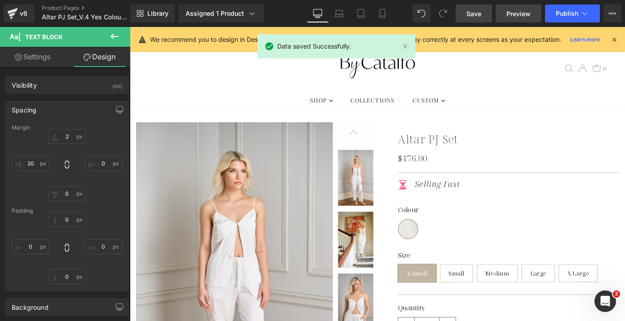
click at [525, 14] on span "Preview" at bounding box center [518, 13] width 24 height 9
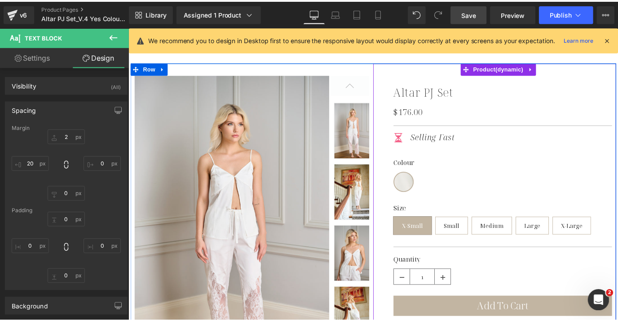
scroll to position [28, 0]
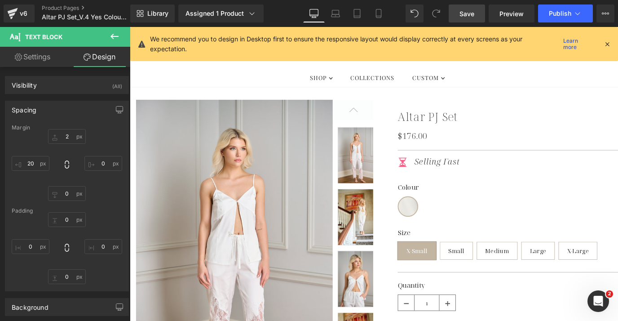
click at [469, 16] on span "Save" at bounding box center [467, 13] width 15 height 9
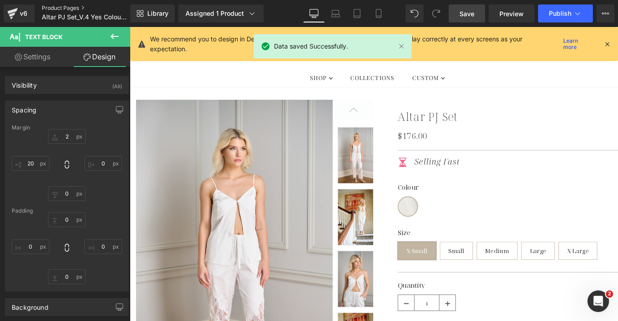
click at [69, 9] on link "Product Pages" at bounding box center [93, 7] width 103 height 7
